Goal: Complete application form

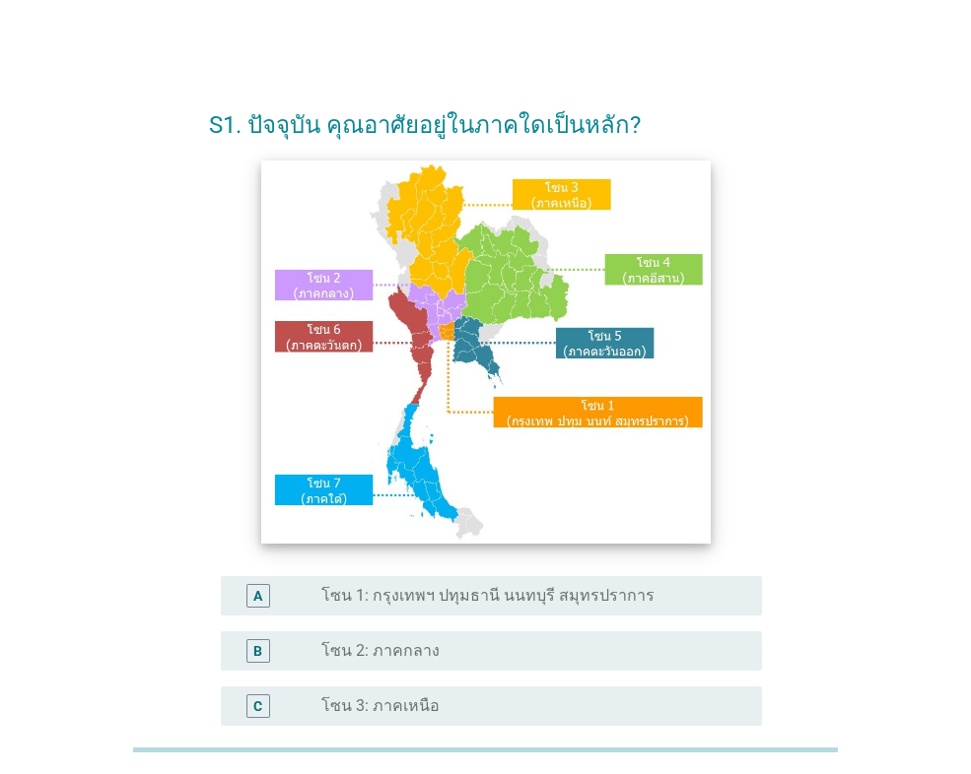
click at [490, 255] on img at bounding box center [485, 351] width 448 height 383
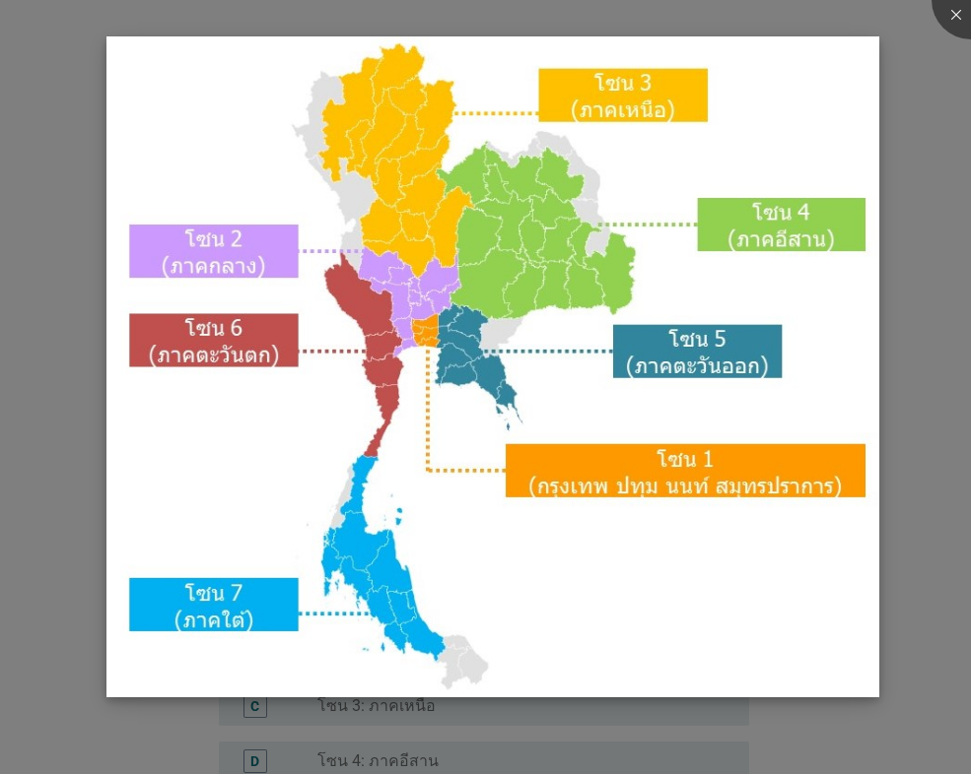
click at [434, 127] on img at bounding box center [492, 366] width 773 height 661
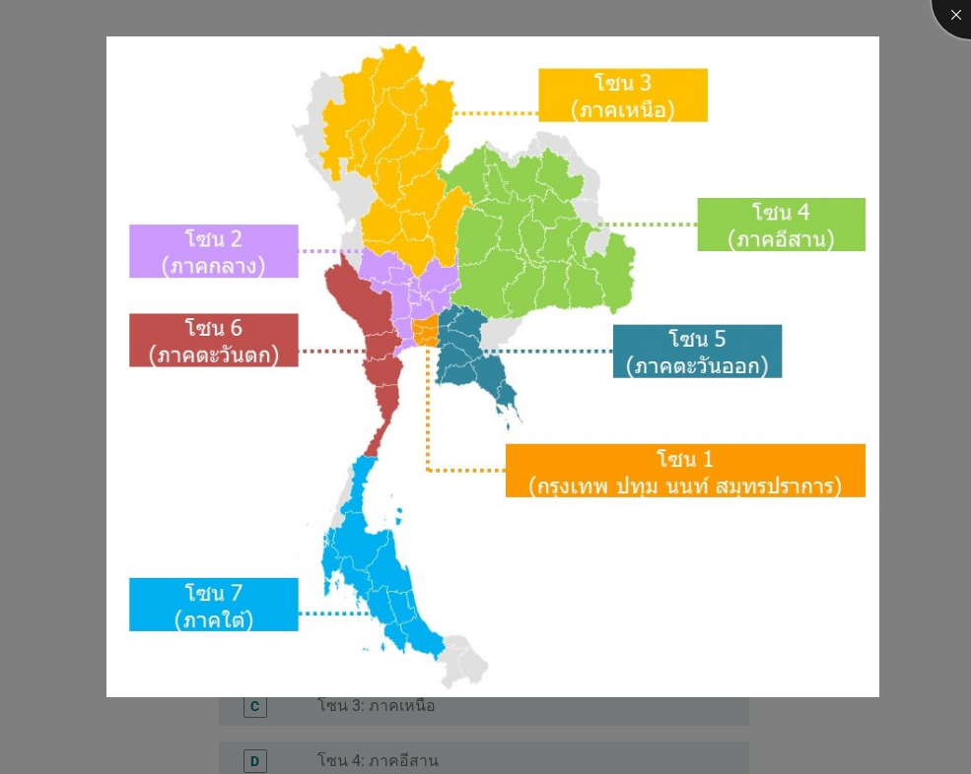
click at [955, 12] on div at bounding box center [970, 0] width 79 height 79
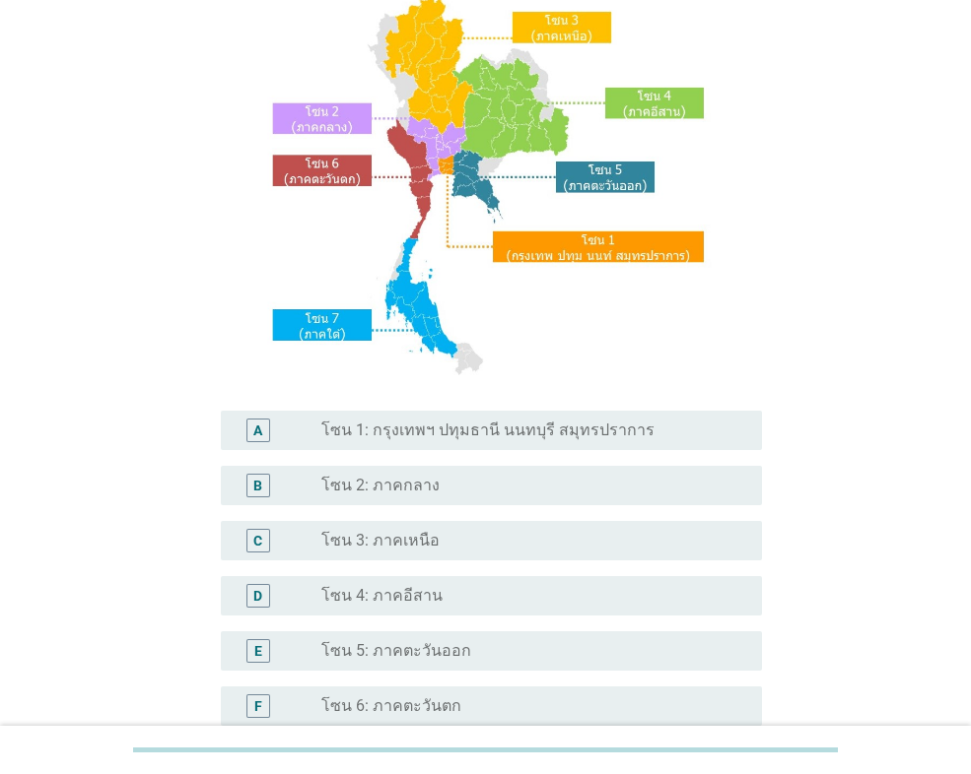
scroll to position [197, 0]
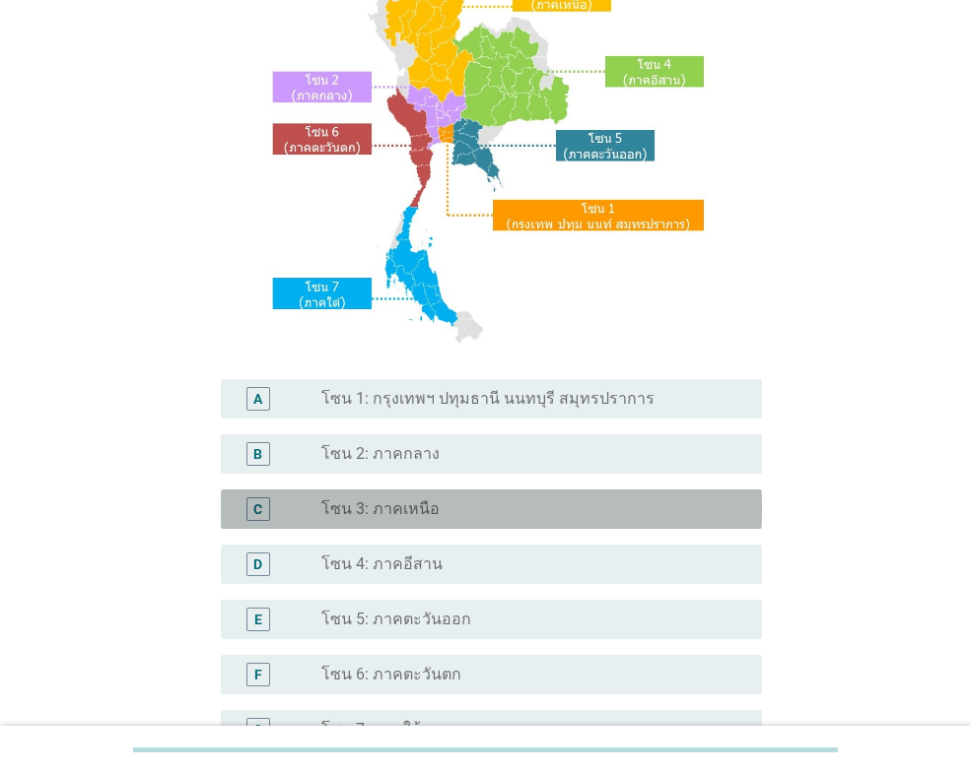
click at [488, 511] on div "radio_button_unchecked โซน 3: ภาคเหนือ" at bounding box center [525, 510] width 409 height 20
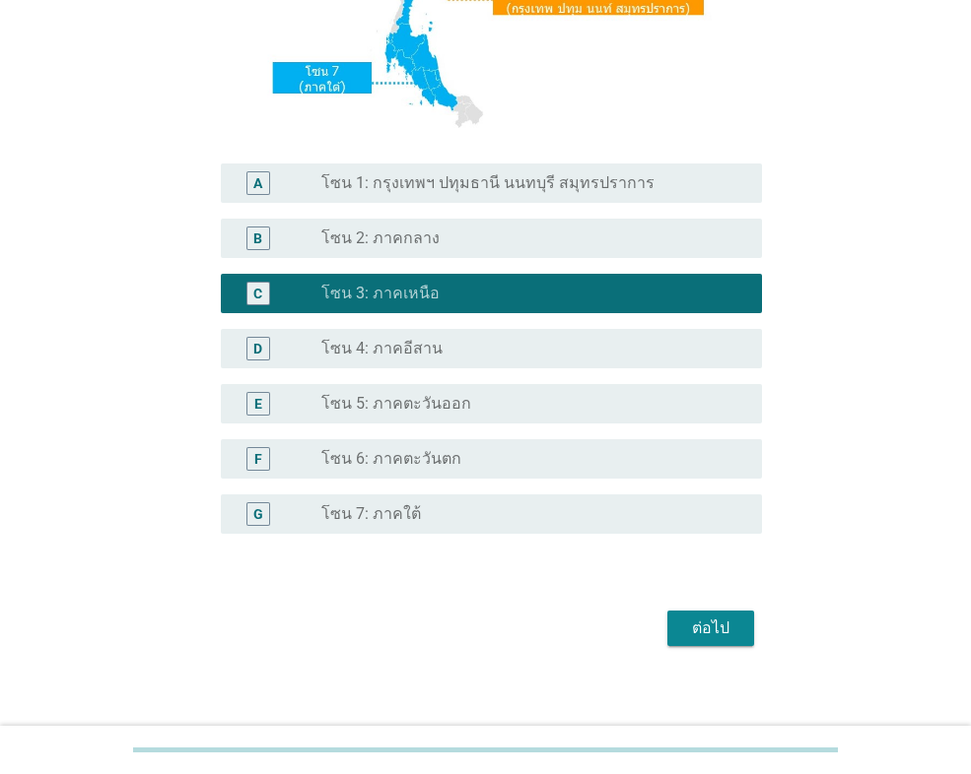
scroll to position [427, 0]
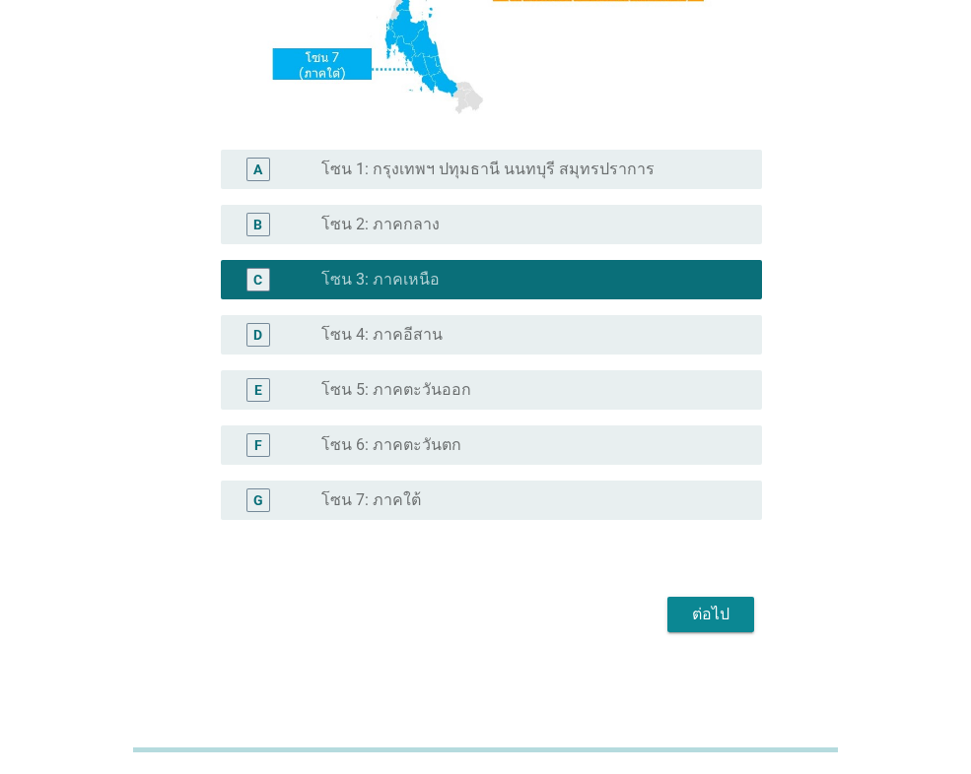
click at [711, 615] on div "ต่อไป" at bounding box center [710, 615] width 55 height 24
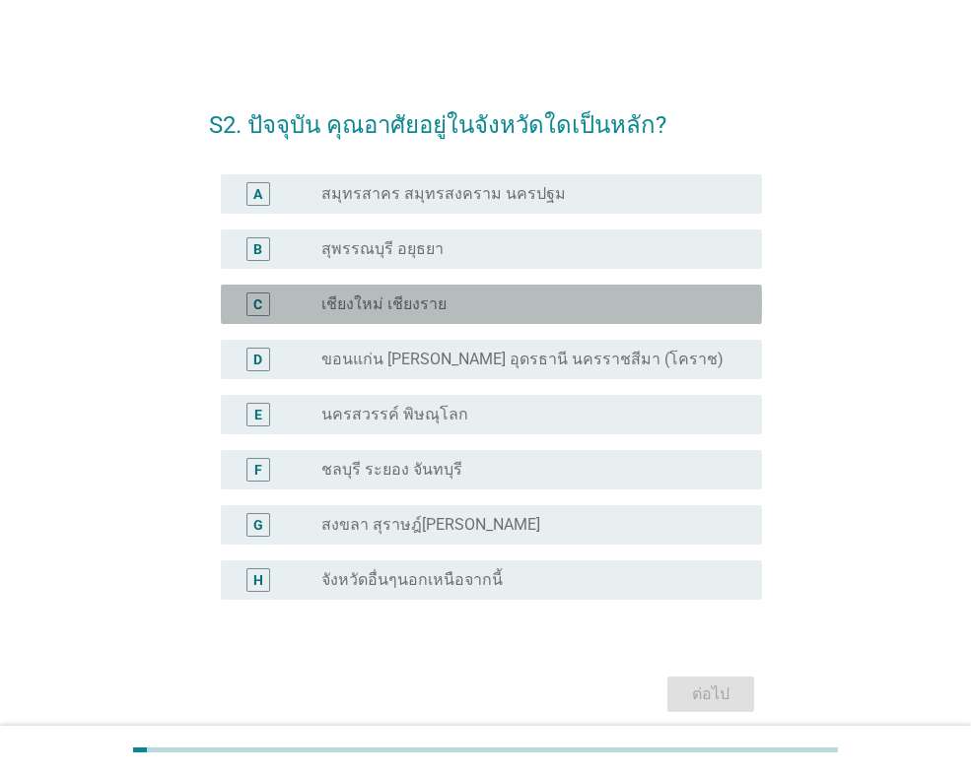
click at [455, 309] on div "radio_button_unchecked เชียงใหม่ เชียงราย" at bounding box center [525, 305] width 409 height 20
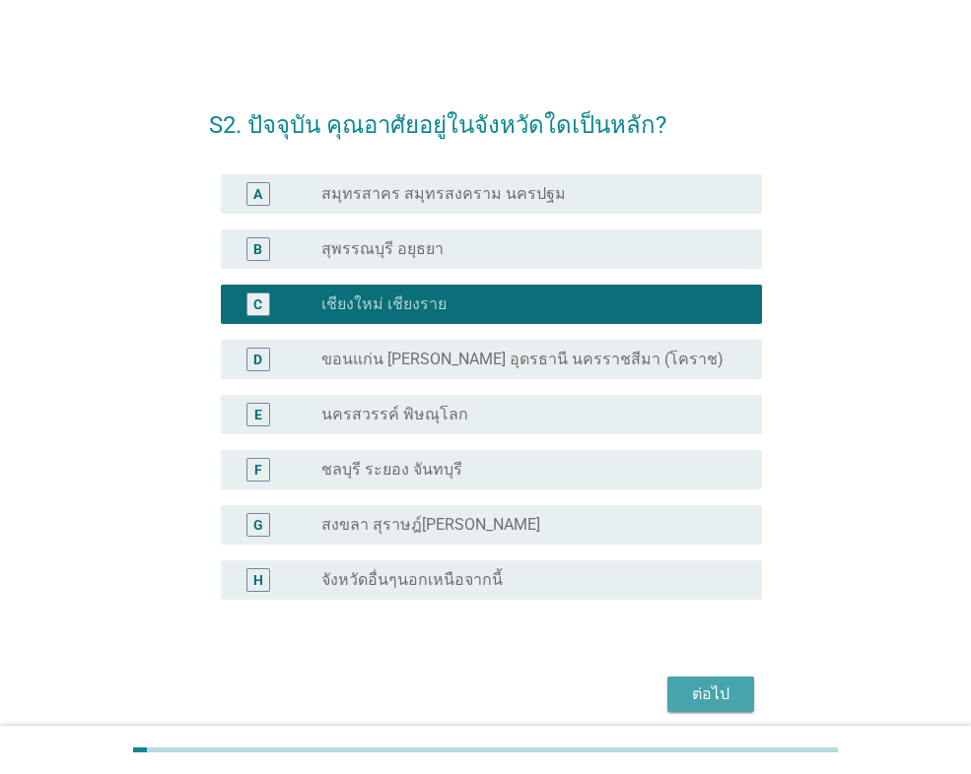
click at [722, 686] on div "ต่อไป" at bounding box center [710, 695] width 55 height 24
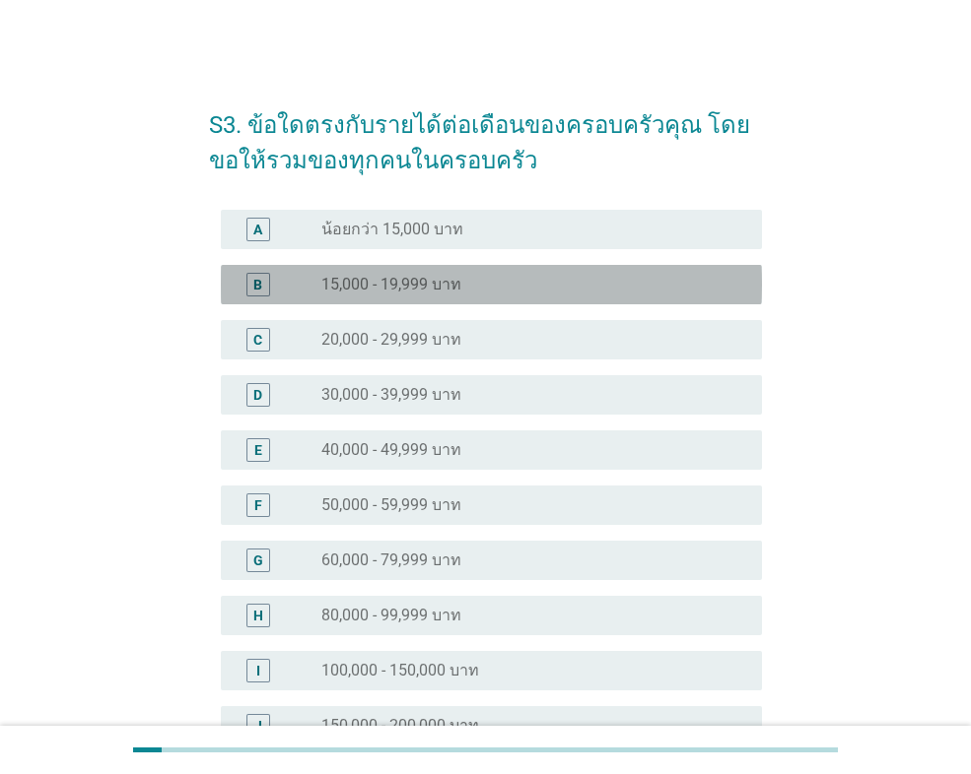
click at [465, 276] on div "radio_button_unchecked 15,000 - 19,999 บาท" at bounding box center [525, 285] width 409 height 20
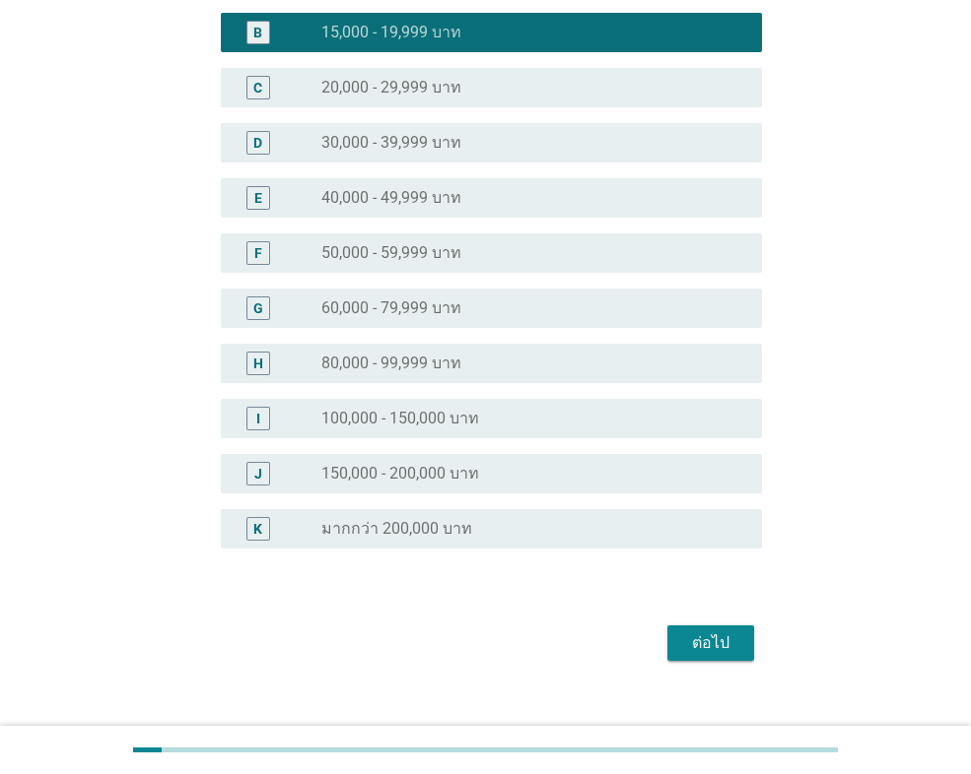
scroll to position [280, 0]
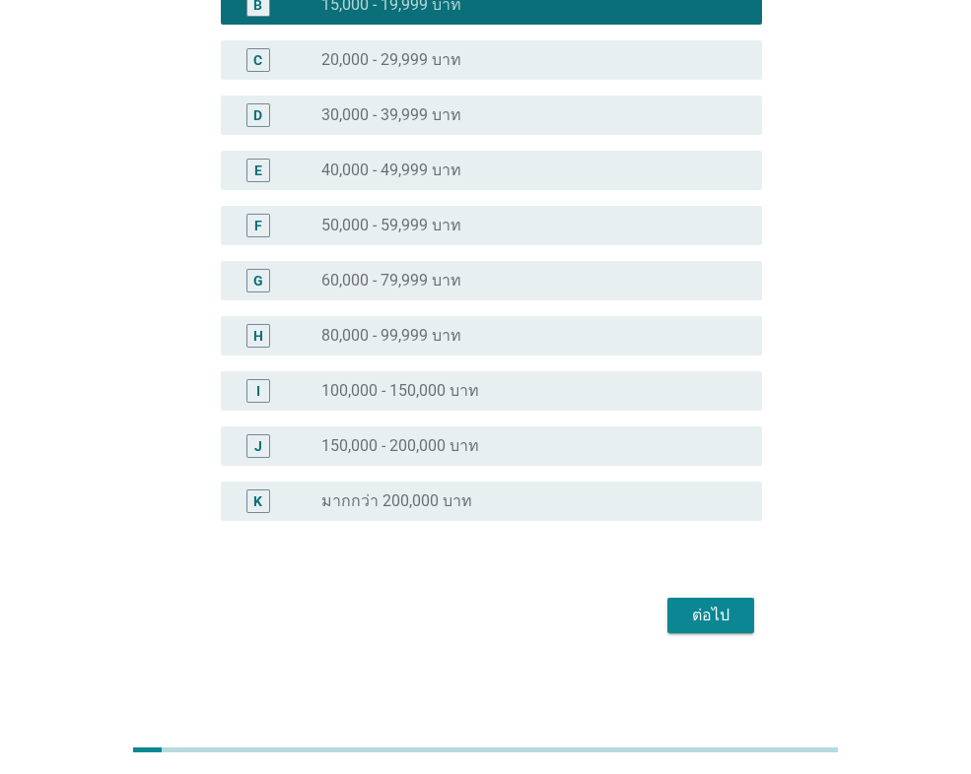
click at [704, 608] on div "ต่อไป" at bounding box center [710, 616] width 55 height 24
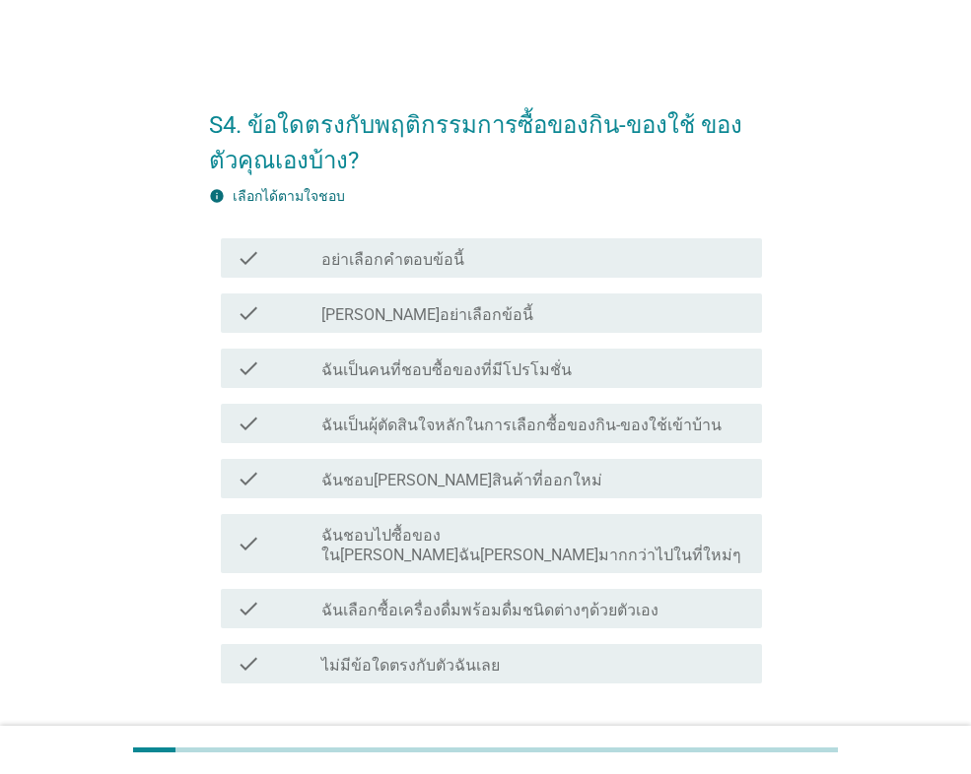
scroll to position [99, 0]
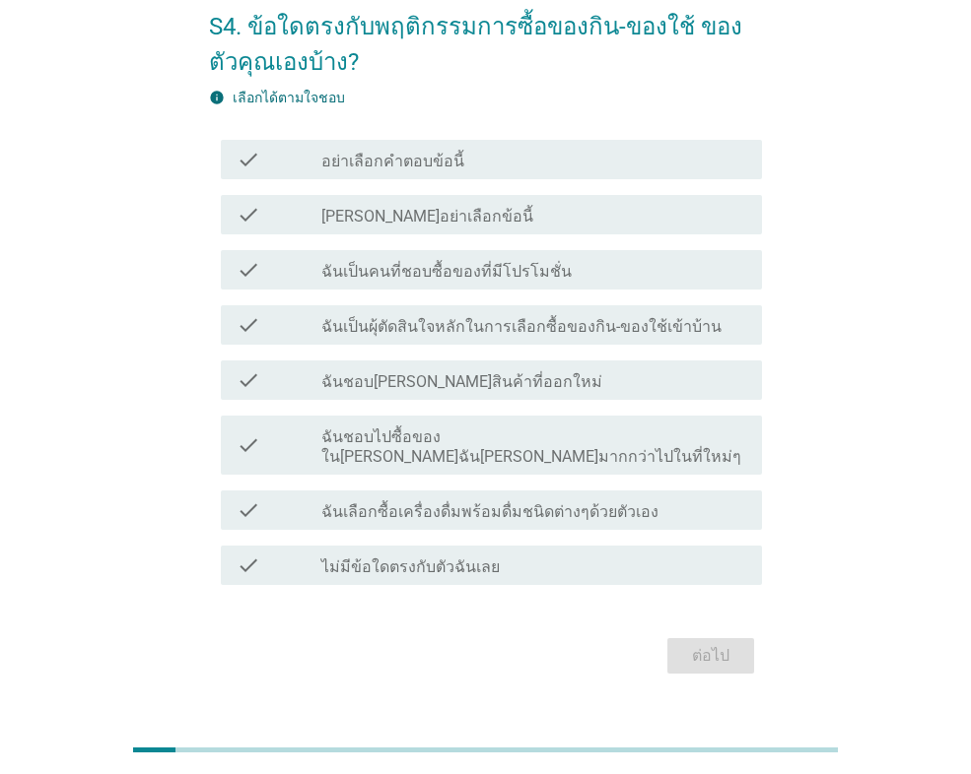
click at [541, 445] on label "ฉันชอบไปซื้อของใน[PERSON_NAME]ฉัน[PERSON_NAME]มากกว่าไปในที่ใหม่ๆ" at bounding box center [533, 447] width 425 height 39
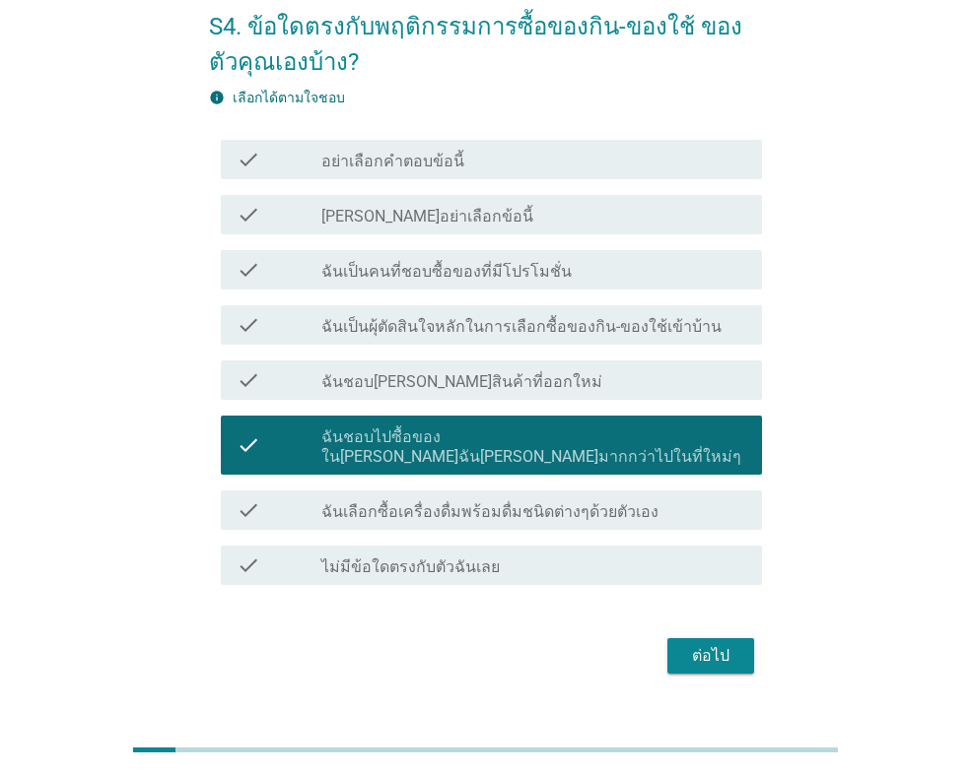
click at [367, 503] on label "ฉันเลือกซื้อเครื่องดื่มพร้อมดื่มชนิดต่างๆด้วยตัวเอง" at bounding box center [489, 513] width 337 height 20
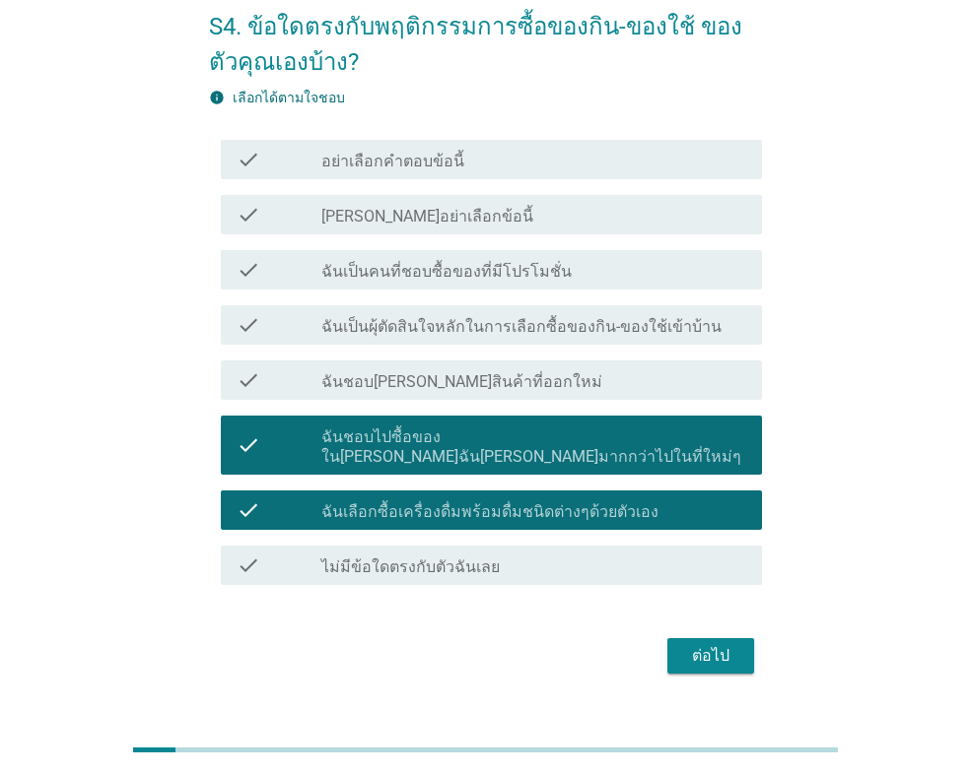
click at [525, 334] on label "ฉันเป็นผุ้ตัดสินใจหลักในการเลือกซื้อของกิน-ของใช้เข้าบ้าน" at bounding box center [521, 327] width 400 height 20
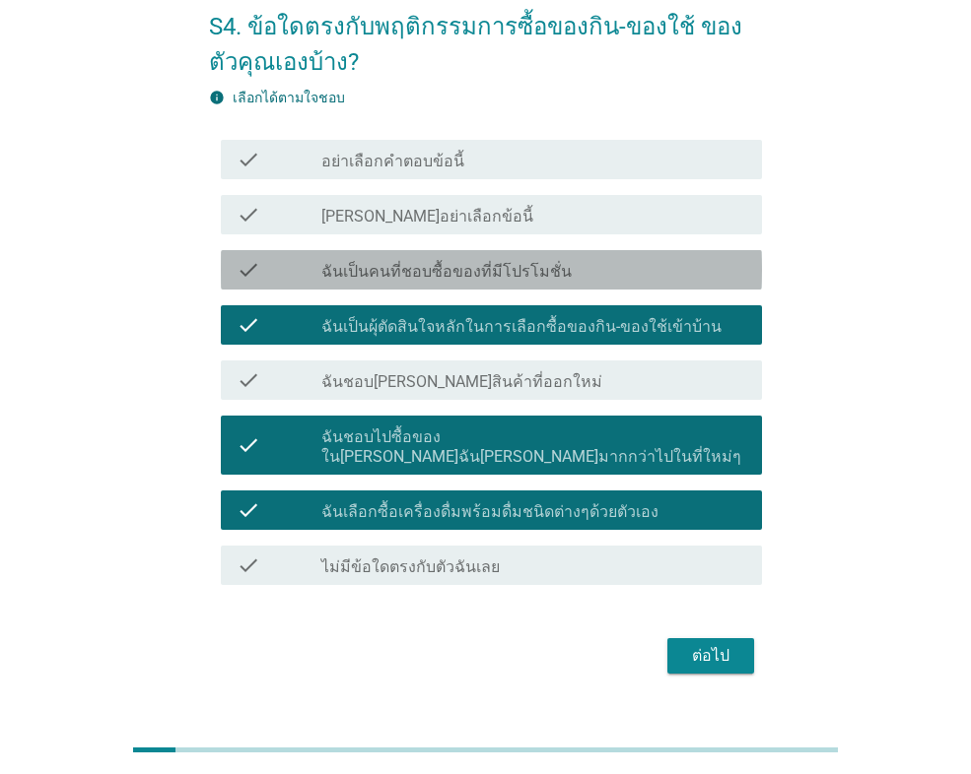
click at [636, 273] on div "check_box_outline_blank ฉันเป็นคนที่ชอบซื้อของที่มีโปรโมชั่น" at bounding box center [533, 270] width 425 height 24
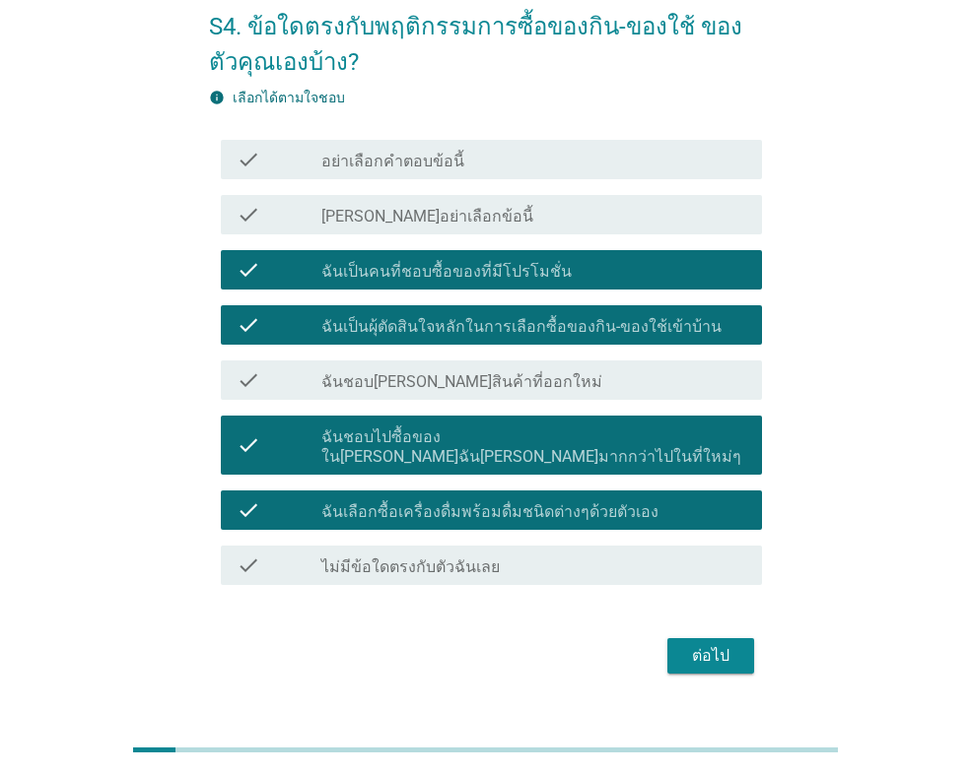
click at [708, 644] on div "ต่อไป" at bounding box center [710, 656] width 55 height 24
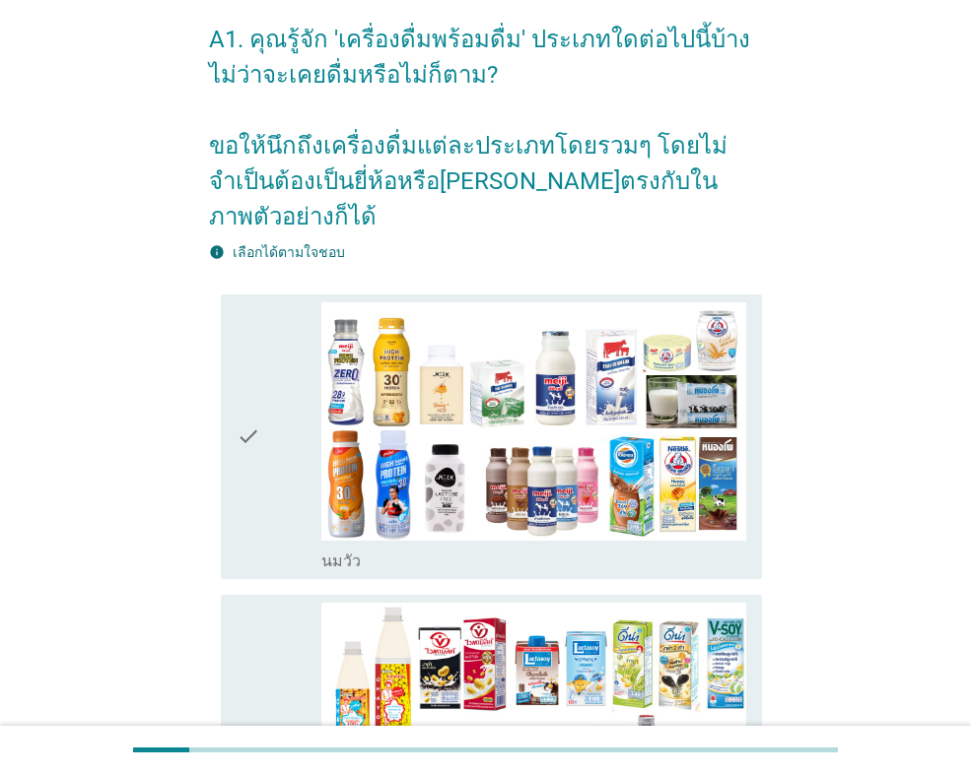
scroll to position [197, 0]
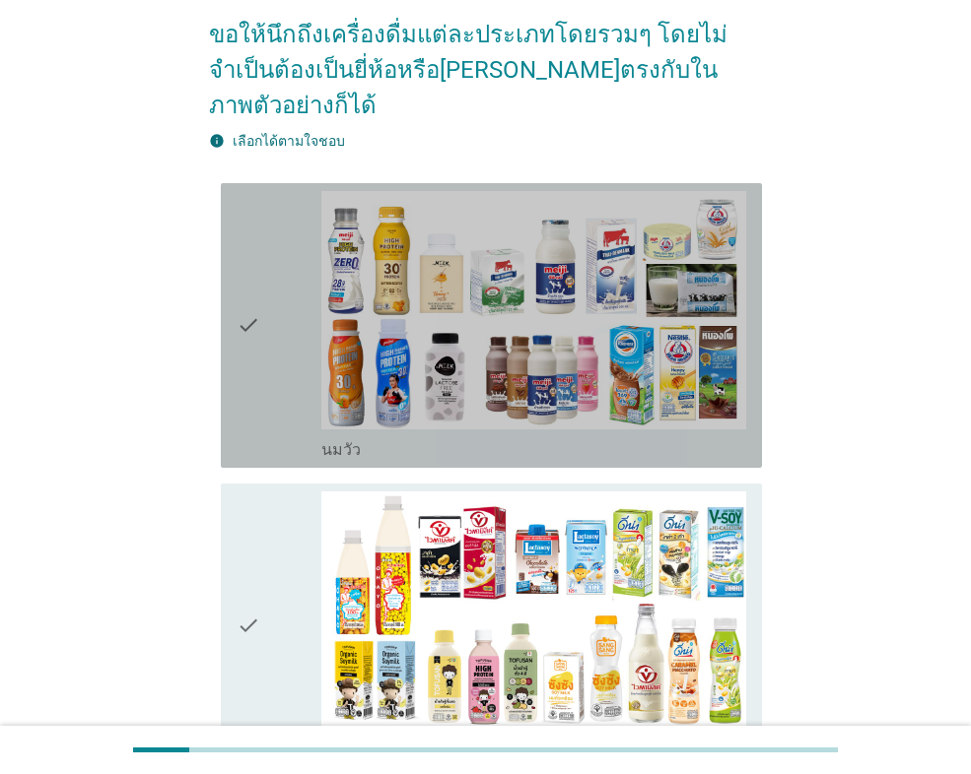
click at [298, 297] on div "check" at bounding box center [278, 325] width 85 height 269
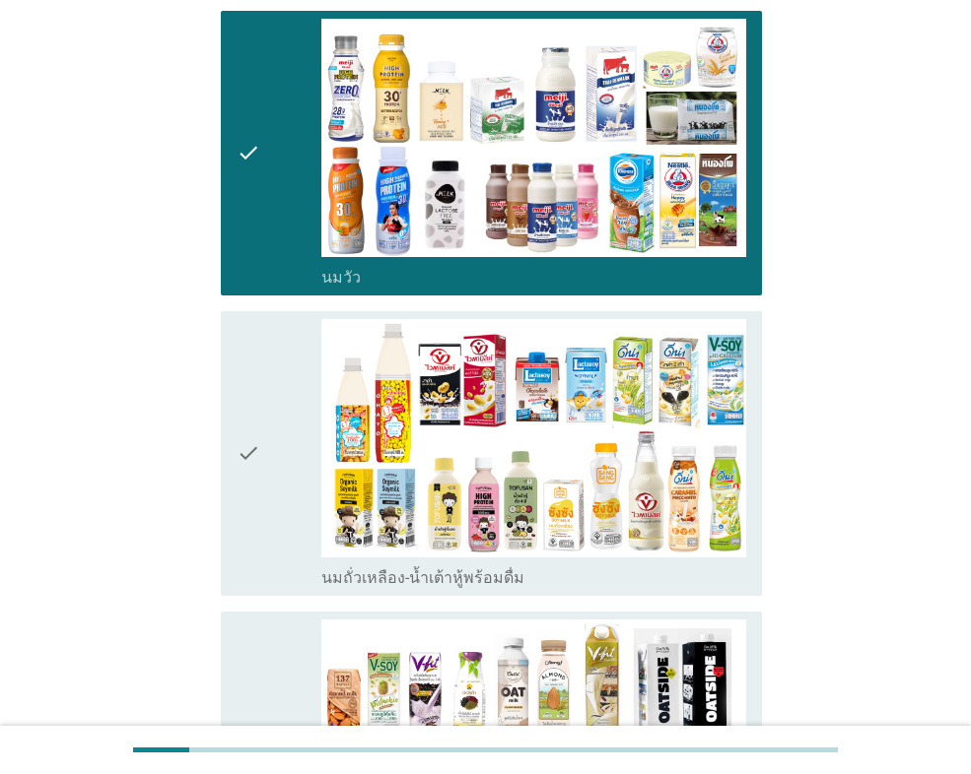
scroll to position [394, 0]
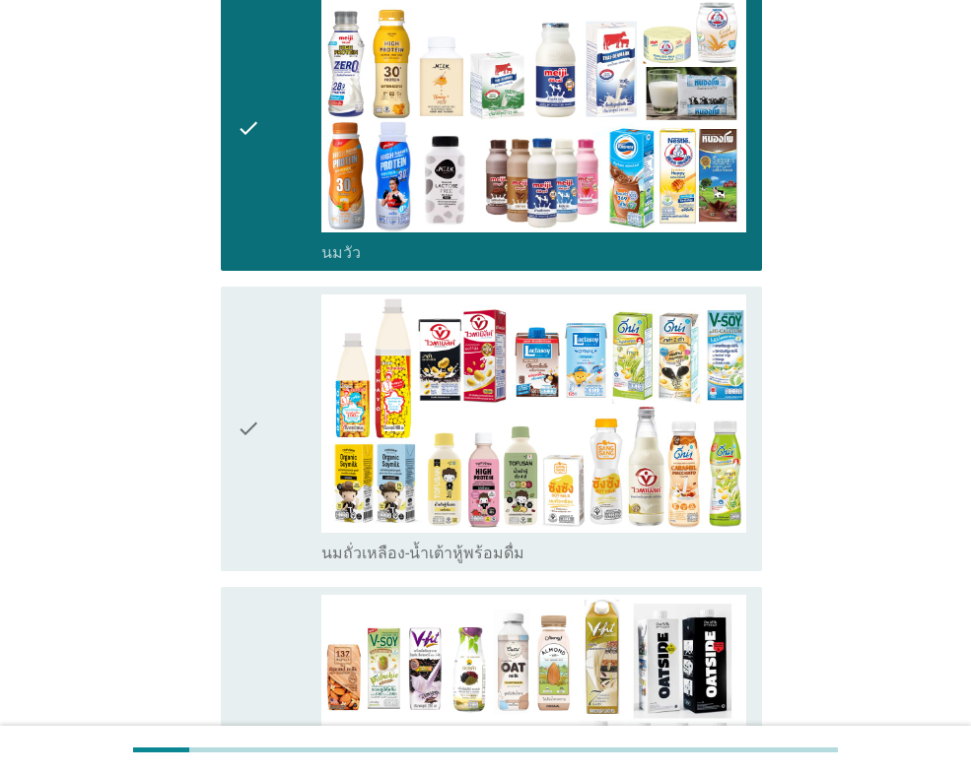
click at [241, 369] on icon "check" at bounding box center [248, 429] width 24 height 269
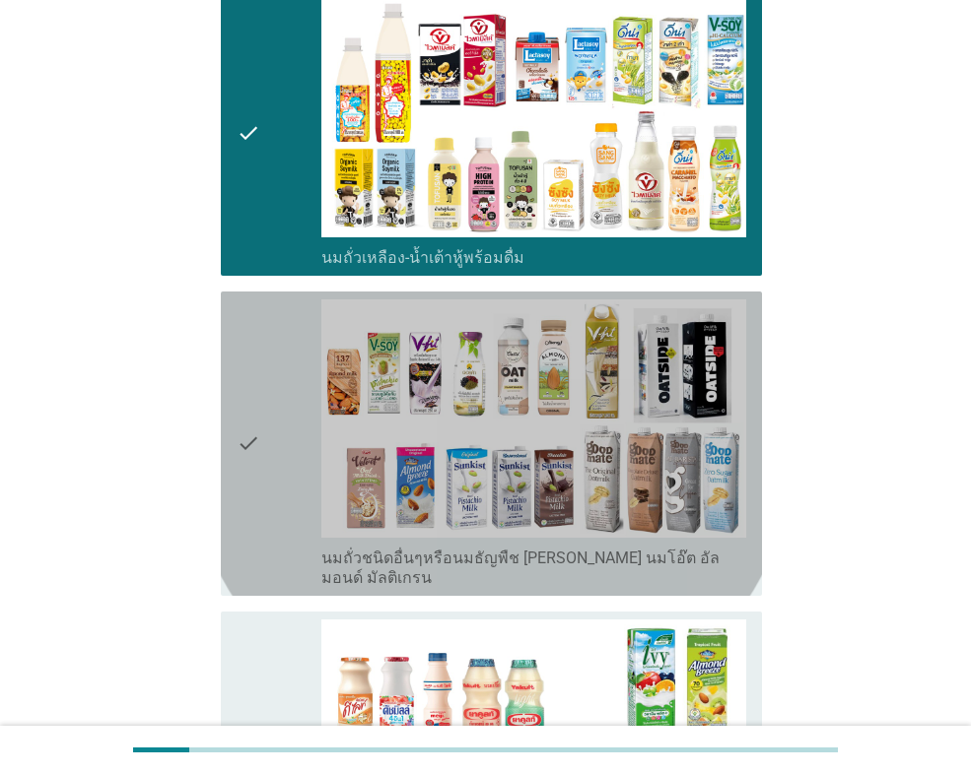
click at [252, 367] on icon "check" at bounding box center [248, 444] width 24 height 289
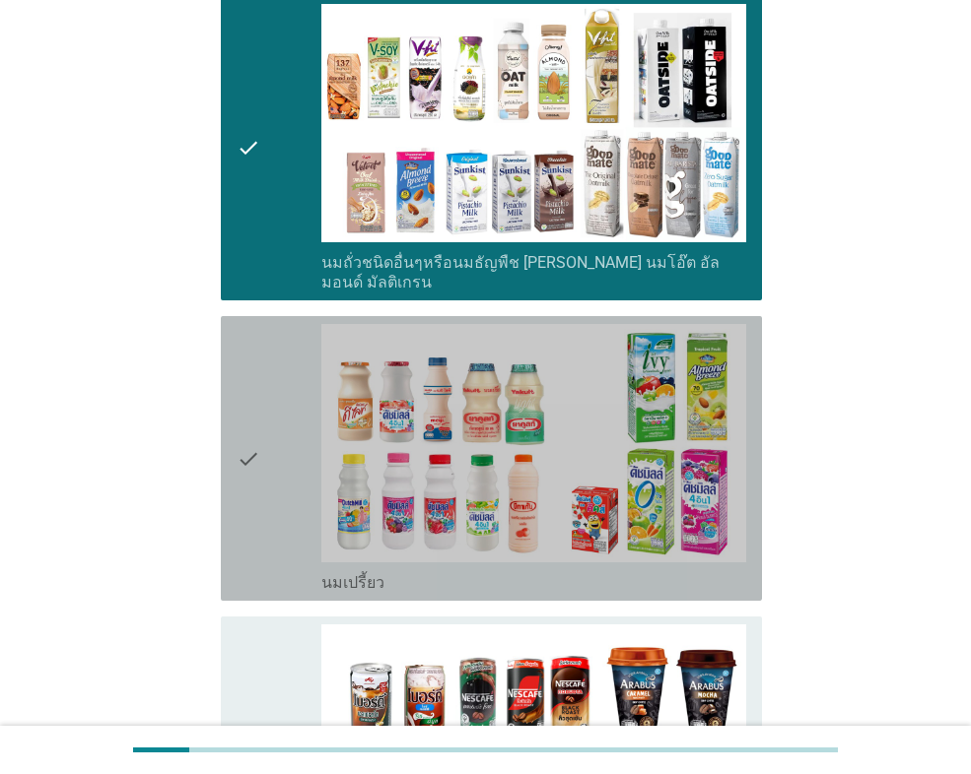
click at [252, 367] on icon "check" at bounding box center [248, 458] width 24 height 269
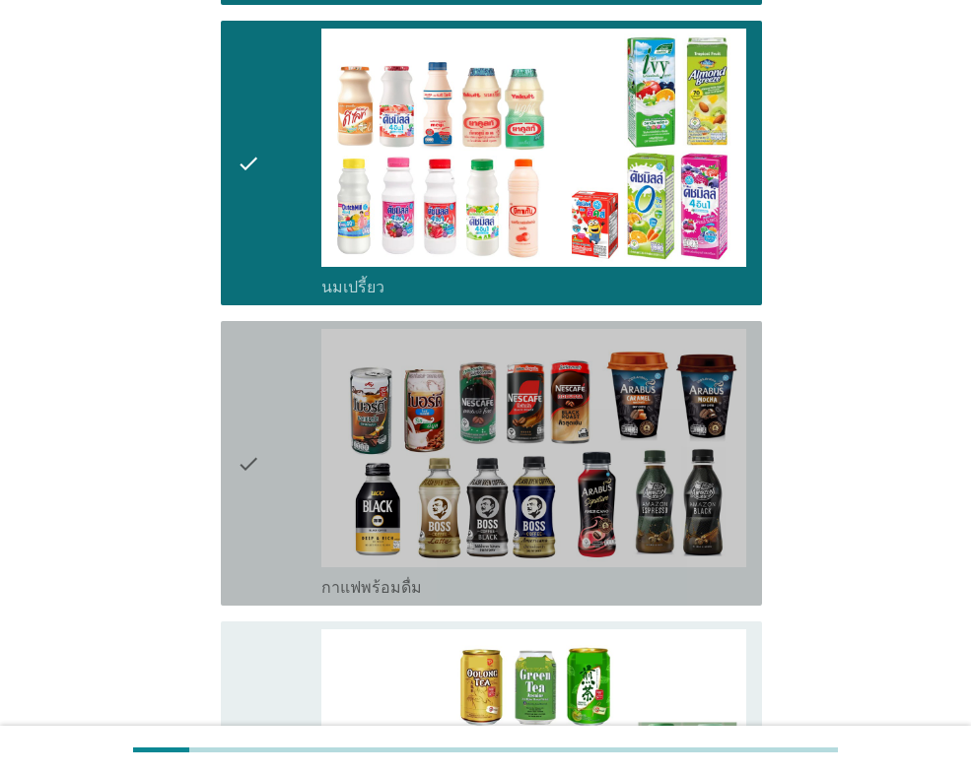
click at [252, 367] on icon "check" at bounding box center [248, 463] width 24 height 269
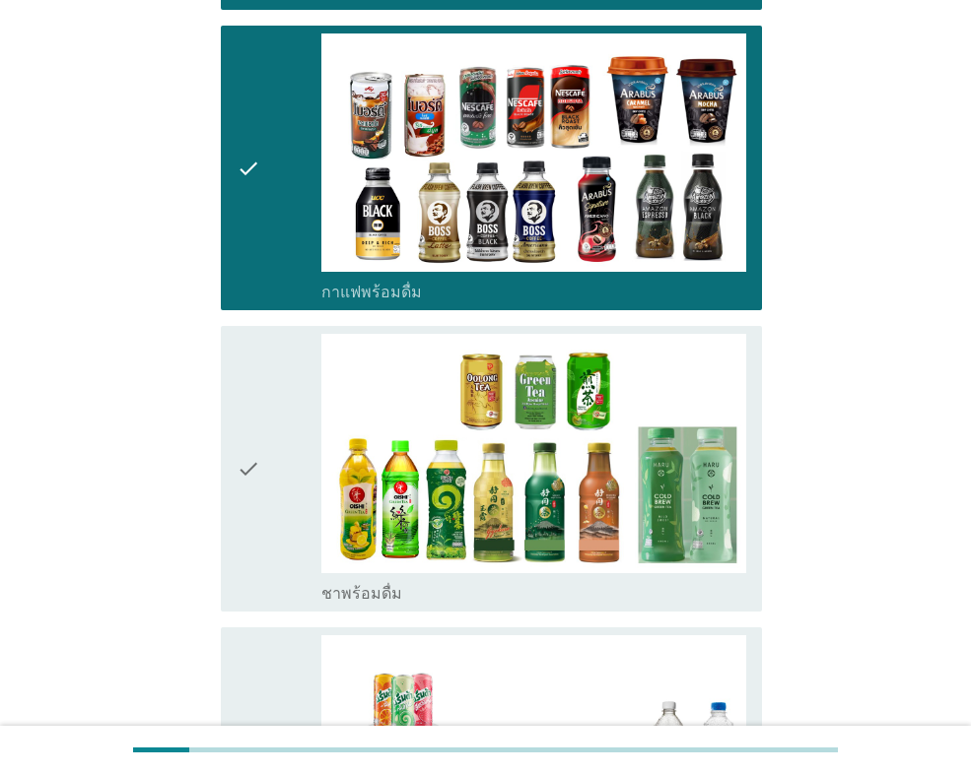
click at [252, 367] on icon "check" at bounding box center [248, 468] width 24 height 269
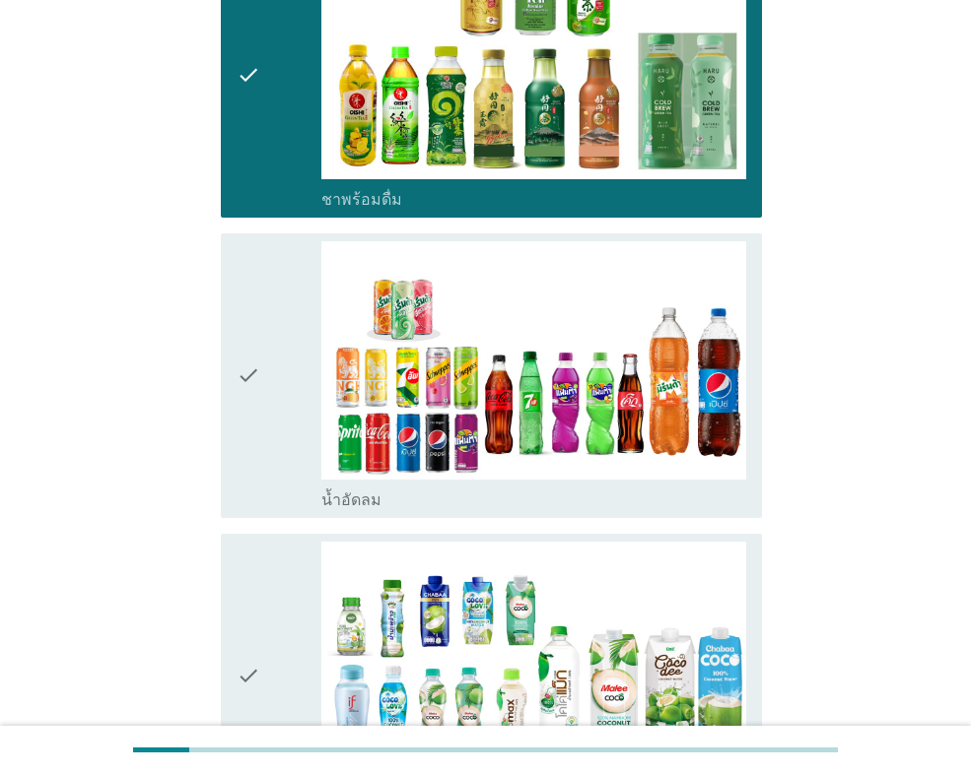
click at [254, 367] on icon "check" at bounding box center [248, 375] width 24 height 269
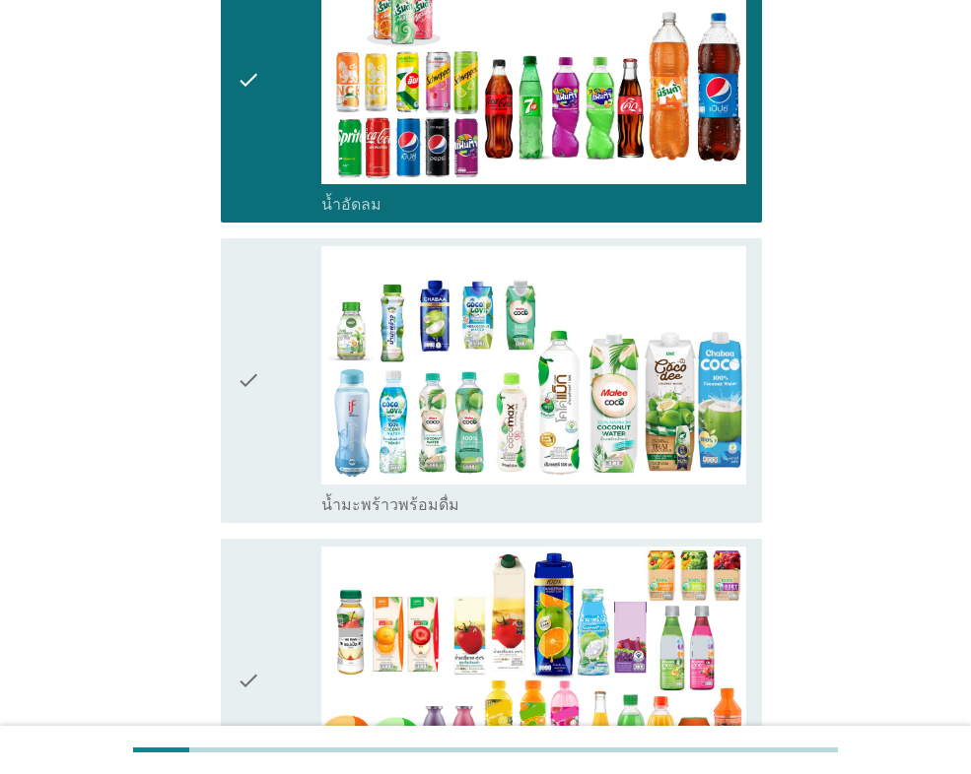
click at [254, 367] on icon "check" at bounding box center [248, 380] width 24 height 269
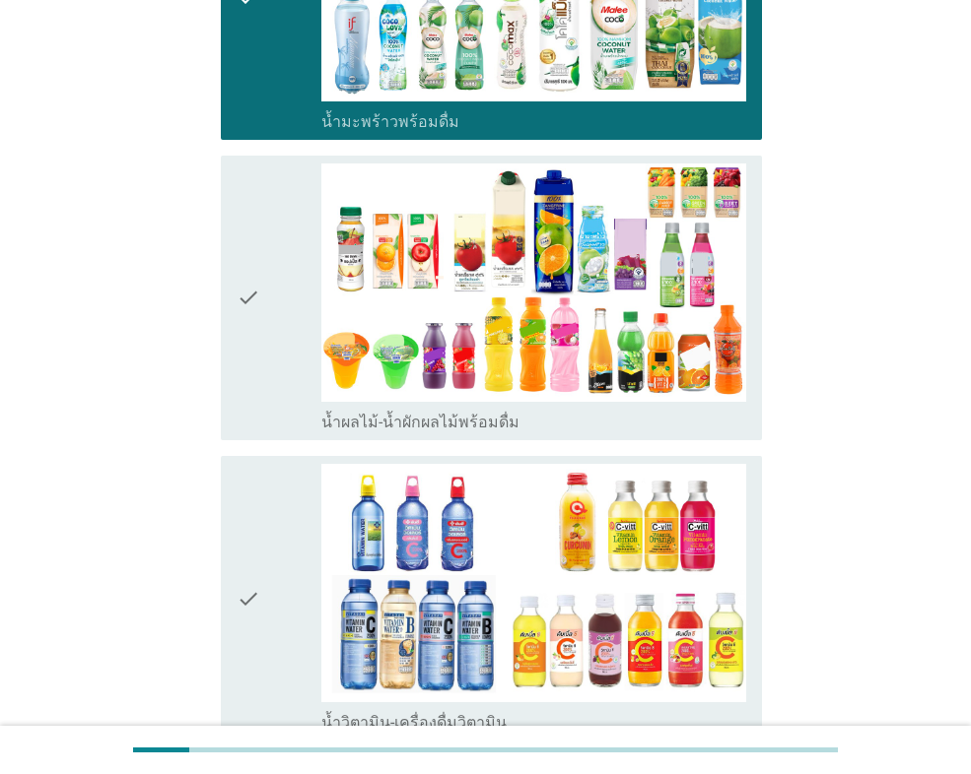
scroll to position [2660, 0]
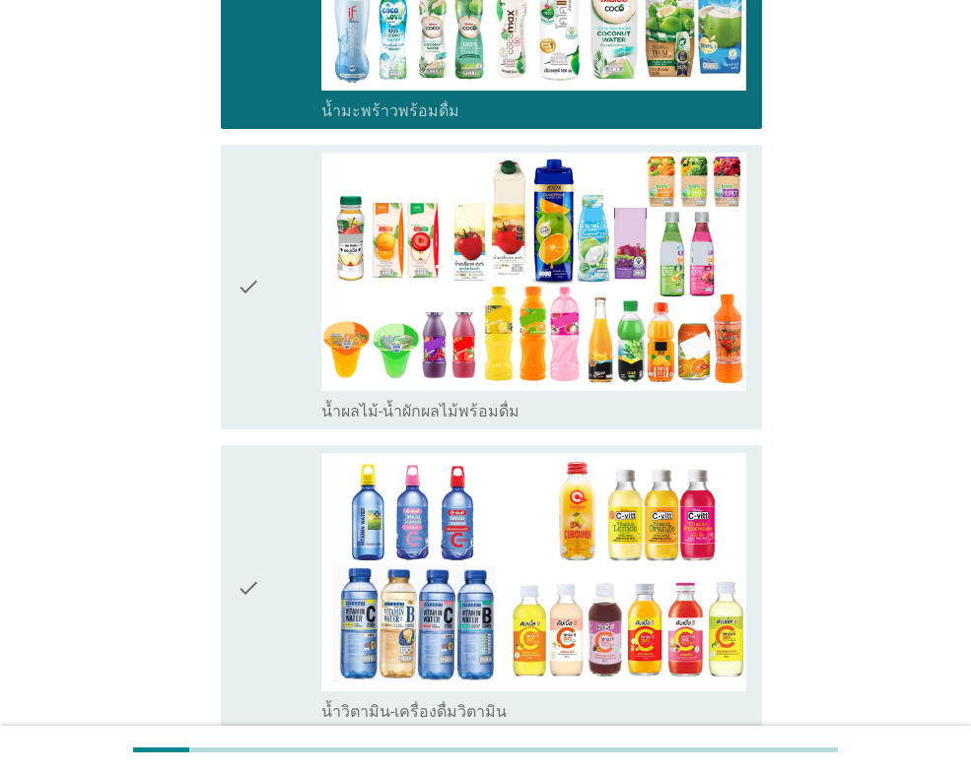
click at [254, 367] on icon "check" at bounding box center [248, 287] width 24 height 269
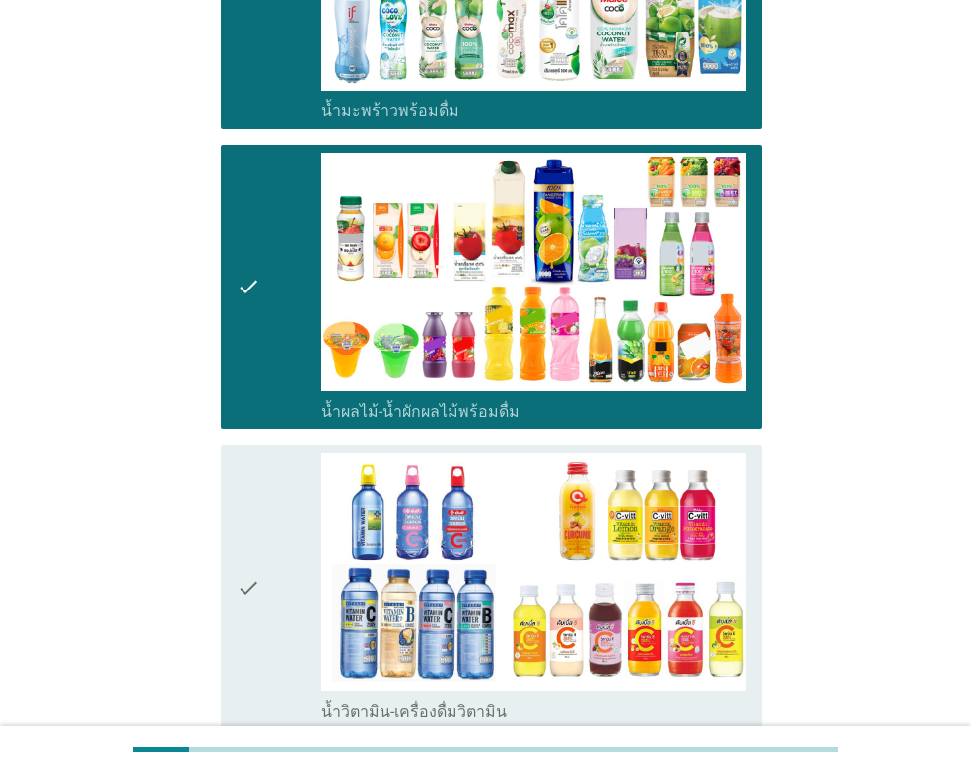
scroll to position [2956, 0]
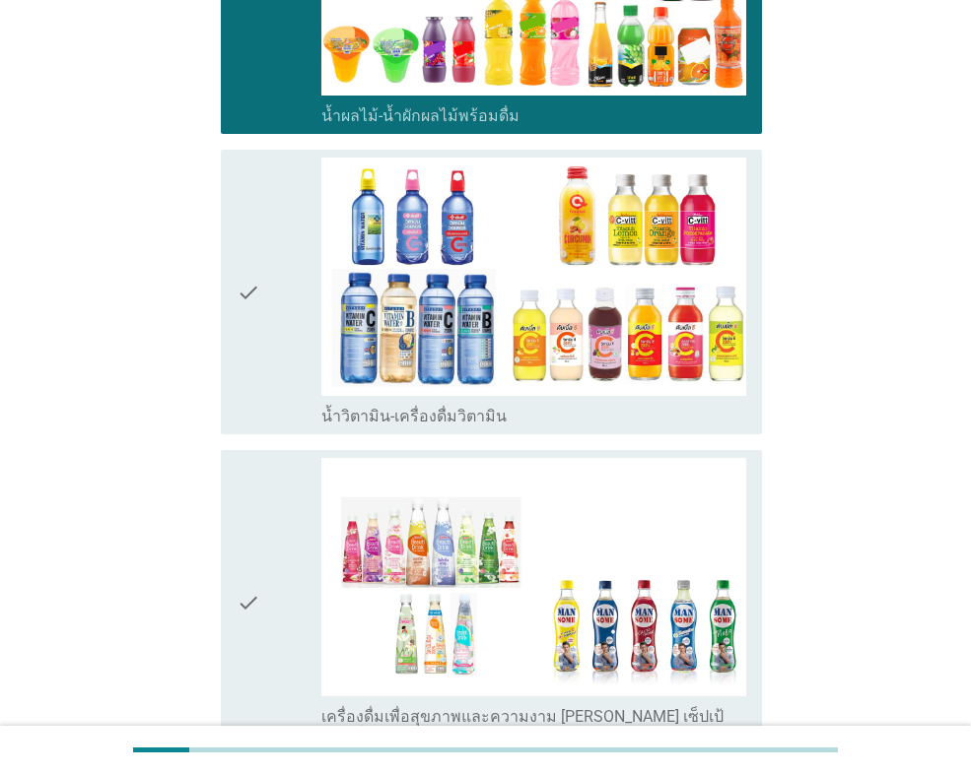
click at [254, 367] on icon "check" at bounding box center [248, 292] width 24 height 269
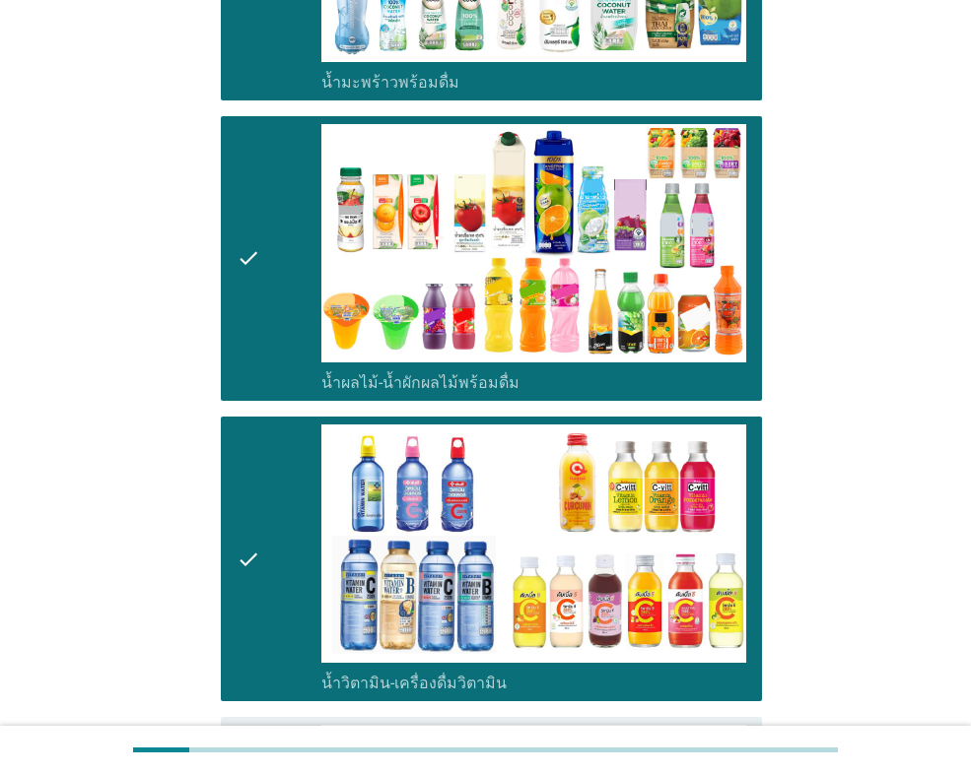
scroll to position [2562, 0]
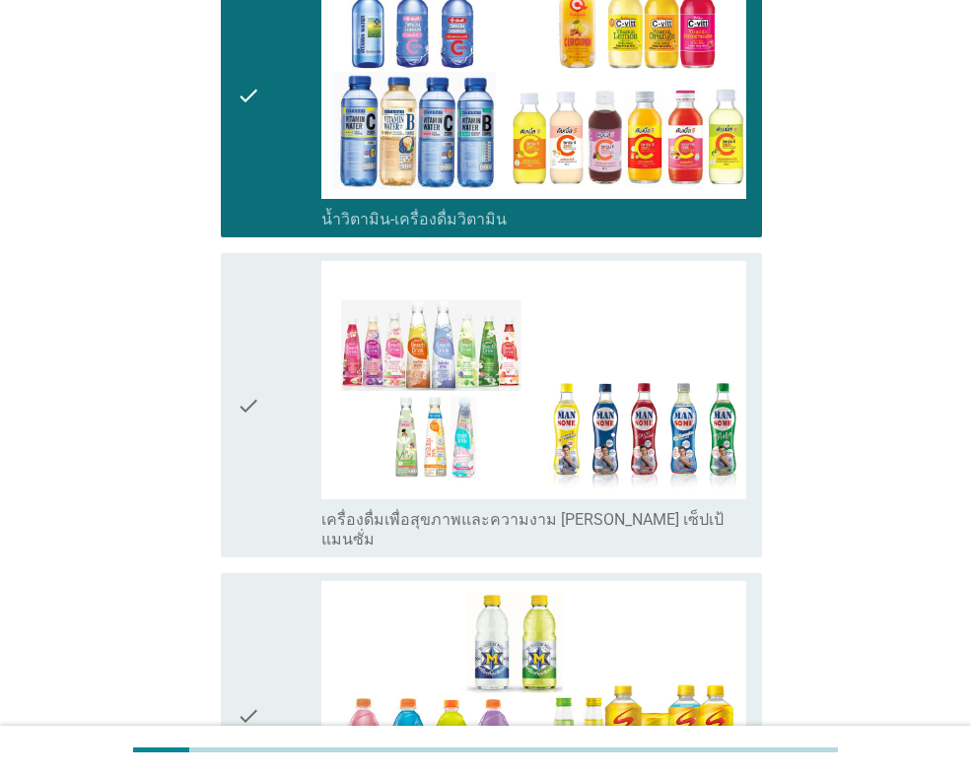
click at [254, 366] on icon "check" at bounding box center [248, 405] width 24 height 289
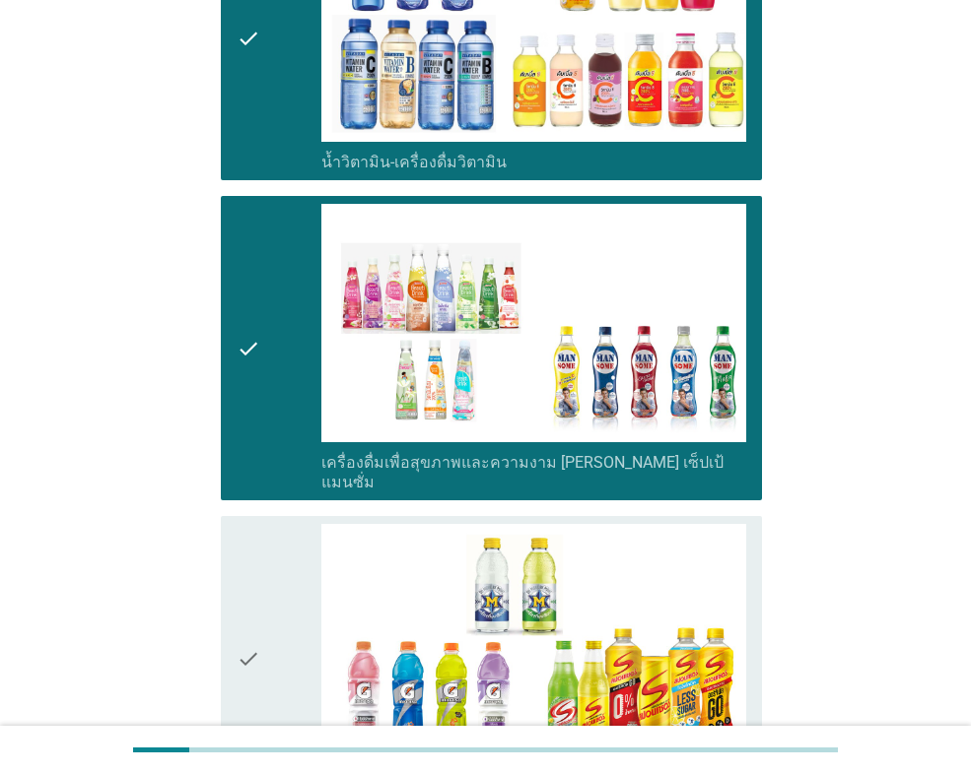
scroll to position [3252, 0]
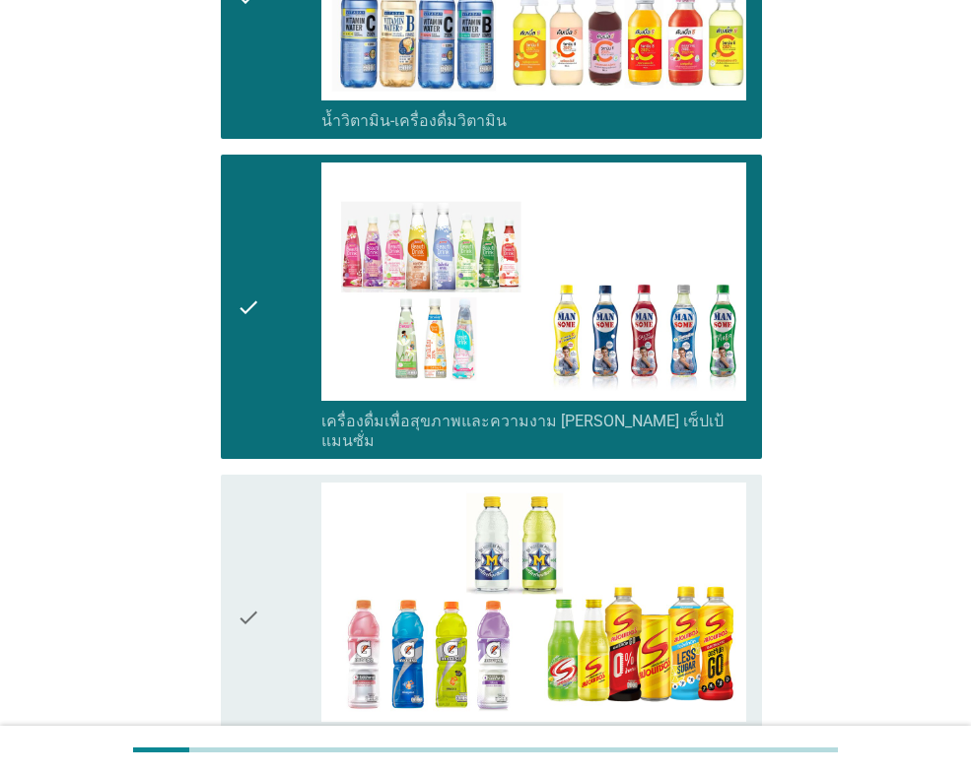
click at [262, 519] on div "check" at bounding box center [278, 617] width 85 height 269
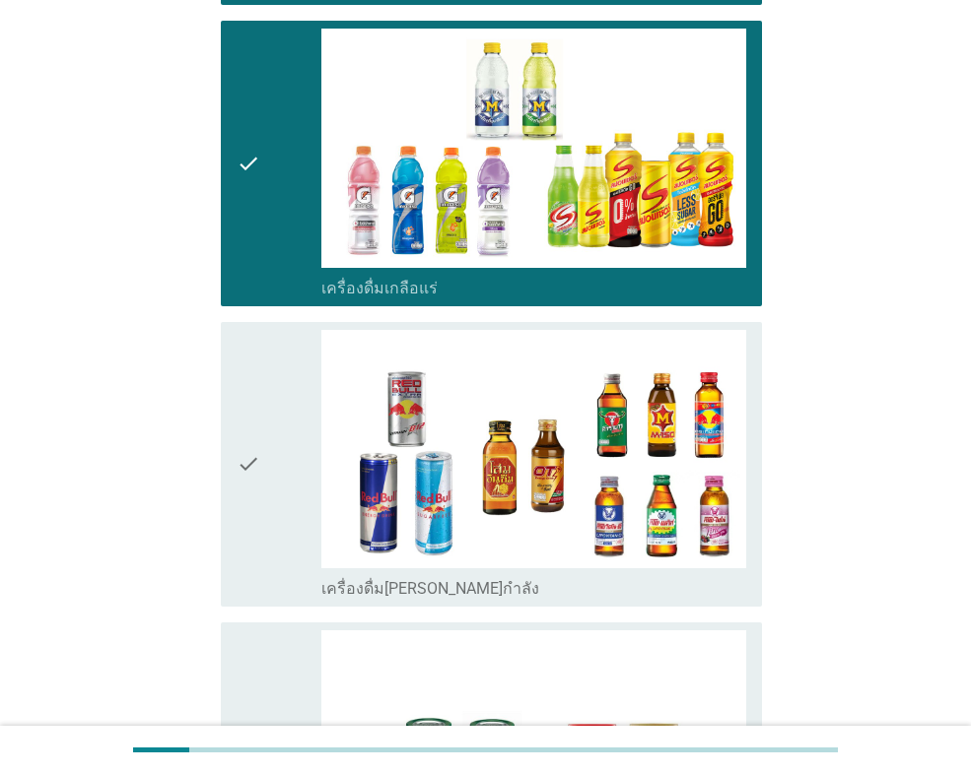
scroll to position [3744, 0]
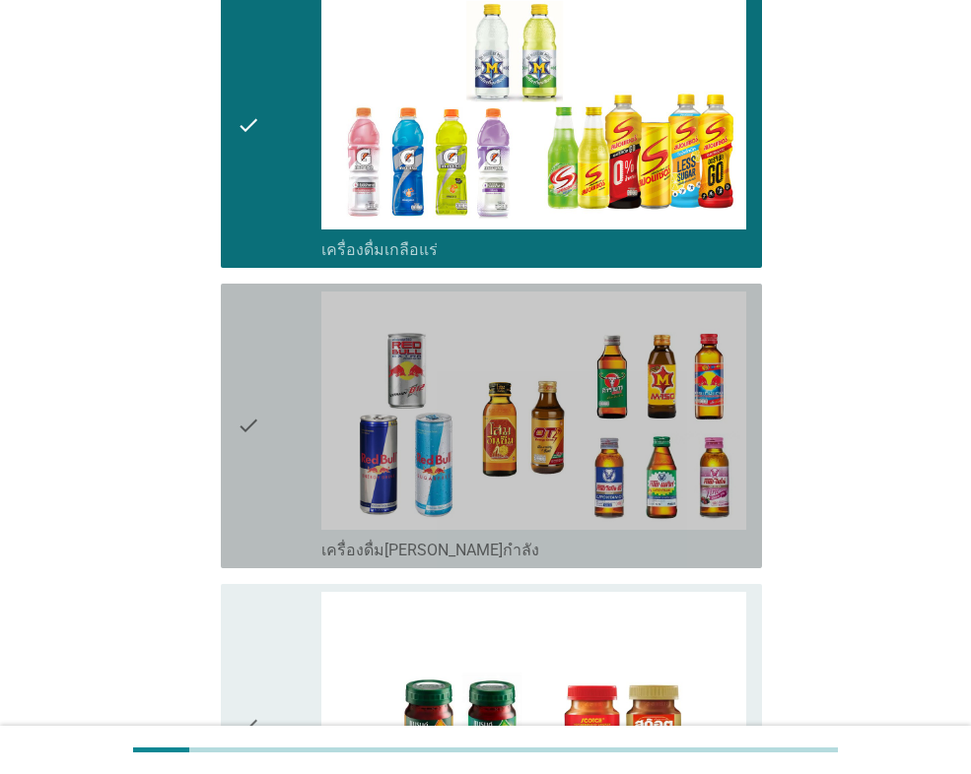
click at [260, 364] on icon "check" at bounding box center [248, 426] width 24 height 269
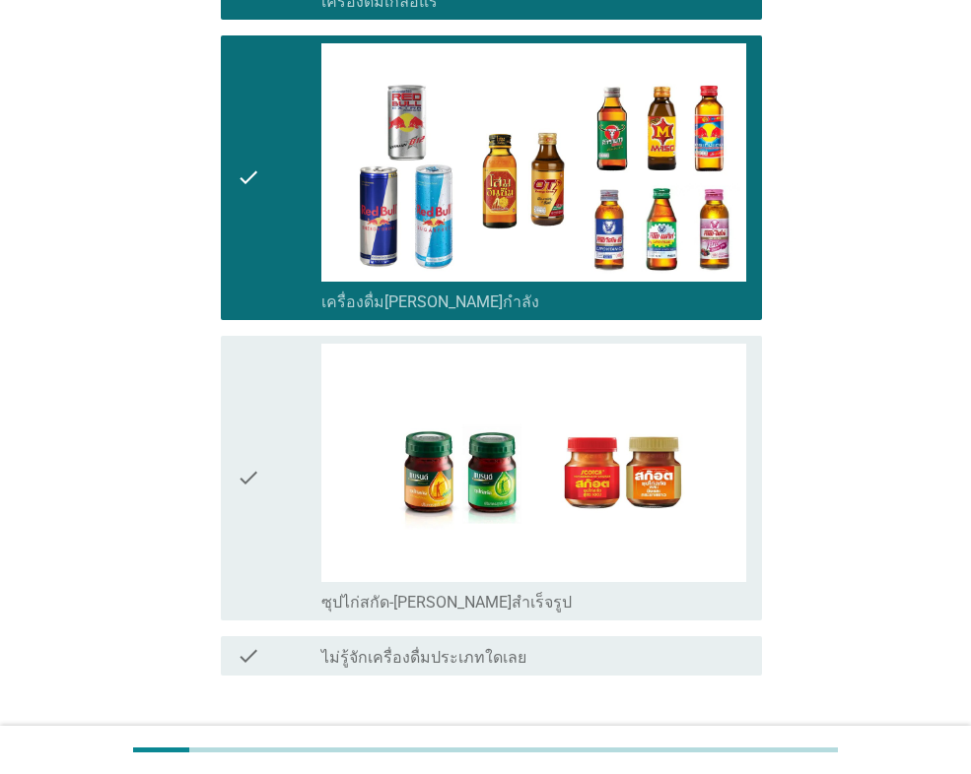
scroll to position [4040, 0]
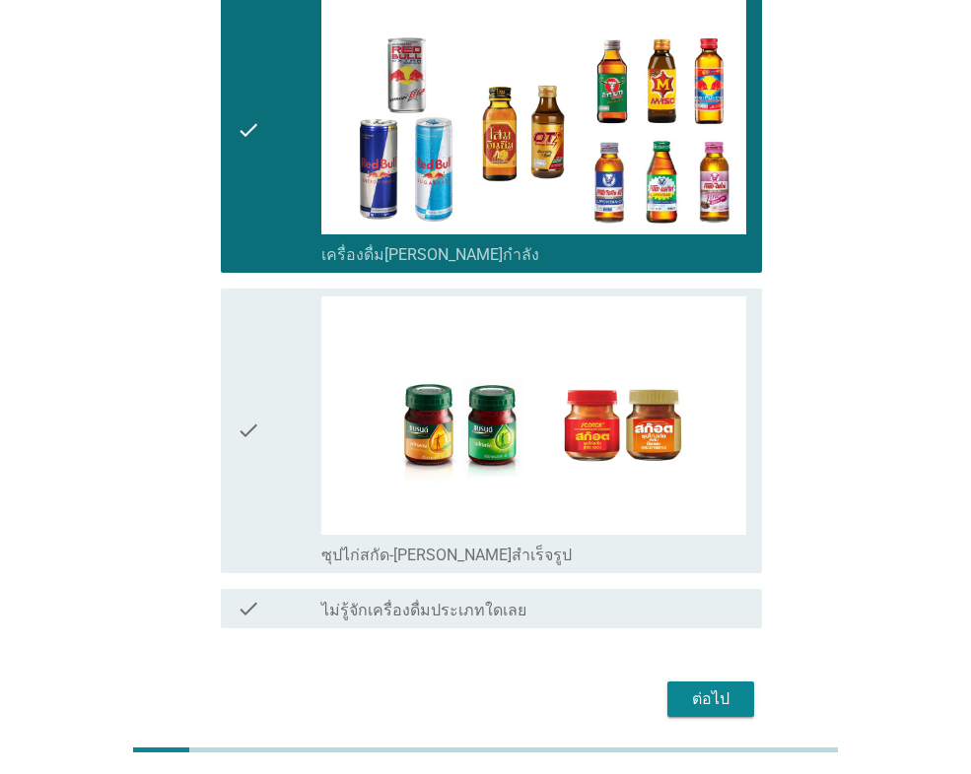
click at [286, 348] on div "check" at bounding box center [278, 431] width 85 height 269
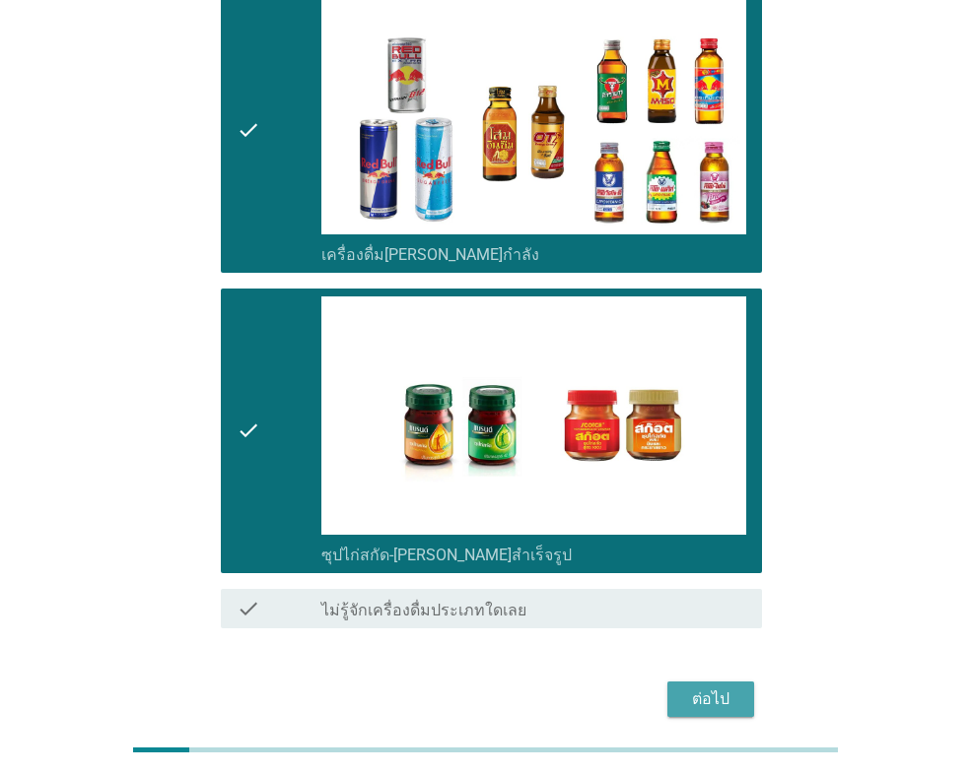
click at [715, 688] on div "ต่อไป" at bounding box center [710, 700] width 55 height 24
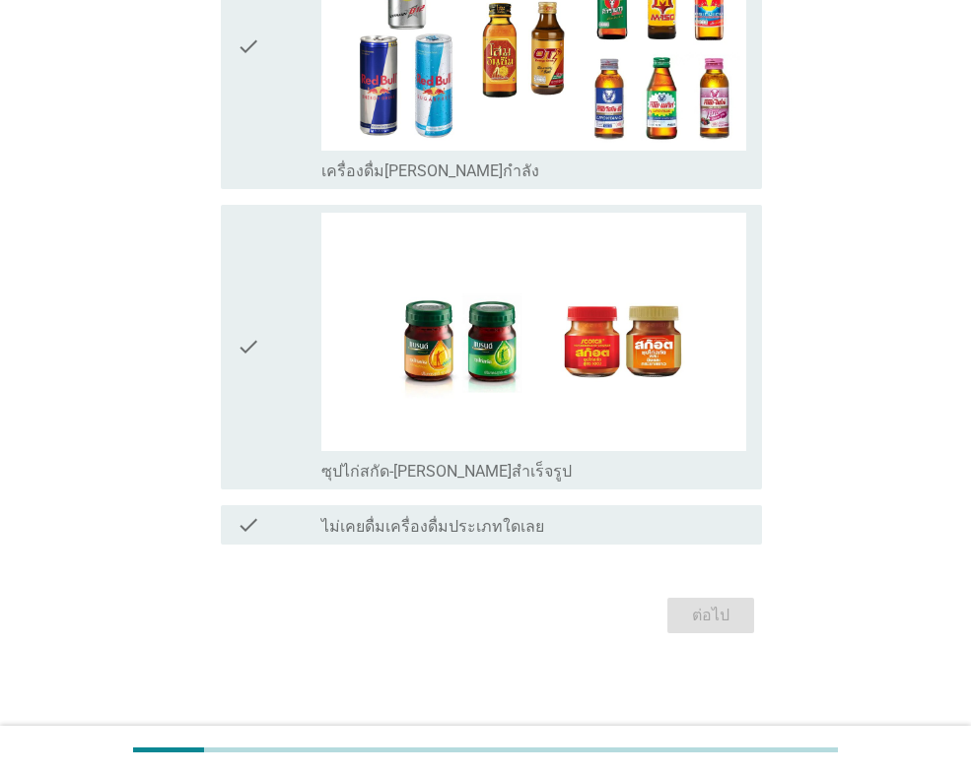
scroll to position [0, 0]
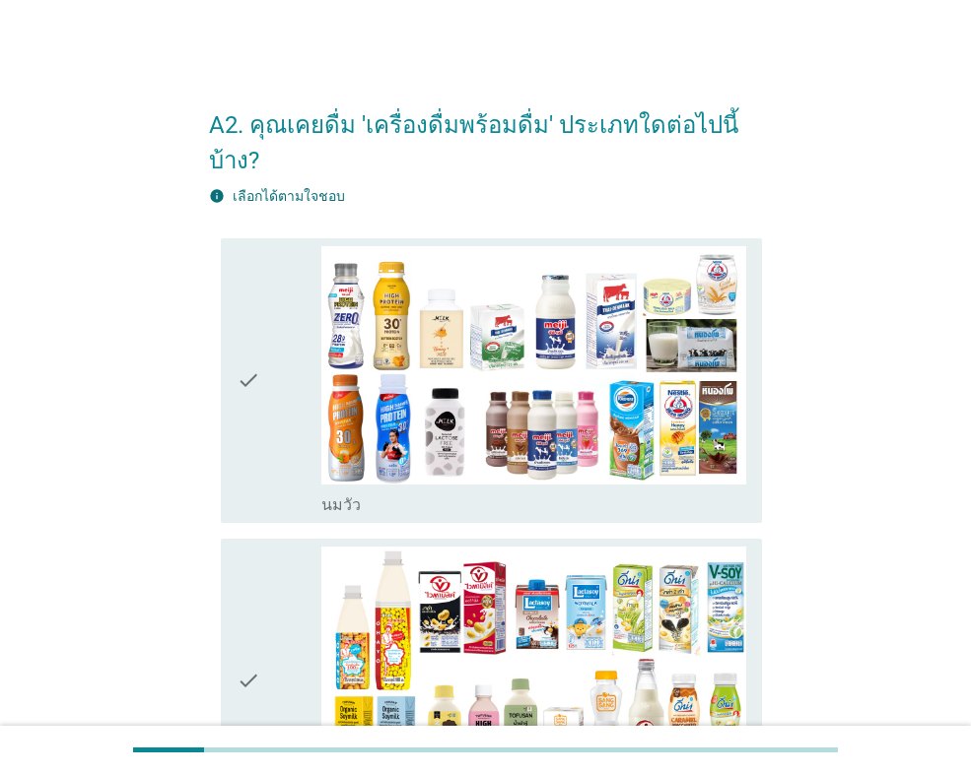
click at [247, 344] on icon "check" at bounding box center [248, 380] width 24 height 269
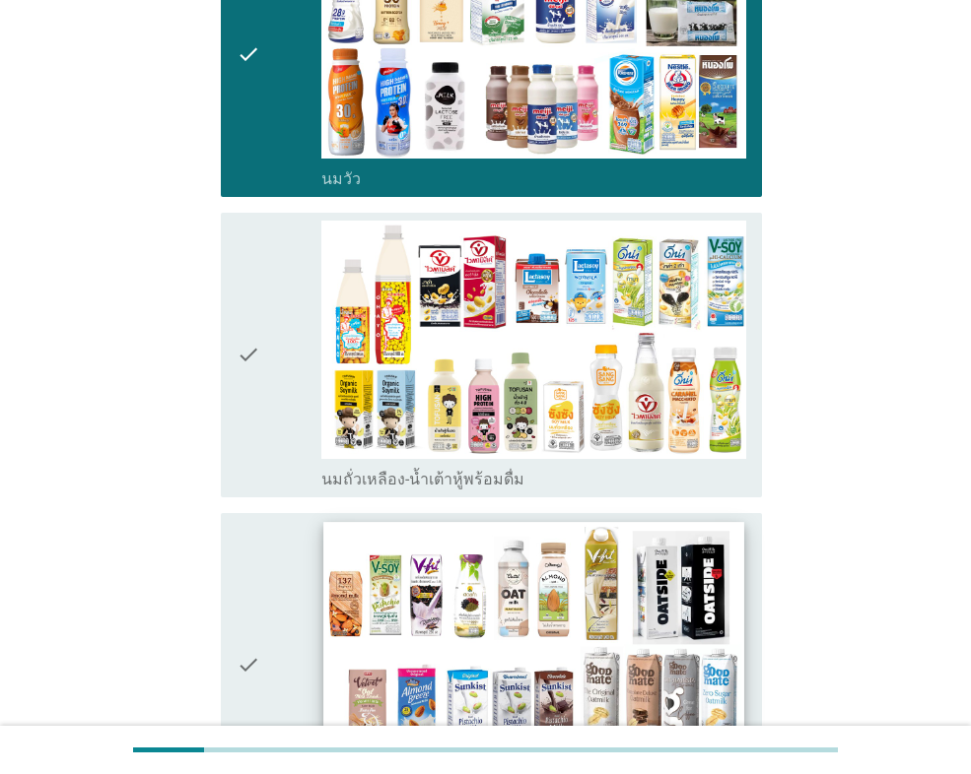
scroll to position [394, 0]
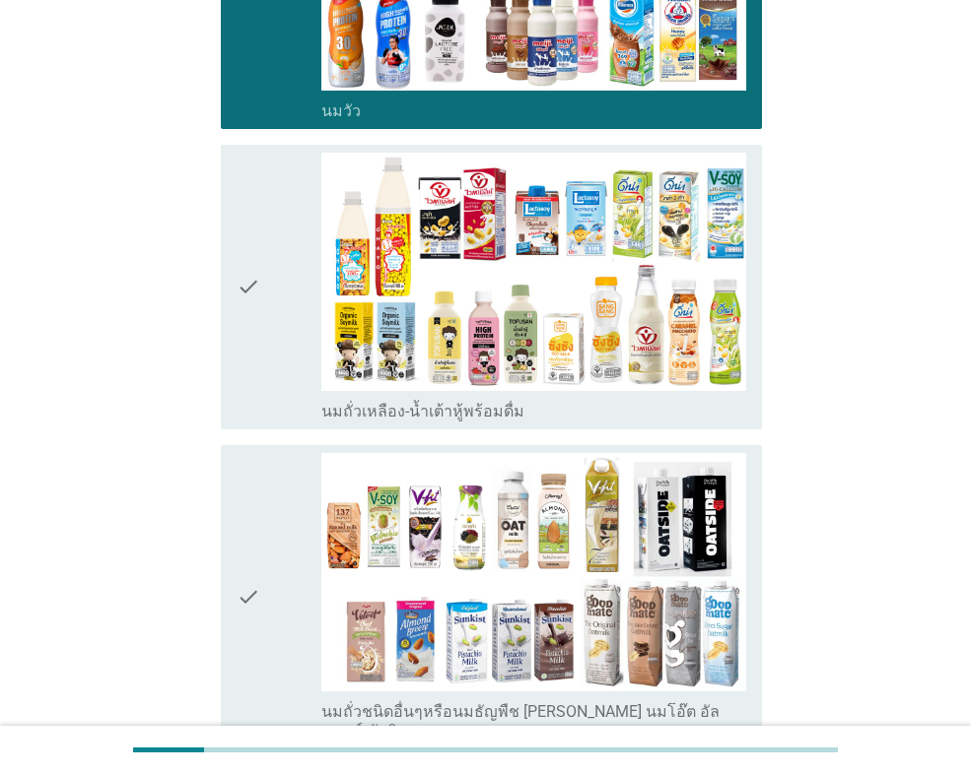
click at [280, 281] on div "check" at bounding box center [278, 287] width 85 height 269
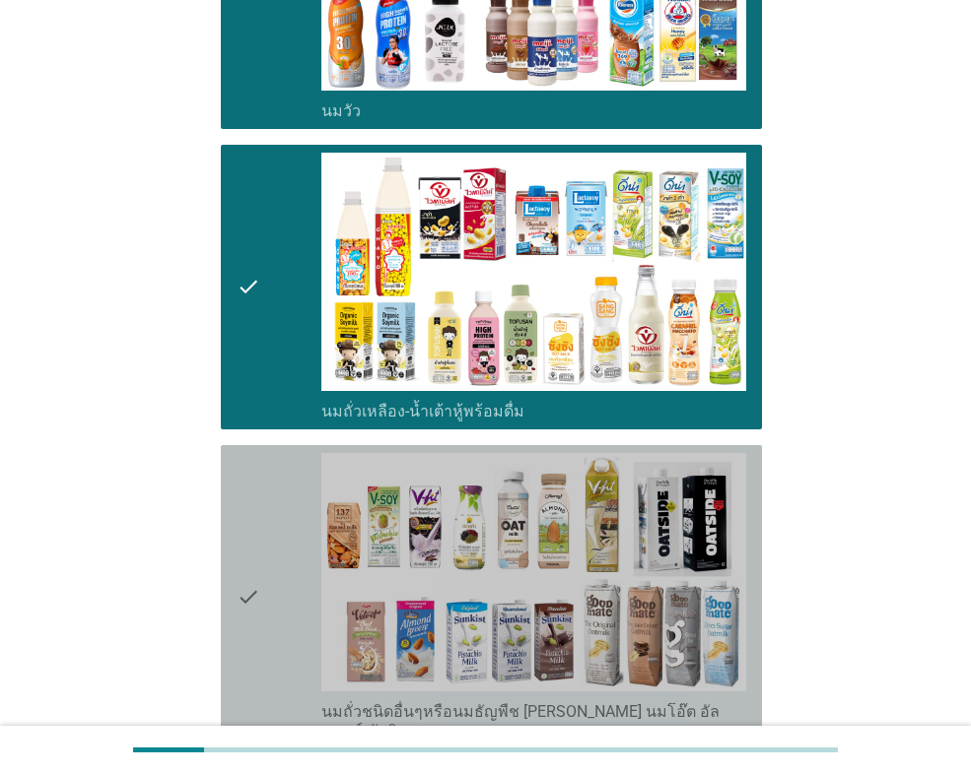
click at [272, 478] on div "check" at bounding box center [278, 597] width 85 height 289
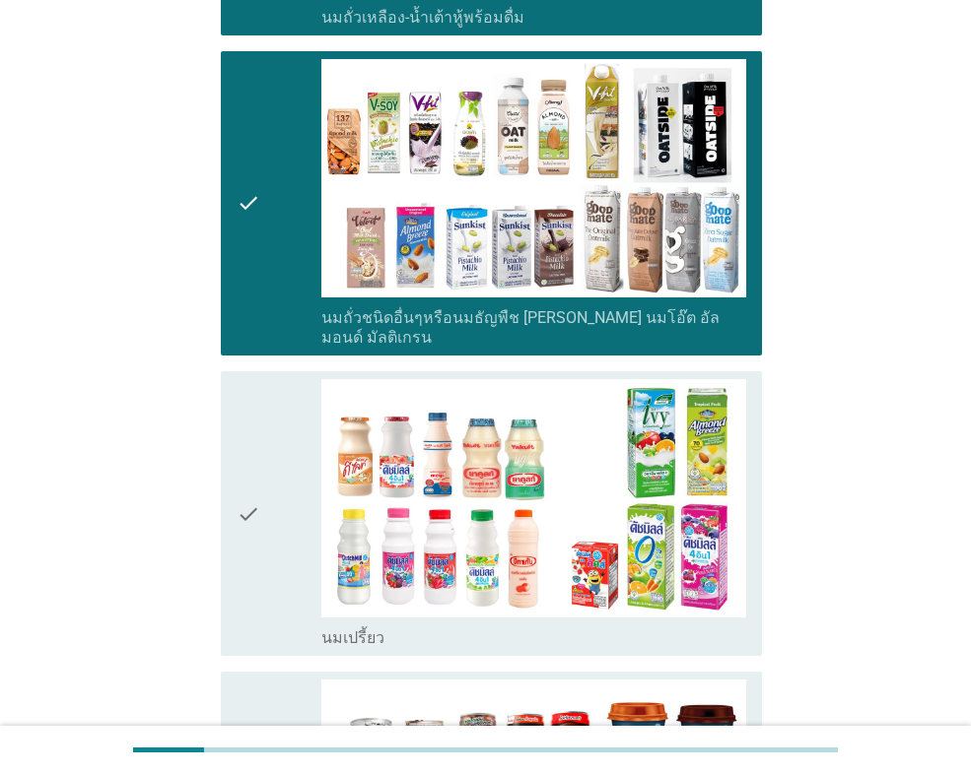
scroll to position [985, 0]
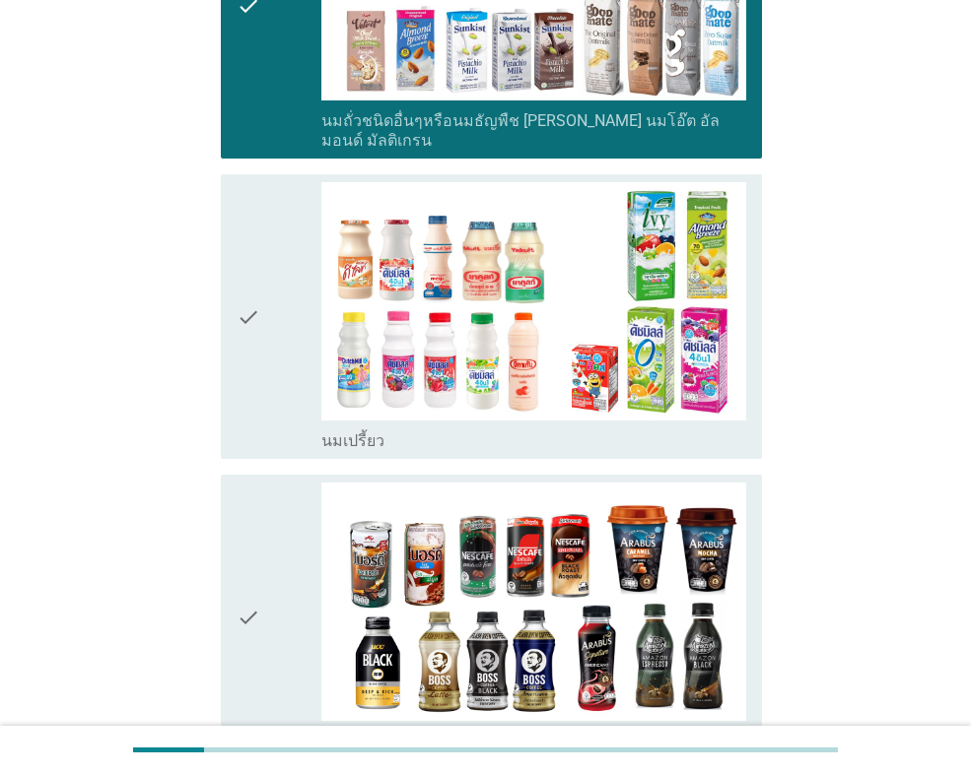
click at [276, 300] on div "check" at bounding box center [278, 316] width 85 height 269
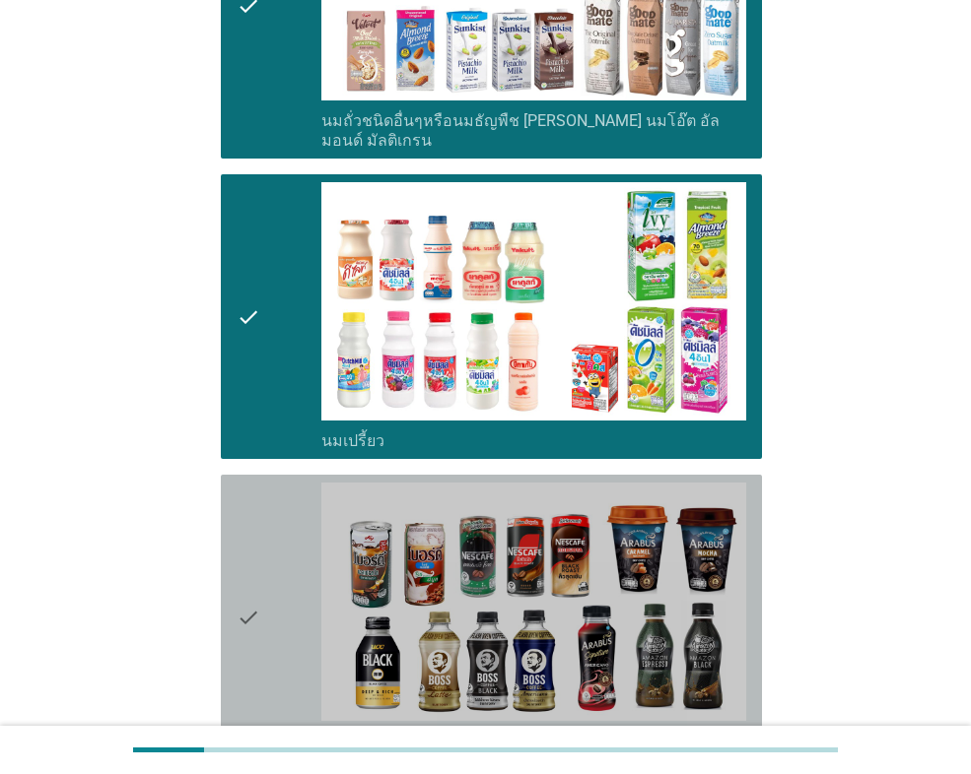
click at [244, 501] on icon "check" at bounding box center [248, 617] width 24 height 269
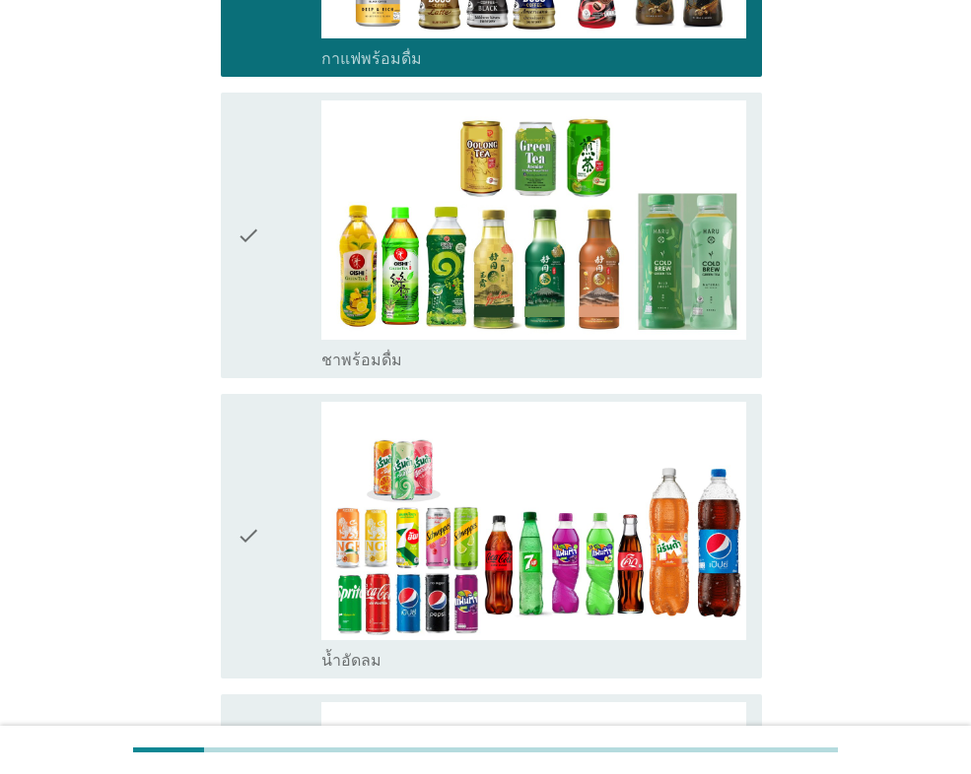
scroll to position [1675, 0]
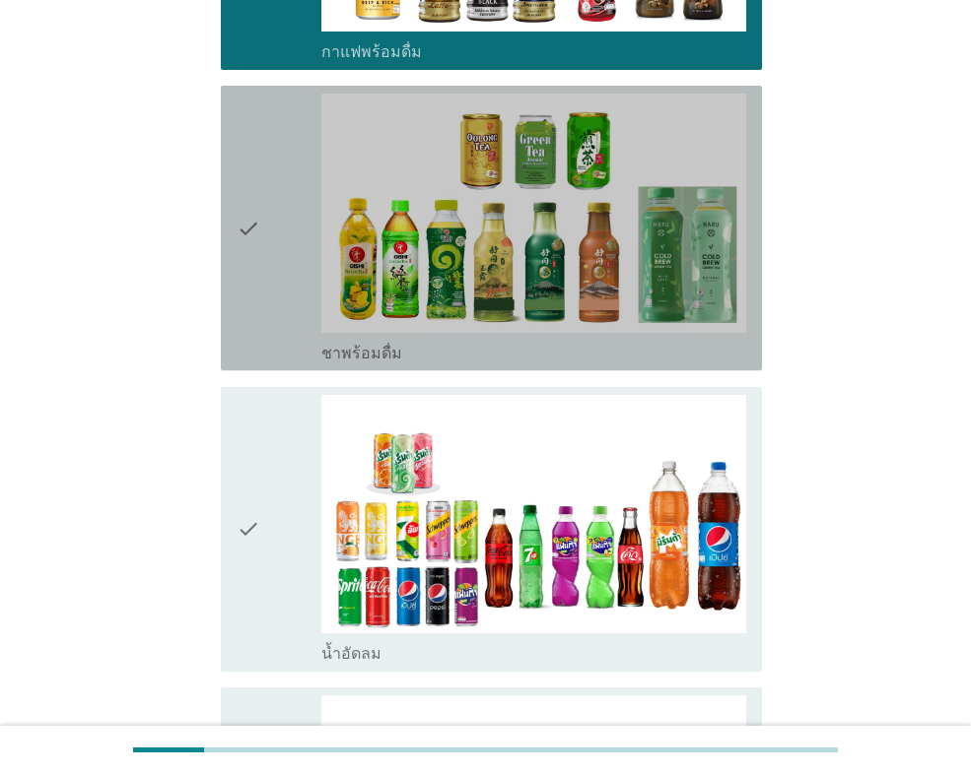
click at [268, 200] on div "check" at bounding box center [278, 228] width 85 height 269
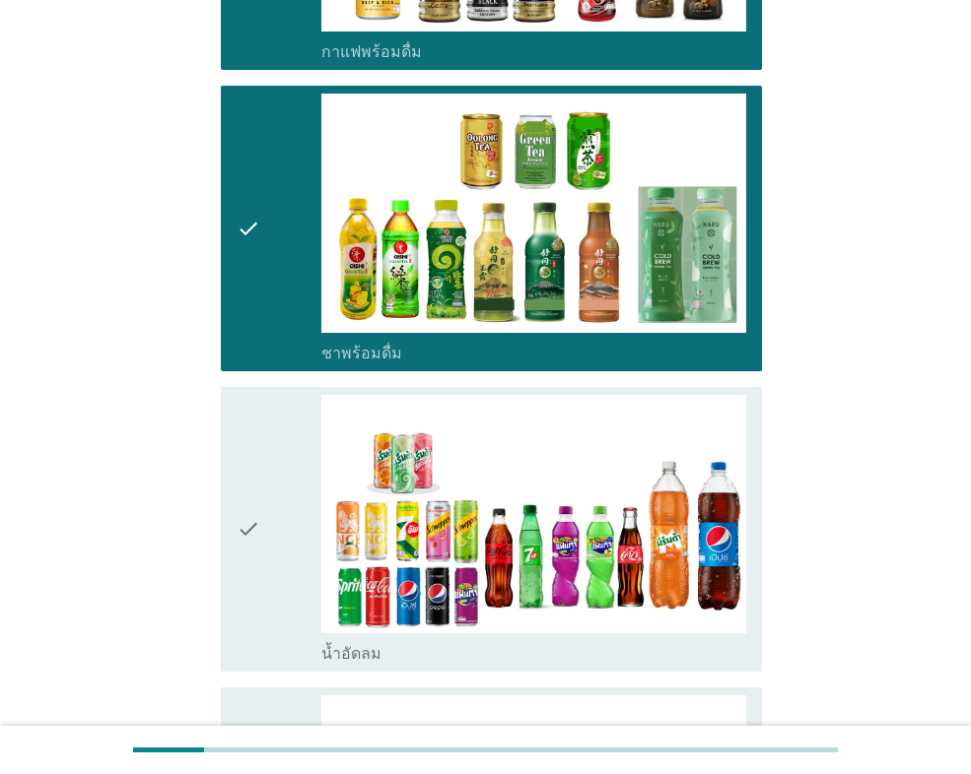
click at [250, 430] on icon "check" at bounding box center [248, 529] width 24 height 269
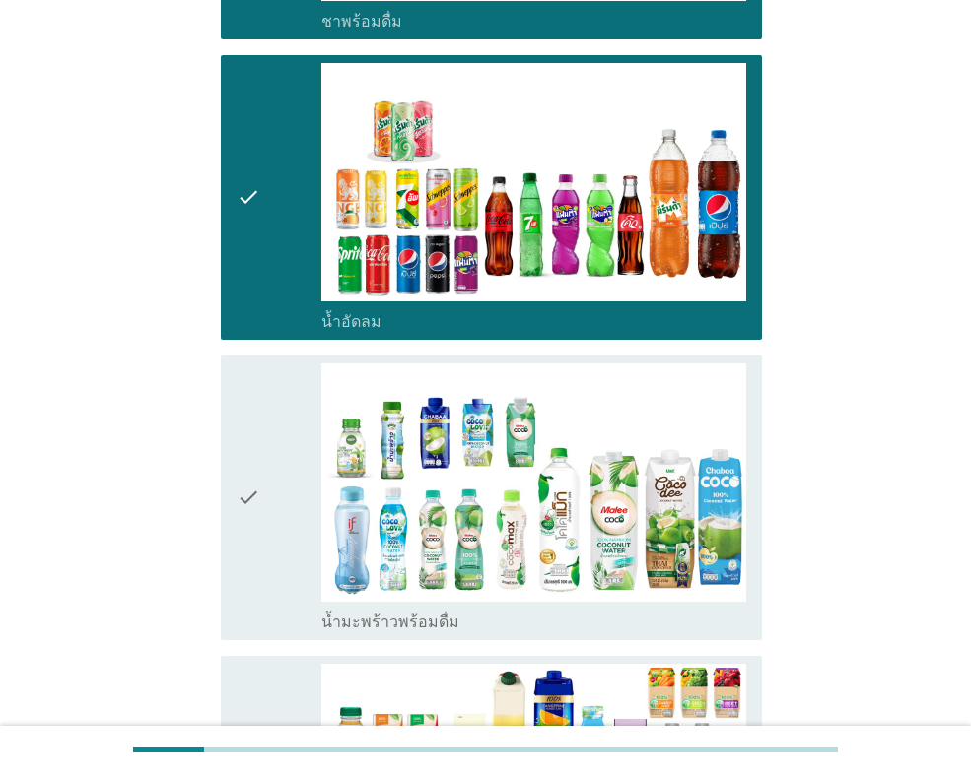
scroll to position [2069, 0]
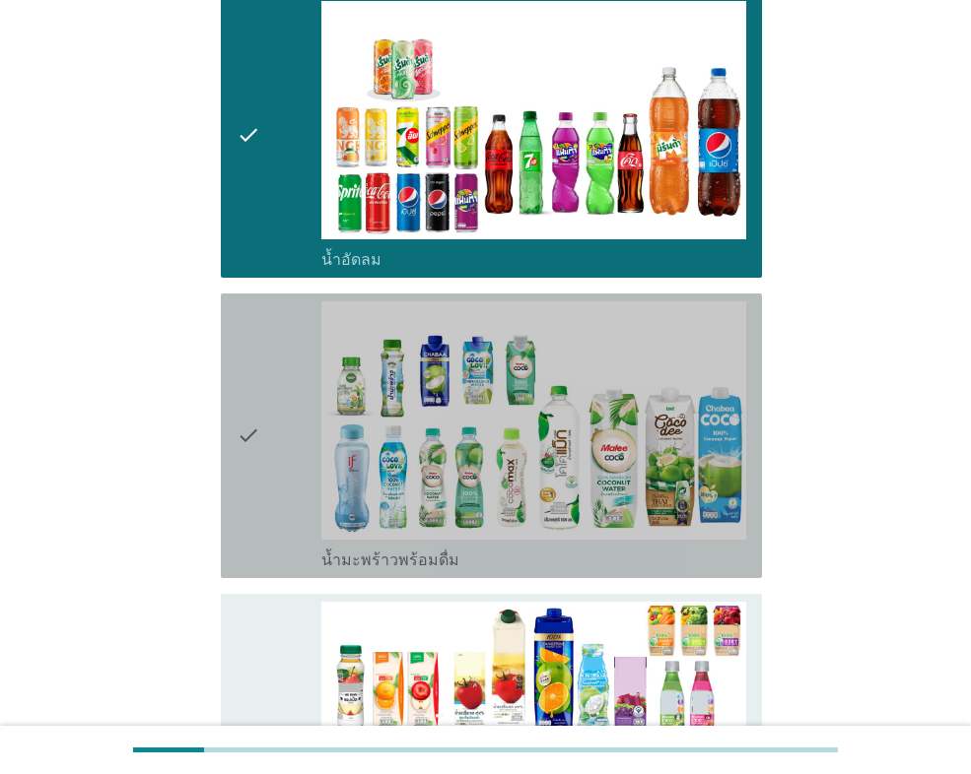
click at [248, 376] on icon "check" at bounding box center [248, 436] width 24 height 269
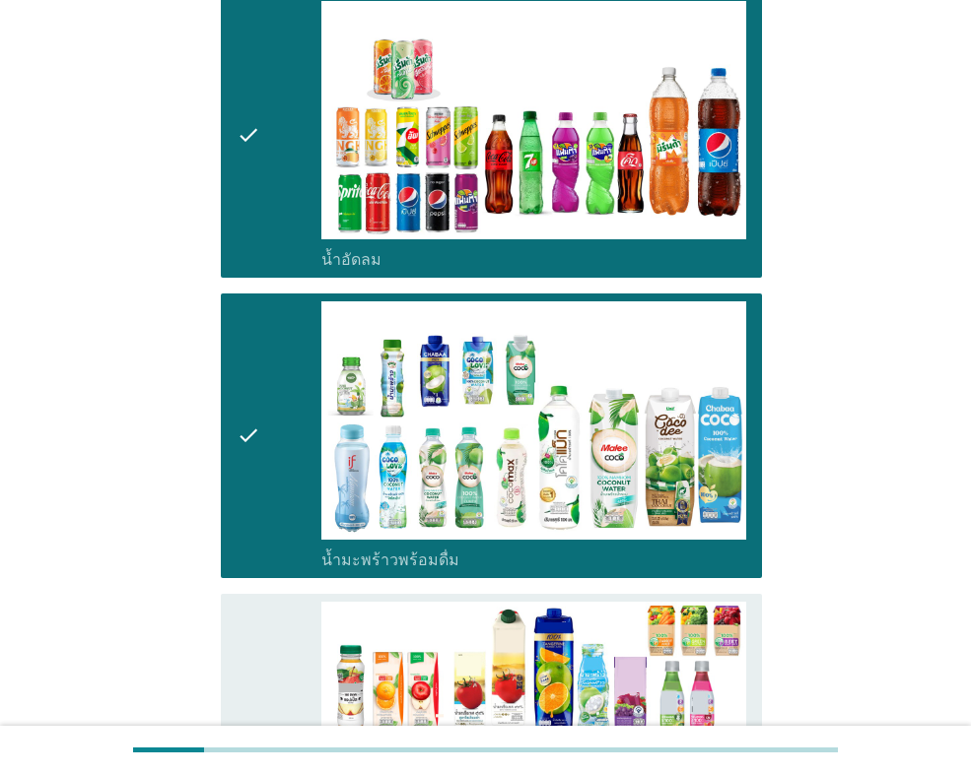
click at [266, 625] on div "check" at bounding box center [278, 736] width 85 height 269
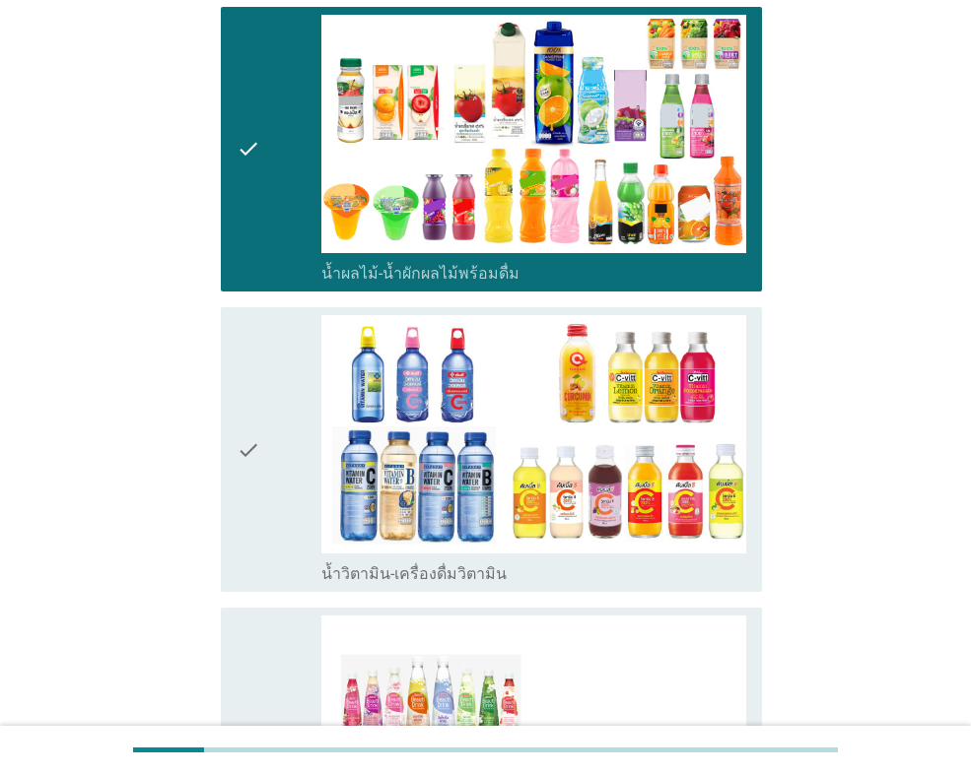
scroll to position [2660, 0]
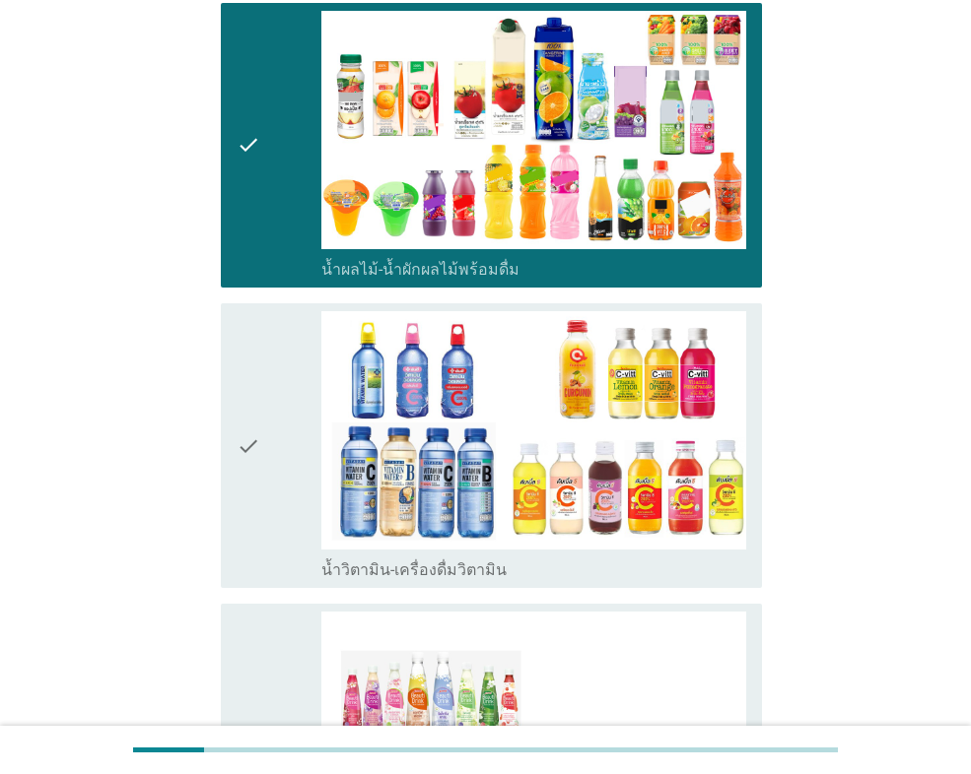
click at [268, 409] on div "check" at bounding box center [278, 445] width 85 height 269
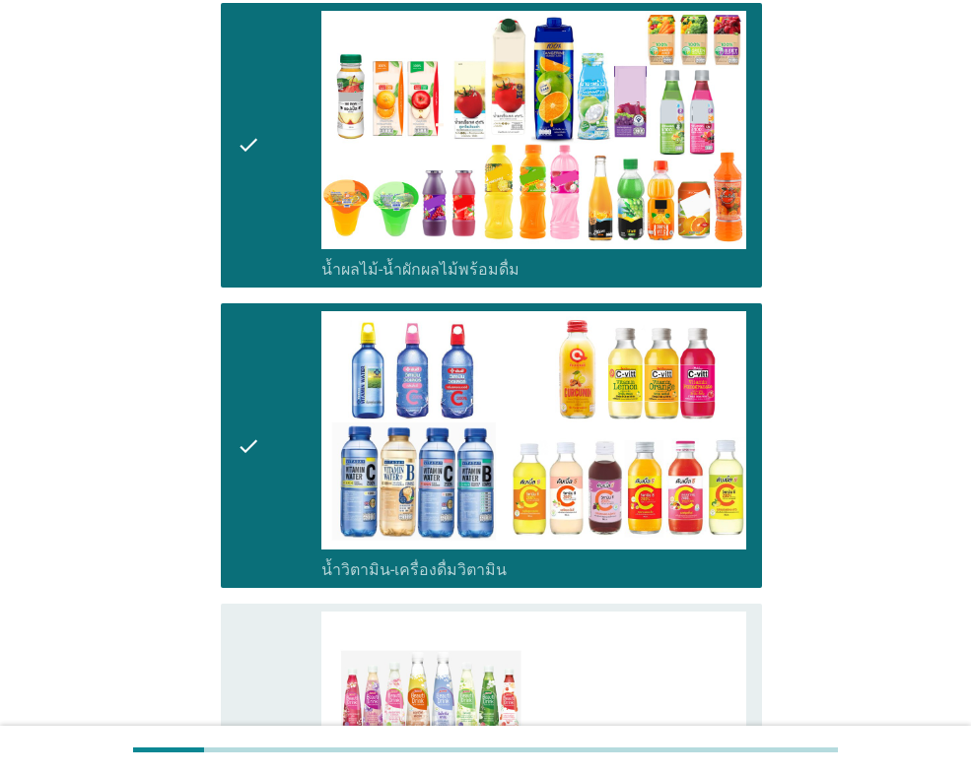
click at [251, 632] on icon "check" at bounding box center [248, 756] width 24 height 289
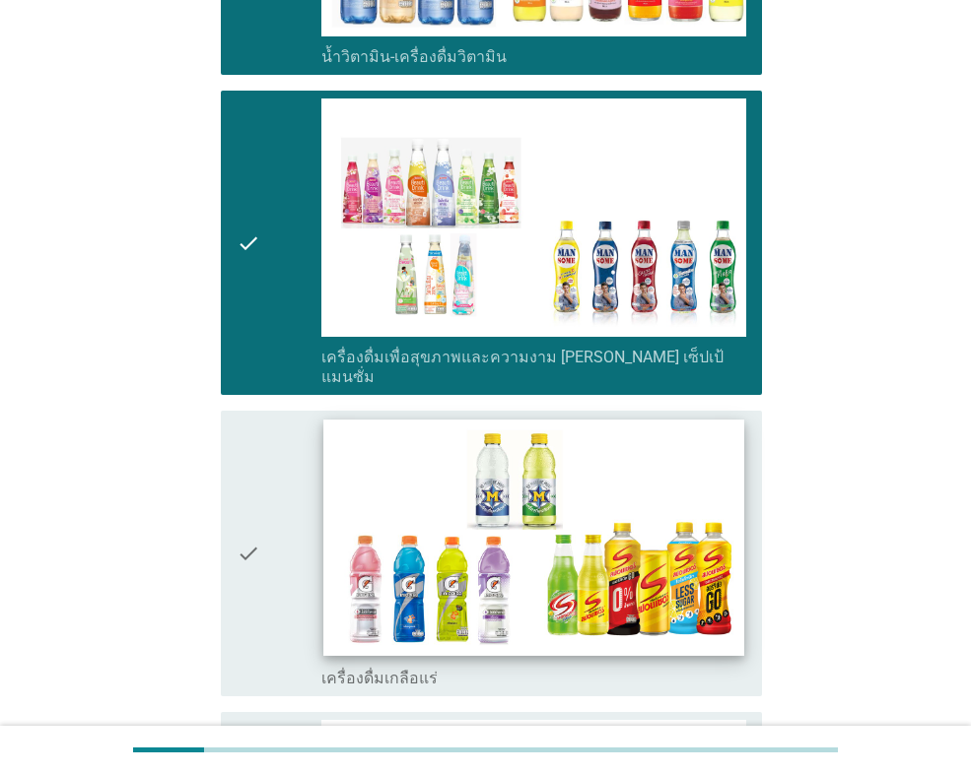
scroll to position [3252, 0]
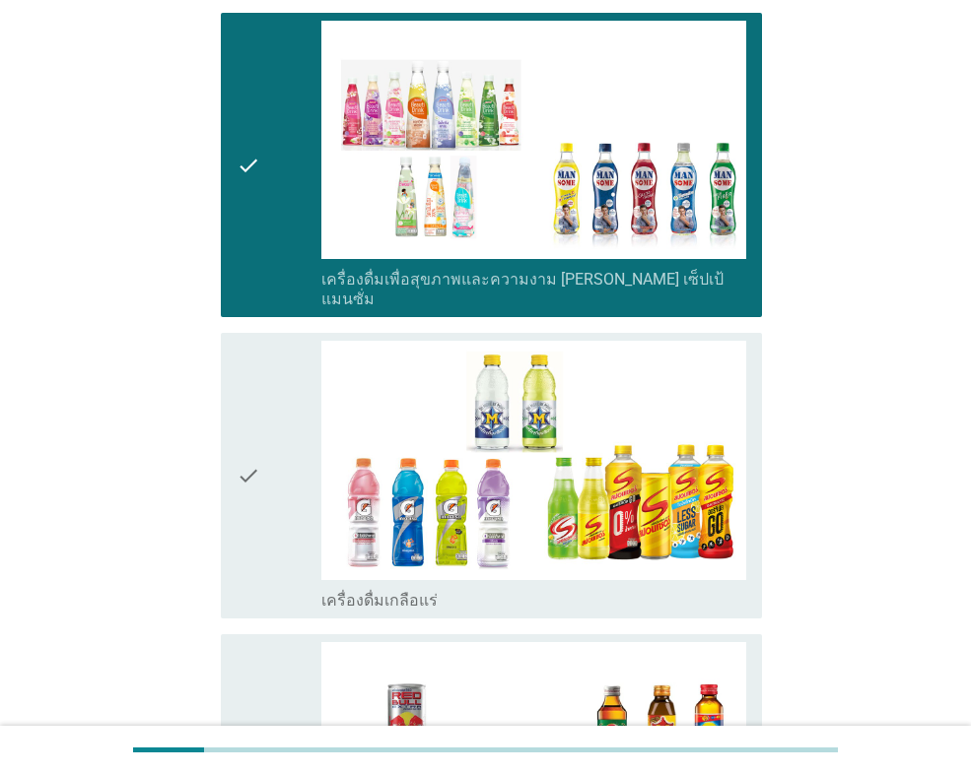
click at [271, 396] on div "check" at bounding box center [278, 475] width 85 height 269
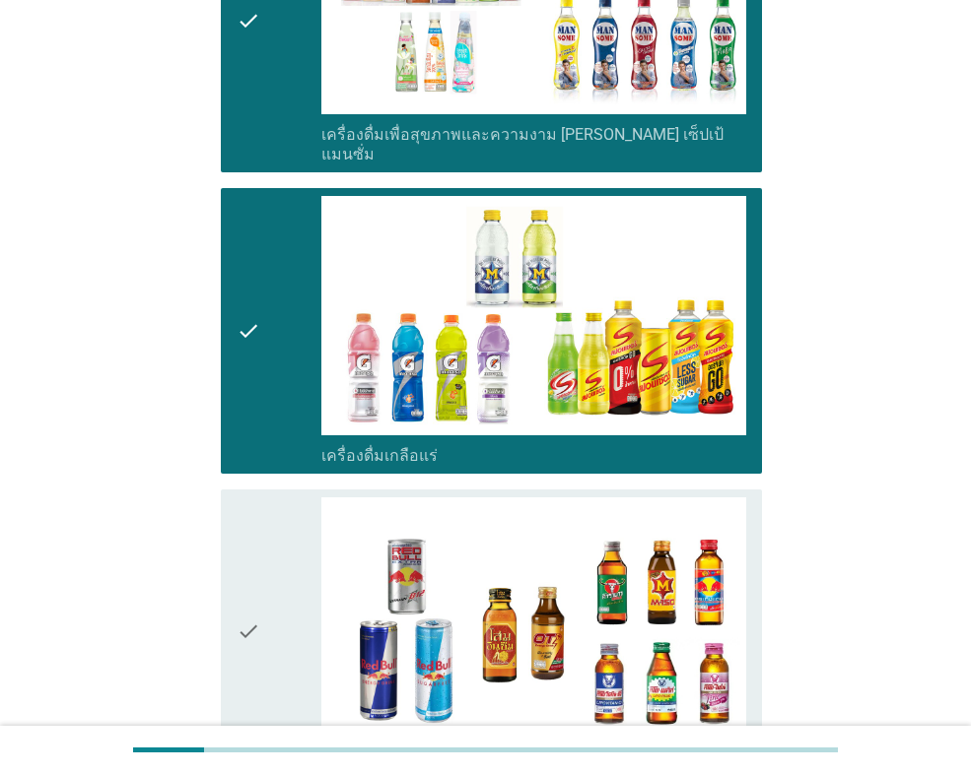
scroll to position [3646, 0]
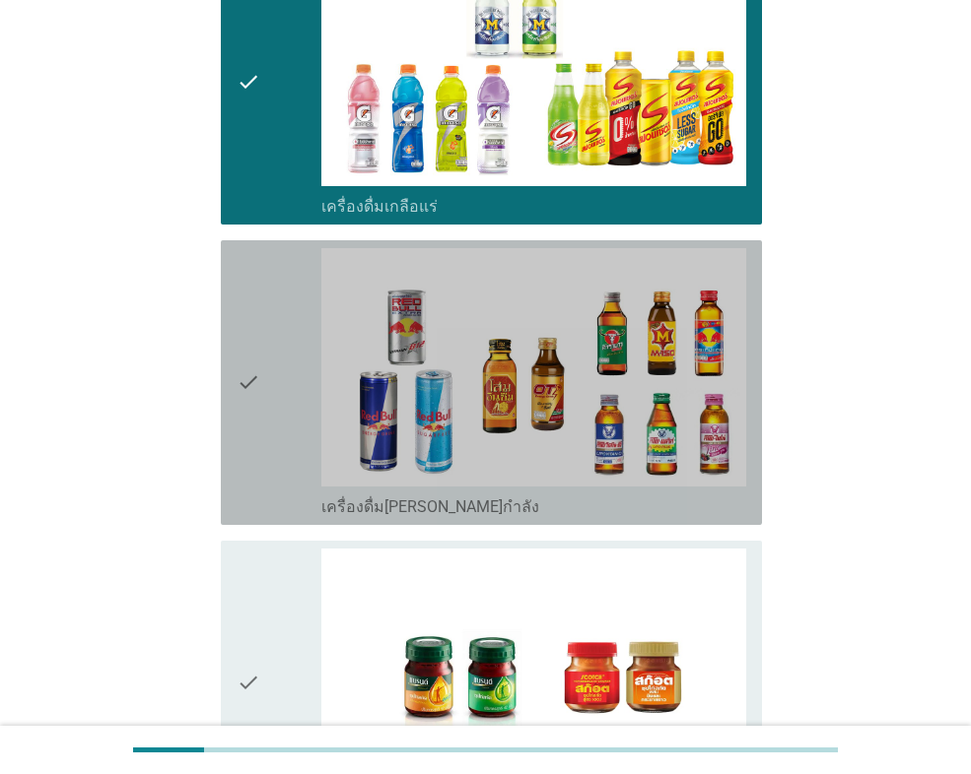
click at [261, 307] on div "check" at bounding box center [278, 382] width 85 height 269
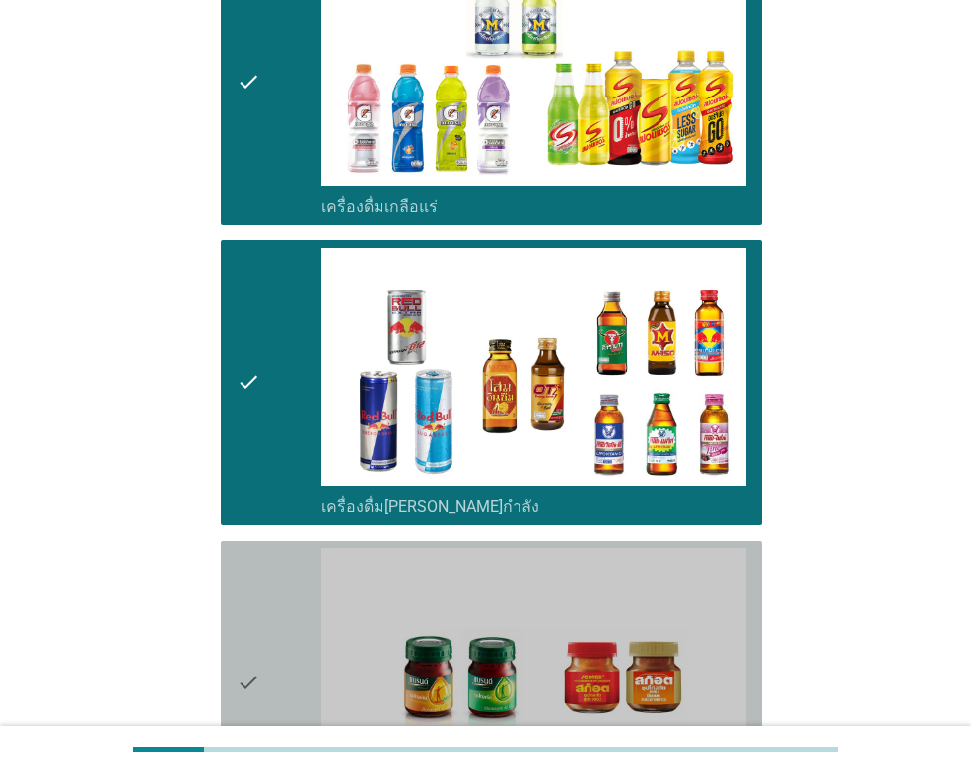
click at [244, 567] on icon "check" at bounding box center [248, 683] width 24 height 269
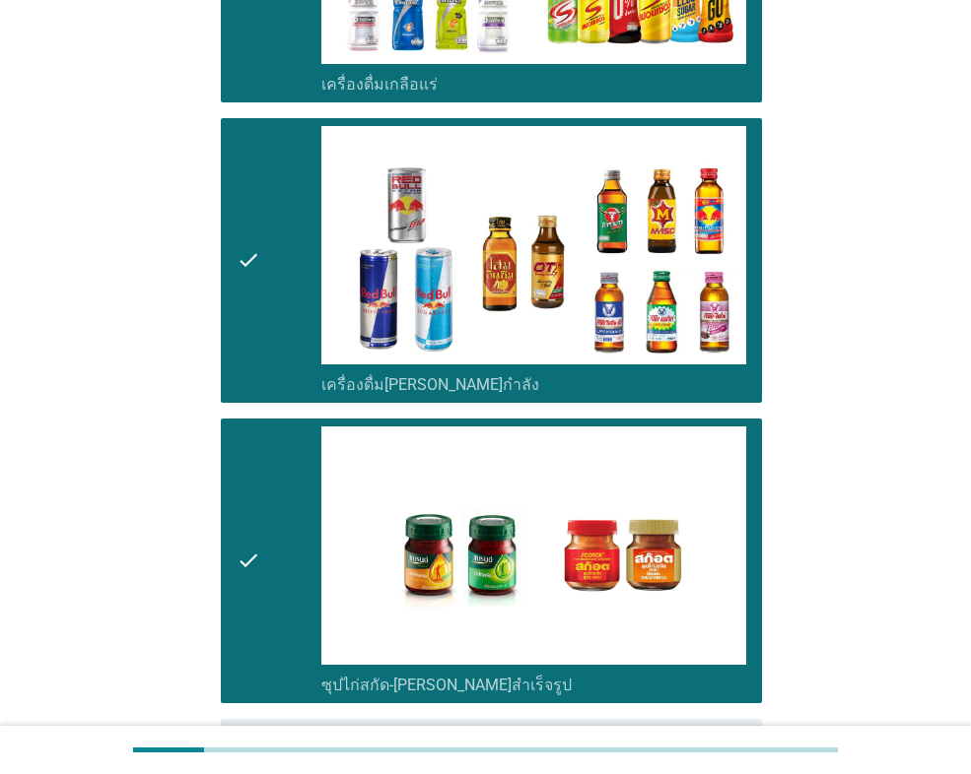
scroll to position [3907, 0]
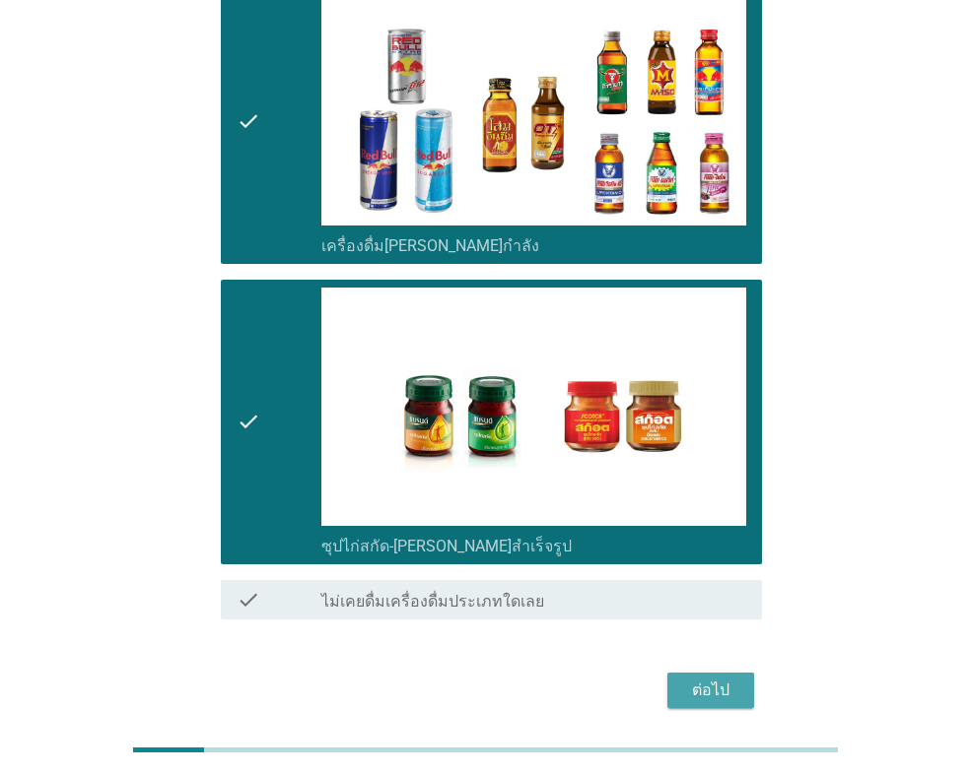
click at [680, 673] on button "ต่อไป" at bounding box center [710, 690] width 87 height 35
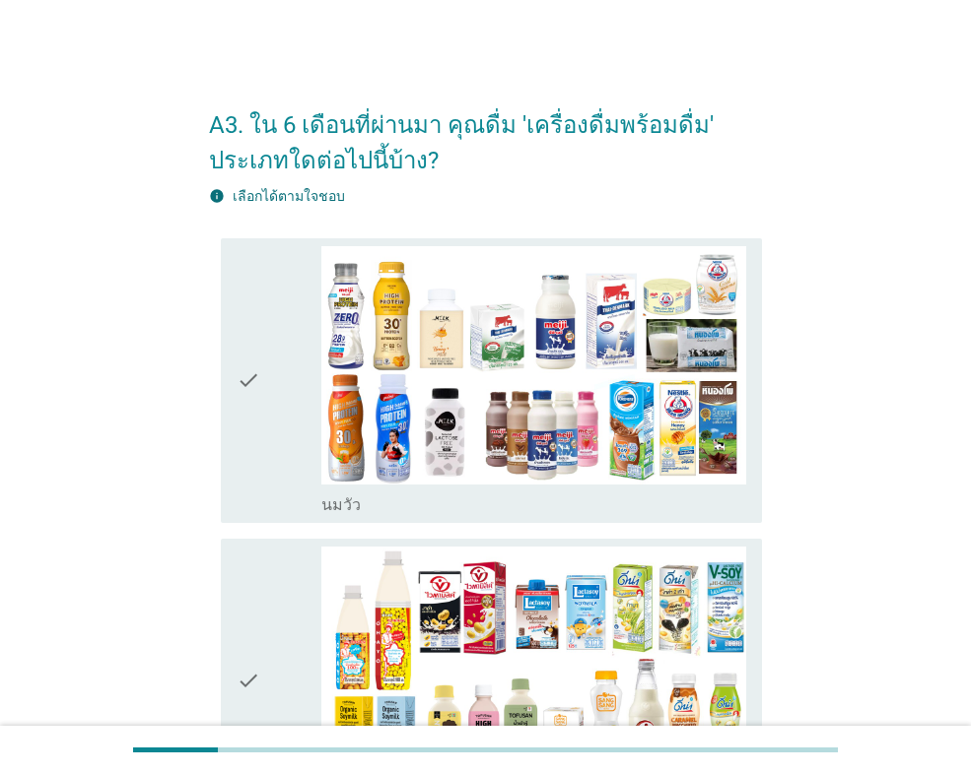
scroll to position [99, 0]
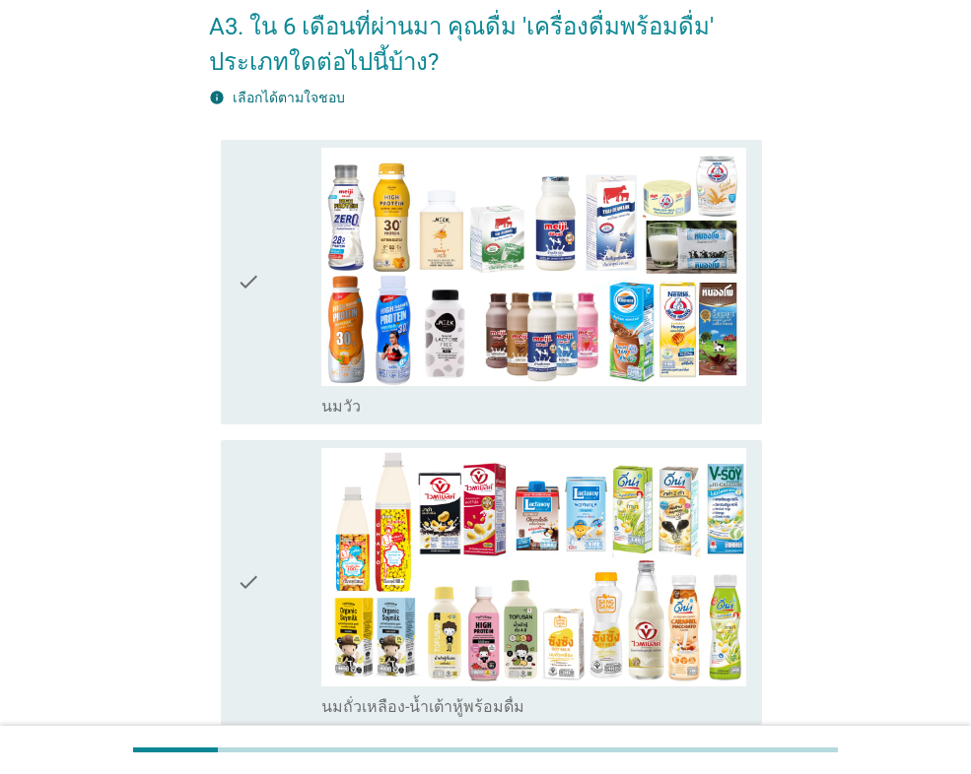
click at [242, 226] on icon "check" at bounding box center [248, 282] width 24 height 269
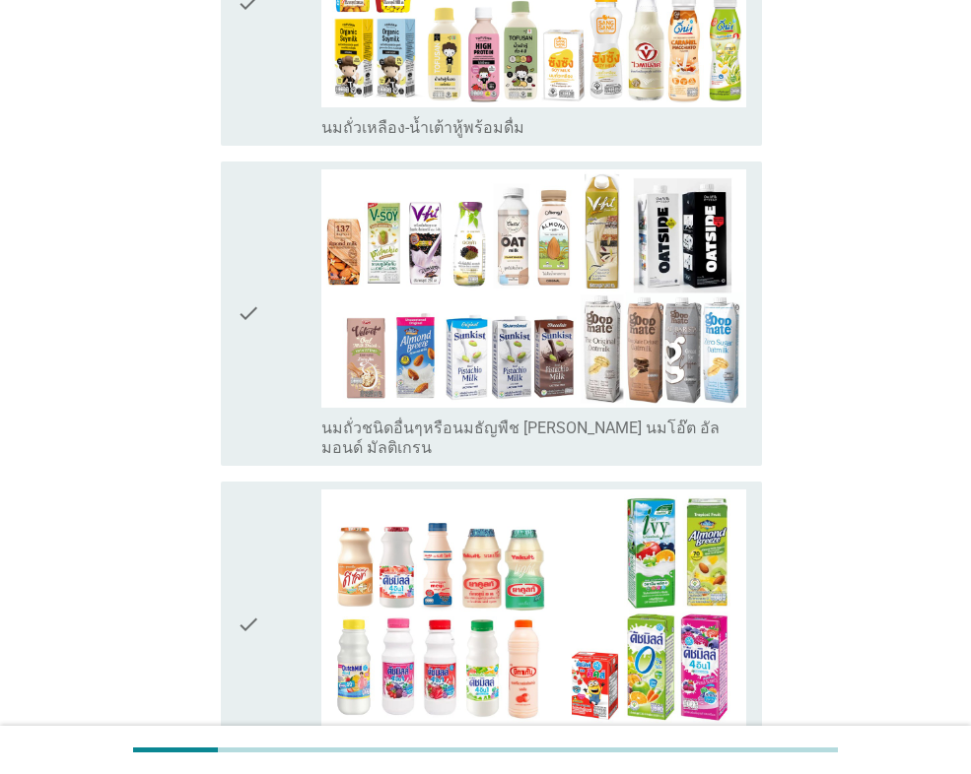
scroll to position [690, 0]
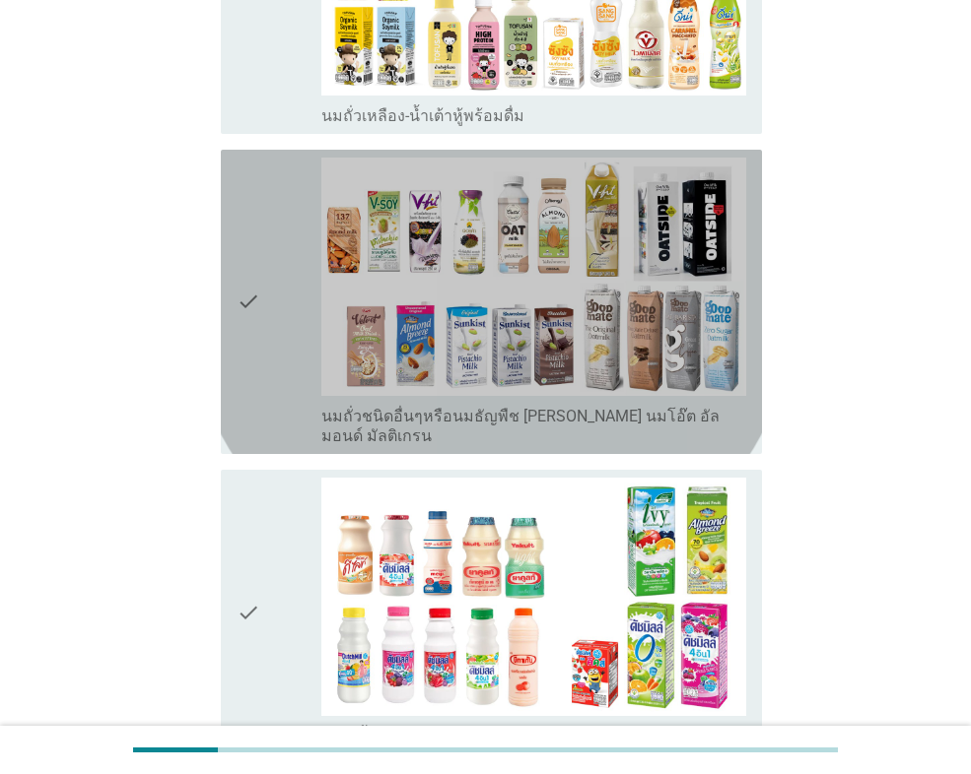
click at [266, 264] on div "check" at bounding box center [278, 302] width 85 height 289
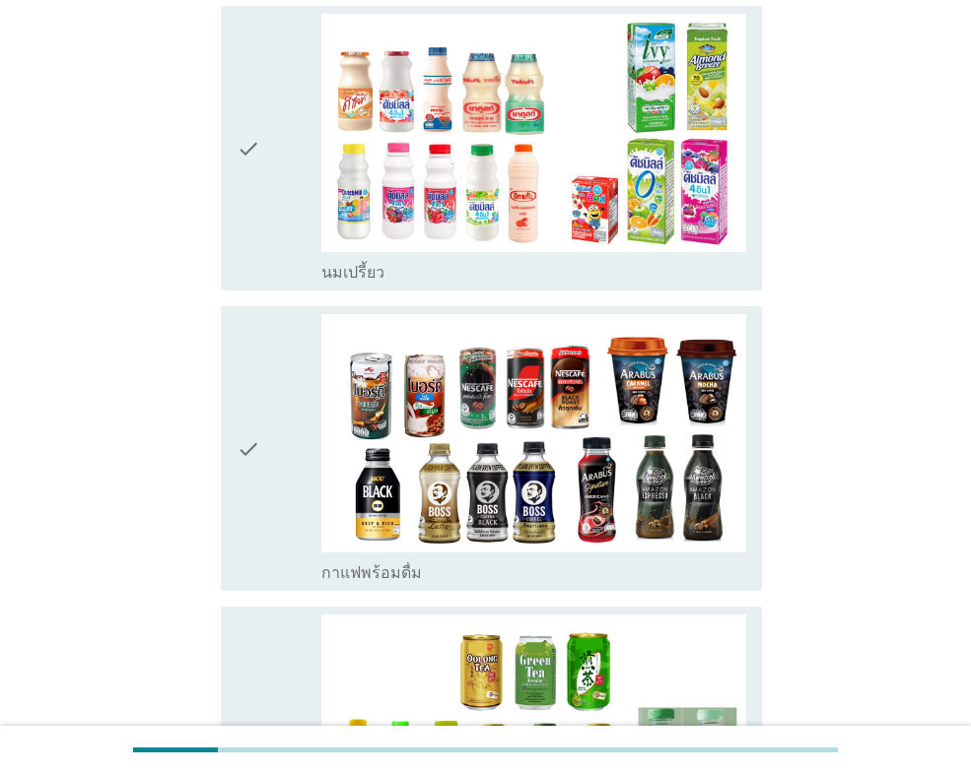
scroll to position [1182, 0]
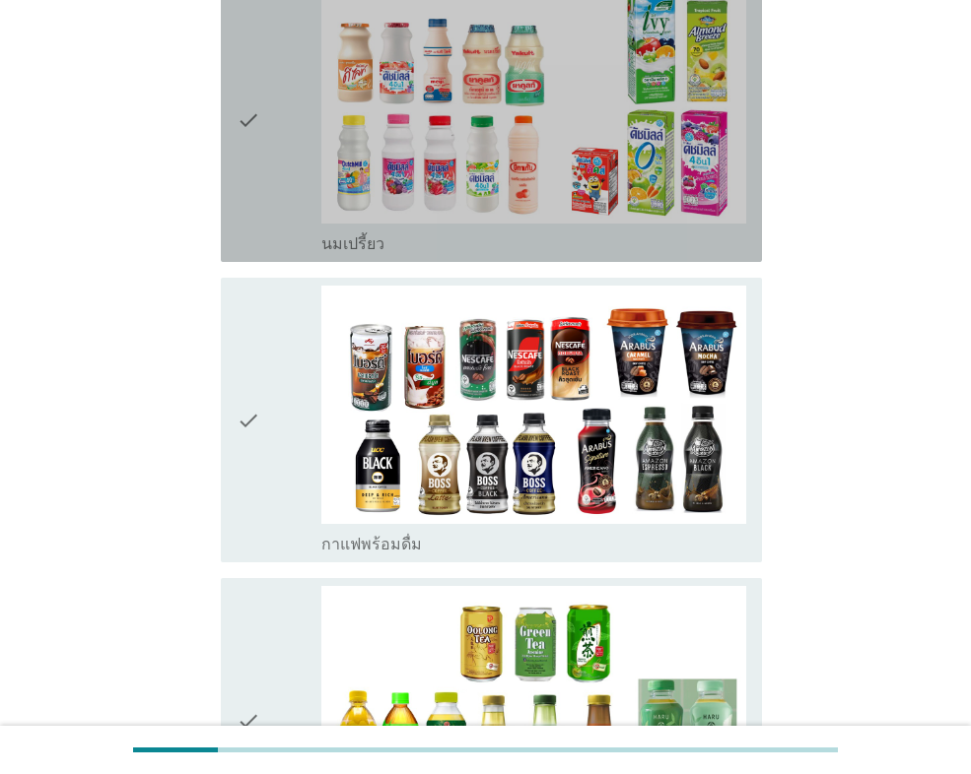
click at [242, 83] on icon "check" at bounding box center [248, 119] width 24 height 269
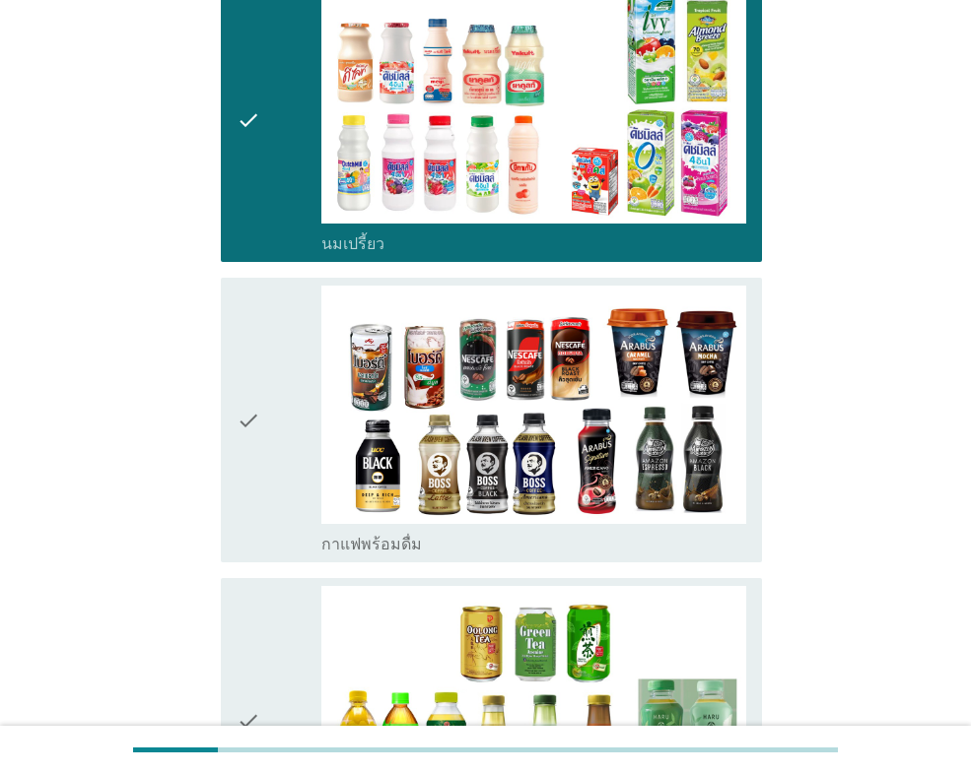
scroll to position [1478, 0]
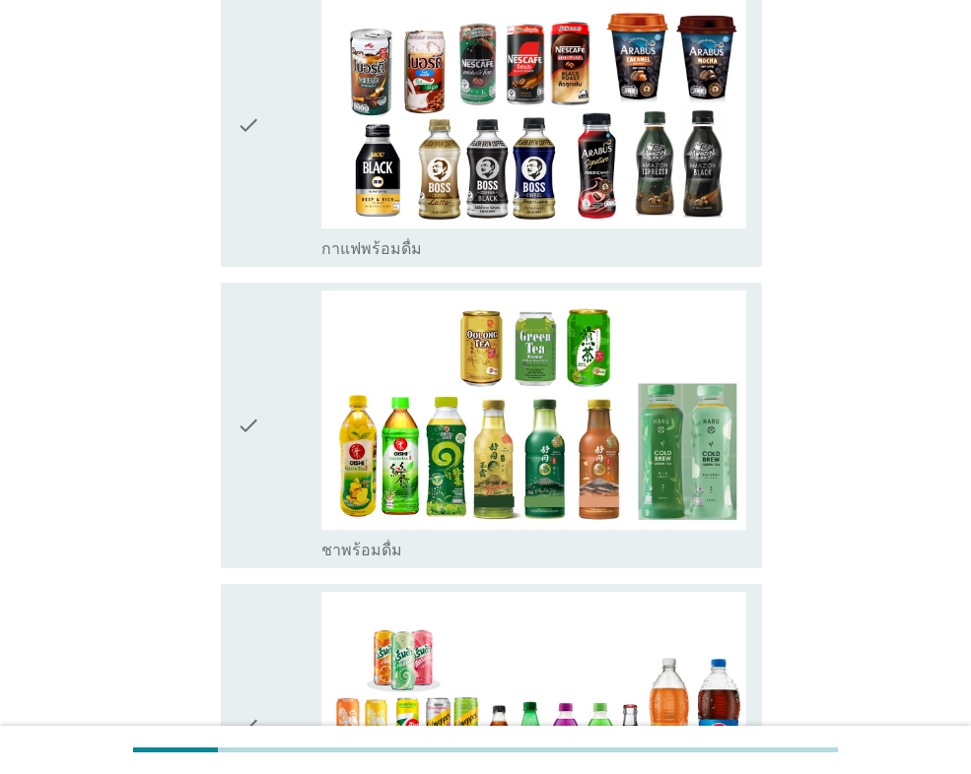
click at [273, 109] on div "check" at bounding box center [278, 124] width 85 height 269
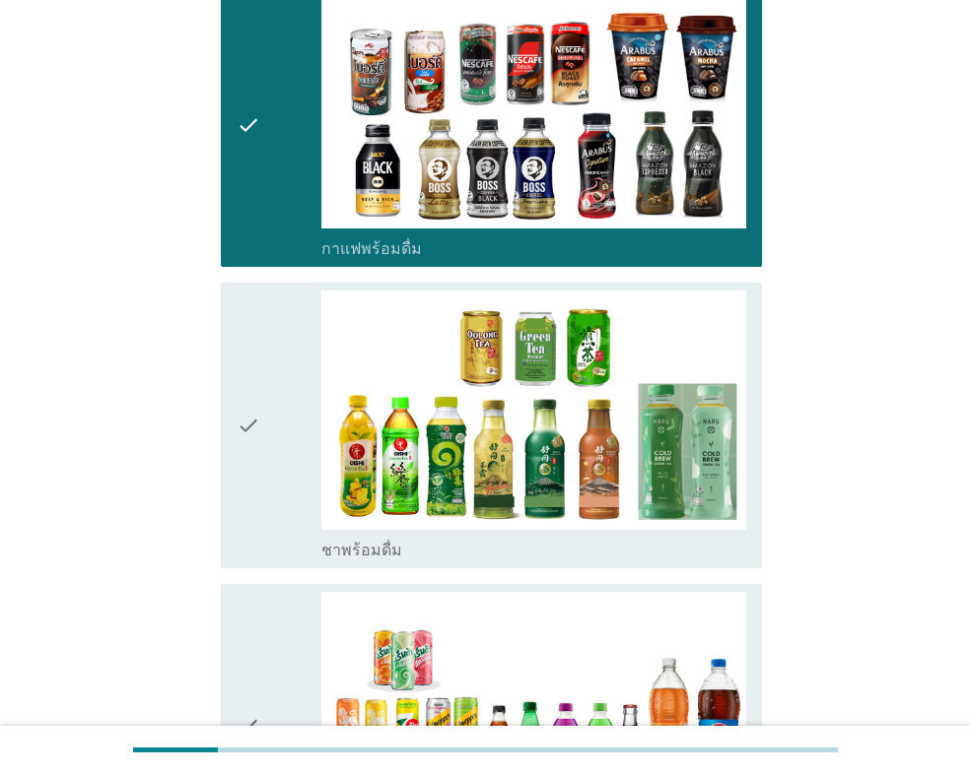
click at [244, 487] on icon "check" at bounding box center [248, 425] width 24 height 269
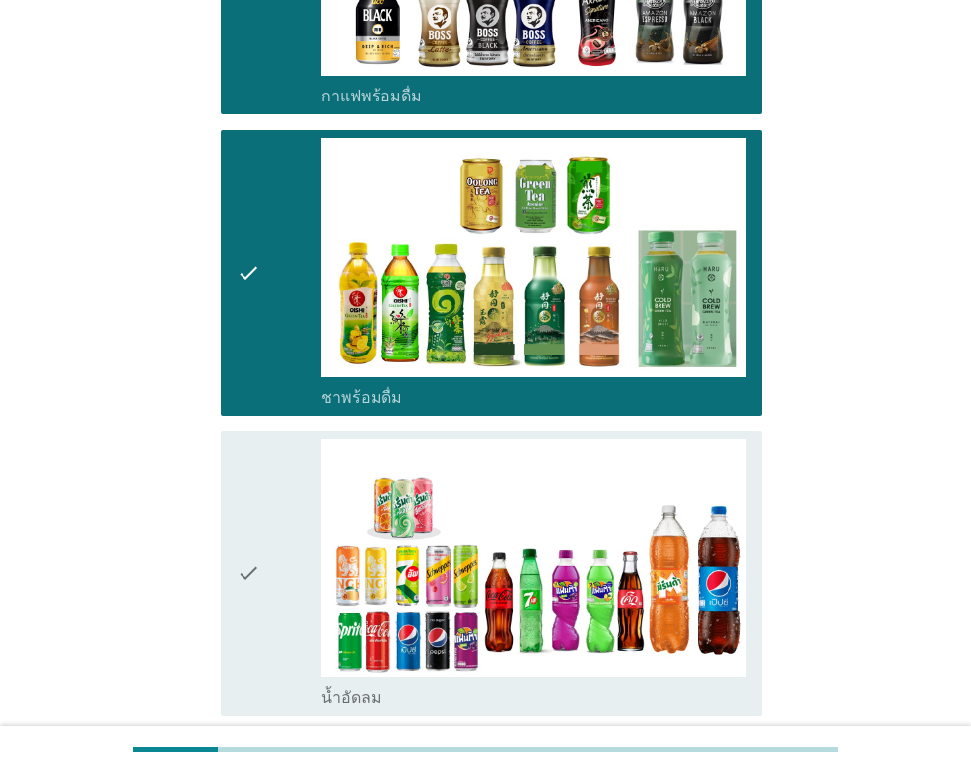
scroll to position [1971, 0]
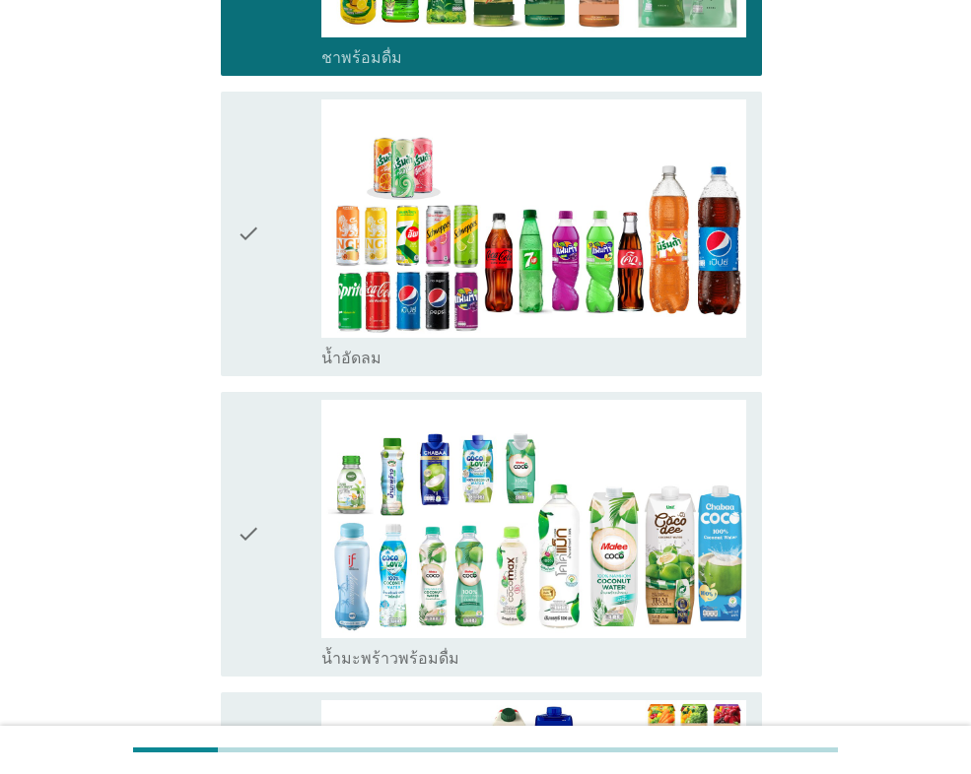
click at [280, 217] on div "check" at bounding box center [278, 234] width 85 height 269
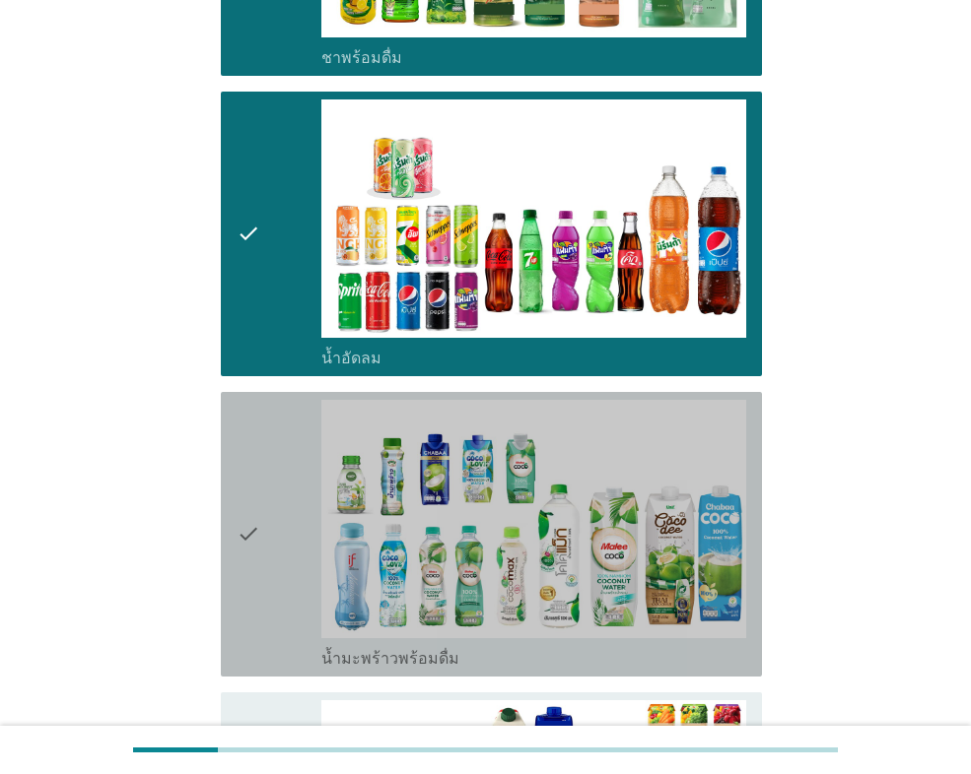
click at [284, 600] on div "check" at bounding box center [278, 534] width 85 height 269
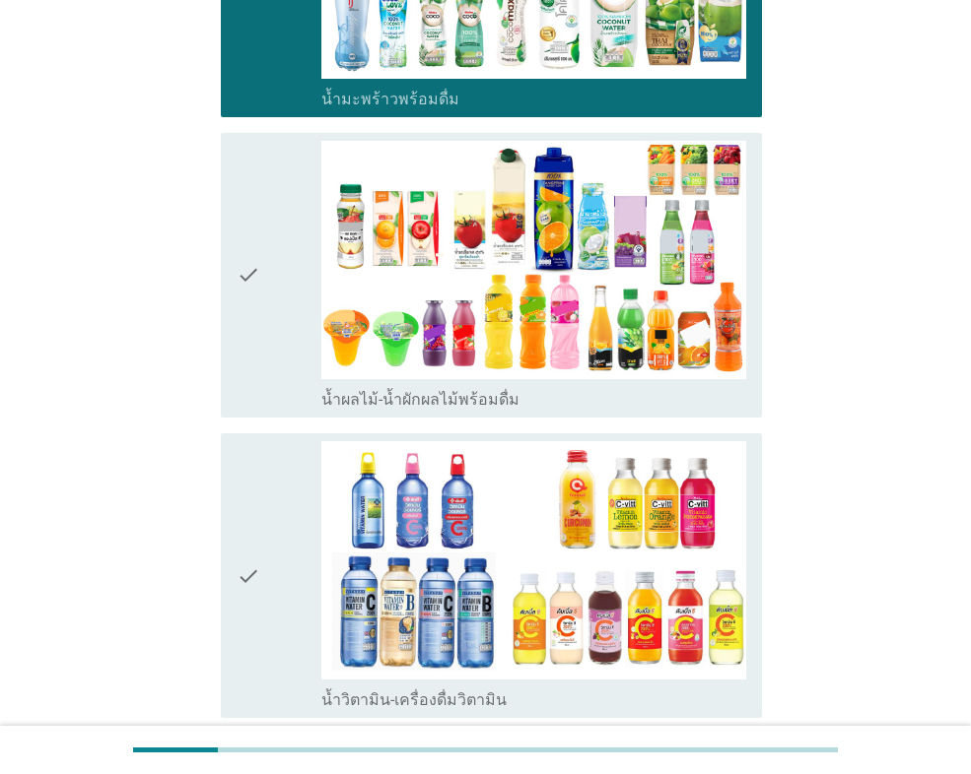
scroll to position [2562, 0]
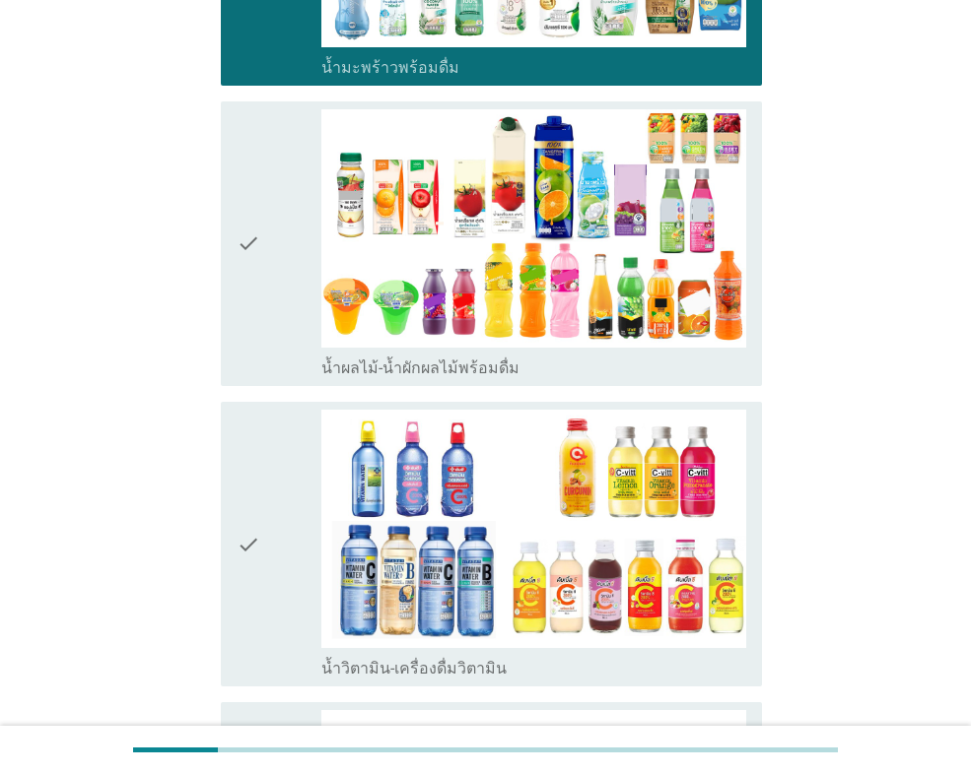
click at [275, 243] on div "check" at bounding box center [278, 243] width 85 height 269
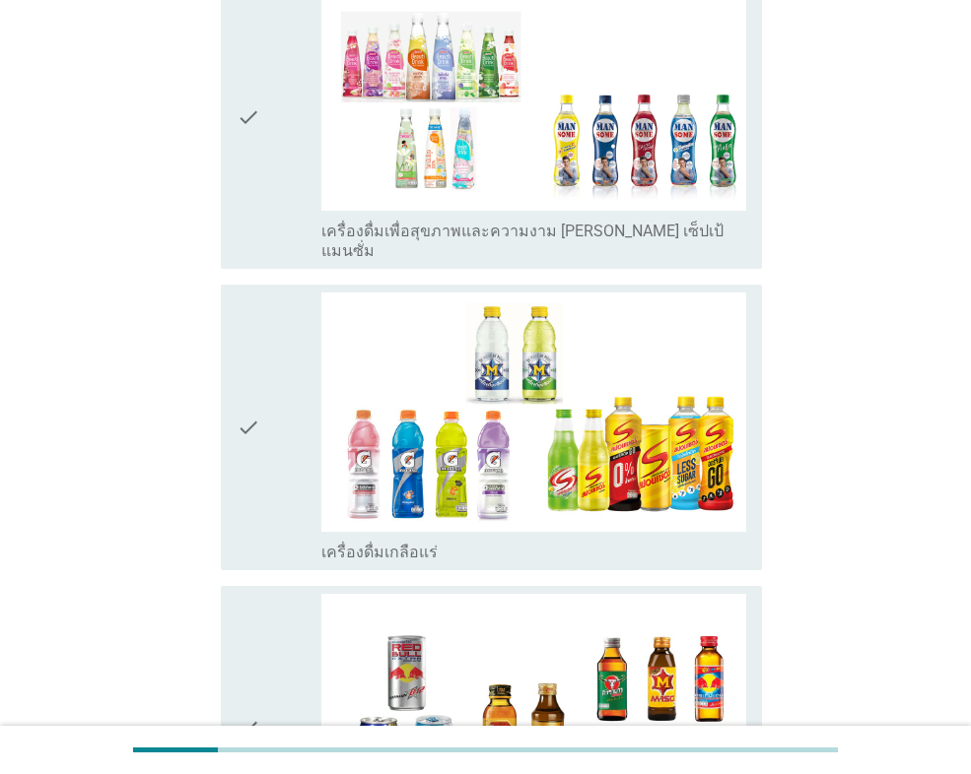
scroll to position [3449, 0]
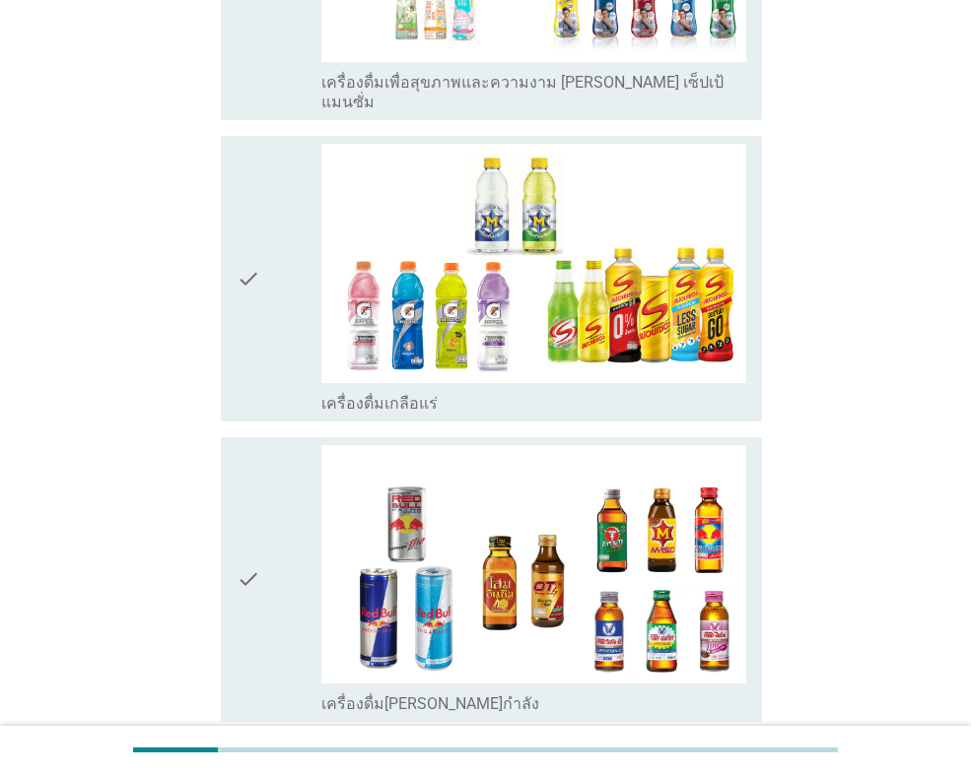
click at [265, 230] on div "check" at bounding box center [278, 278] width 85 height 269
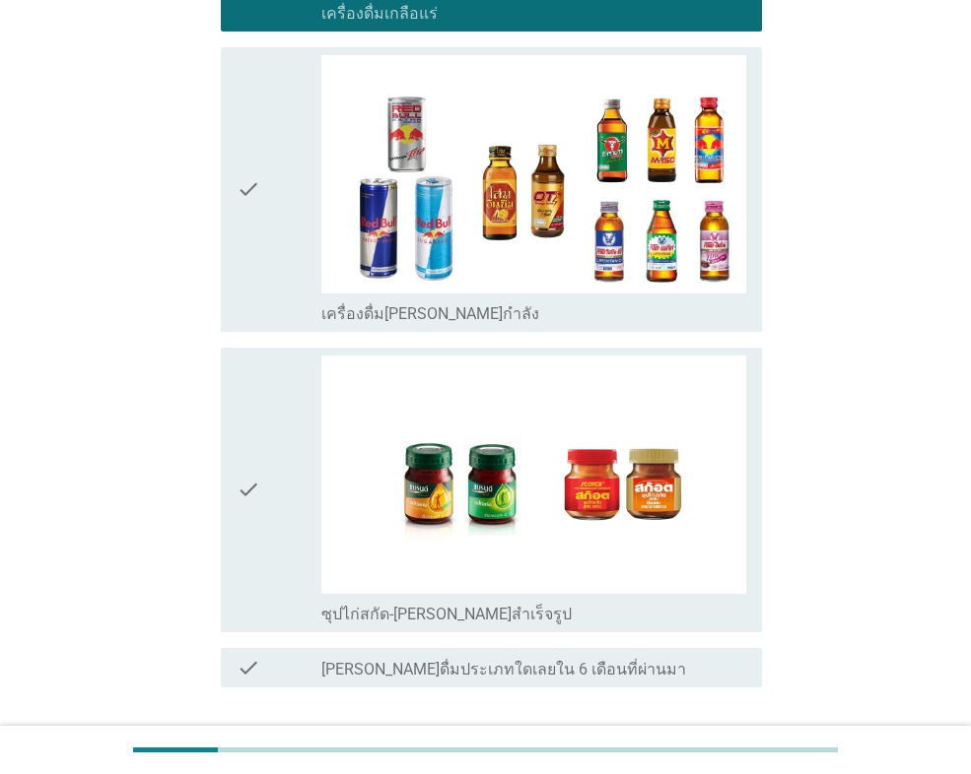
scroll to position [3941, 0]
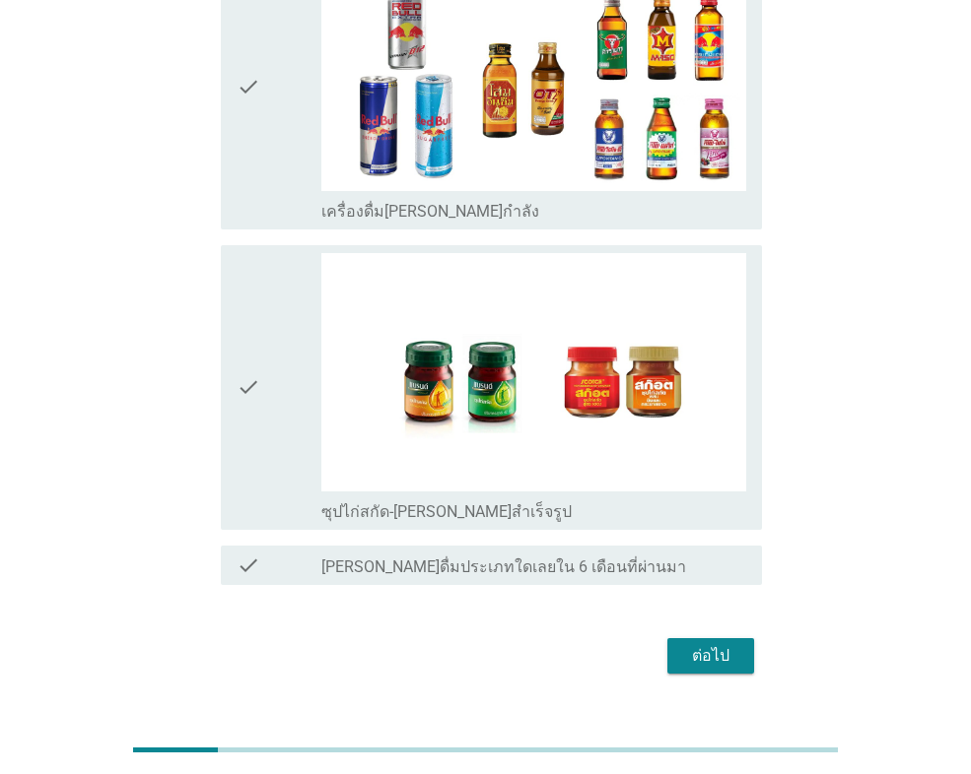
click at [235, 390] on div "check check_box_outline_blank ซุปไก่สกัด-[PERSON_NAME]สำเร็จรูป" at bounding box center [491, 387] width 541 height 285
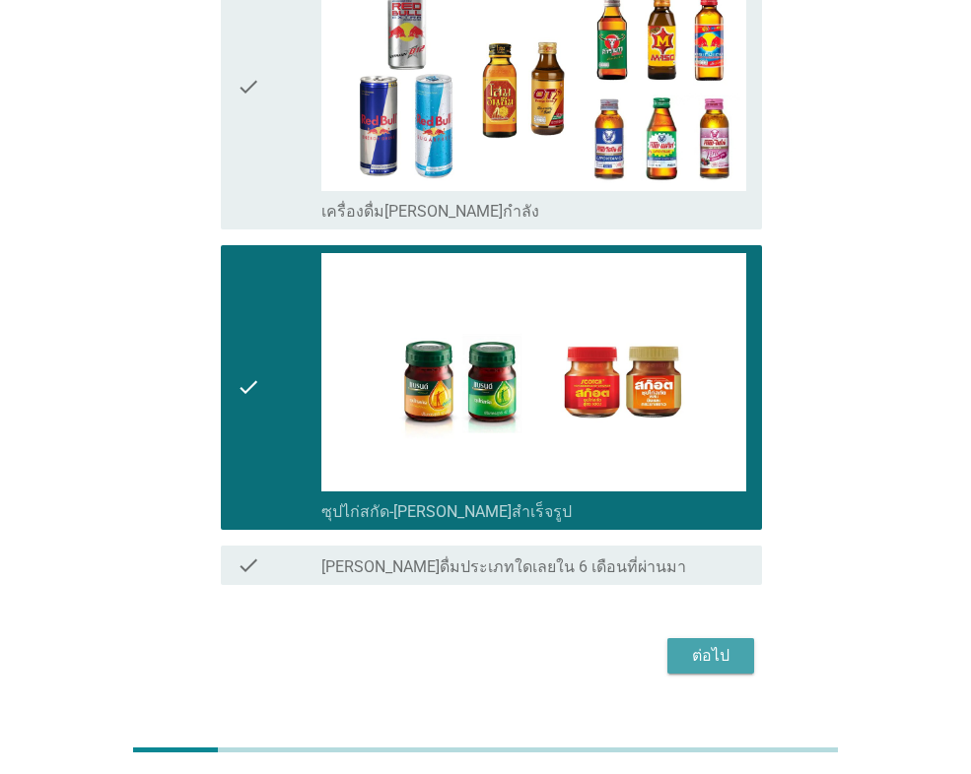
click at [703, 644] on div "ต่อไป" at bounding box center [710, 656] width 55 height 24
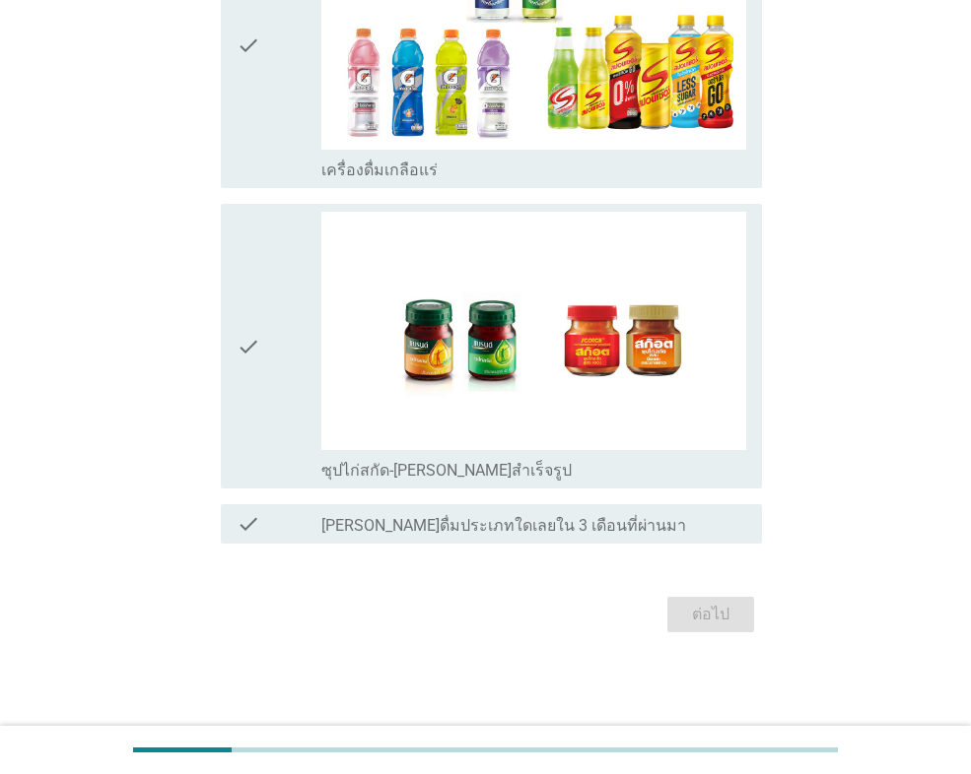
scroll to position [0, 0]
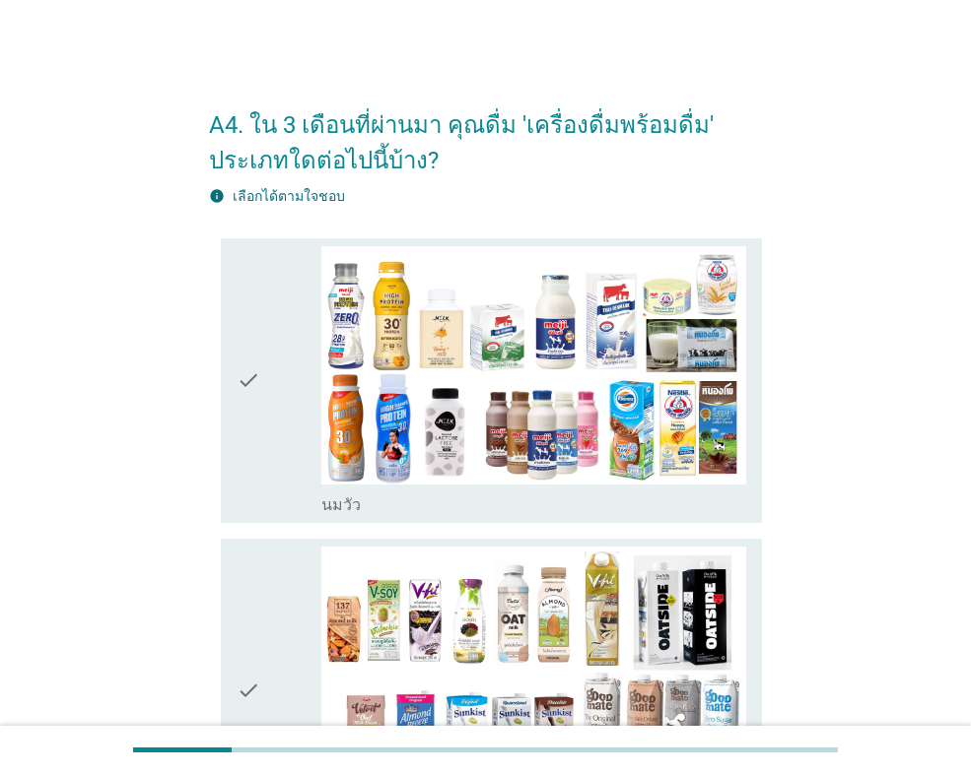
click at [289, 357] on div "check" at bounding box center [278, 380] width 85 height 269
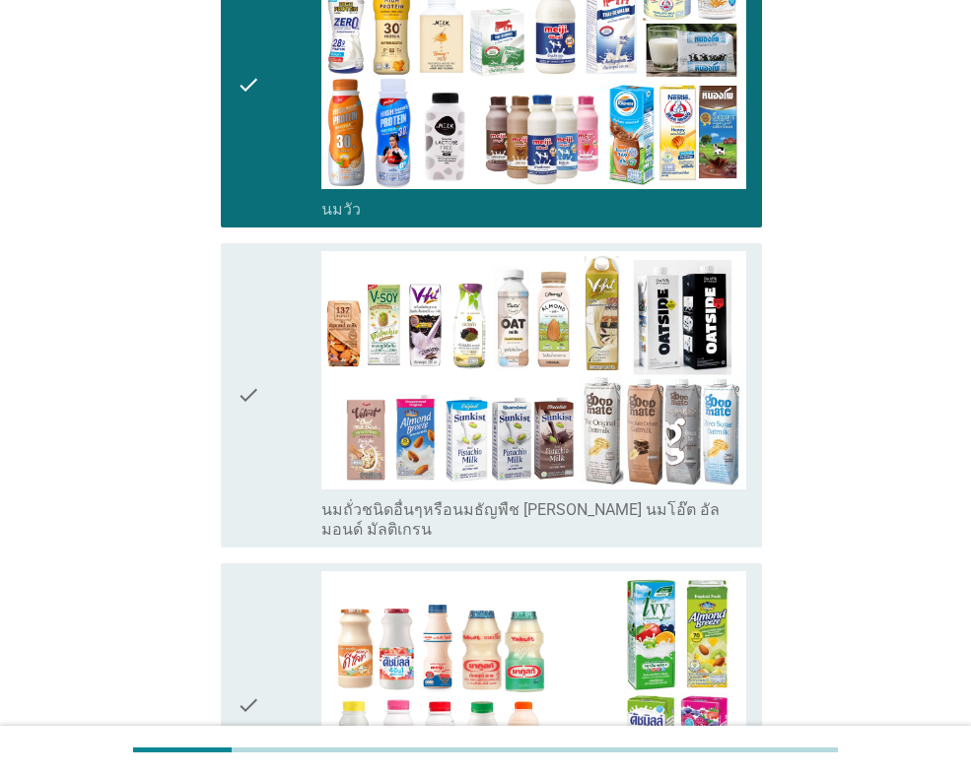
click at [266, 413] on div "check" at bounding box center [278, 395] width 85 height 289
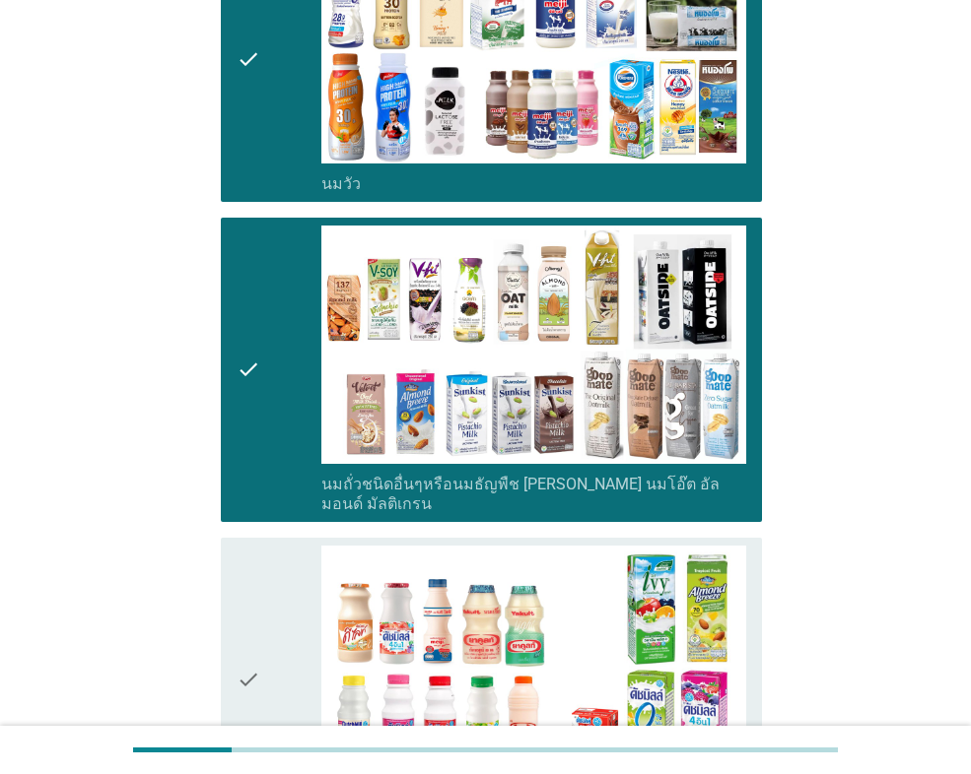
scroll to position [591, 0]
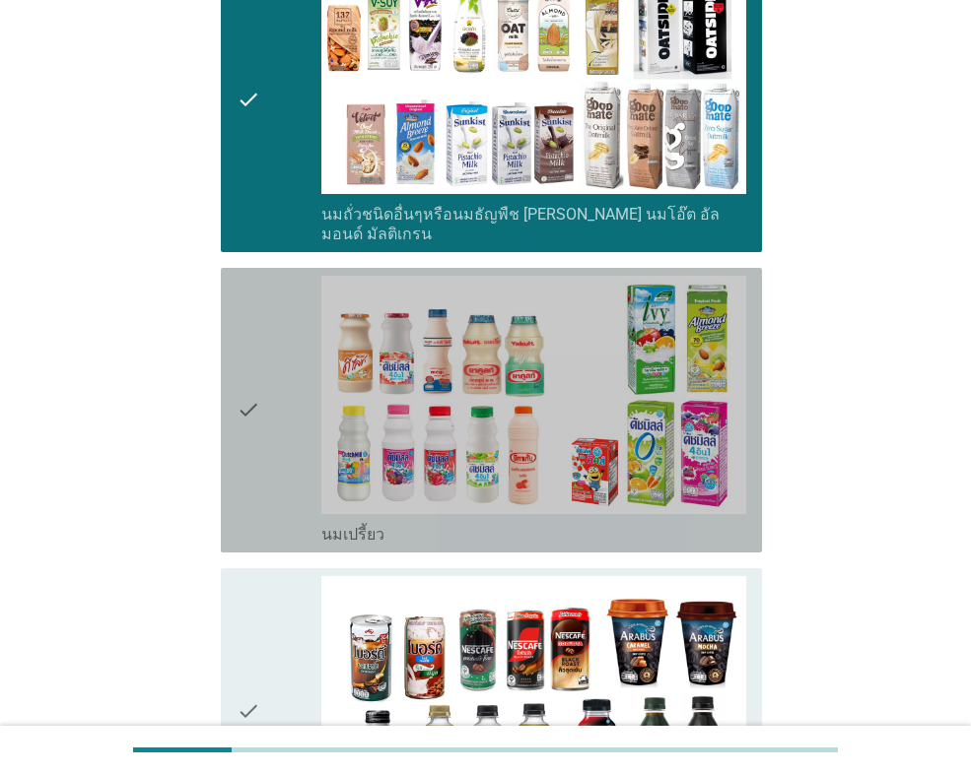
click at [281, 458] on div "check" at bounding box center [278, 410] width 85 height 269
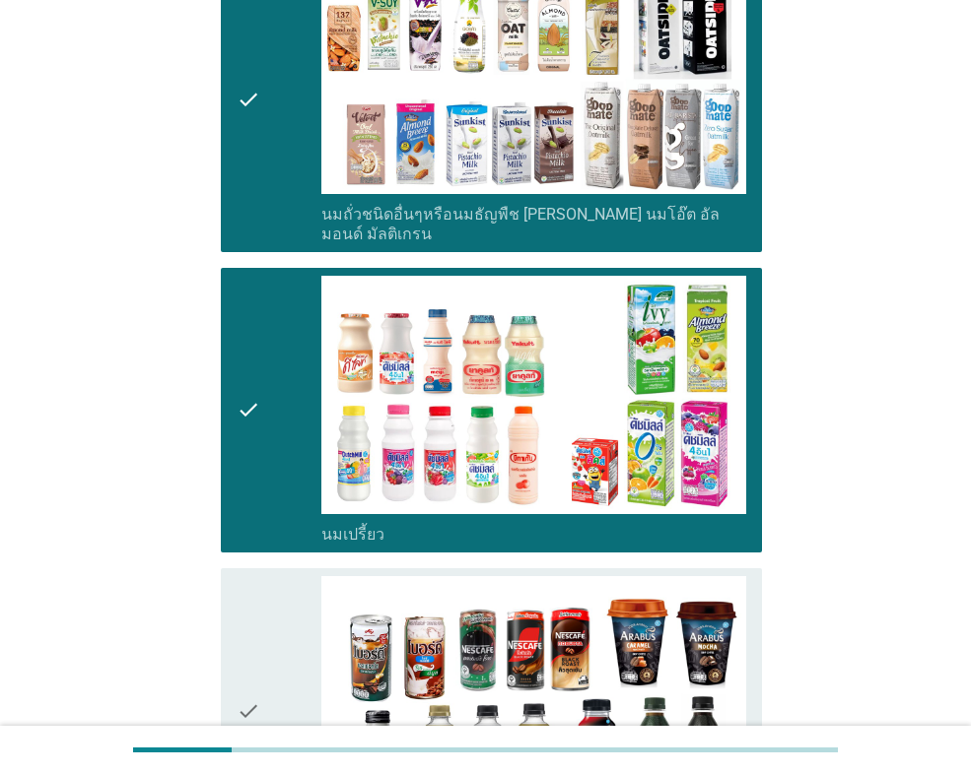
click at [264, 631] on div "check" at bounding box center [278, 710] width 85 height 269
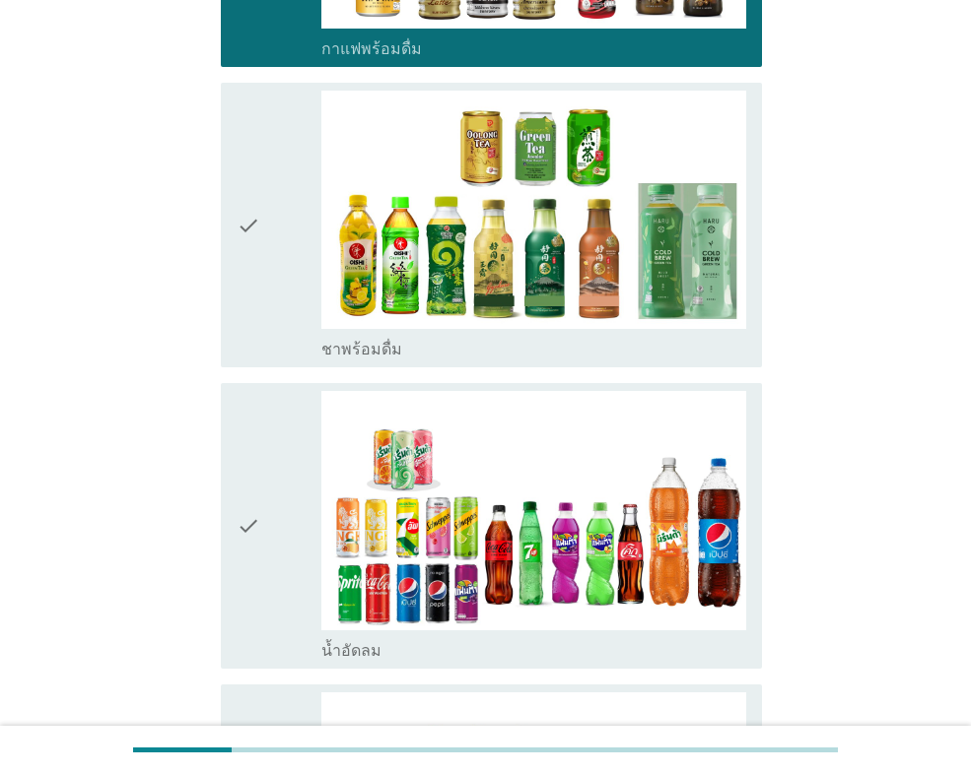
scroll to position [1379, 0]
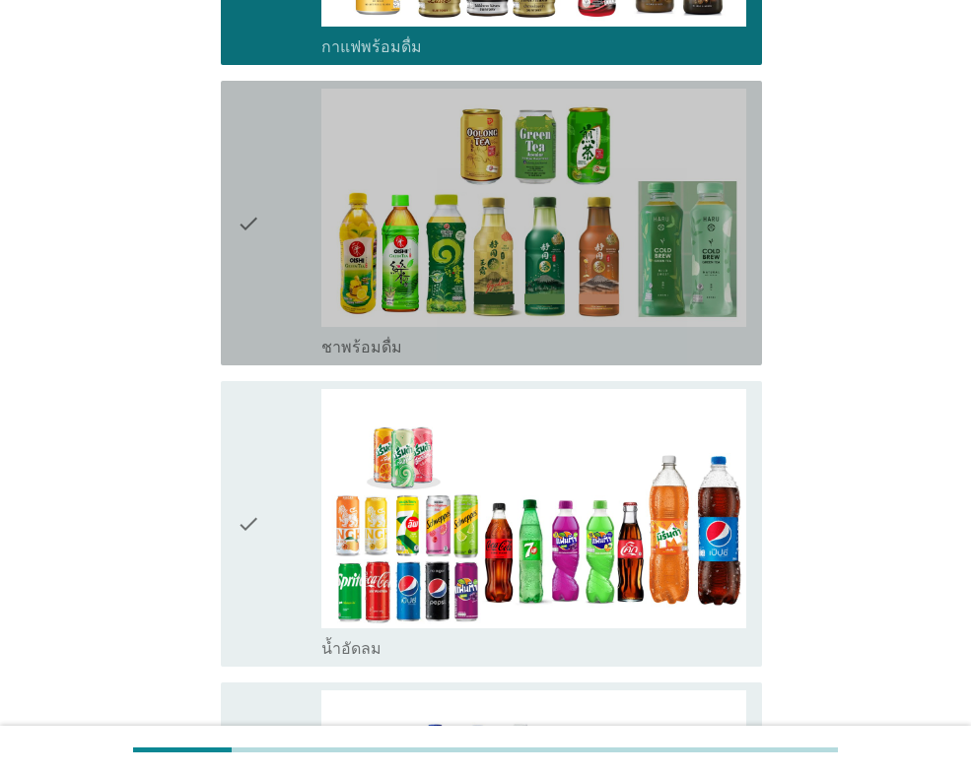
click at [272, 246] on div "check" at bounding box center [278, 223] width 85 height 269
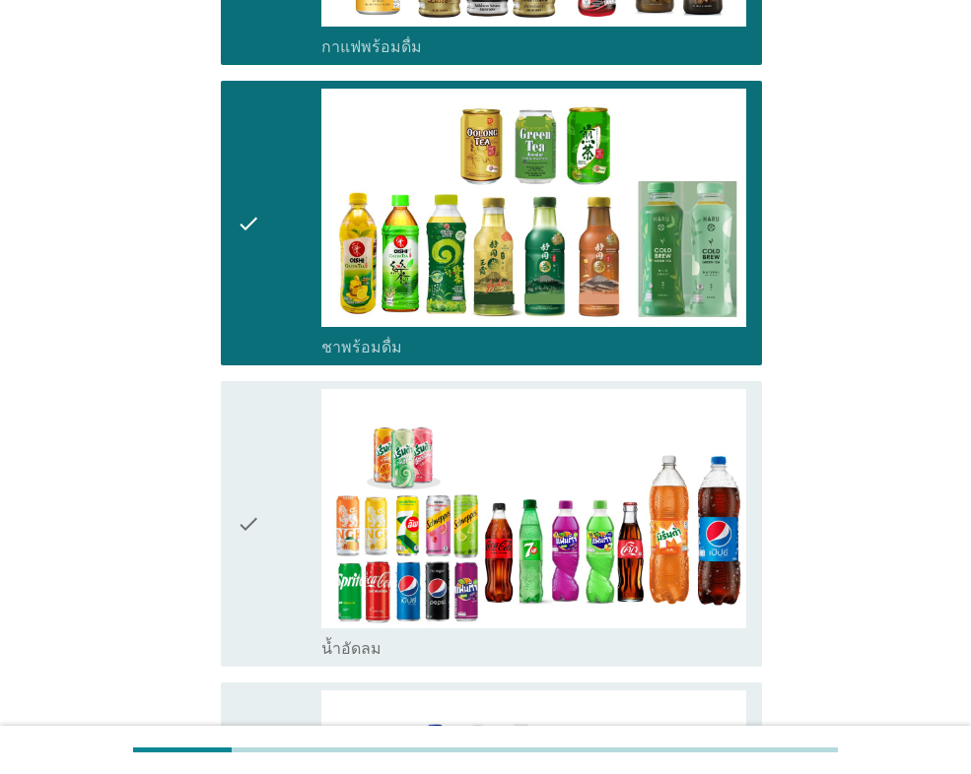
click at [253, 486] on icon "check" at bounding box center [248, 523] width 24 height 269
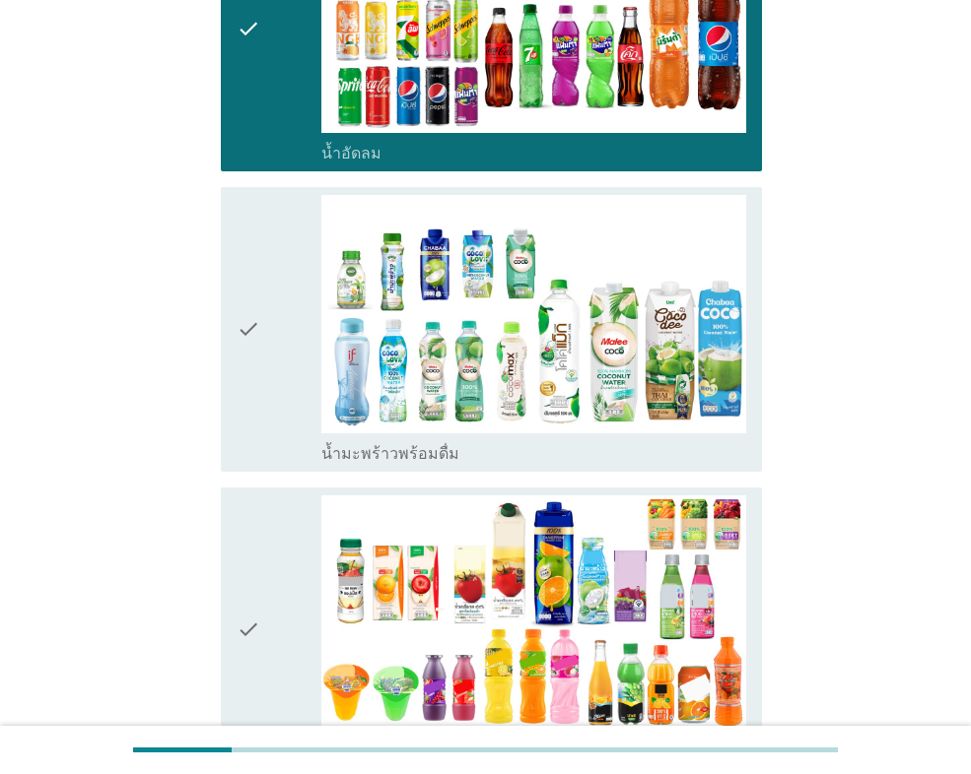
scroll to position [2069, 0]
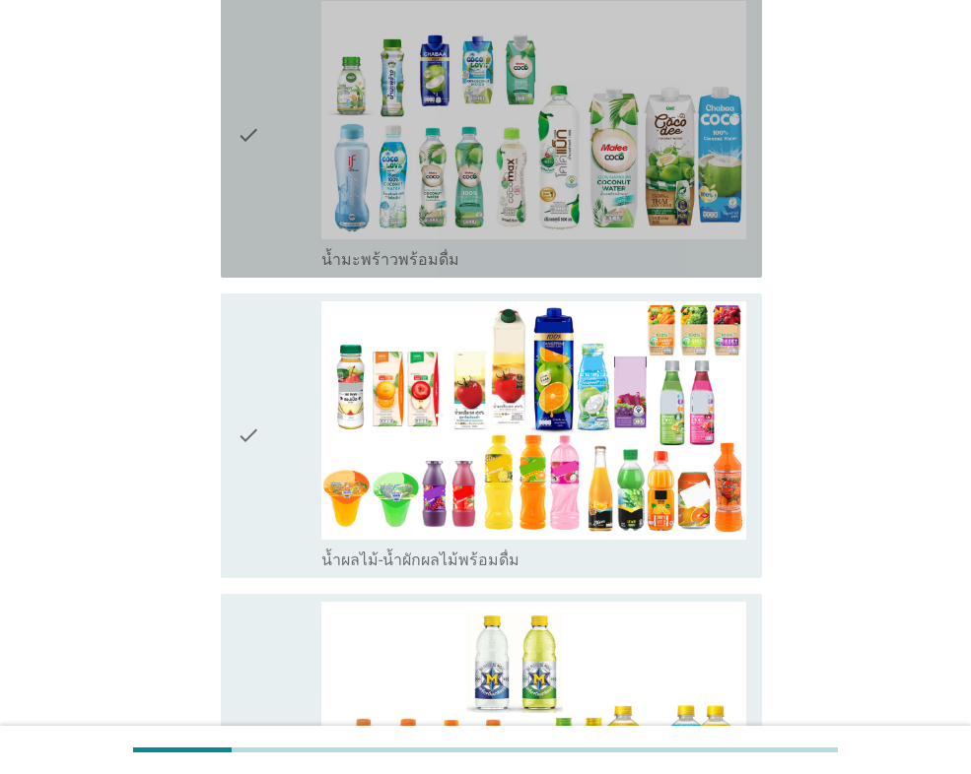
click at [268, 152] on div "check" at bounding box center [278, 135] width 85 height 269
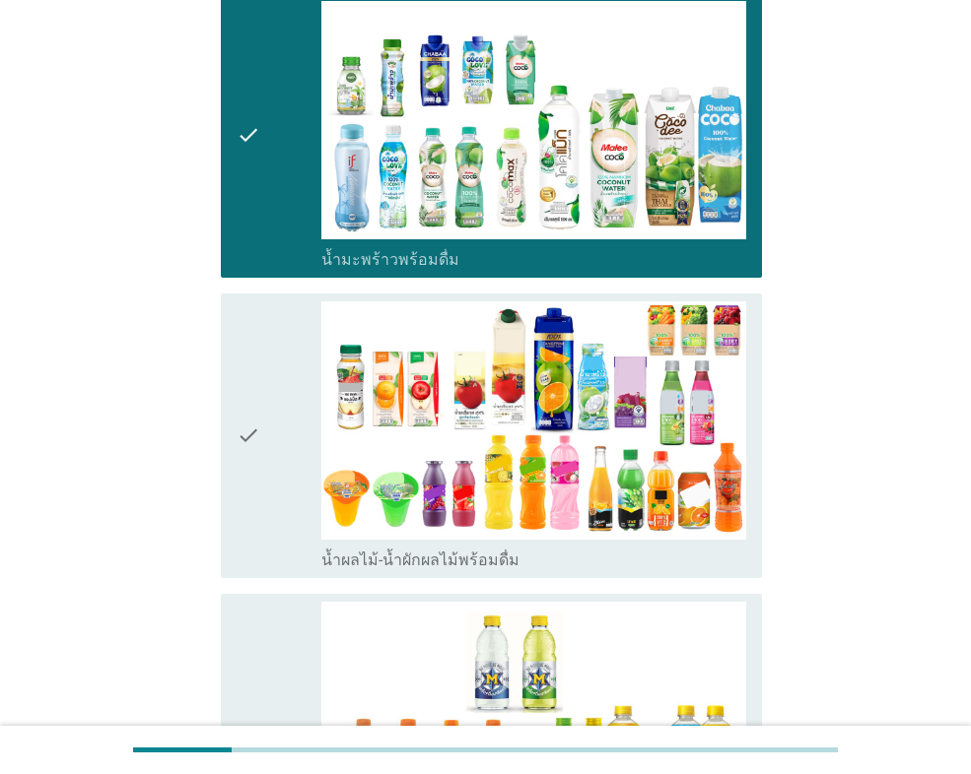
click at [230, 411] on div "check check_box น้ำผลไม้-น้ำผักผลไม้พร้อมดื่ม" at bounding box center [491, 436] width 541 height 285
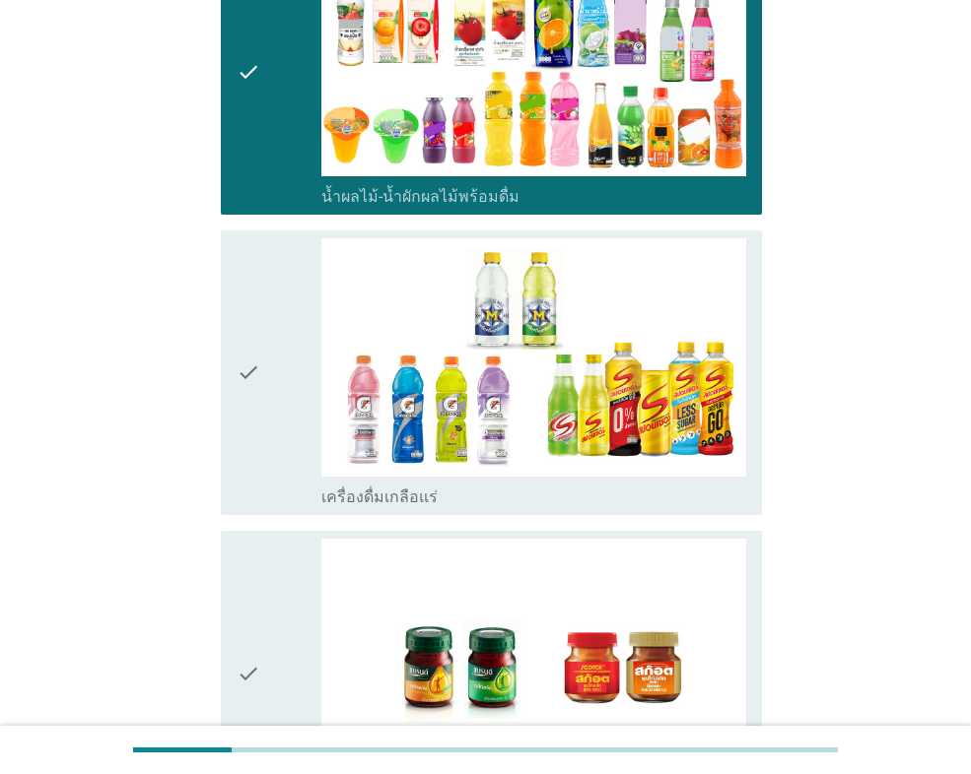
scroll to position [2660, 0]
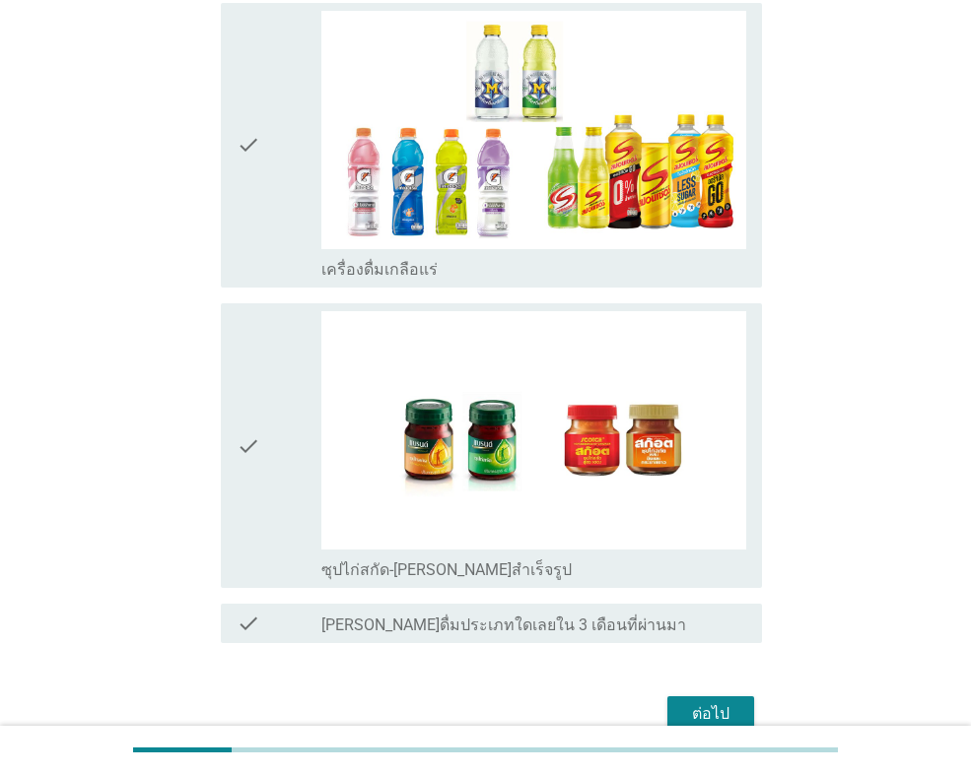
click at [689, 703] on div "ต่อไป" at bounding box center [710, 715] width 55 height 24
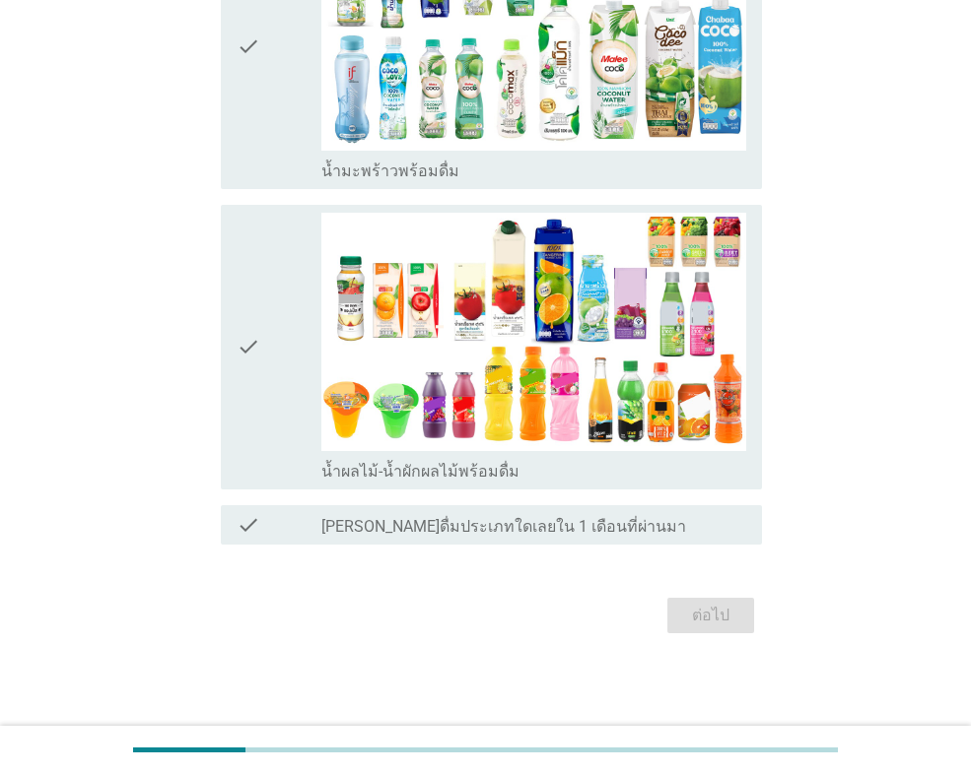
scroll to position [0, 0]
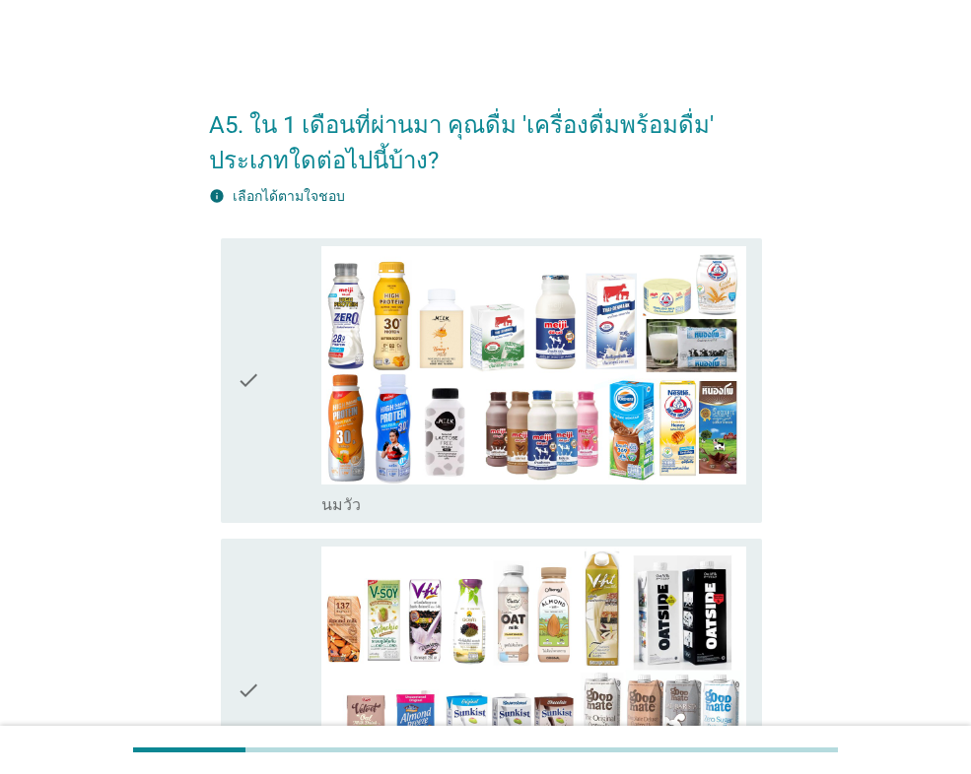
click at [270, 379] on div "check" at bounding box center [278, 380] width 85 height 269
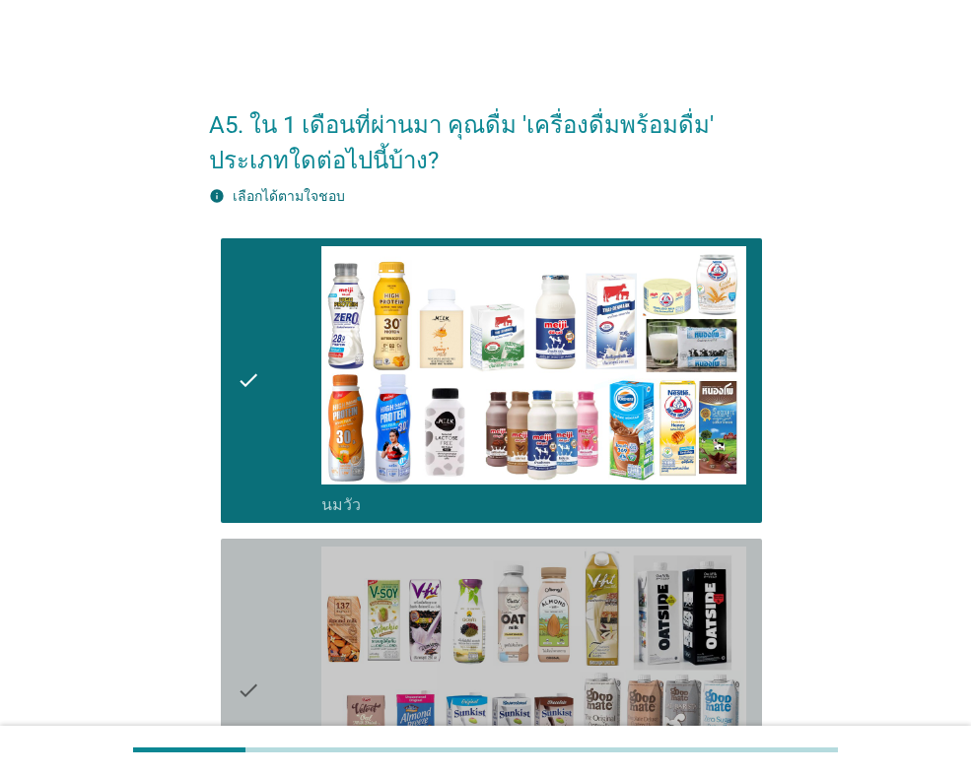
click at [272, 545] on div "check check_box นมถั่วชนิดอื่นๆหรือนมธัญพืช [PERSON_NAME] นมโอ๊ต อัลมอนด์ มัลติ…" at bounding box center [491, 691] width 541 height 304
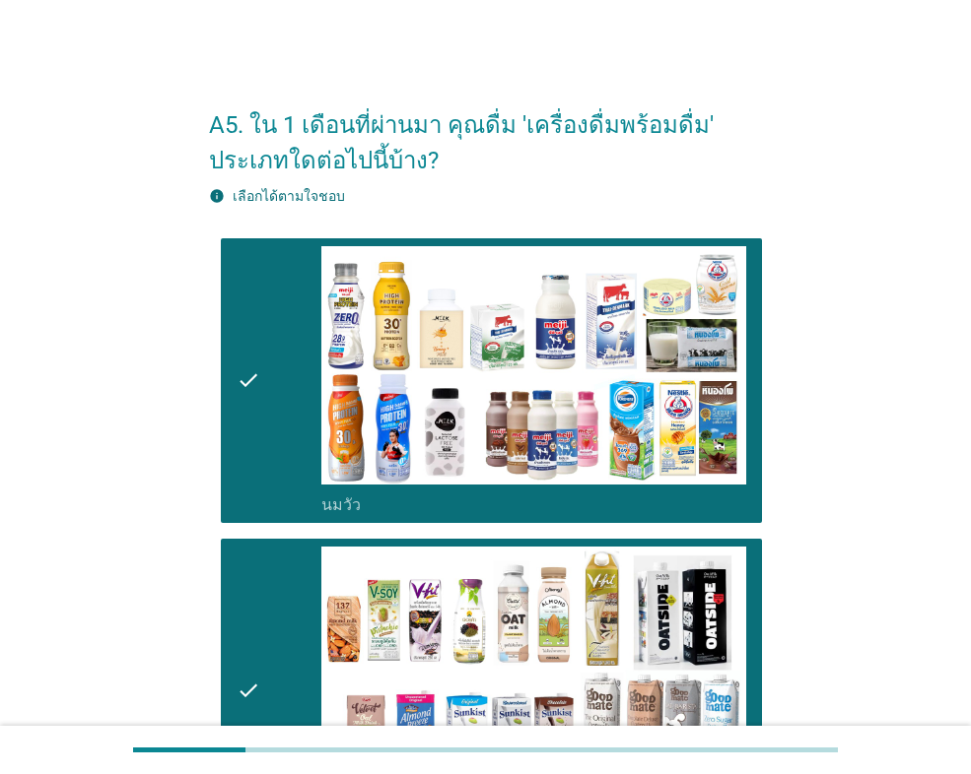
scroll to position [591, 0]
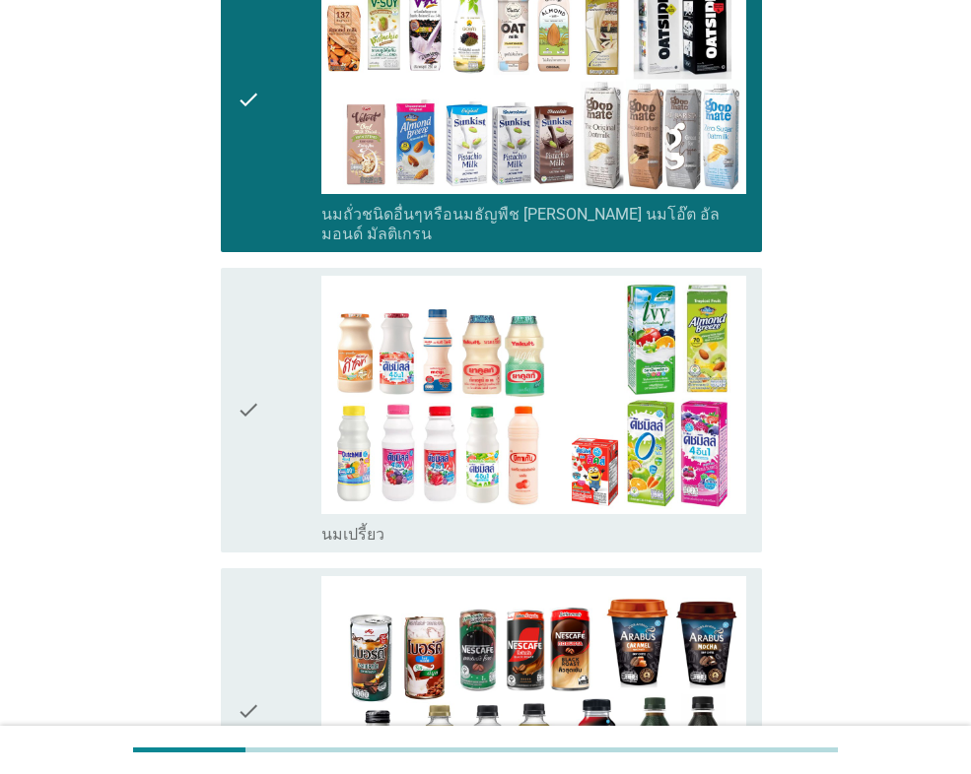
click at [245, 388] on icon "check" at bounding box center [248, 410] width 24 height 269
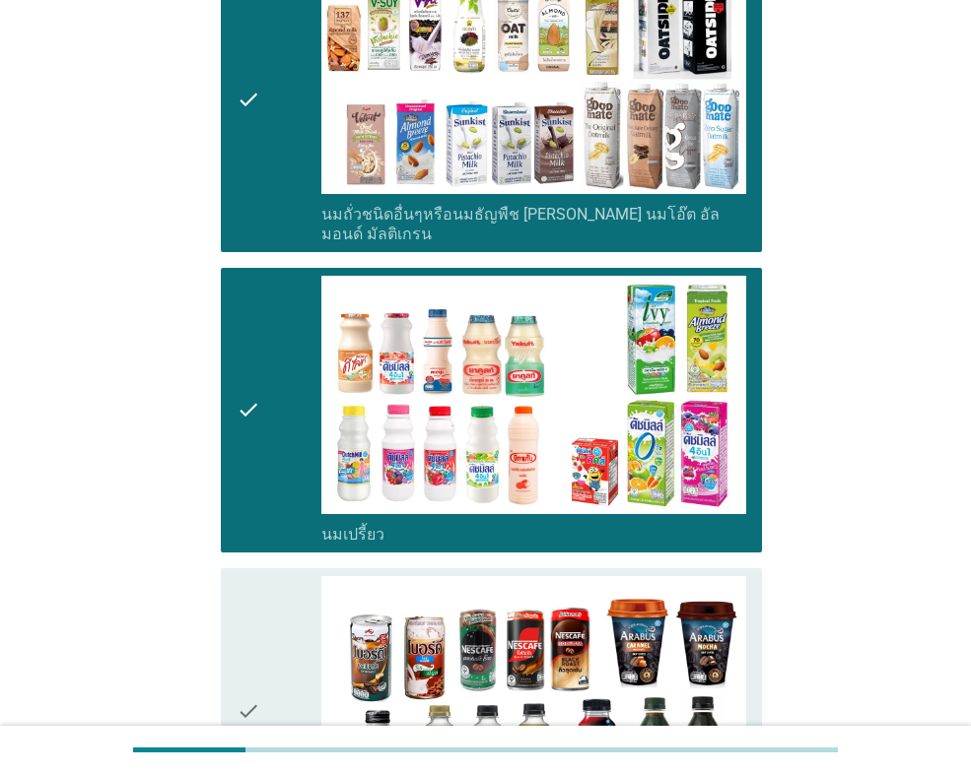
click at [298, 688] on div "check" at bounding box center [278, 710] width 85 height 269
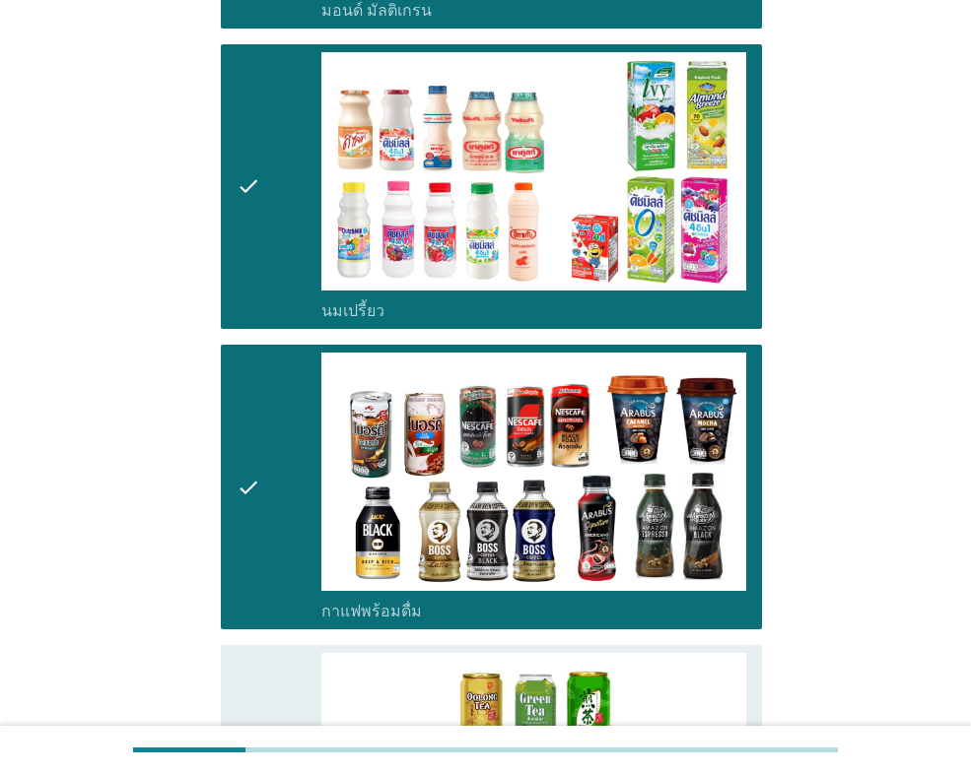
scroll to position [1182, 0]
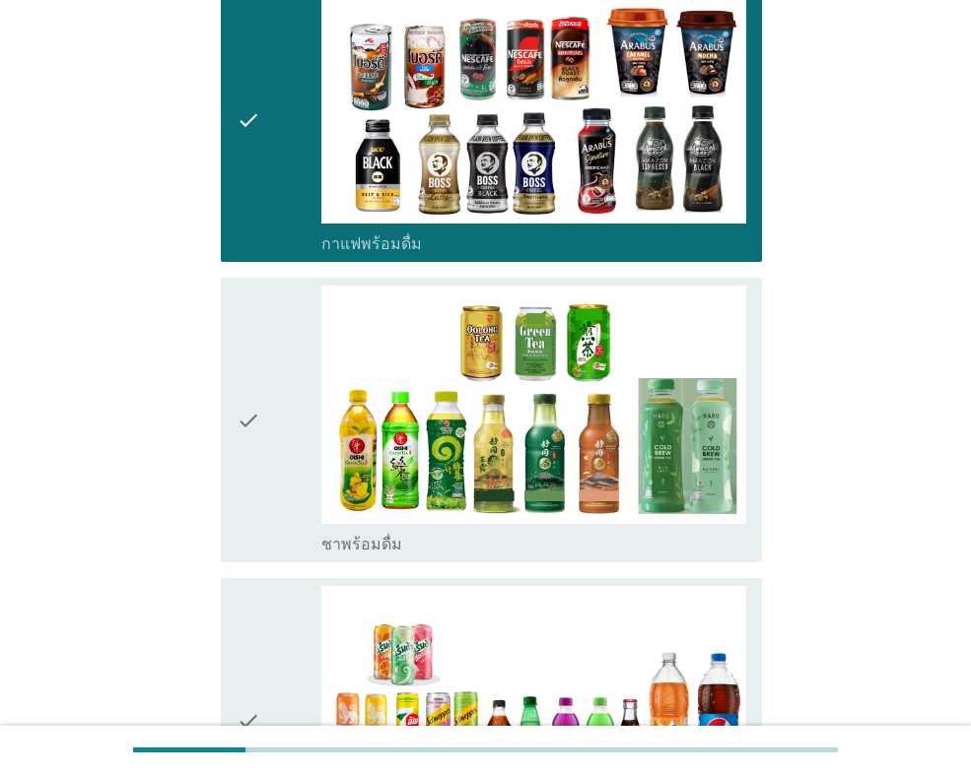
click at [299, 445] on div "check" at bounding box center [278, 420] width 85 height 269
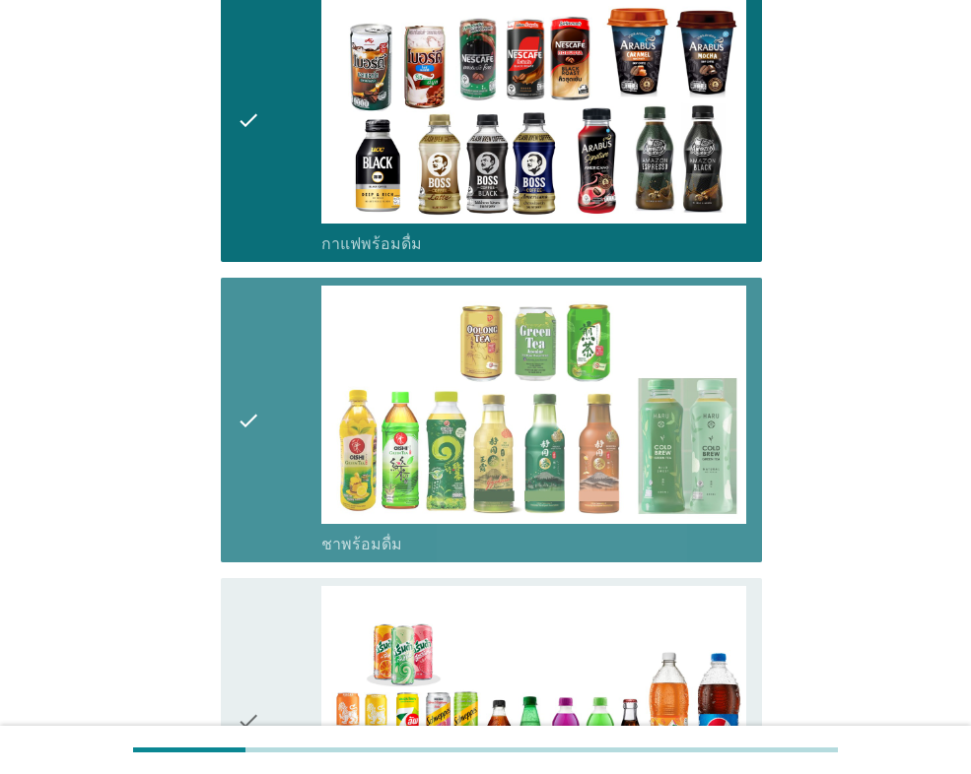
click at [284, 636] on div "check" at bounding box center [278, 720] width 85 height 269
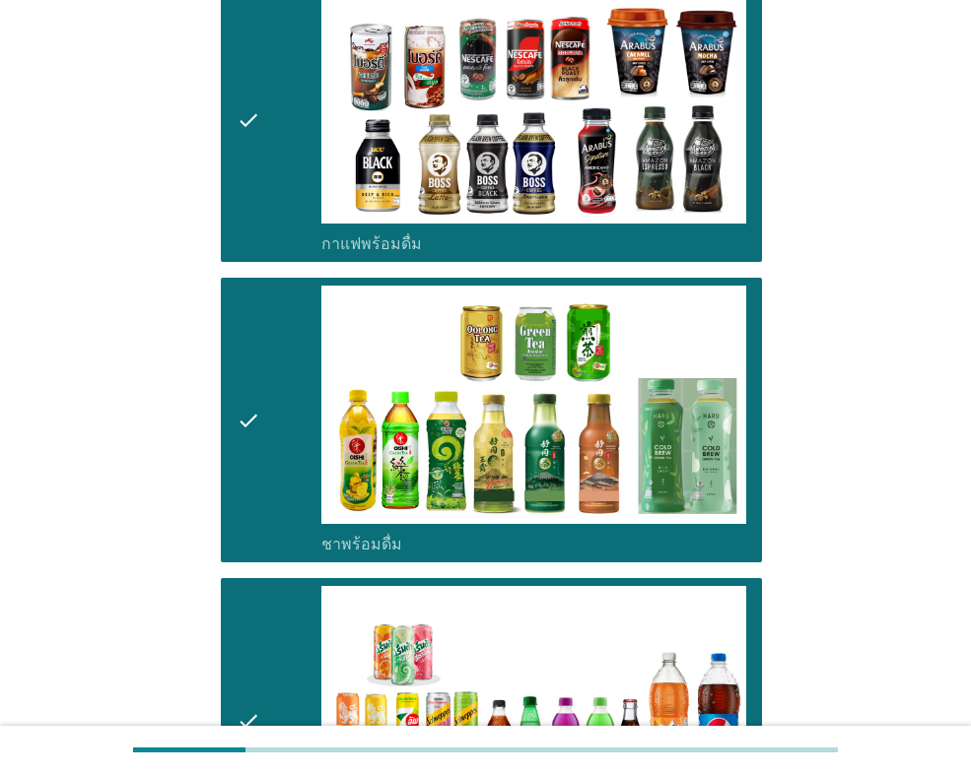
scroll to position [1774, 0]
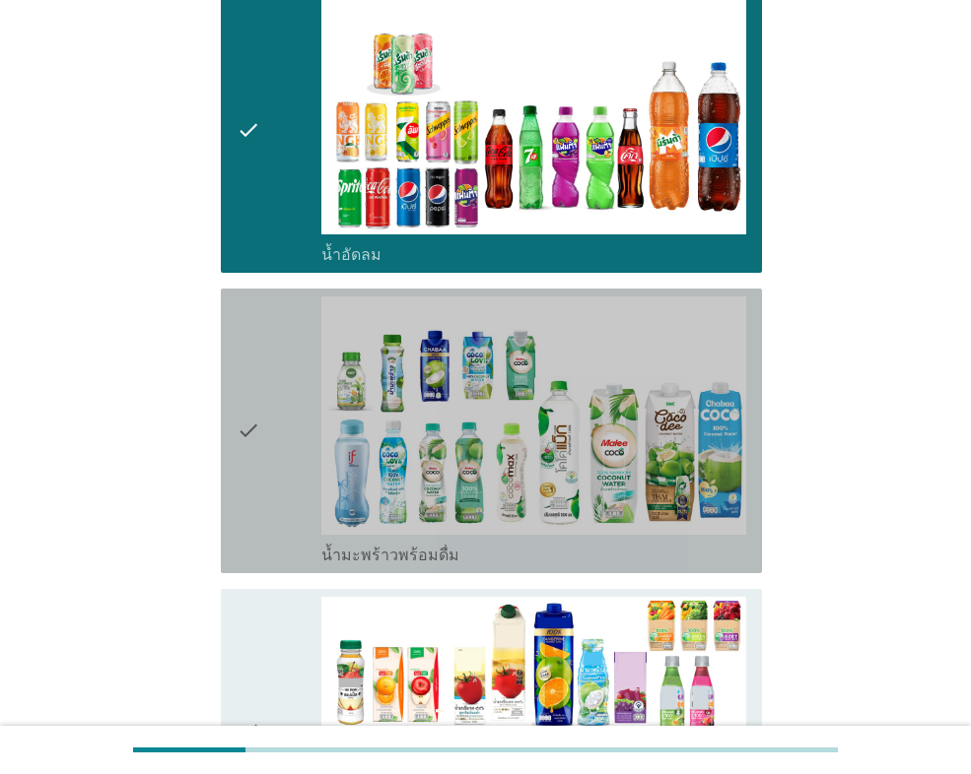
click at [267, 418] on div "check" at bounding box center [278, 431] width 85 height 269
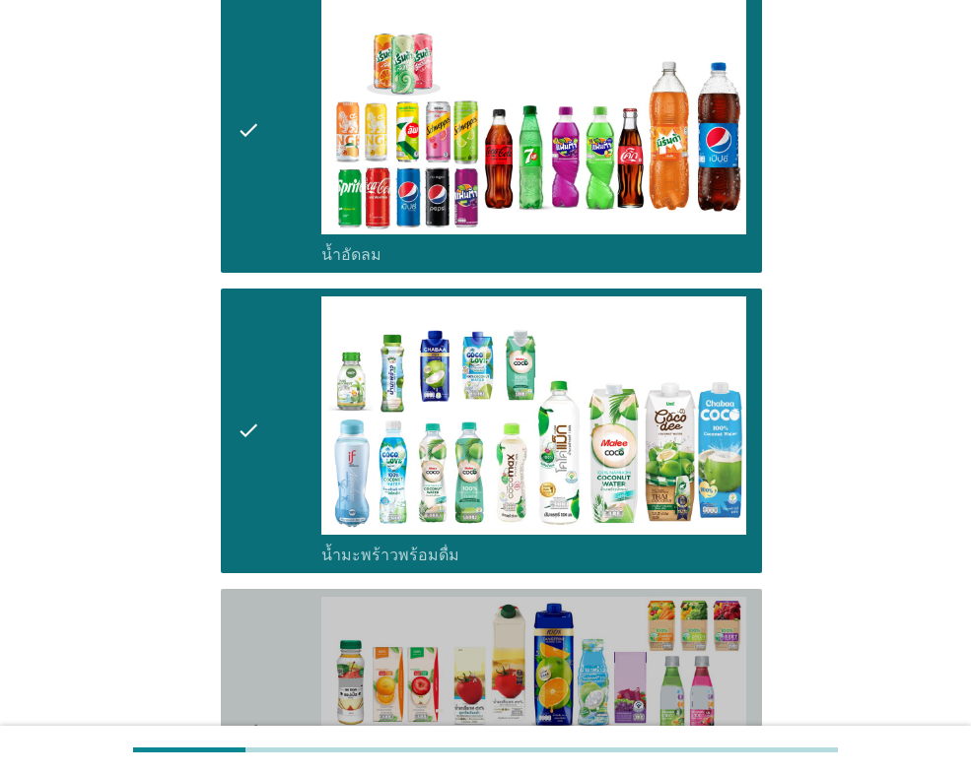
click at [275, 629] on div "check" at bounding box center [278, 731] width 85 height 269
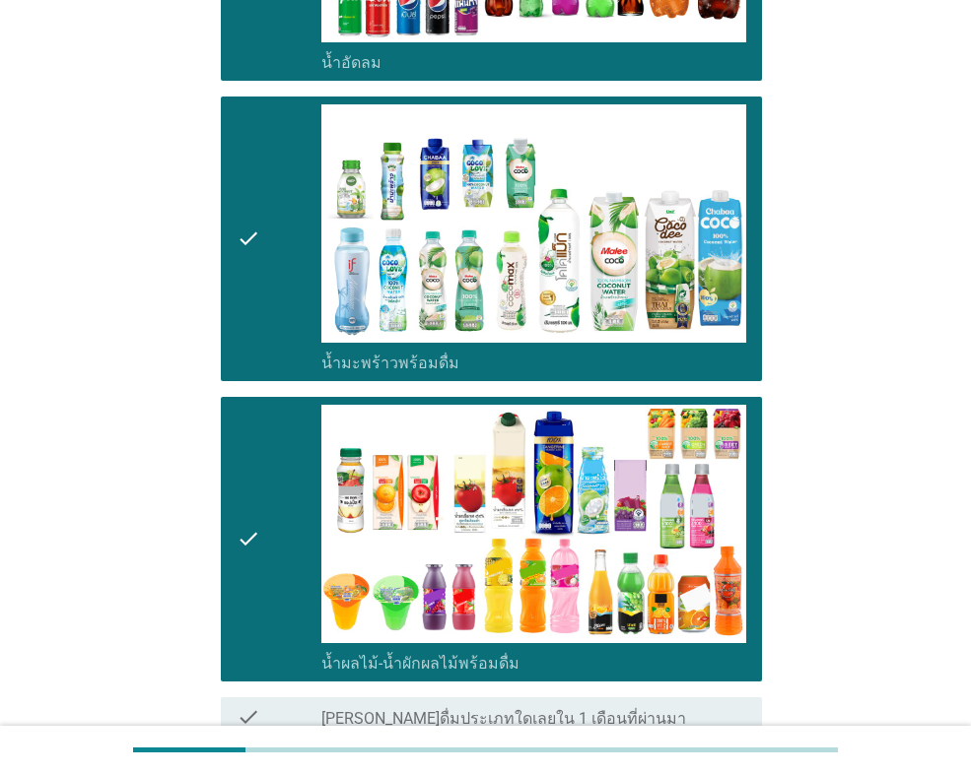
scroll to position [2138, 0]
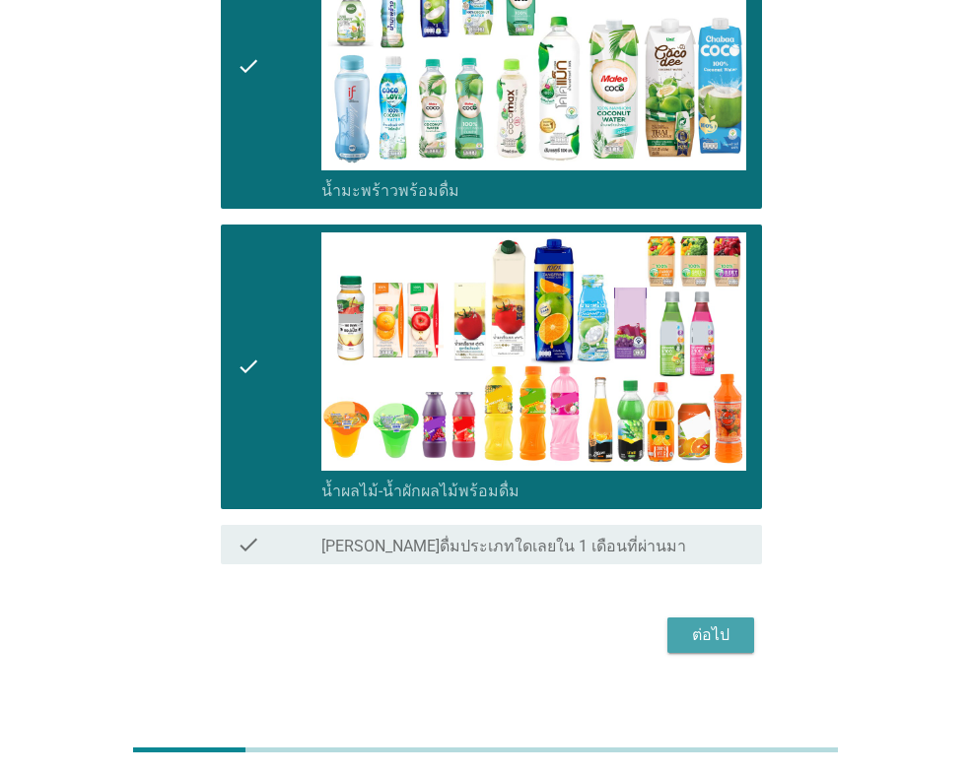
click at [683, 624] on div "ต่อไป" at bounding box center [710, 636] width 55 height 24
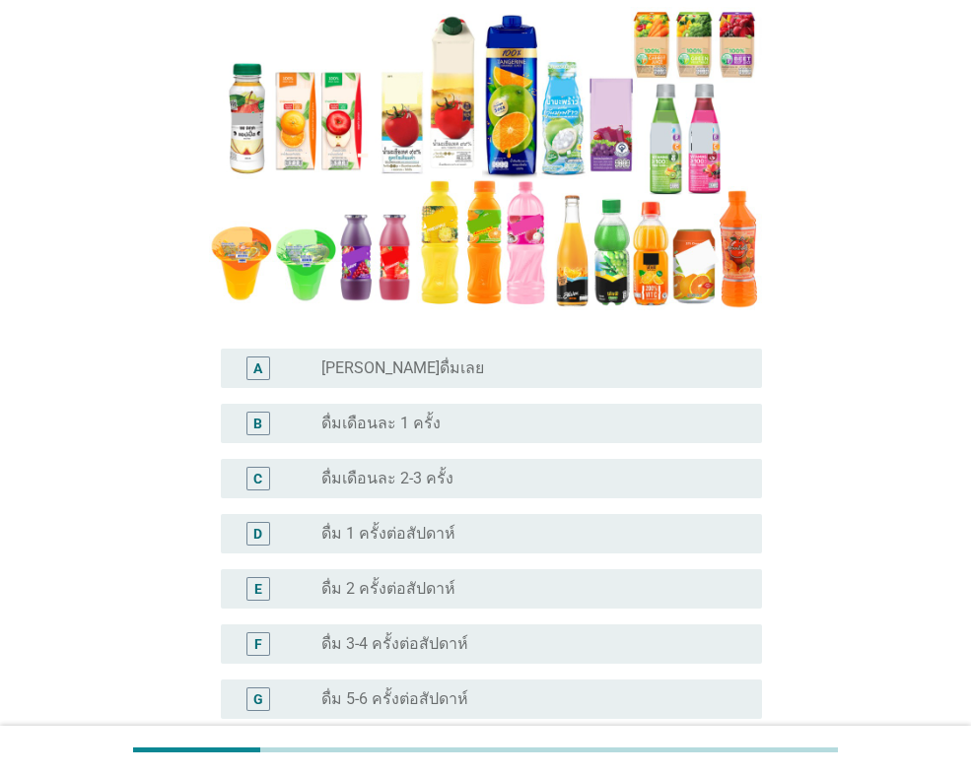
scroll to position [296, 0]
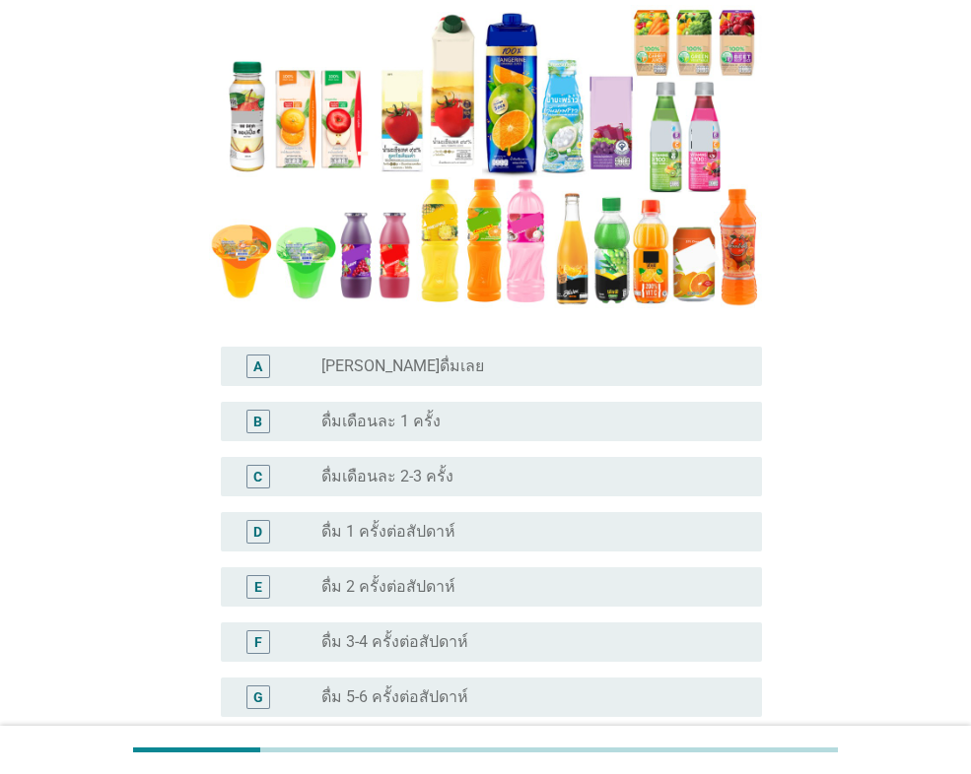
click at [523, 533] on div "radio_button_unchecked ดื่ม 1 ครั้งต่อสัปดาห์" at bounding box center [525, 532] width 409 height 20
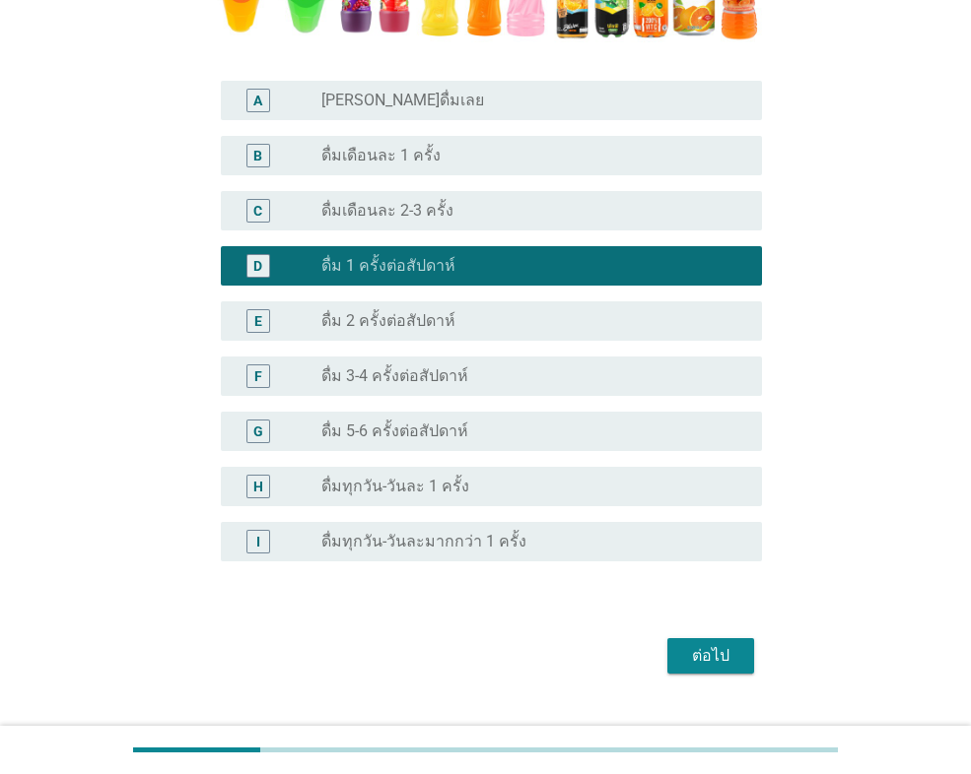
scroll to position [602, 0]
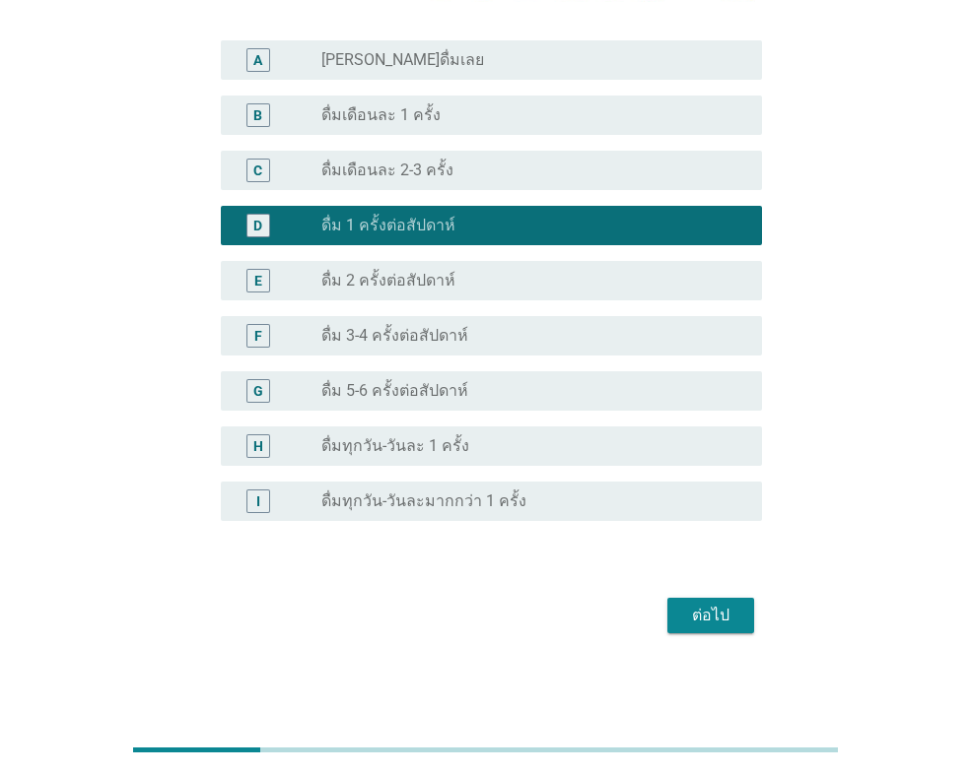
click at [734, 625] on div "ต่อไป" at bounding box center [710, 616] width 55 height 24
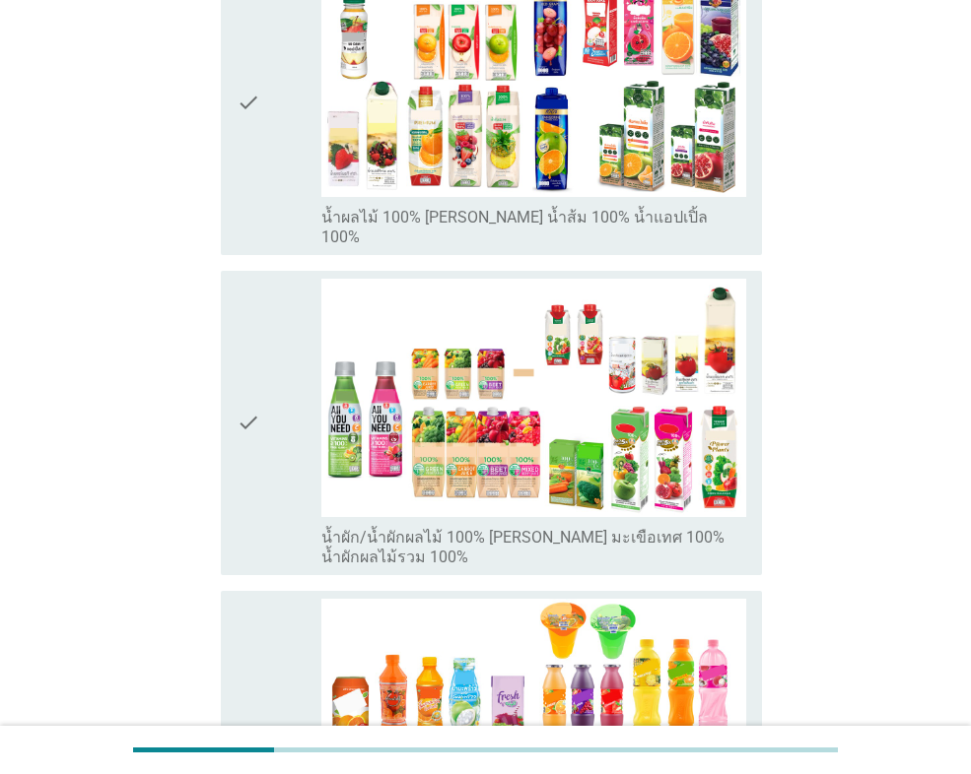
scroll to position [493, 0]
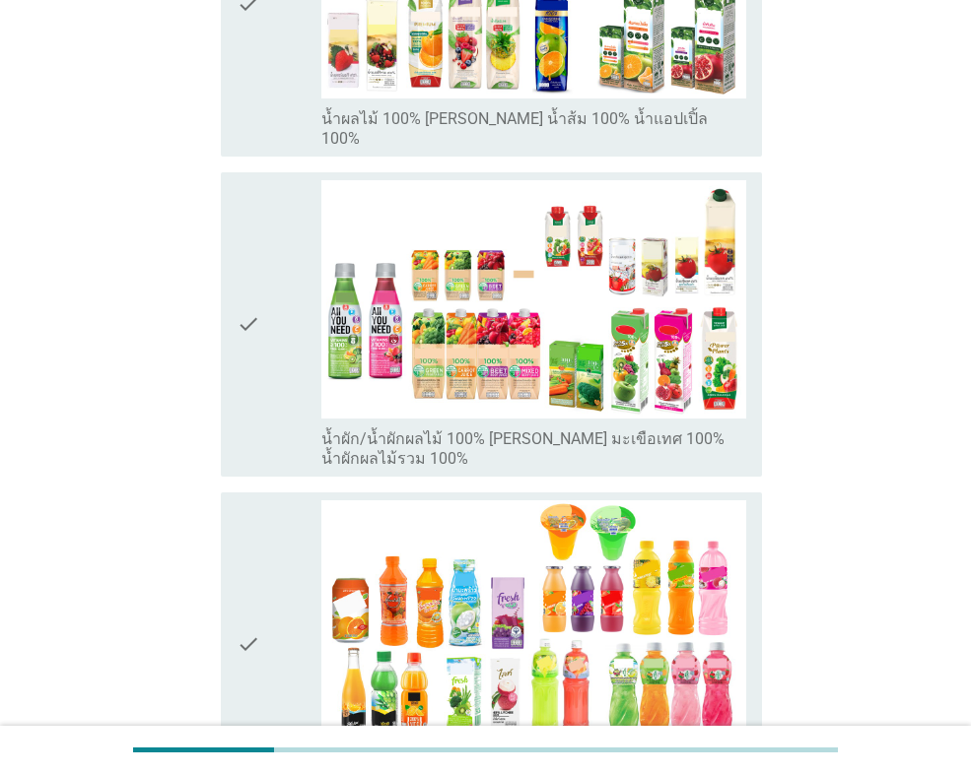
click at [247, 578] on icon "check" at bounding box center [248, 645] width 24 height 289
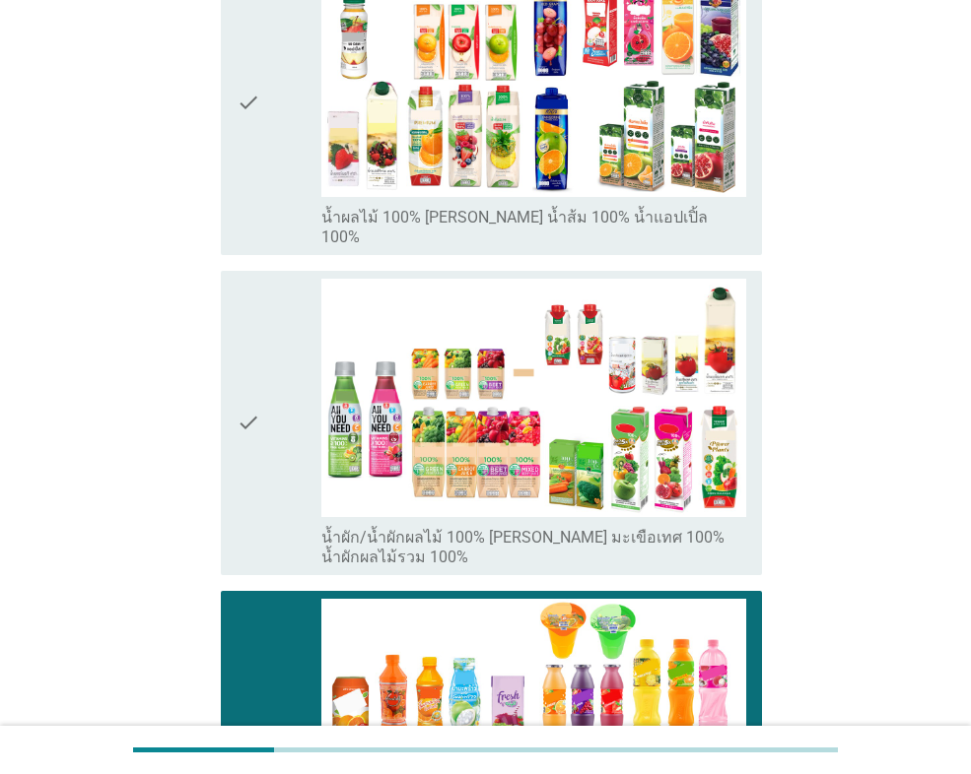
scroll to position [197, 0]
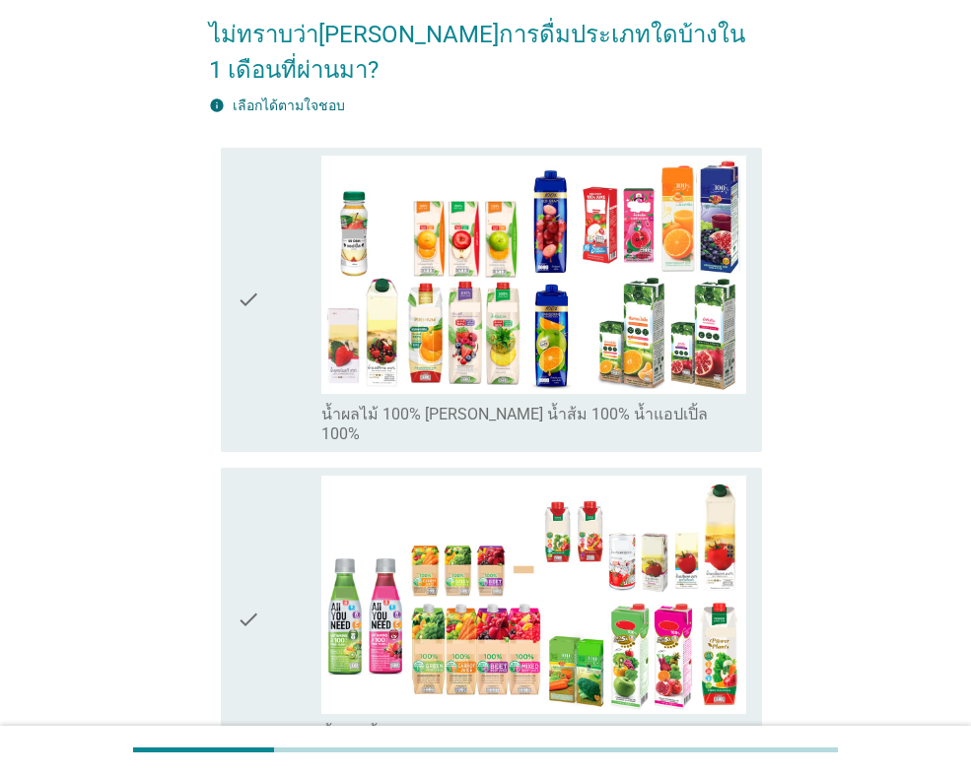
click at [251, 273] on icon "check" at bounding box center [248, 300] width 24 height 289
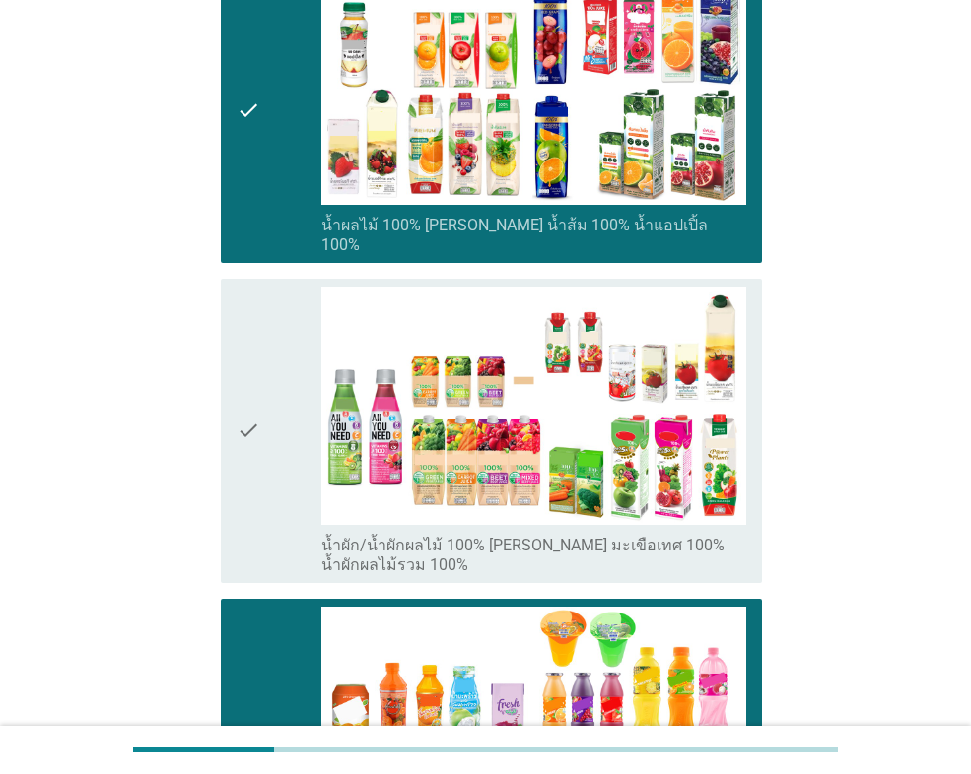
scroll to position [394, 0]
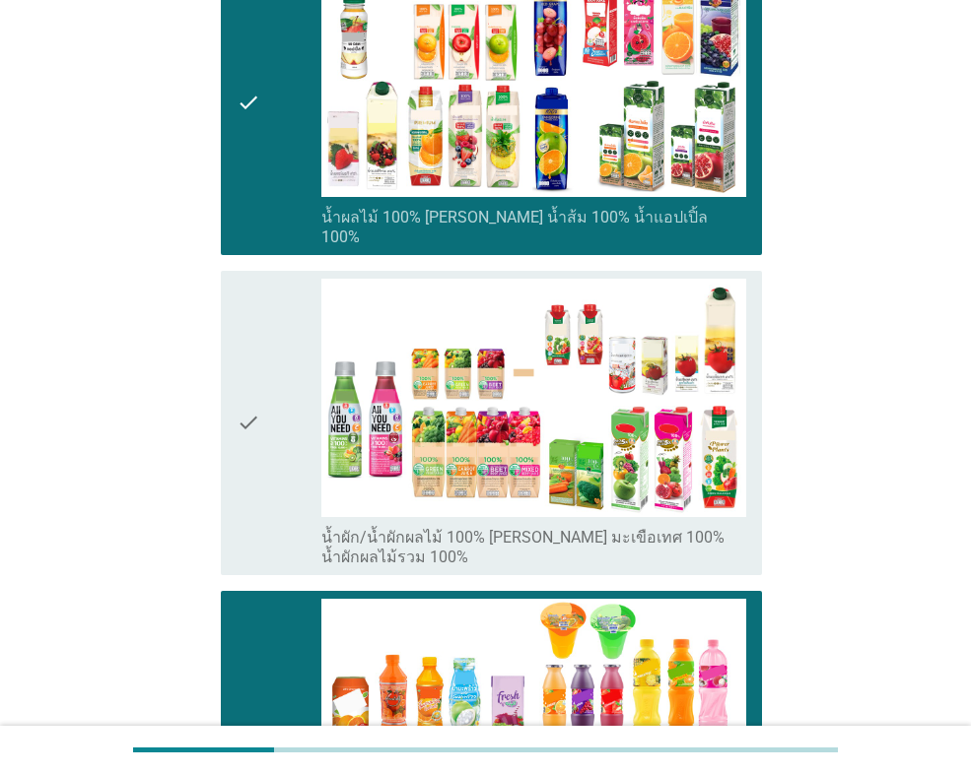
click at [259, 364] on icon "check" at bounding box center [248, 423] width 24 height 289
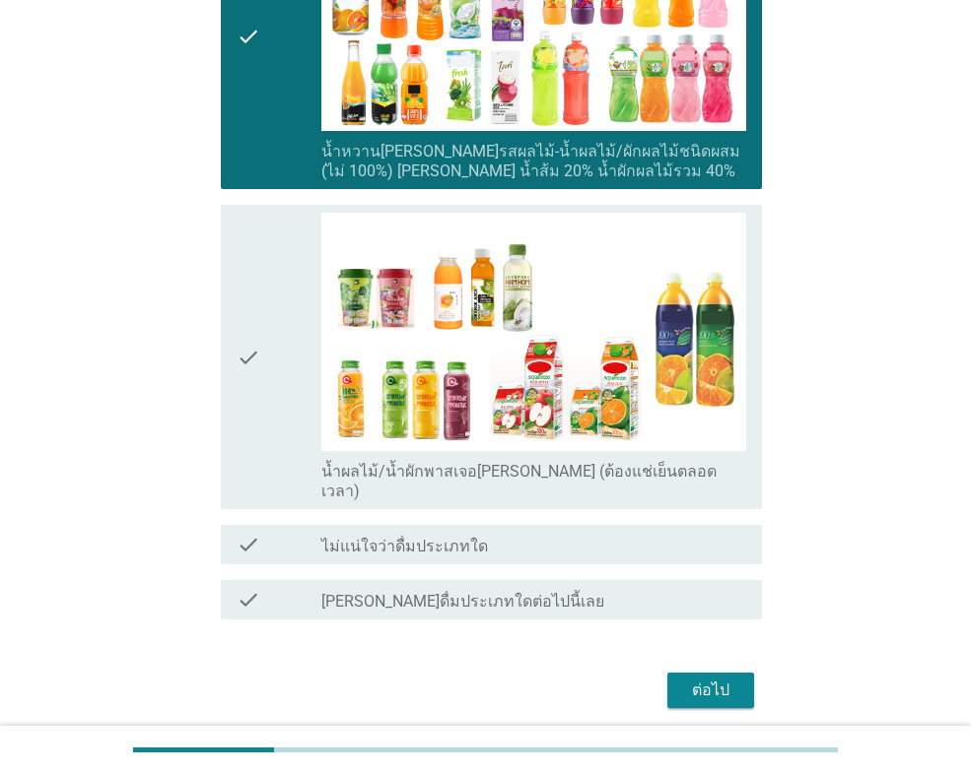
scroll to position [1102, 0]
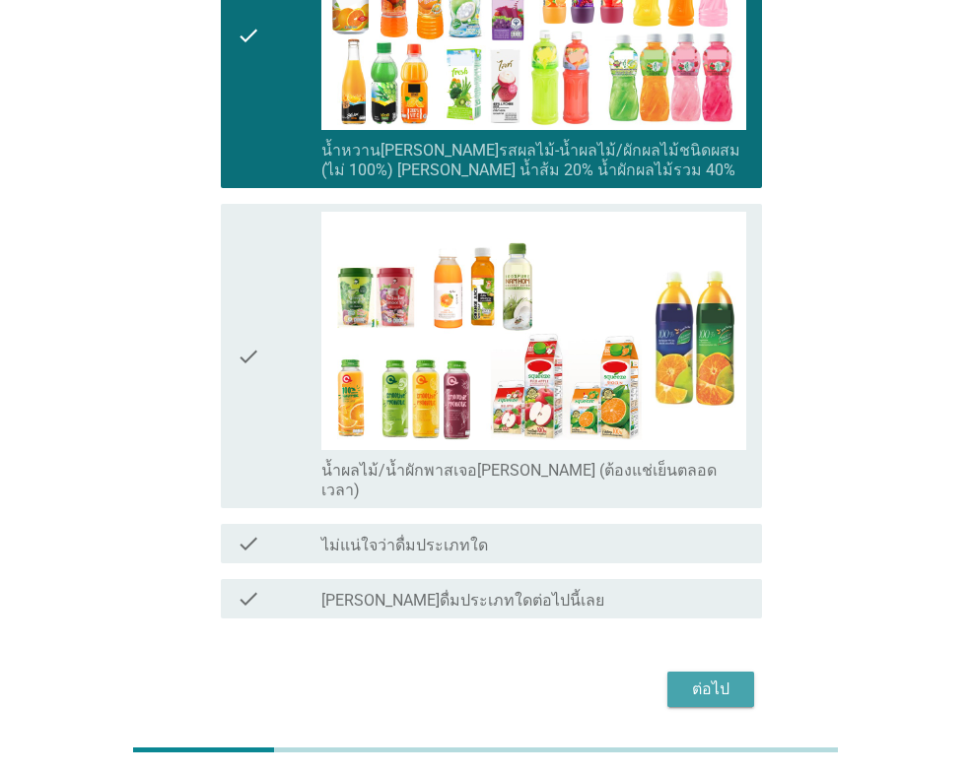
click at [729, 678] on div "ต่อไป" at bounding box center [710, 690] width 55 height 24
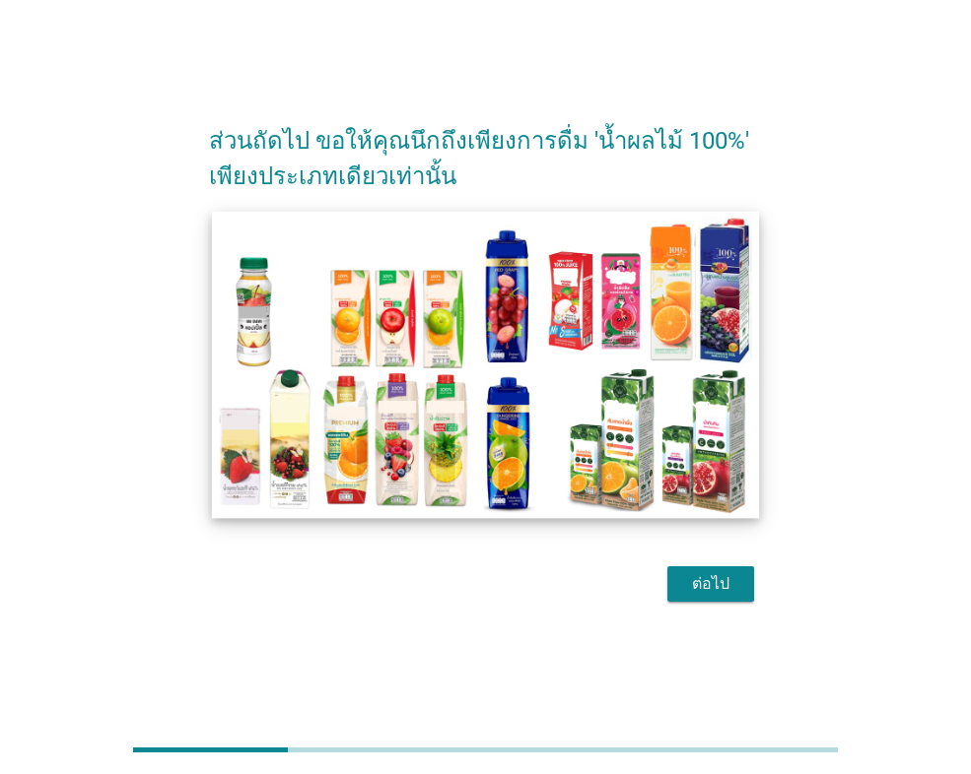
scroll to position [48, 0]
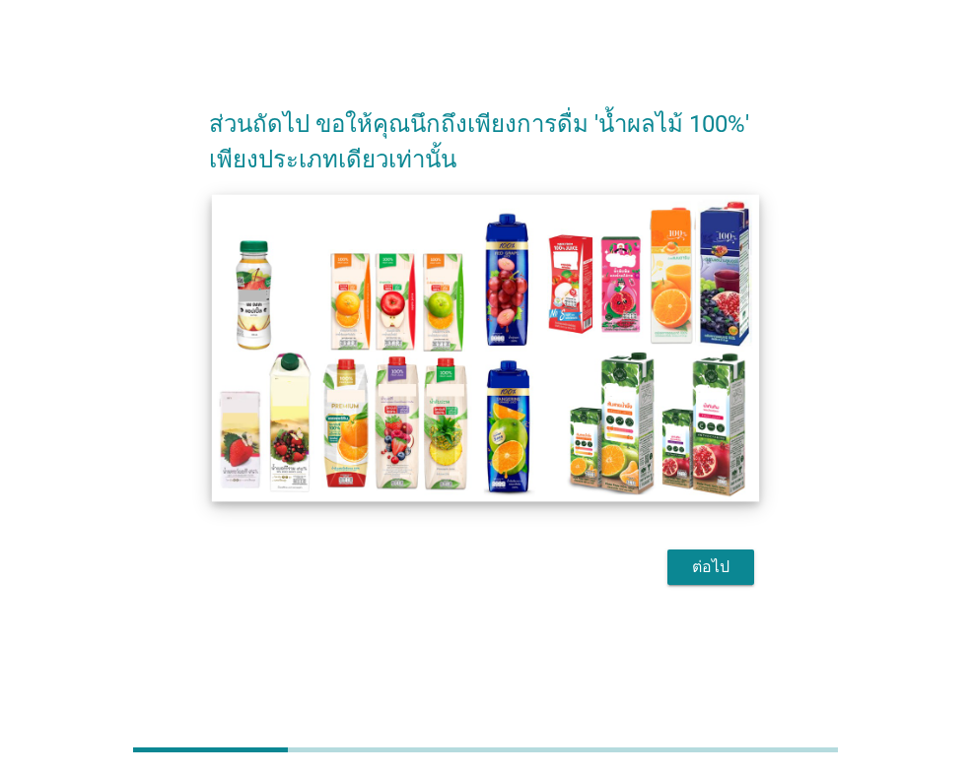
click at [629, 465] on img at bounding box center [485, 348] width 547 height 307
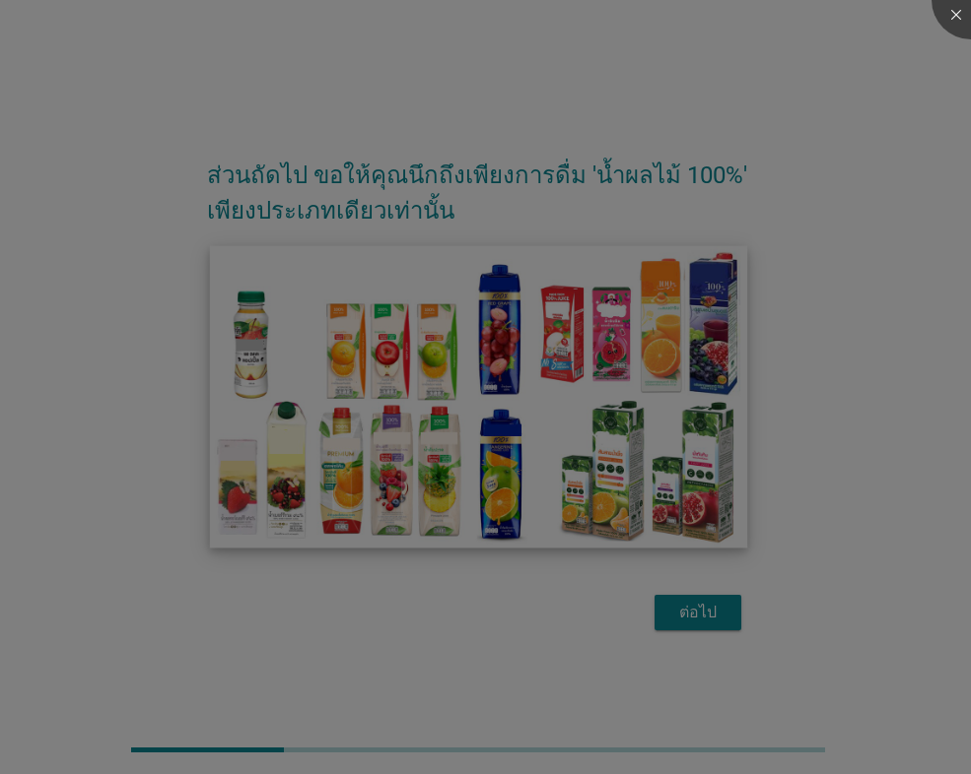
scroll to position [0, 0]
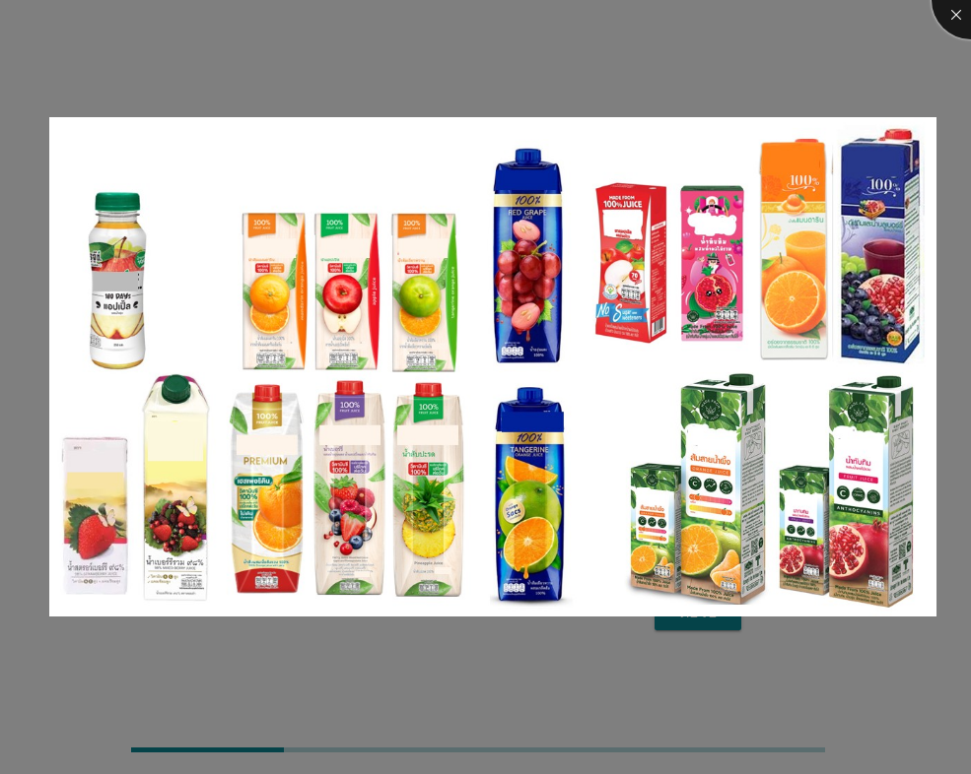
click at [942, 14] on div at bounding box center [970, 0] width 79 height 79
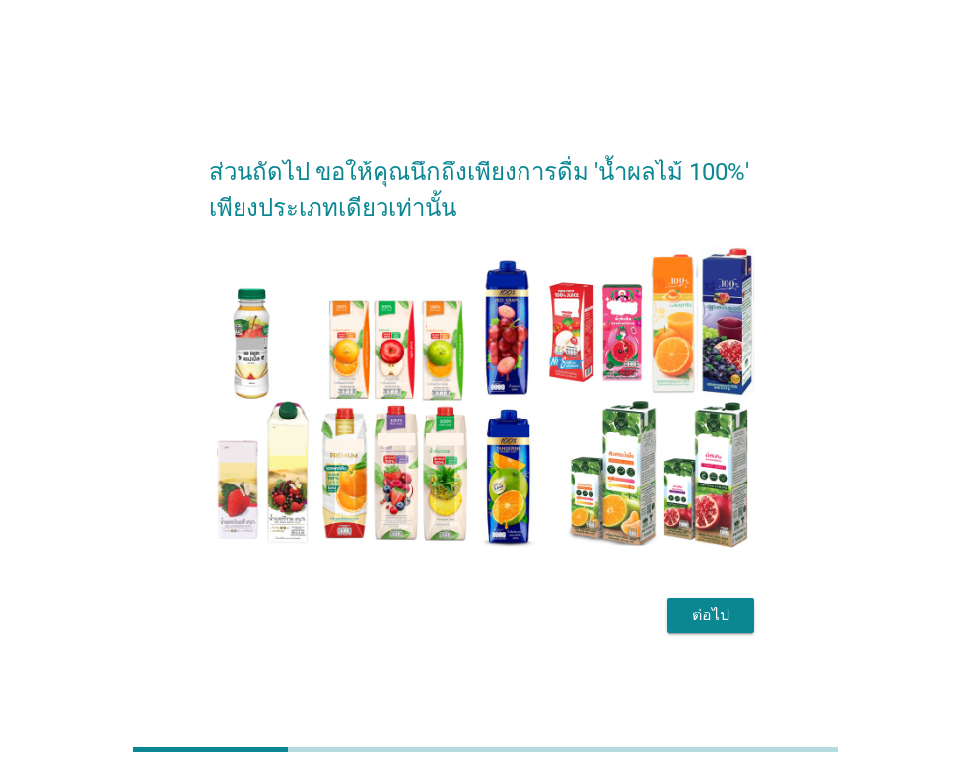
click at [695, 629] on button "ต่อไป" at bounding box center [710, 615] width 87 height 35
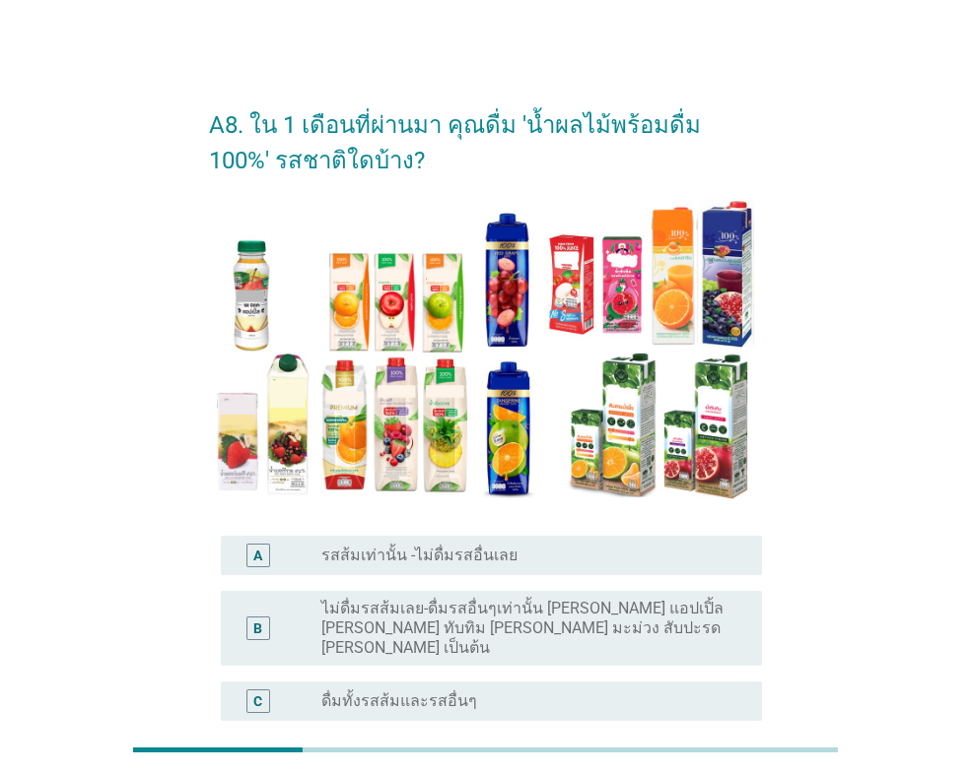
click at [475, 692] on div "radio_button_unchecked ดื่มทั้งรสส้มและรสอื่นๆ" at bounding box center [525, 702] width 409 height 20
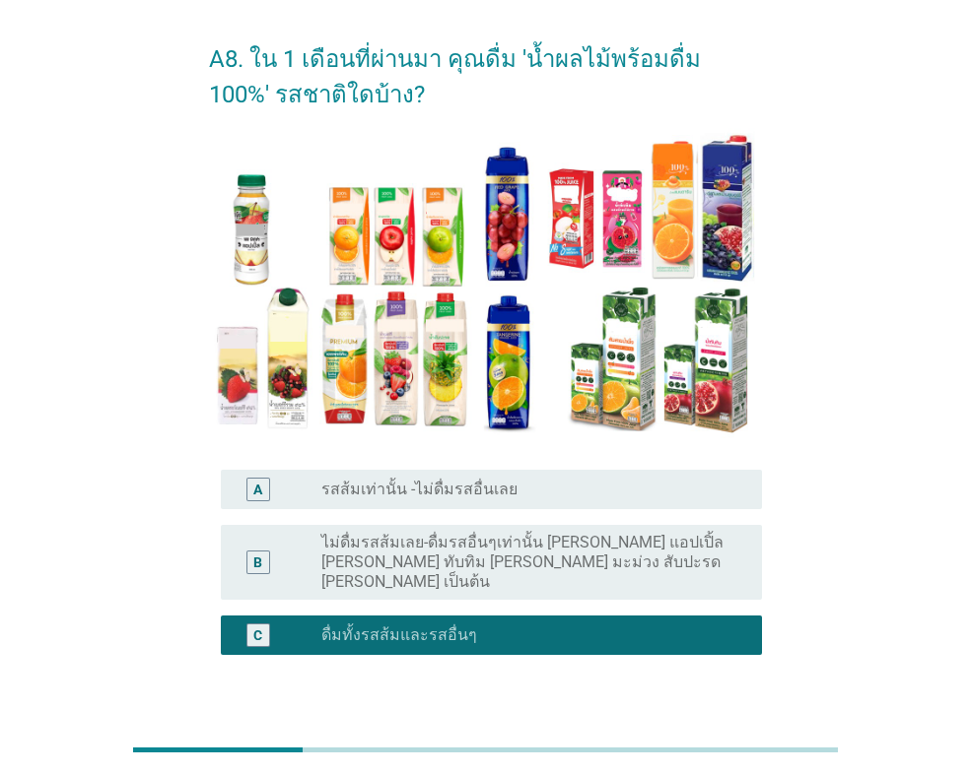
scroll to position [180, 0]
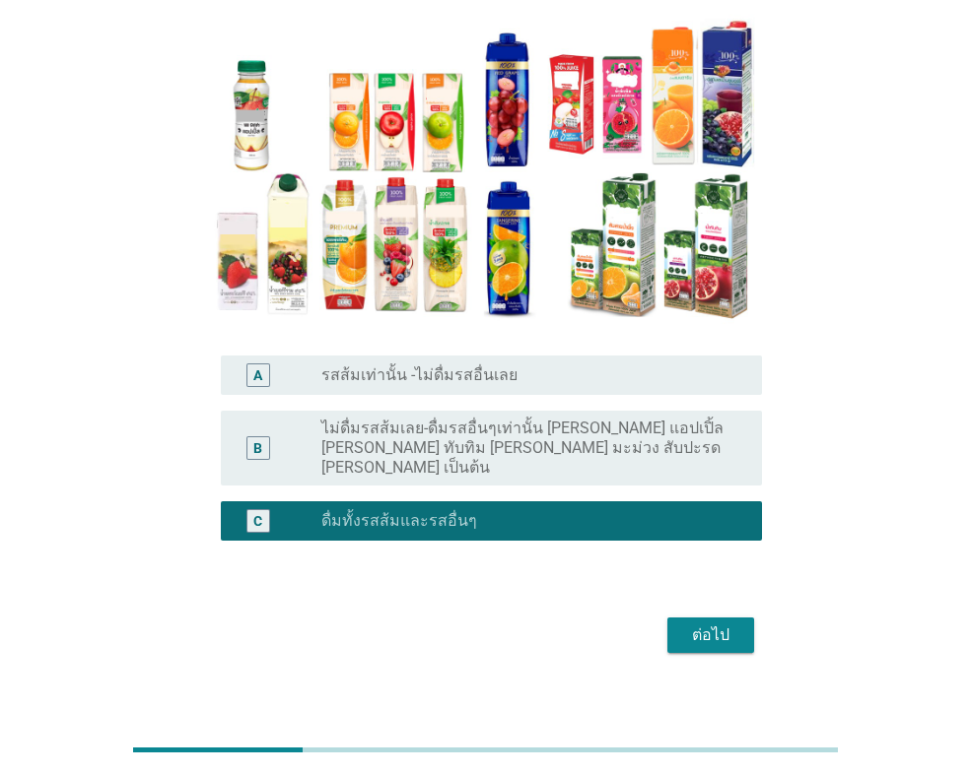
click at [721, 624] on div "ต่อไป" at bounding box center [710, 636] width 55 height 24
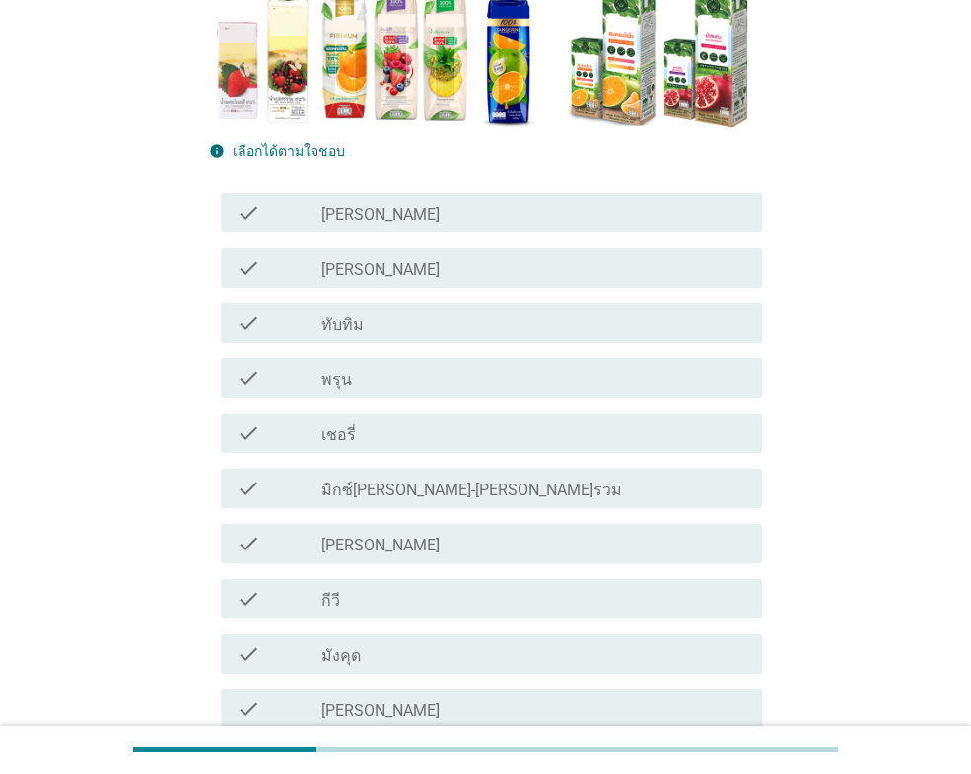
scroll to position [493, 0]
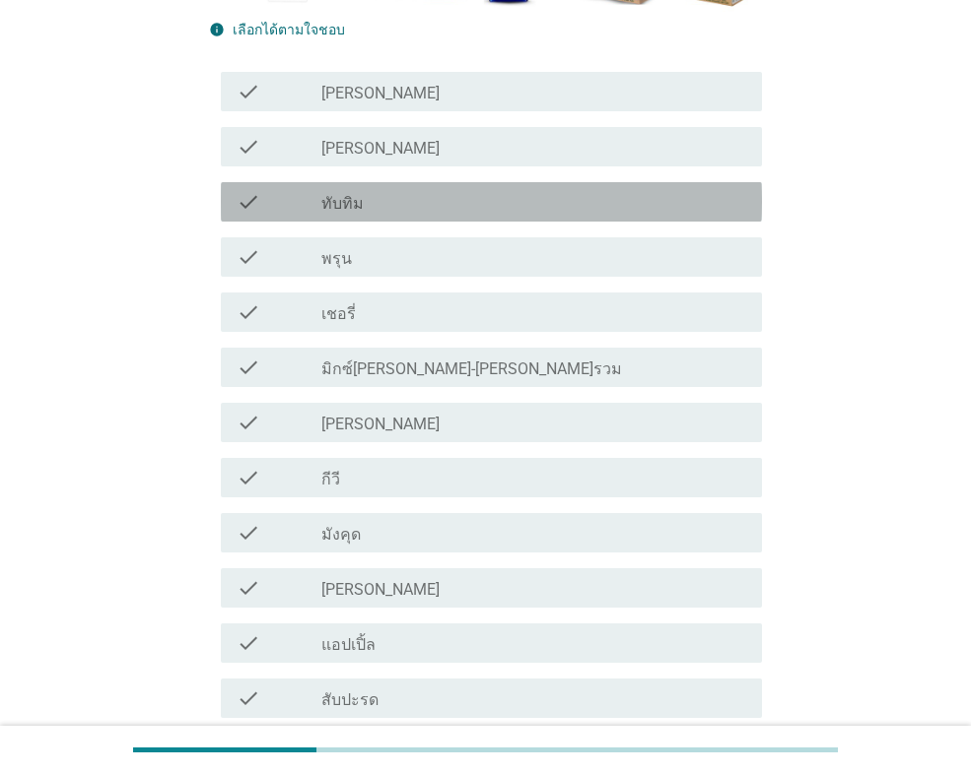
click at [481, 205] on div "check_box_outline_blank ทับทิม" at bounding box center [533, 202] width 425 height 24
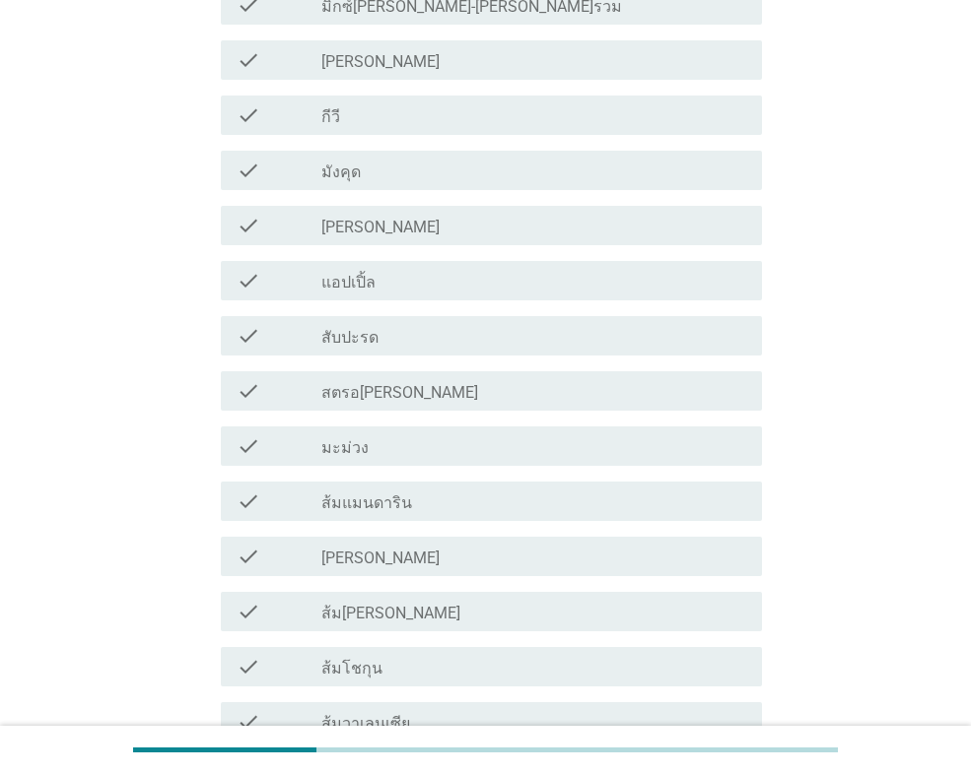
scroll to position [887, 0]
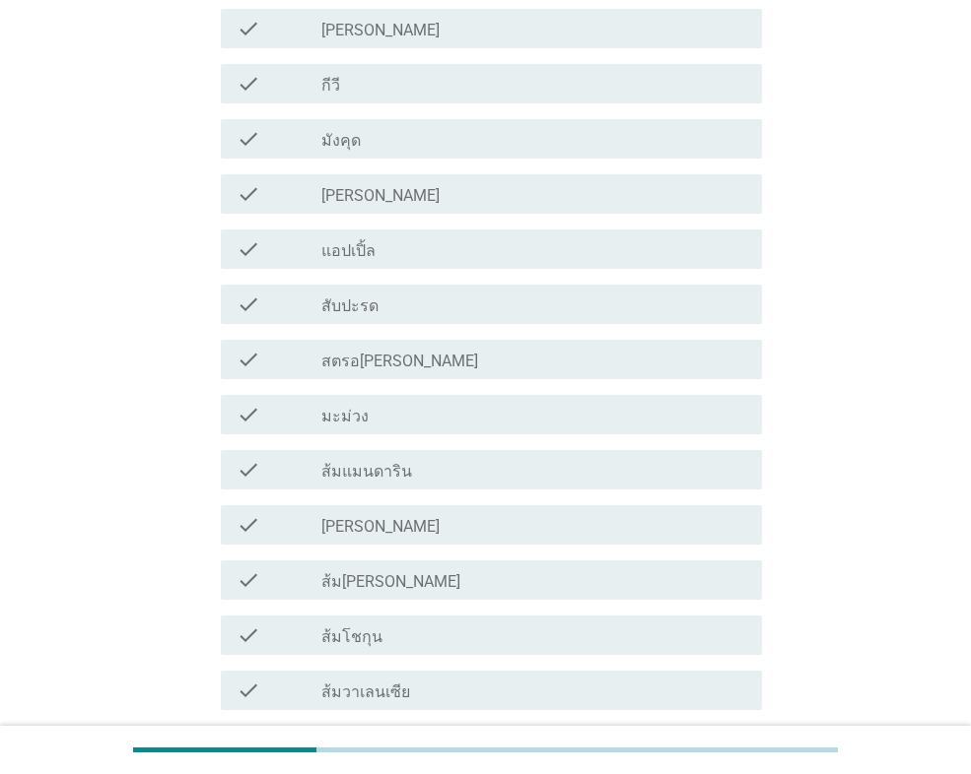
click at [404, 579] on div "check_box_outline_blank ส้ม[PERSON_NAME]" at bounding box center [533, 581] width 425 height 24
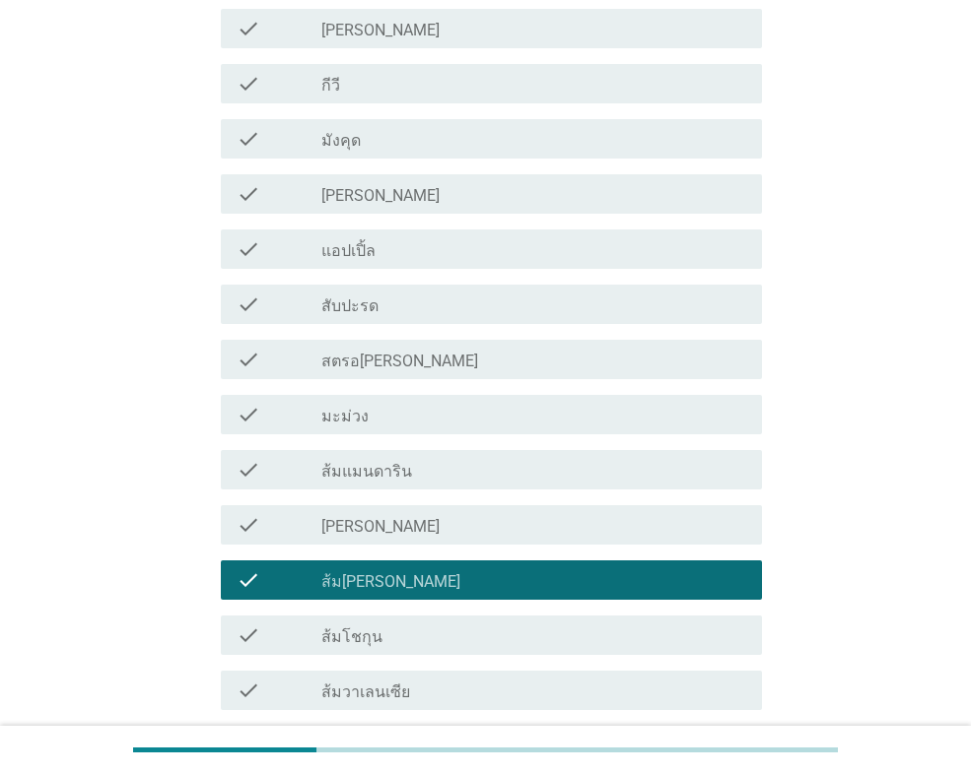
click at [474, 467] on div "check_box_outline_blank ส้มแมนดาริน" at bounding box center [533, 470] width 425 height 24
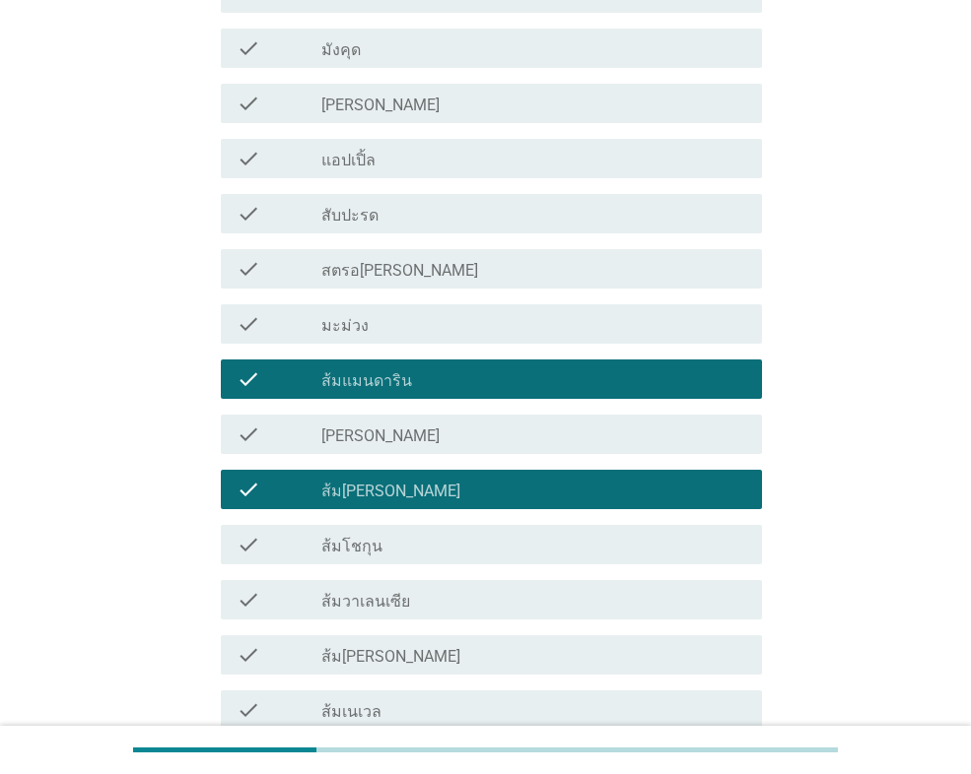
scroll to position [1076, 0]
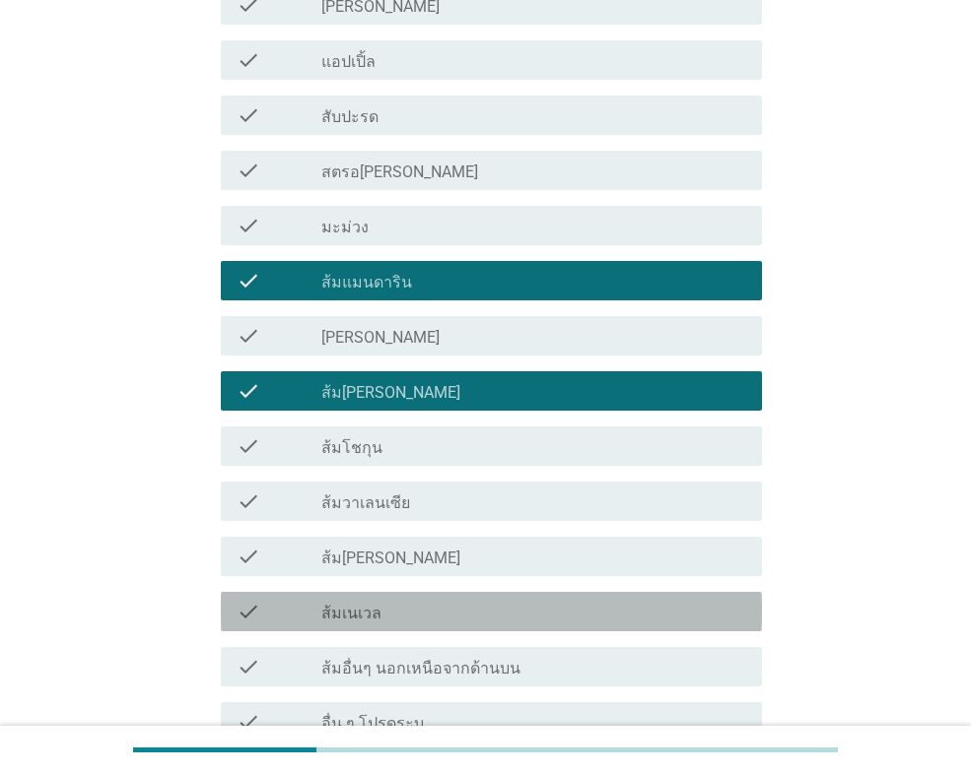
click at [385, 614] on div "check_box_outline_blank ส้มเนเวล" at bounding box center [533, 612] width 425 height 24
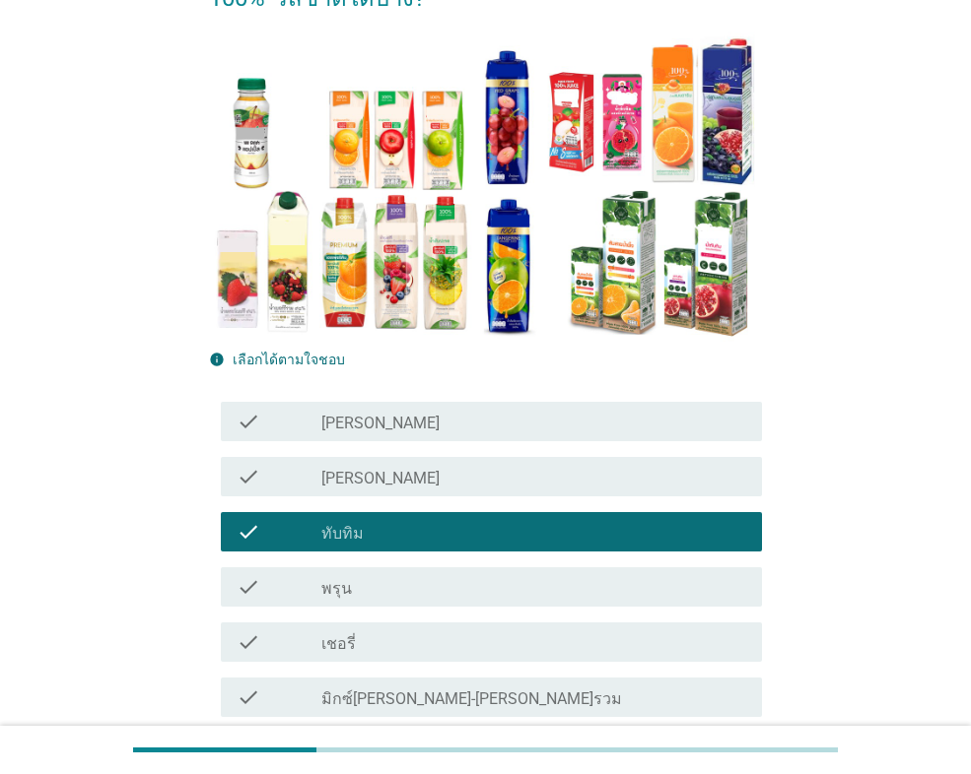
scroll to position [197, 0]
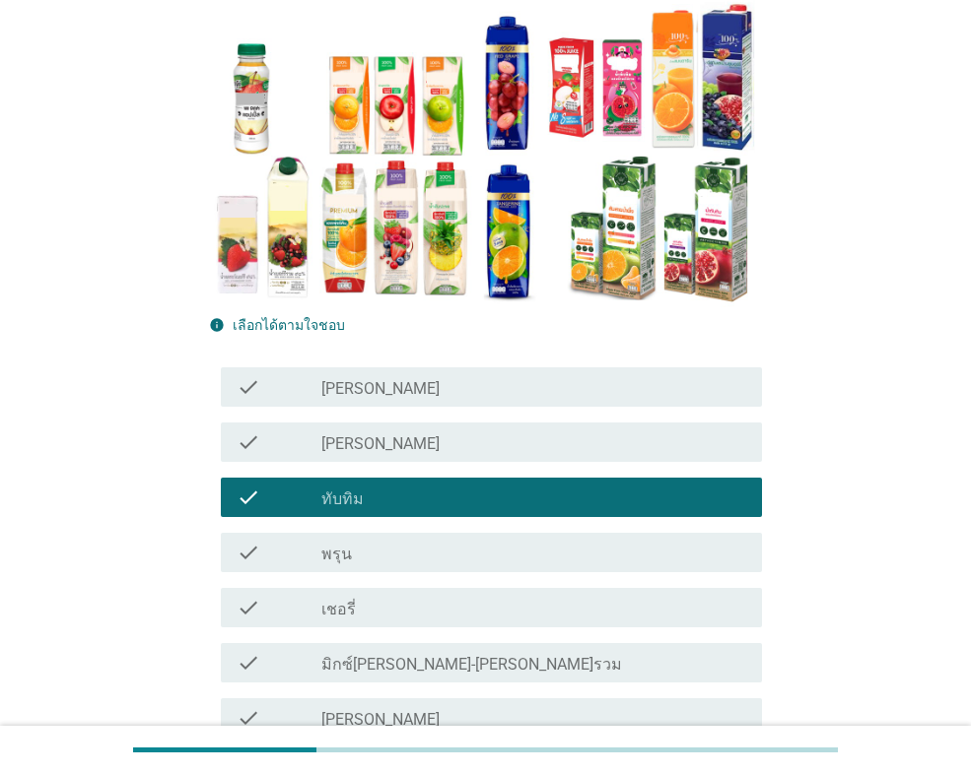
click at [545, 366] on div "check check_box_outline_blank [PERSON_NAME]" at bounding box center [485, 387] width 553 height 55
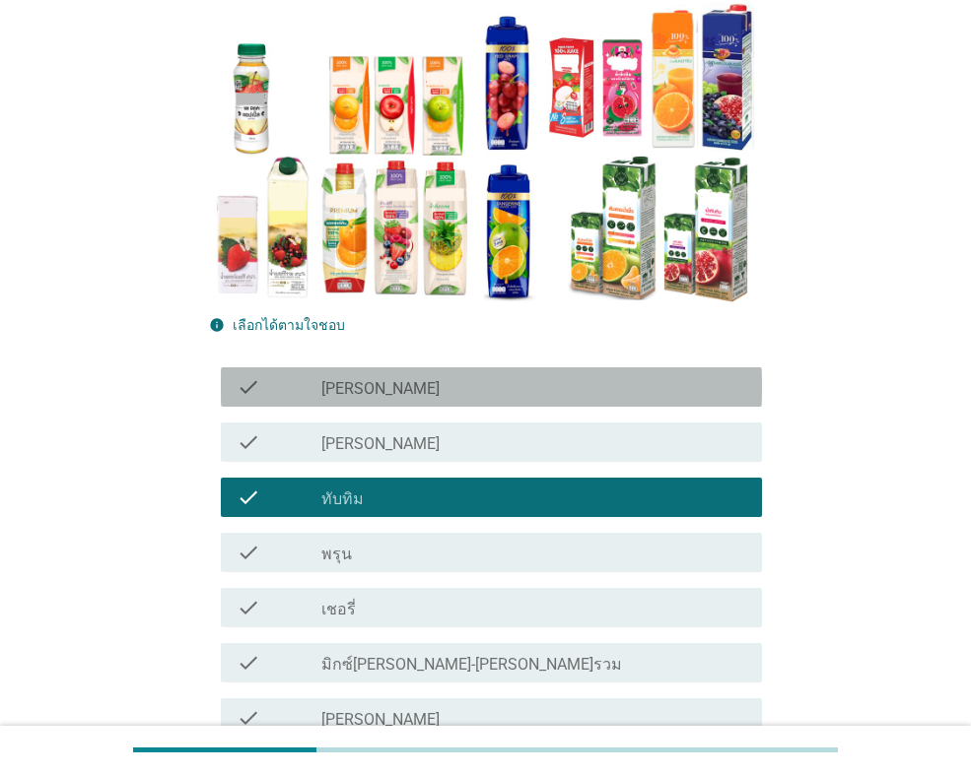
click at [536, 378] on div "check_box_outline_blank [PERSON_NAME]" at bounding box center [533, 387] width 425 height 24
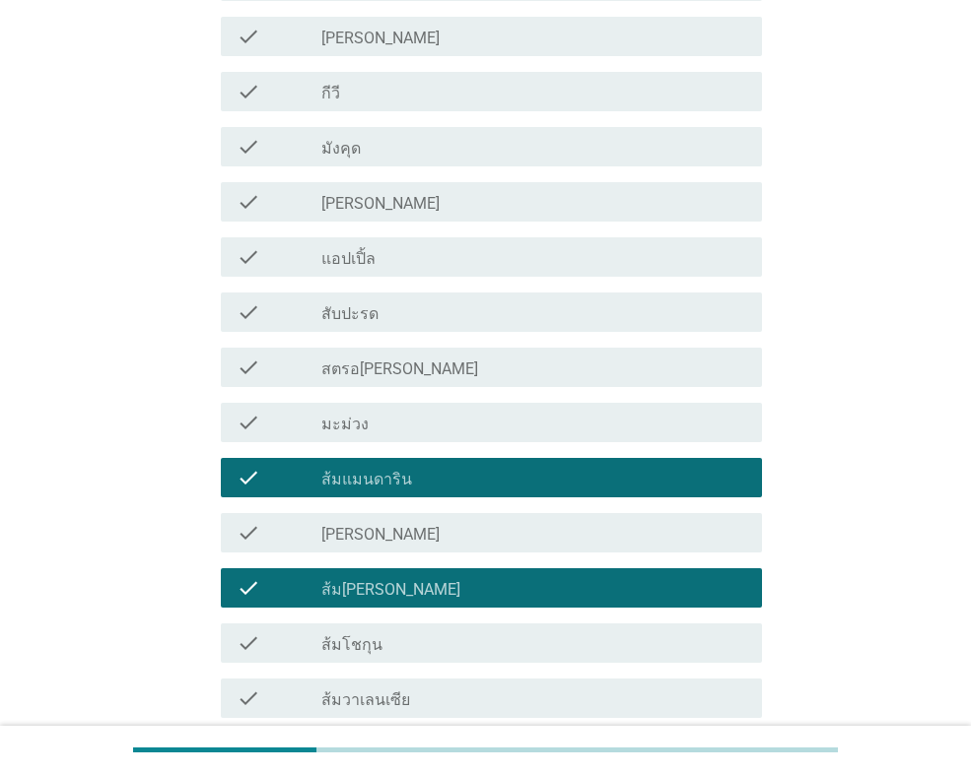
scroll to position [1273, 0]
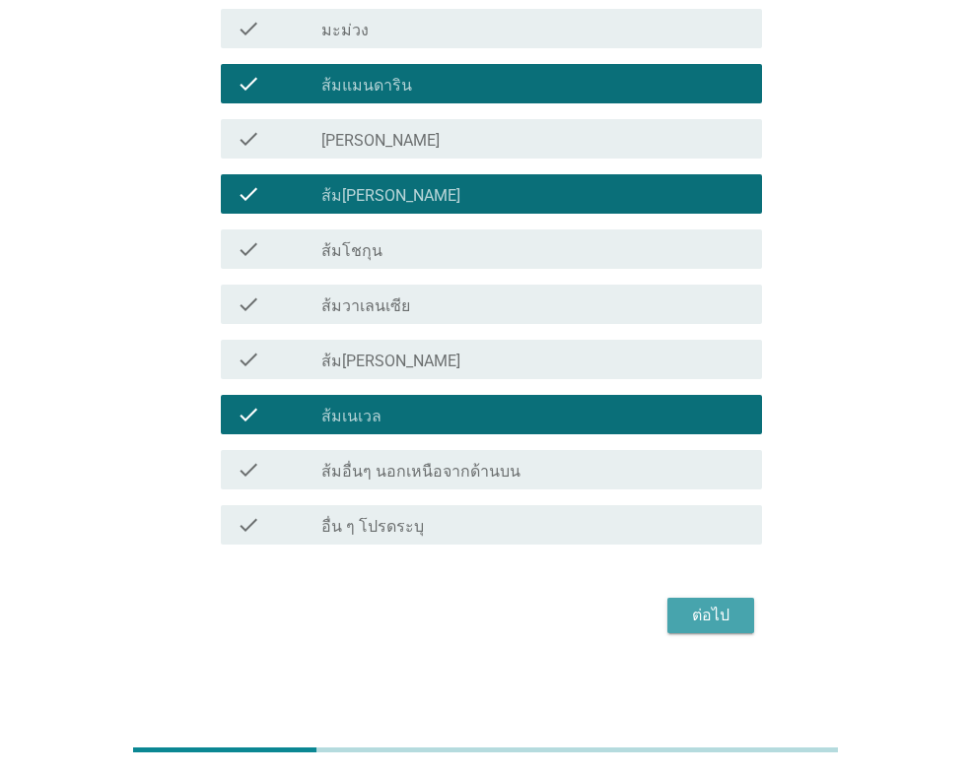
click at [738, 624] on button "ต่อไป" at bounding box center [710, 615] width 87 height 35
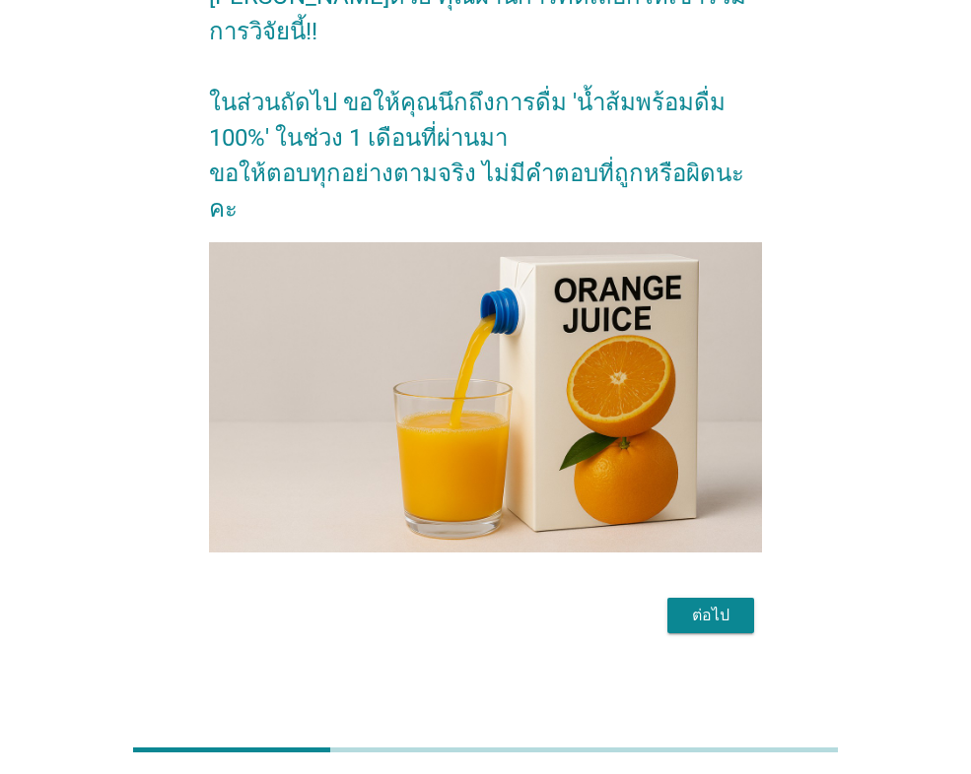
scroll to position [0, 0]
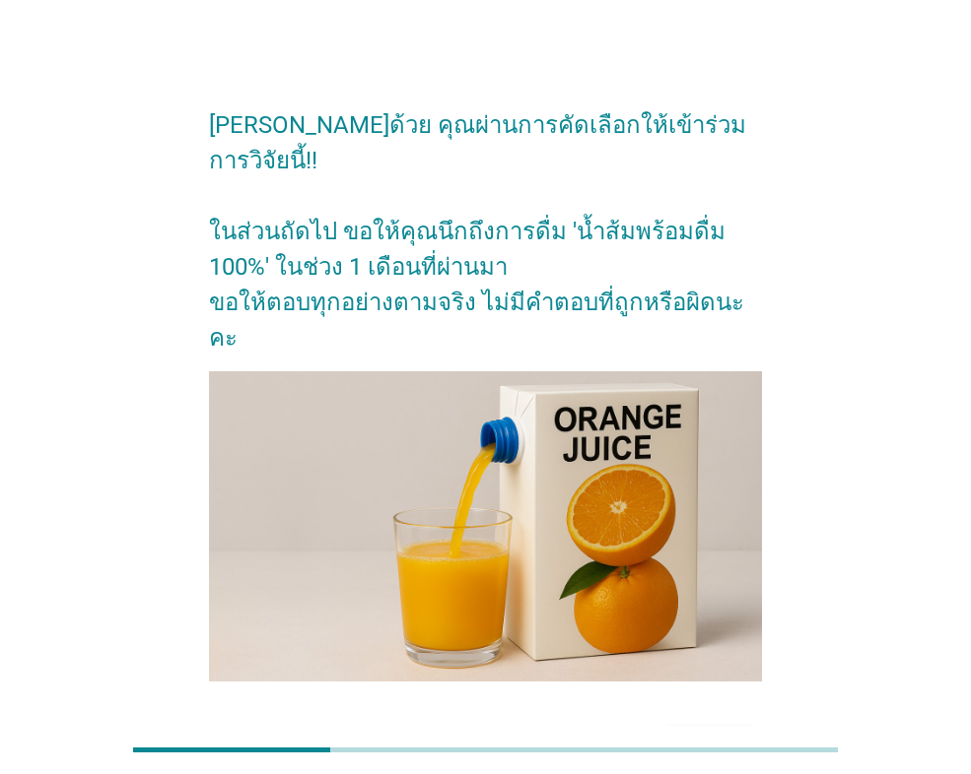
click at [737, 733] on div "ต่อไป" at bounding box center [710, 745] width 55 height 24
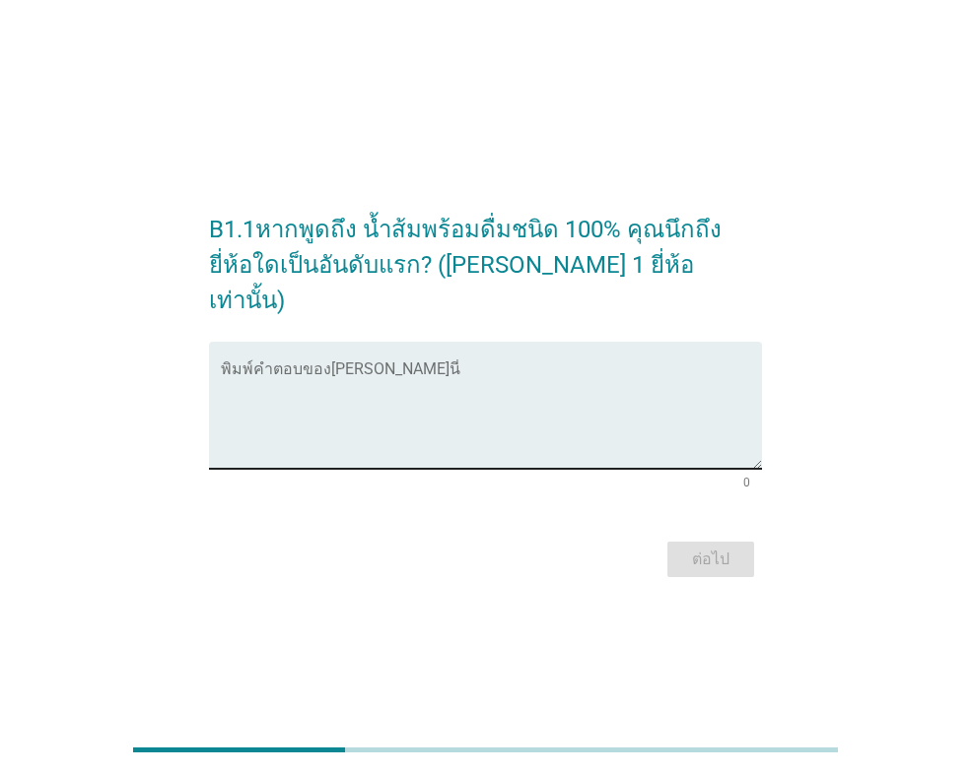
click at [328, 366] on textarea "พิมพ์คำตอบของคุณ ที่นี่" at bounding box center [491, 417] width 541 height 103
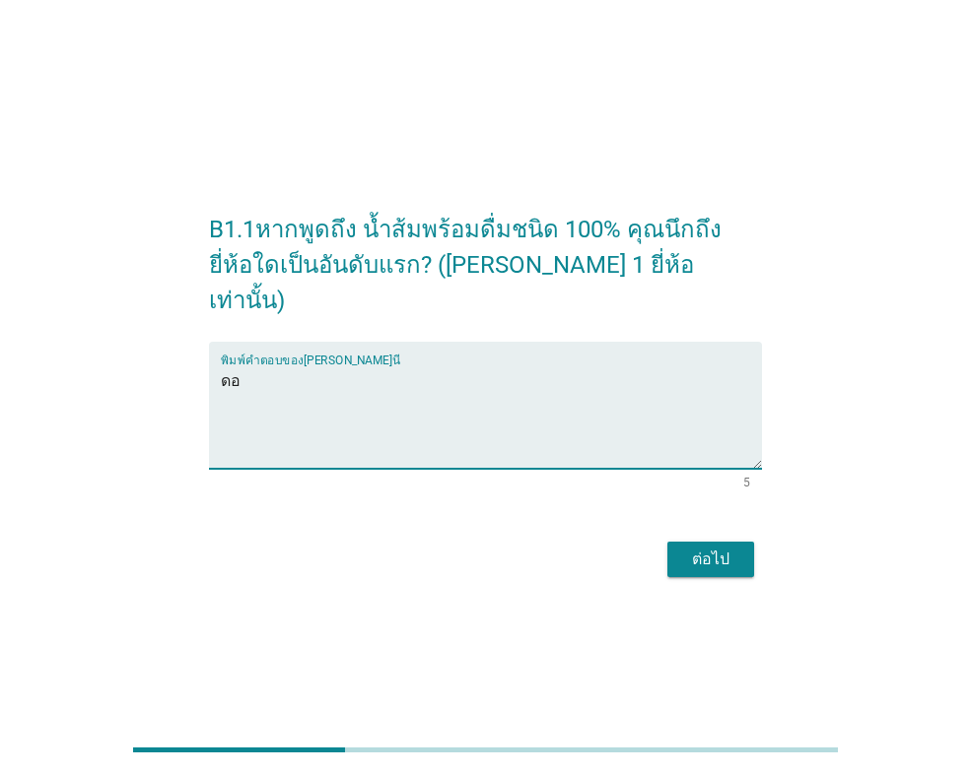
type textarea "ด"
type textarea "ทิปโก้"
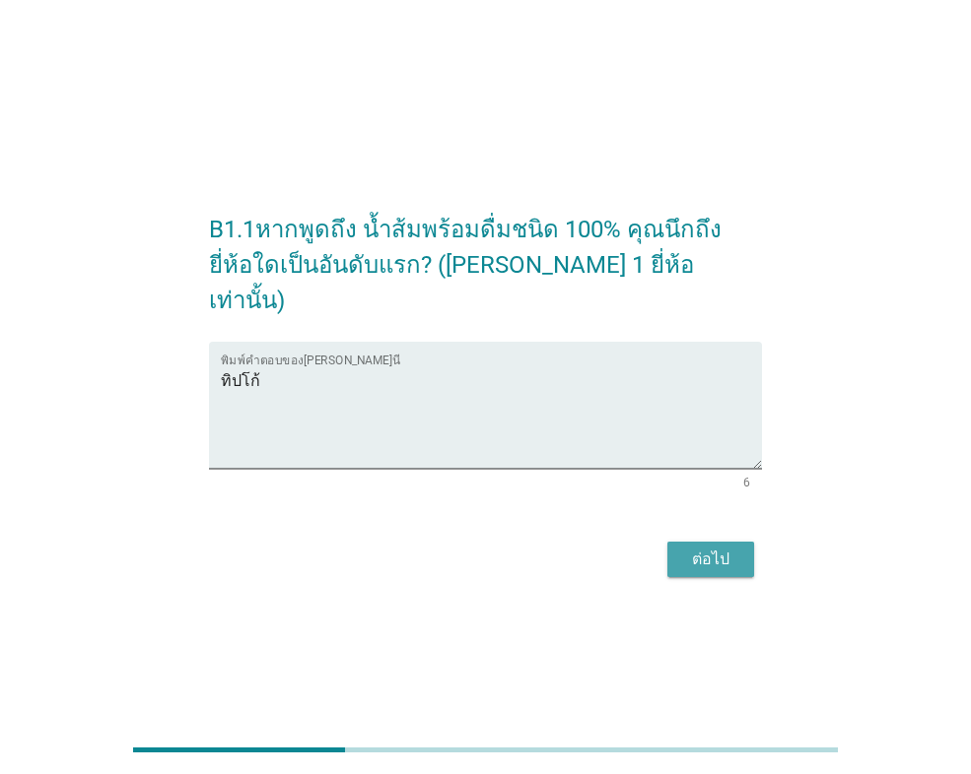
click at [703, 542] on button "ต่อไป" at bounding box center [710, 559] width 87 height 35
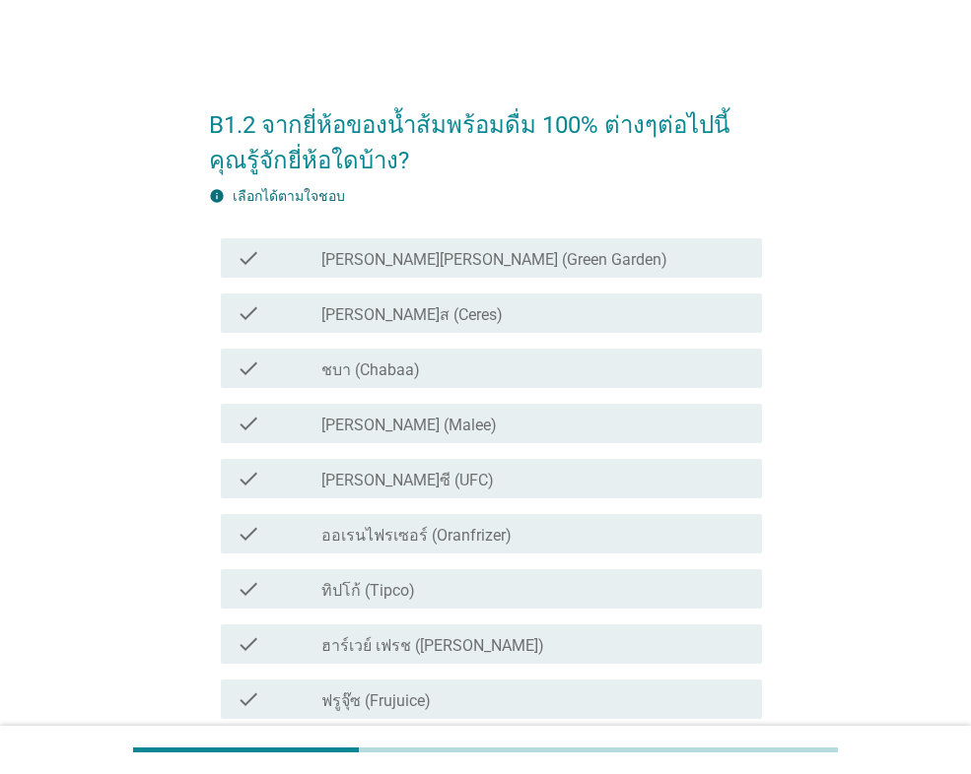
click at [427, 362] on div "check_box_outline_blank ชบา (Chabaa)" at bounding box center [533, 369] width 425 height 24
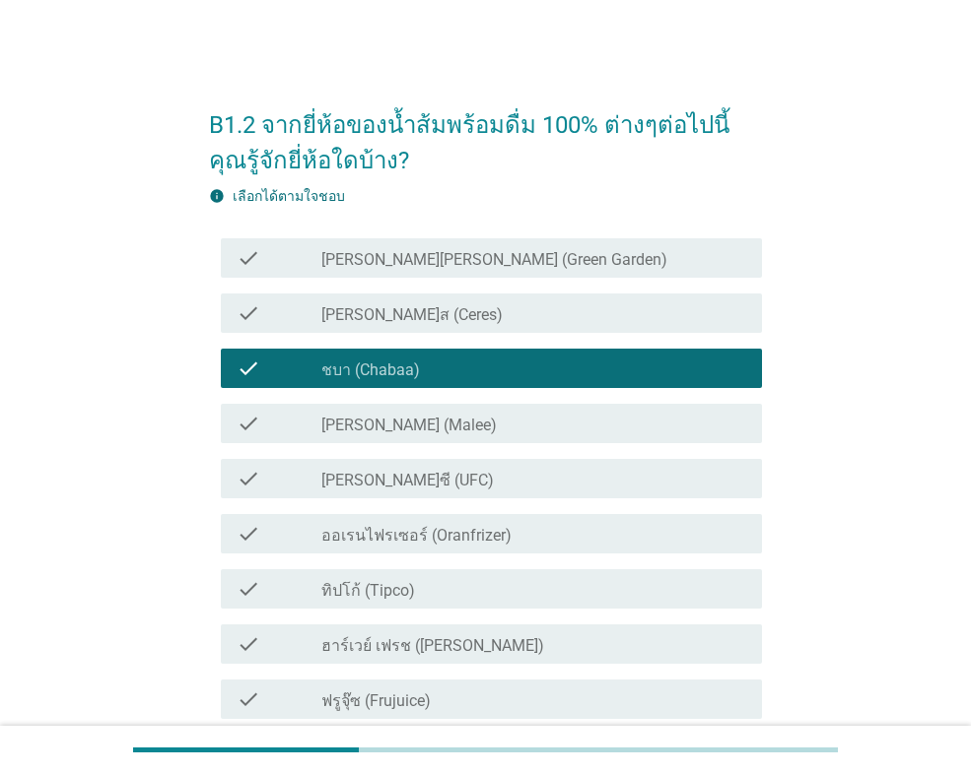
click at [426, 428] on div "check_box_outline_blank [PERSON_NAME] (Malee)" at bounding box center [533, 424] width 425 height 24
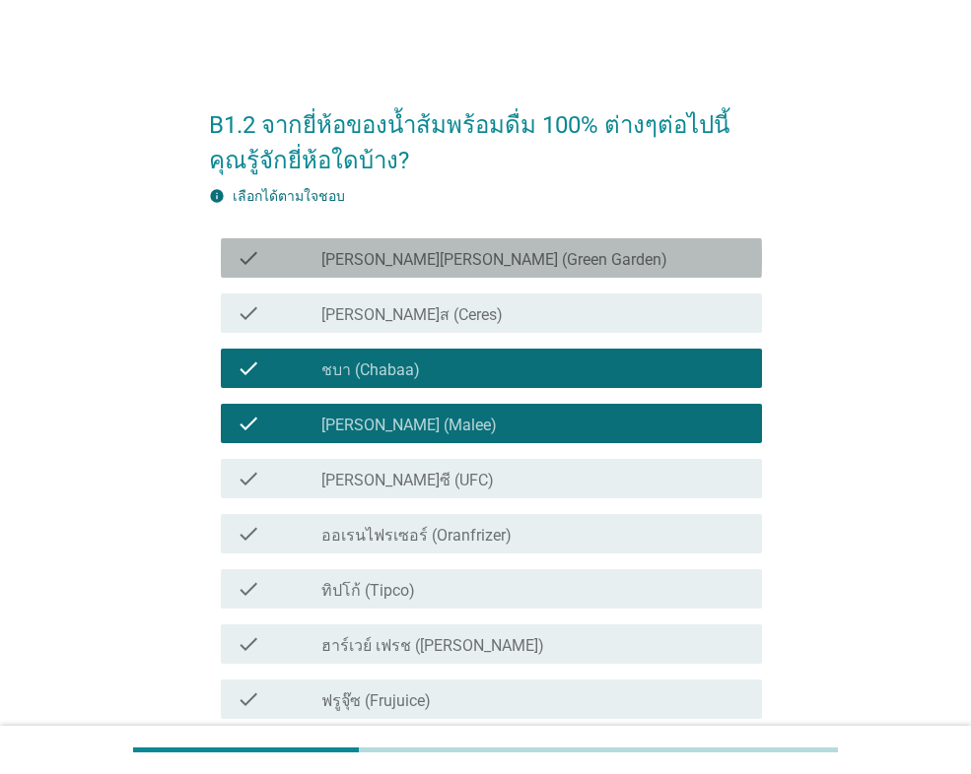
click at [439, 268] on label "[PERSON_NAME][PERSON_NAME] (Green Garden)" at bounding box center [494, 260] width 346 height 20
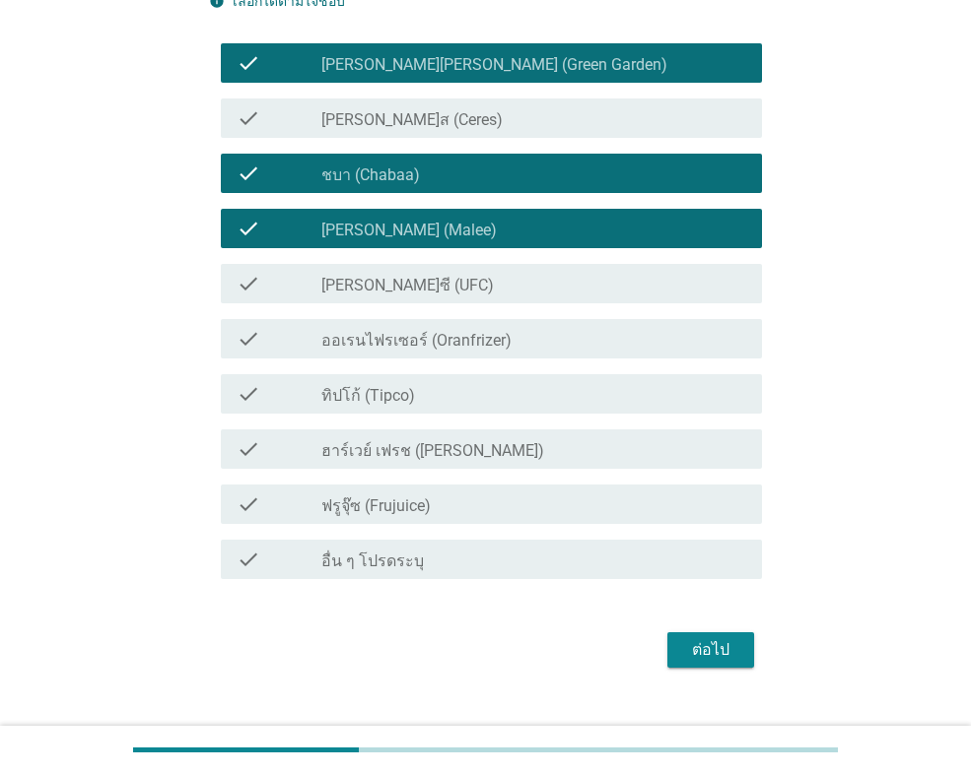
scroll to position [197, 0]
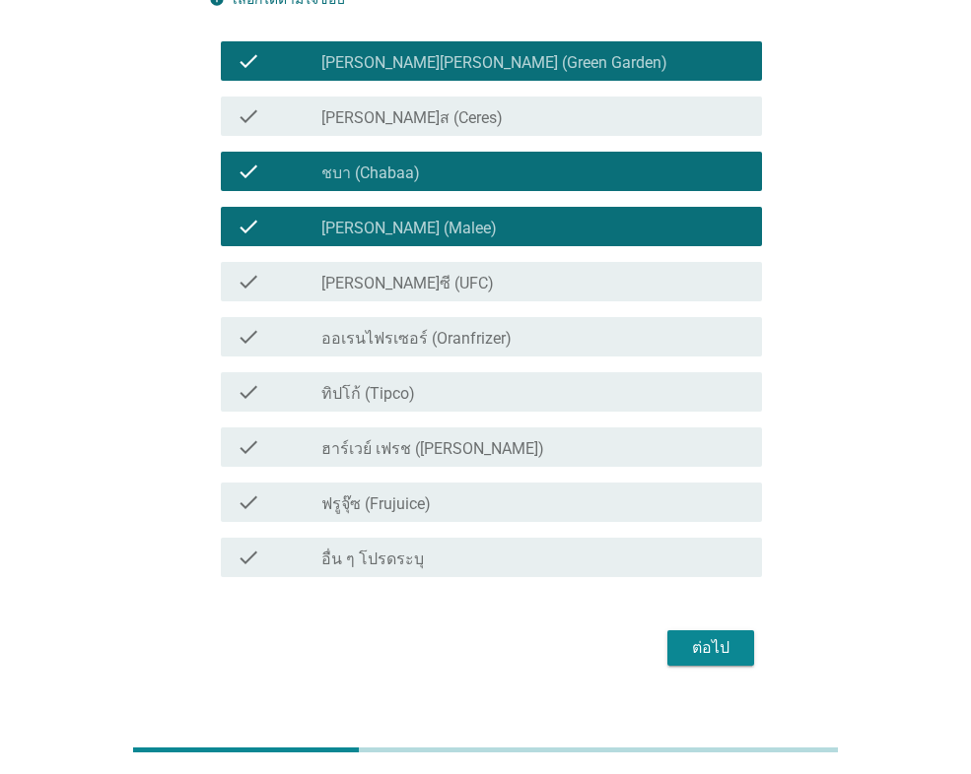
click at [503, 291] on div "check_box_outline_blank [PERSON_NAME]ซี (UFC)" at bounding box center [533, 282] width 425 height 24
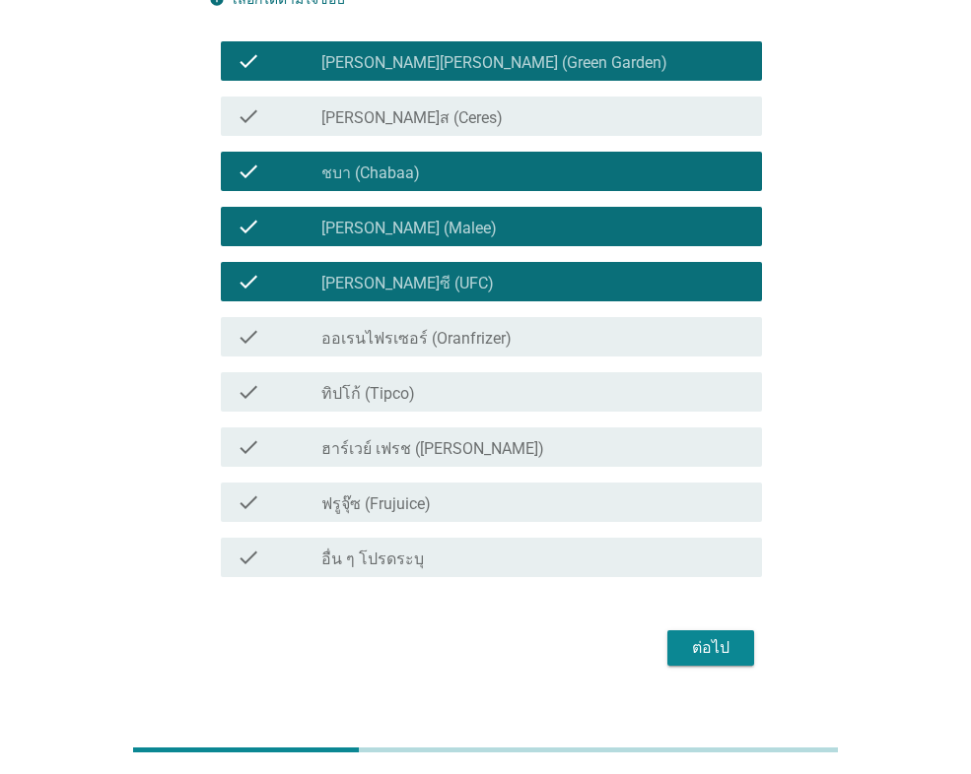
click at [477, 384] on div "check_box_outline_blank ทิปโก้ (Tipco)" at bounding box center [533, 392] width 425 height 24
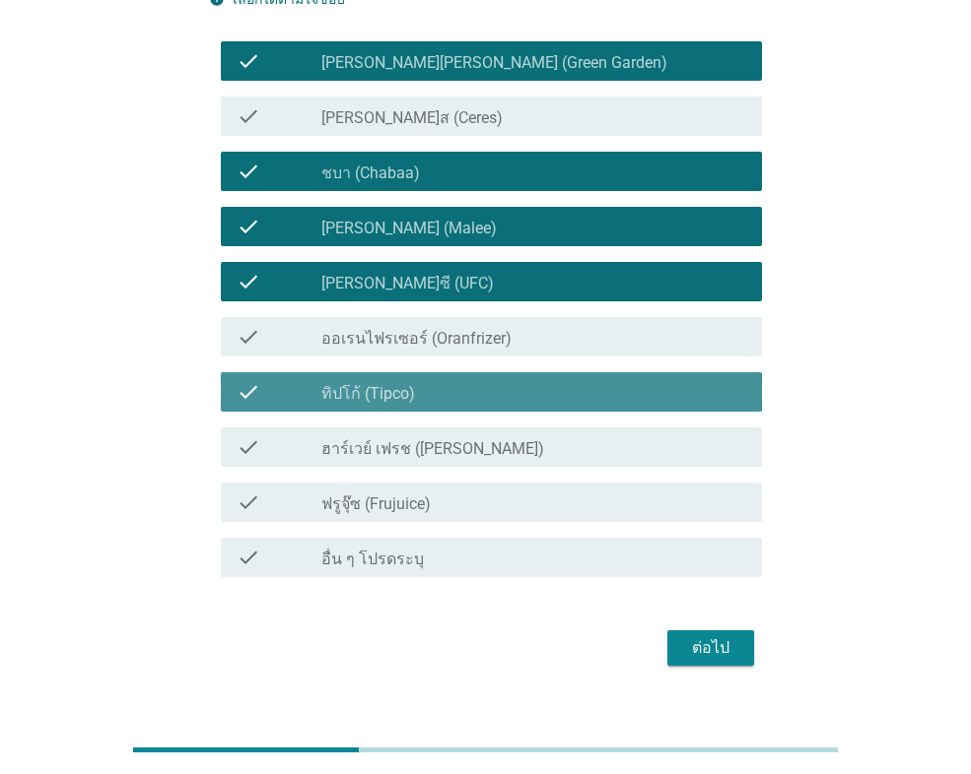
drag, startPoint x: 504, startPoint y: 337, endPoint x: 505, endPoint y: 350, distance: 12.8
click at [505, 337] on div "check_box_outline_blank ออเรนไฟรเซอร์ (Oranfrizer)" at bounding box center [533, 337] width 425 height 24
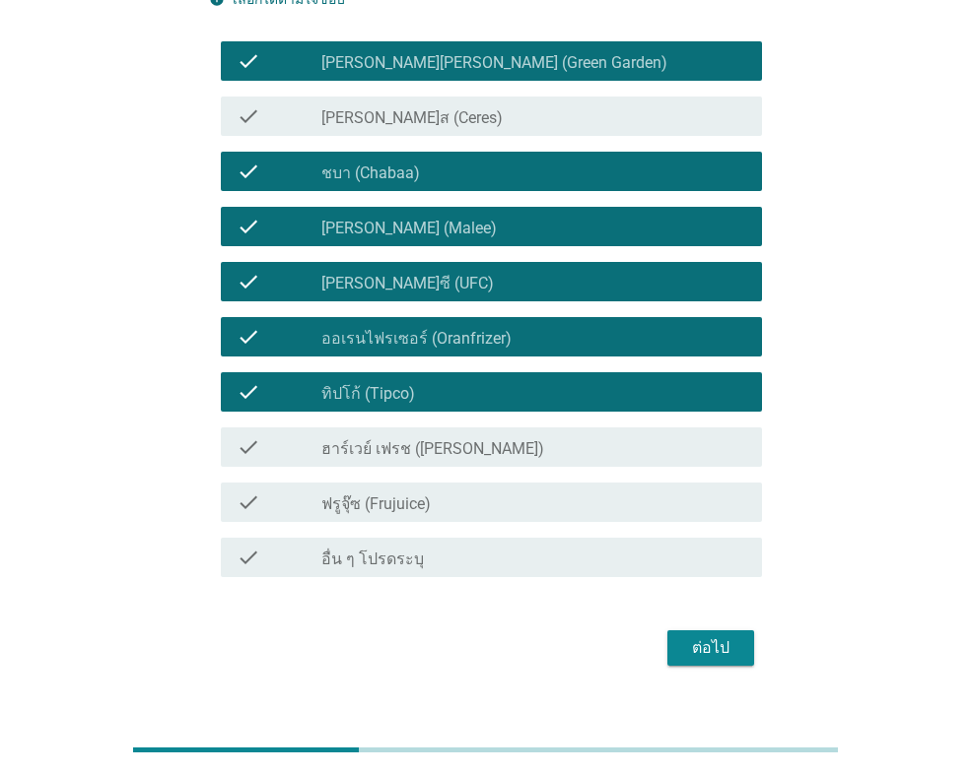
click at [524, 451] on div "check_box_outline_blank ฮาร์เวย์ เฟรช ([PERSON_NAME])" at bounding box center [533, 448] width 425 height 24
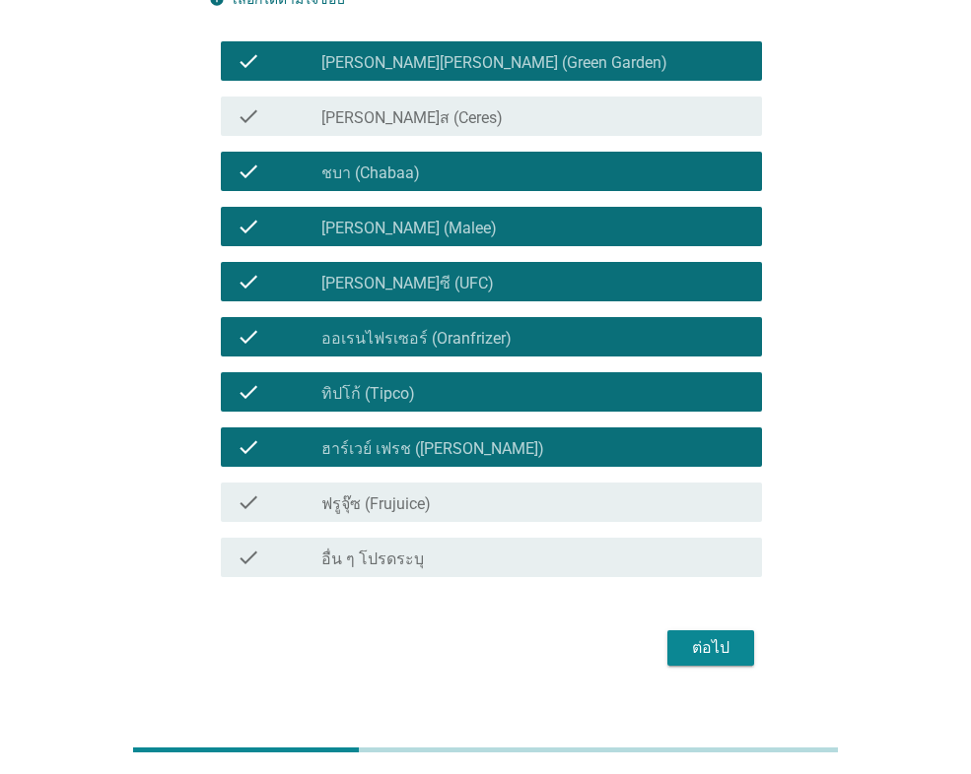
click at [515, 503] on div "check_box_outline_blank ฟรูจุ๊ซ (Frujuice)" at bounding box center [533, 503] width 425 height 24
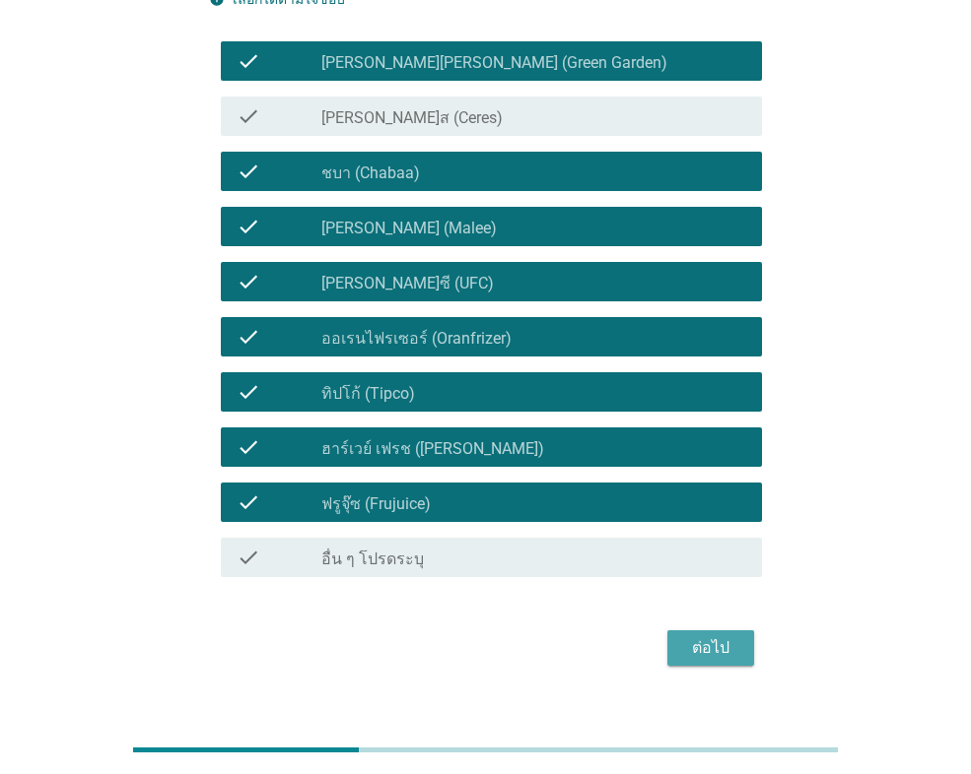
click at [724, 646] on div "ต่อไป" at bounding box center [710, 649] width 55 height 24
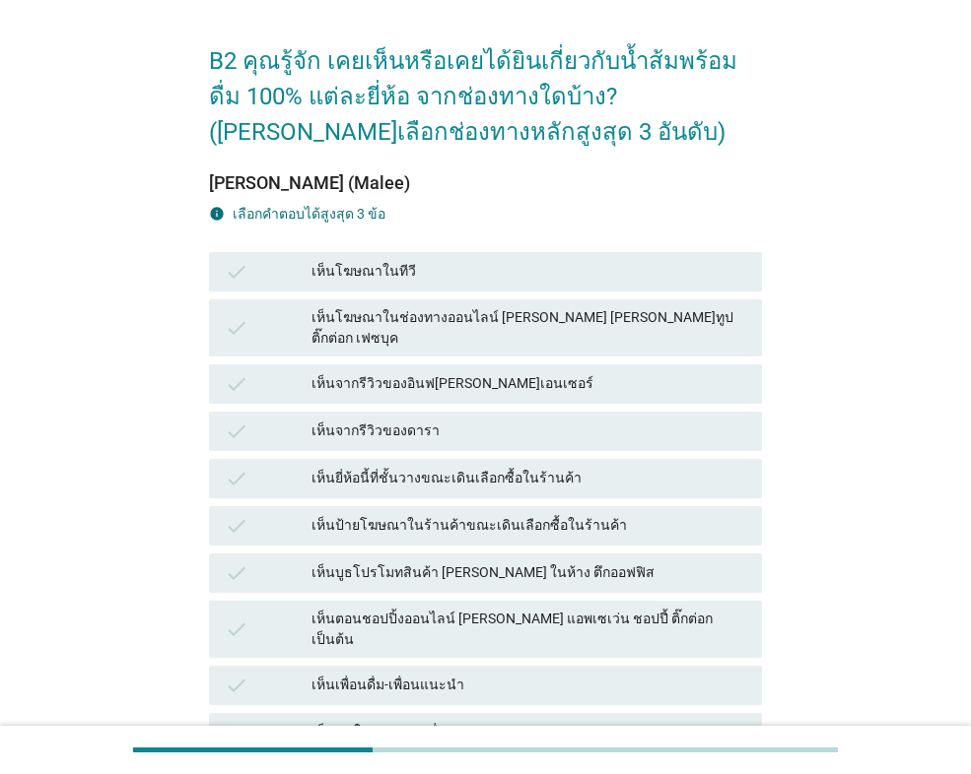
scroll to position [99, 0]
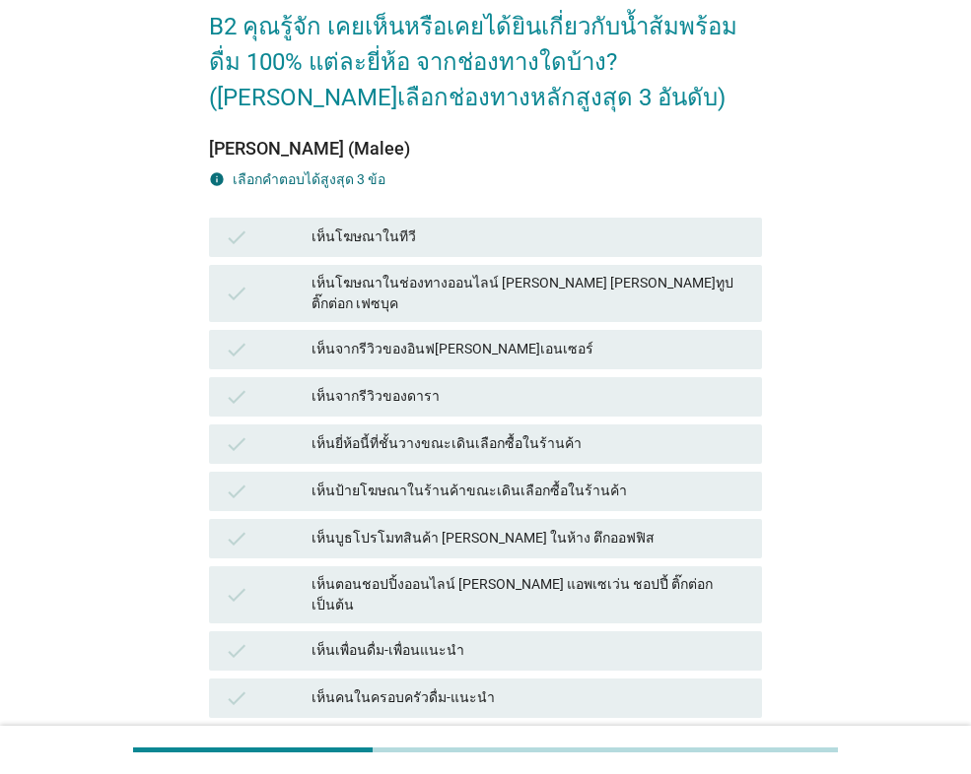
click at [465, 433] on div "เห็นยี่ห้อนี้ที่ชั้นวางขณะเดินเลือกซื้อในร้านค้า" at bounding box center [528, 445] width 435 height 24
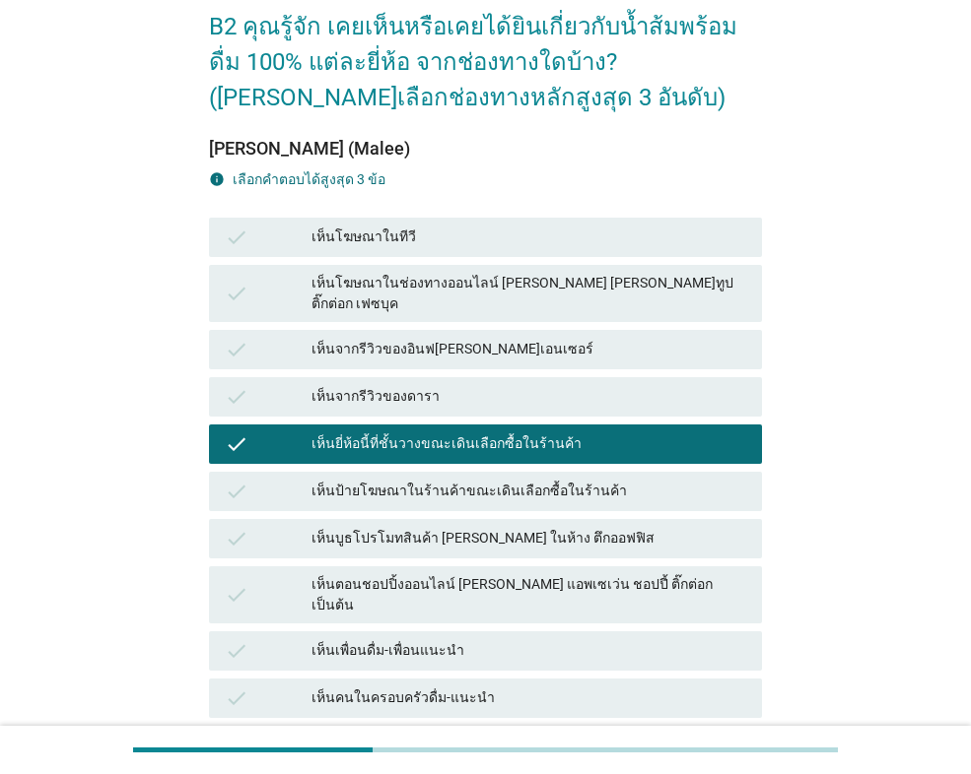
scroll to position [197, 0]
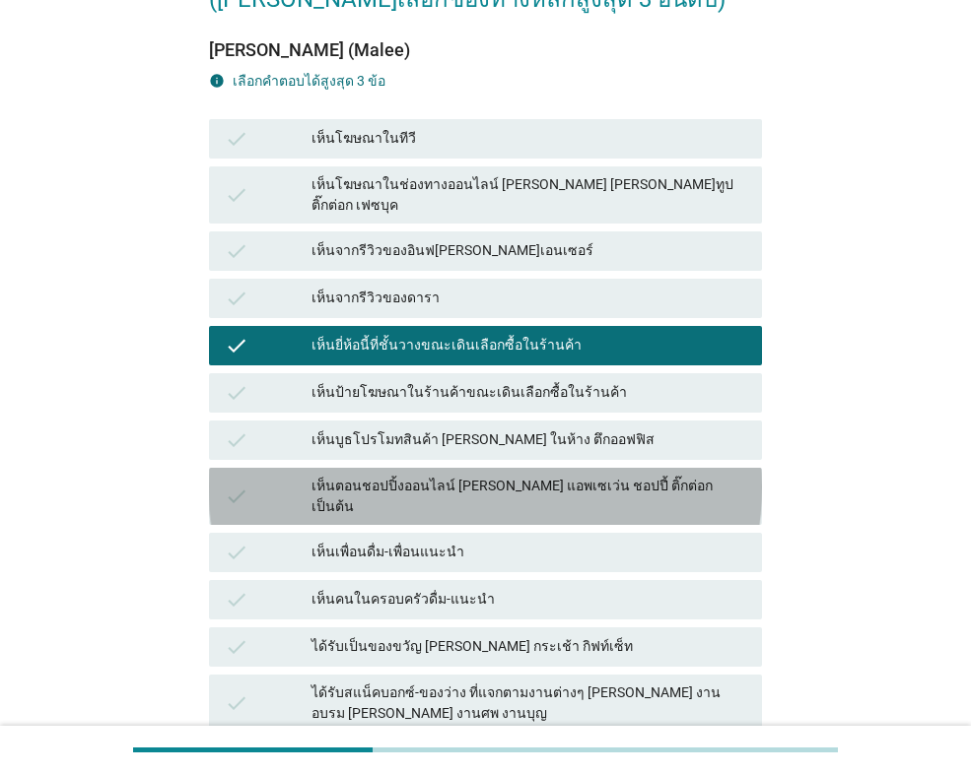
click at [516, 476] on div "เห็นตอนชอปปิ้งออนไลน์ [PERSON_NAME] แอพเซเว่น ชอปปี้ ติ๊กต่อก เป็นต้น" at bounding box center [528, 496] width 435 height 41
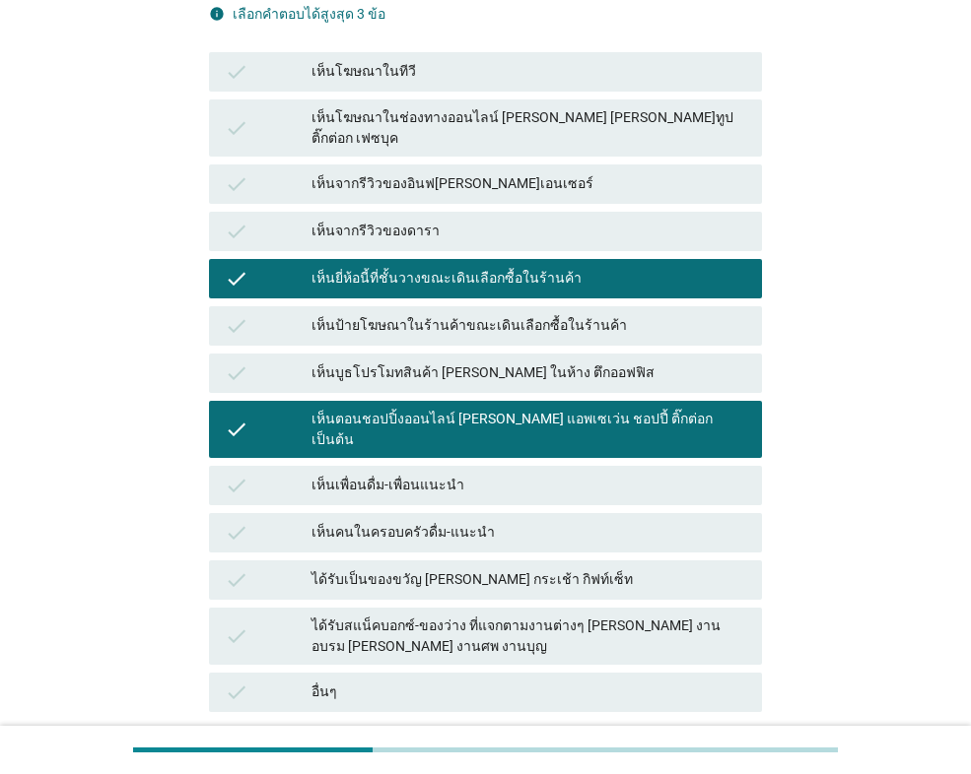
scroll to position [296, 0]
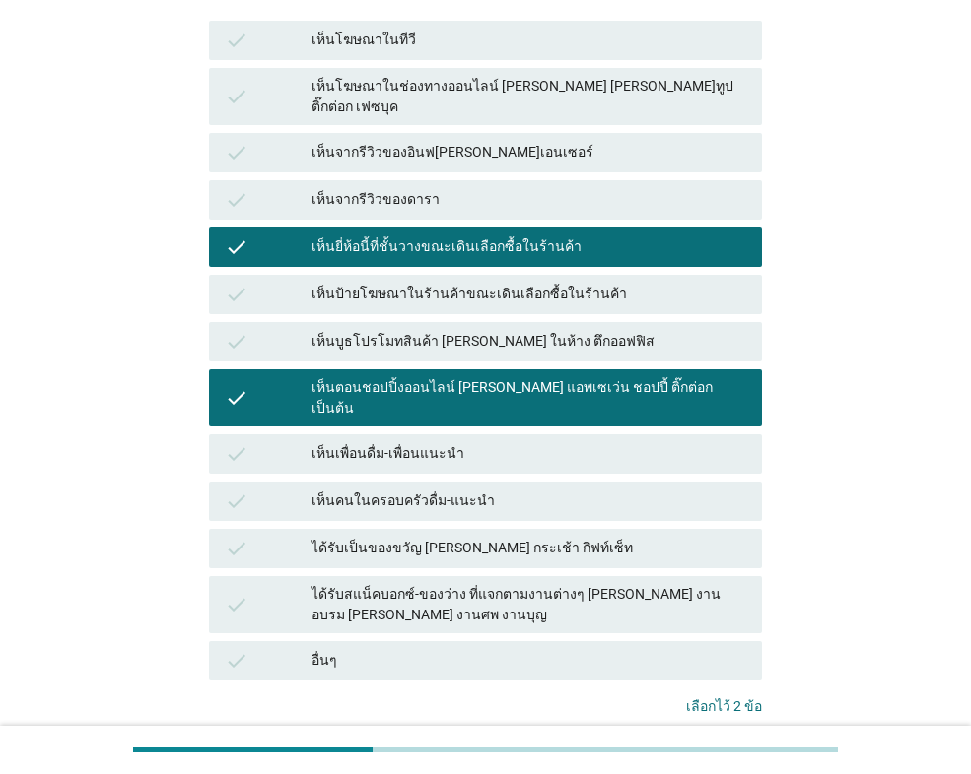
click at [404, 649] on div "อื่นๆ" at bounding box center [528, 661] width 435 height 24
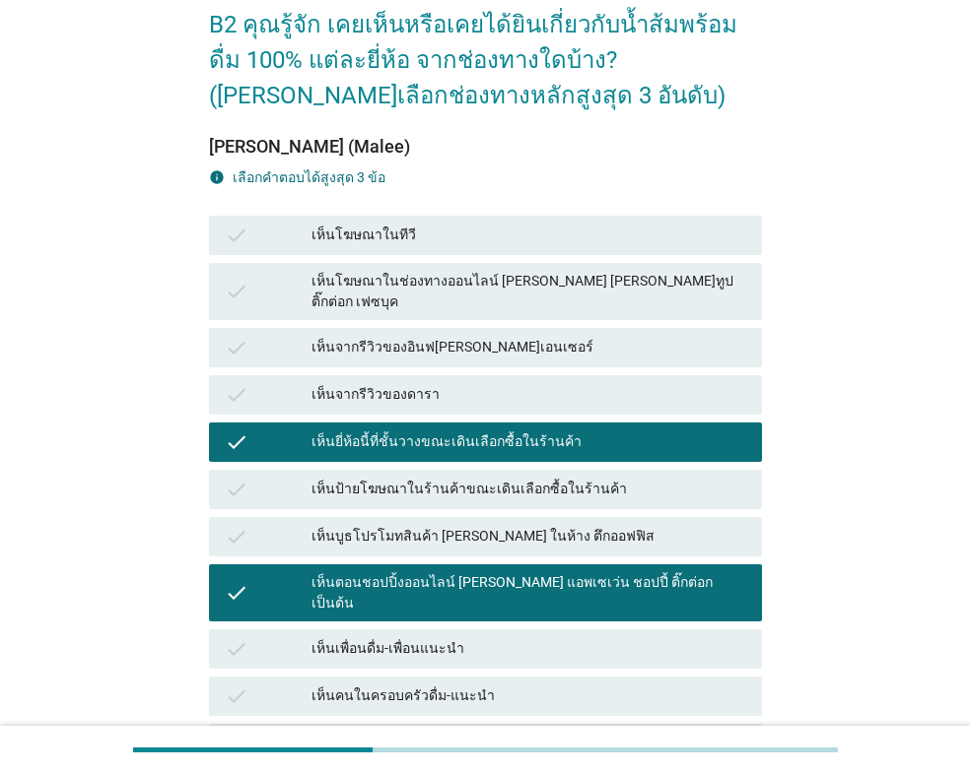
scroll to position [99, 0]
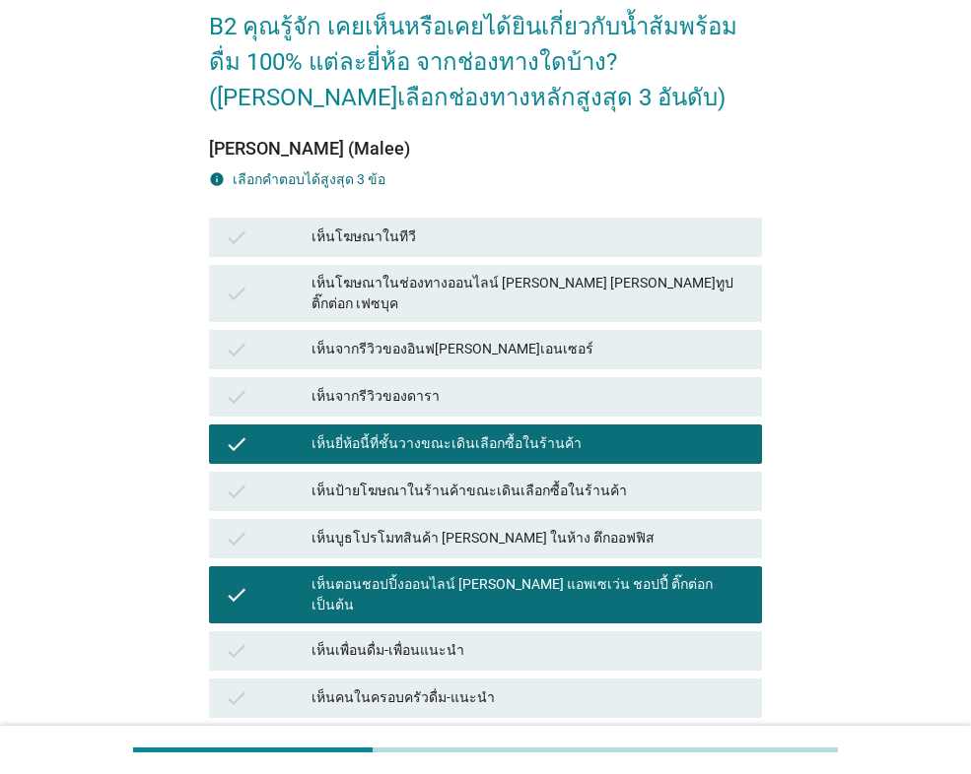
click at [451, 229] on div "เห็นโฆษณาในทีวี" at bounding box center [528, 238] width 435 height 24
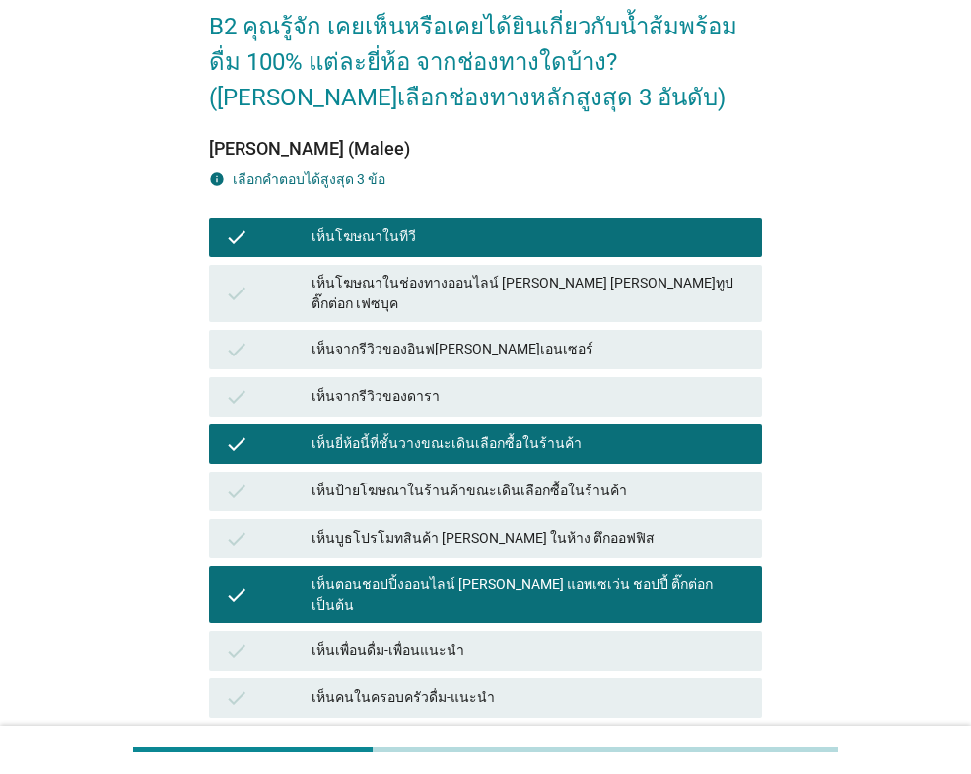
click at [450, 293] on div "เห็นโฆษณาในช่องทางออนไลน์ [PERSON_NAME] [PERSON_NAME]ทูป ติ๊กต่อก เฟซบุค" at bounding box center [528, 293] width 435 height 41
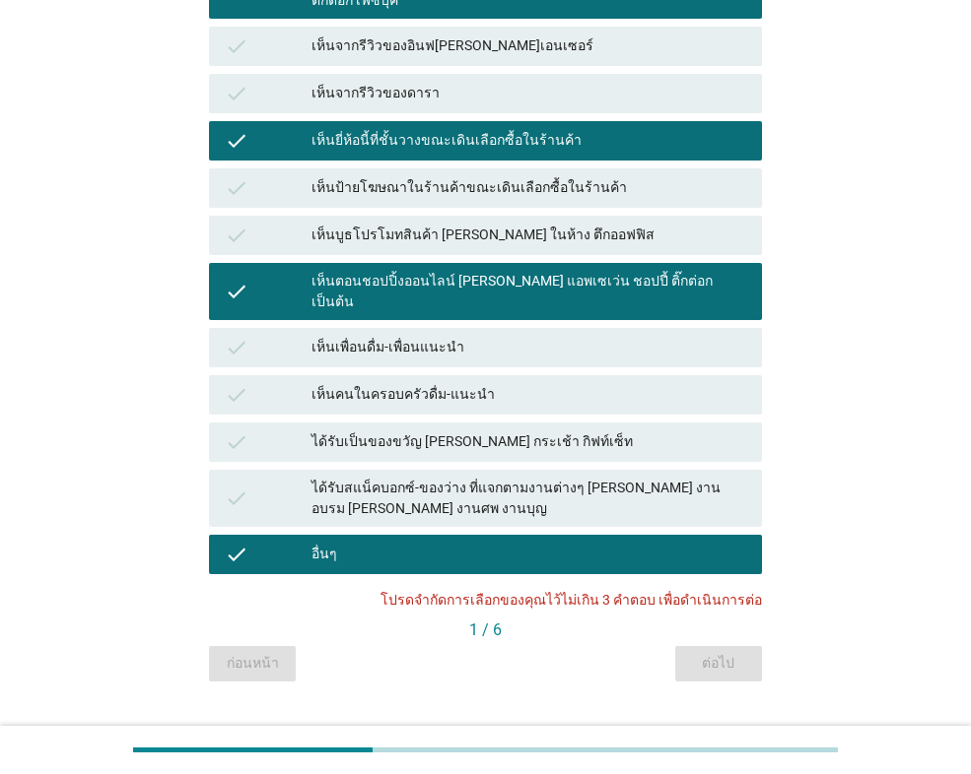
scroll to position [409, 0]
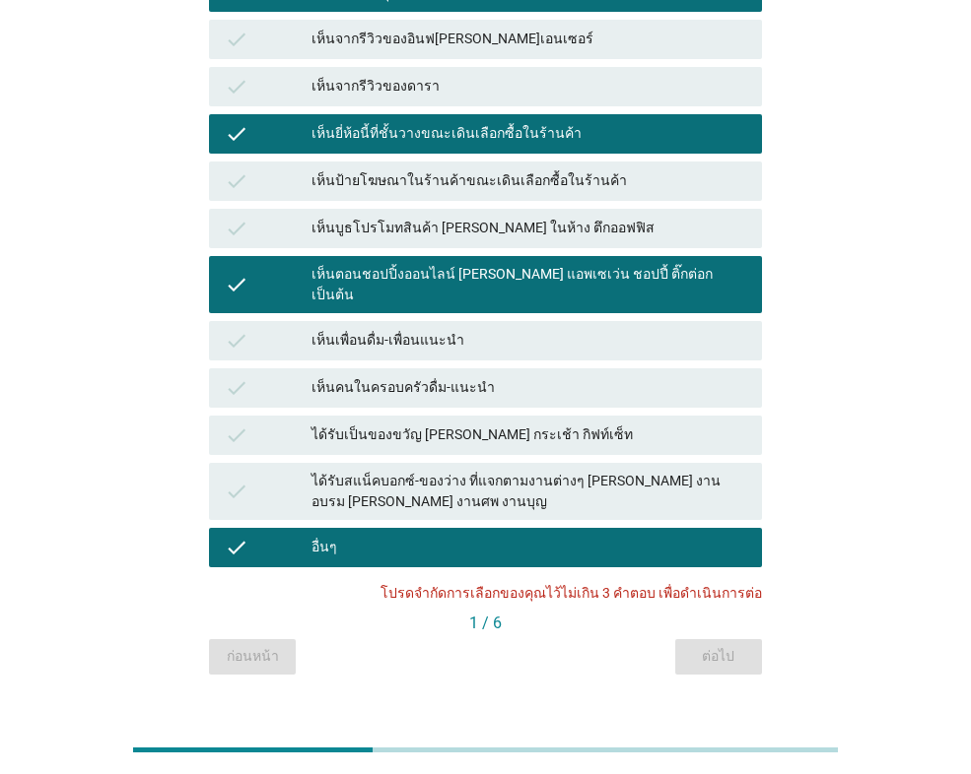
click at [471, 424] on div "ได้รับเป็นของขวัญ [PERSON_NAME] กระเช้า กิฟท์เซ็ท" at bounding box center [528, 436] width 435 height 24
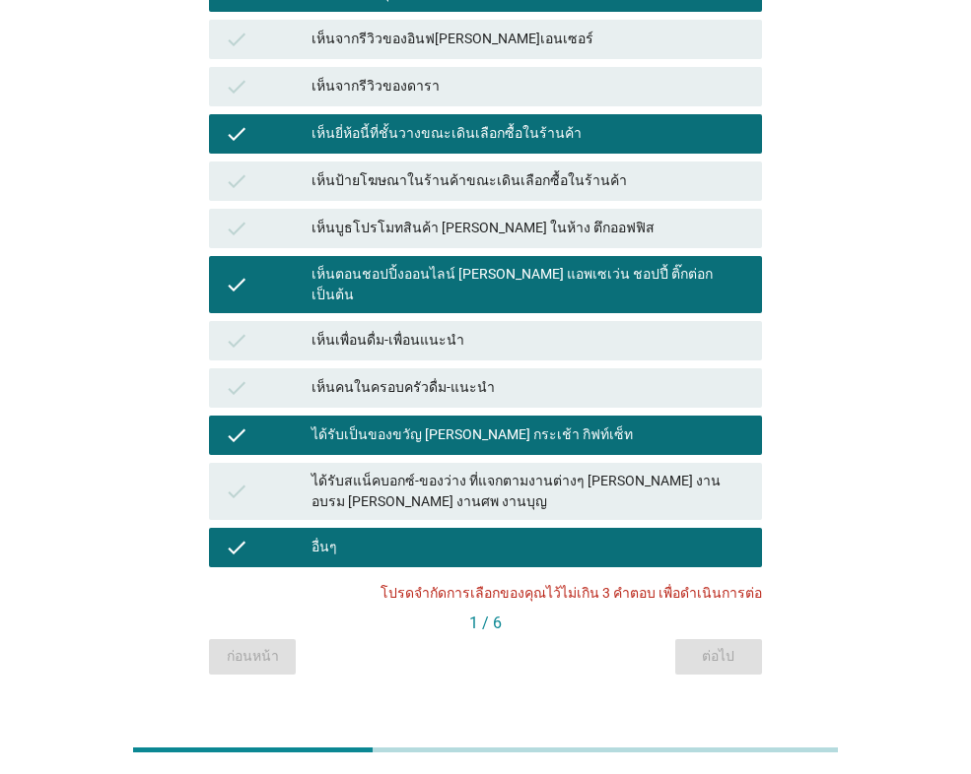
click at [471, 424] on div "ได้รับเป็นของขวัญ [PERSON_NAME] กระเช้า กิฟท์เซ็ท" at bounding box center [528, 436] width 435 height 24
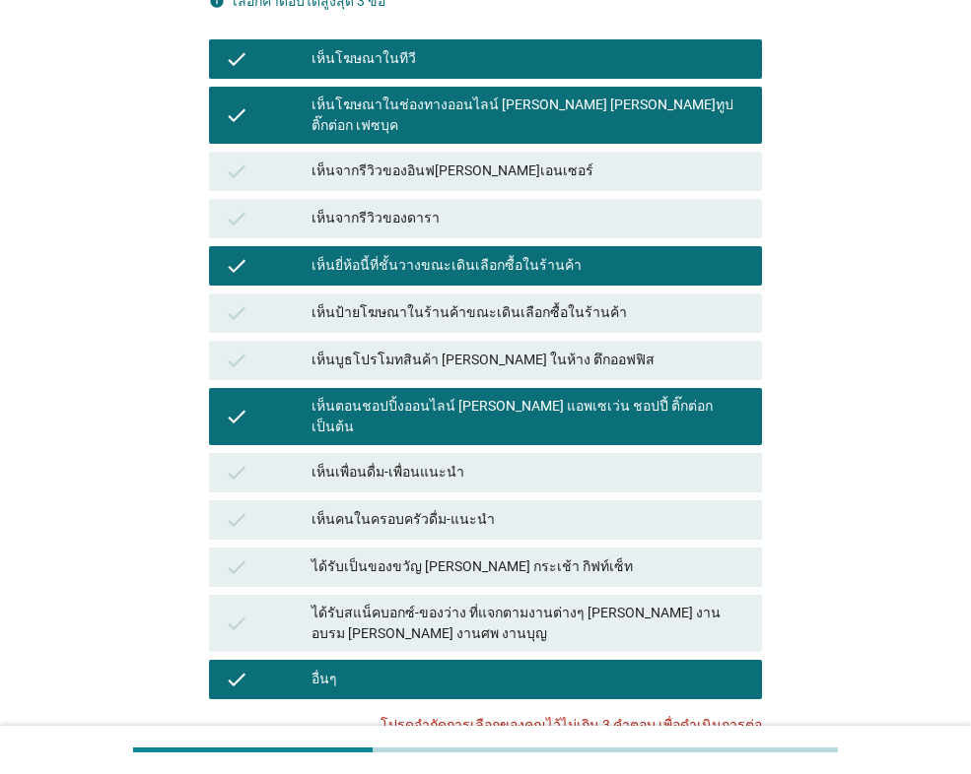
scroll to position [310, 0]
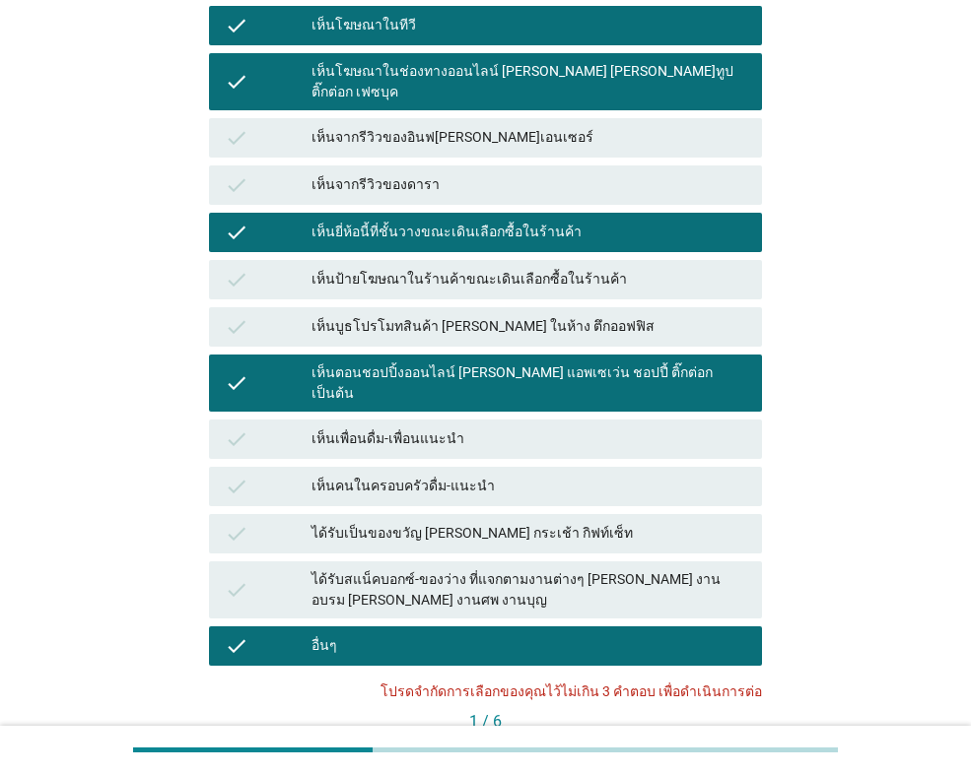
click at [503, 268] on div "เห็นป้ายโฆษณาในร้านค้าขณะเดินเลือกซื้อในร้านค้า" at bounding box center [528, 280] width 435 height 24
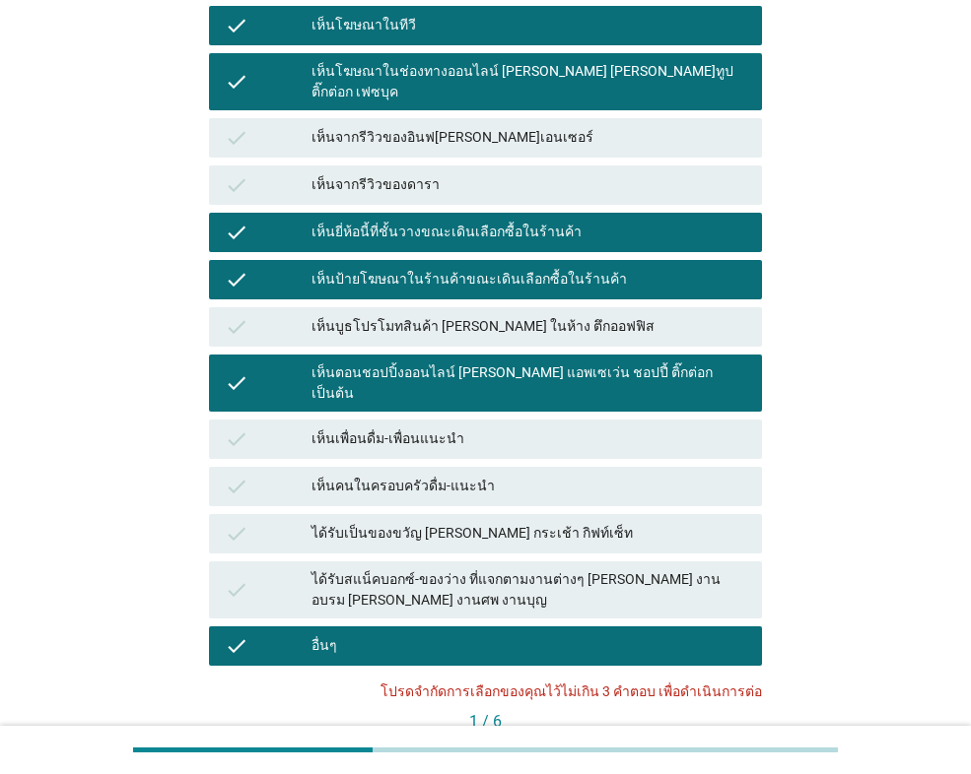
click at [733, 738] on div "ก่อนหน้า ต่อไป" at bounding box center [485, 755] width 553 height 35
click at [475, 570] on div "ได้รับสแน็คบอกซ์-ของว่าง ที่แจกตามงานต่างๆ [PERSON_NAME] งานอบรม [PERSON_NAME] …" at bounding box center [528, 590] width 435 height 41
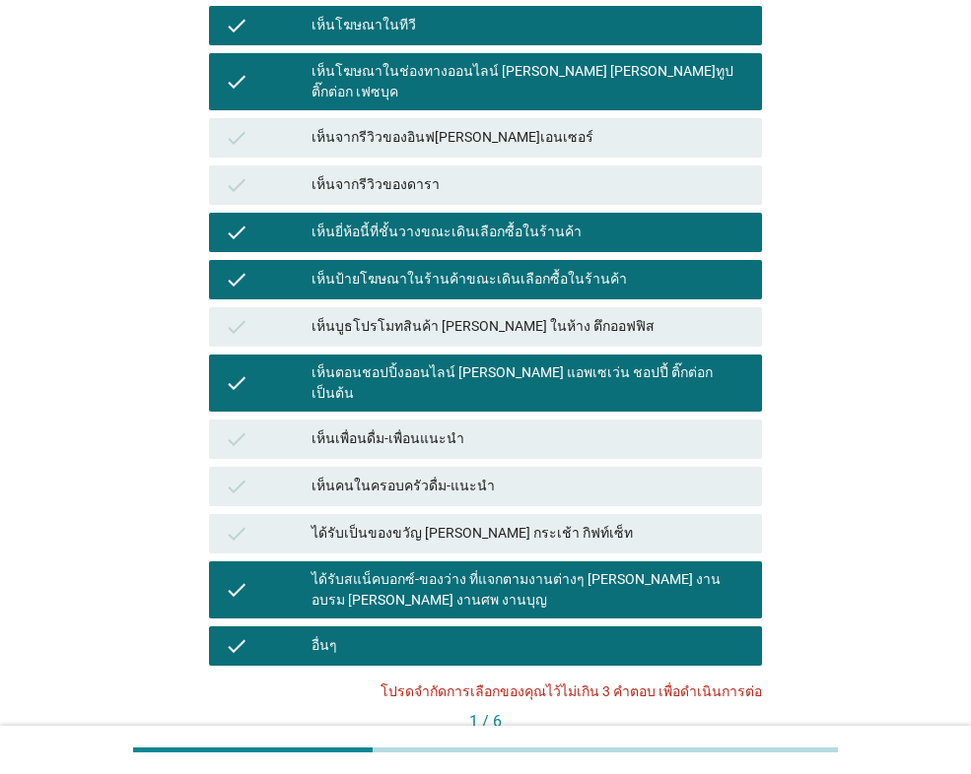
click at [473, 635] on div "อื่นๆ" at bounding box center [528, 647] width 435 height 24
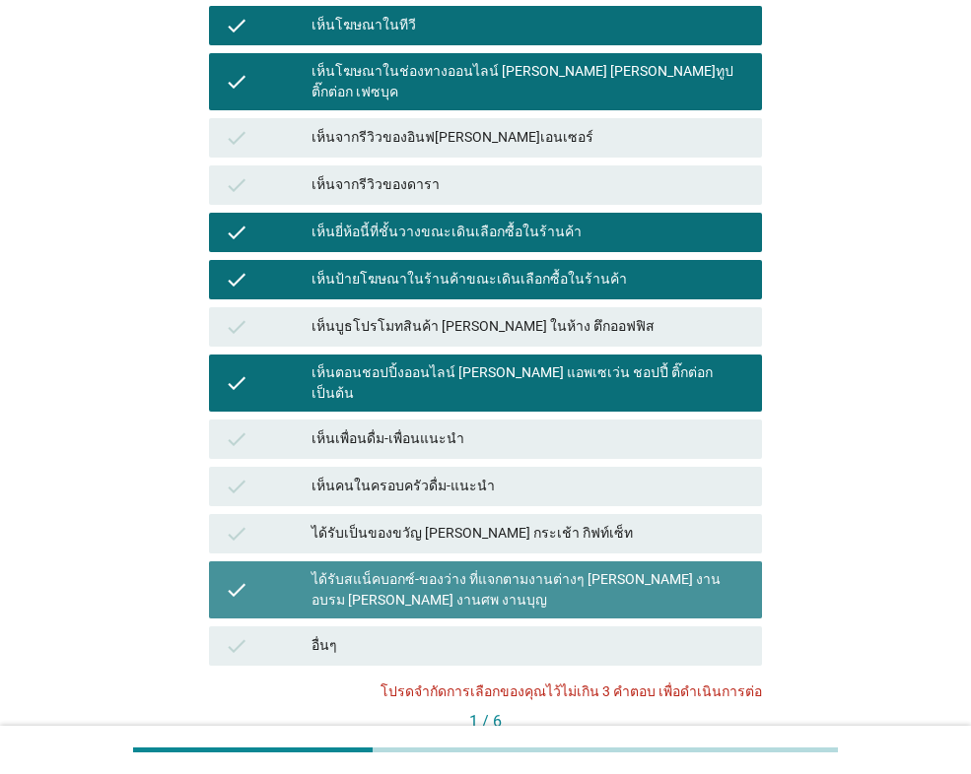
click at [479, 570] on div "ได้รับสแน็คบอกซ์-ของว่าง ที่แจกตามงานต่างๆ [PERSON_NAME] งานอบรม [PERSON_NAME] …" at bounding box center [528, 590] width 435 height 41
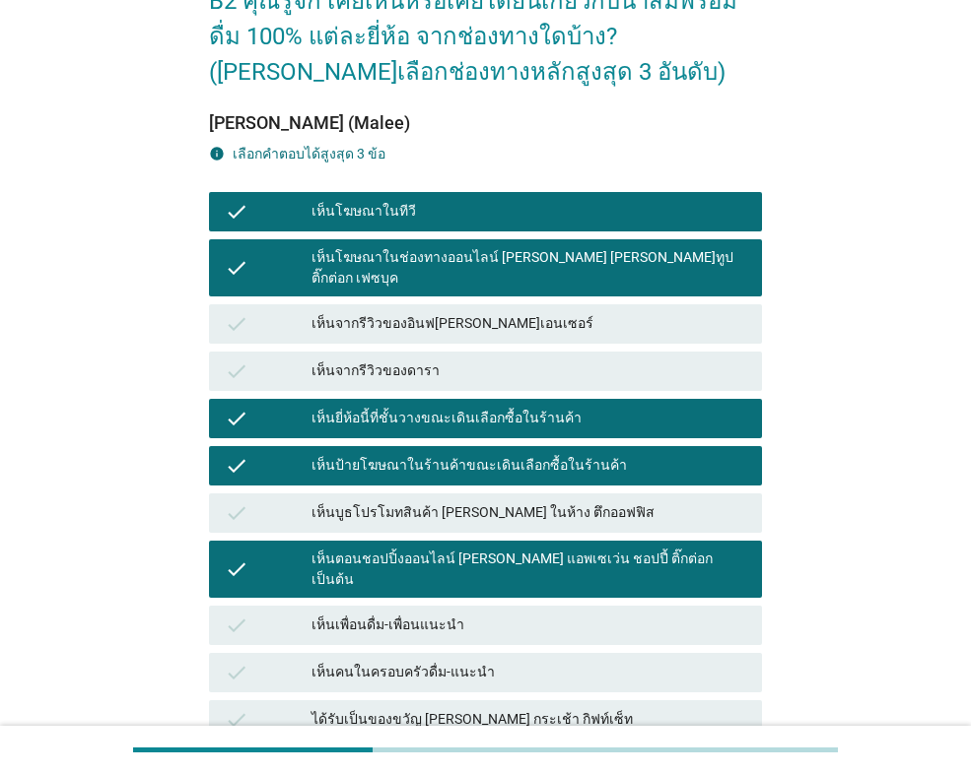
scroll to position [113, 0]
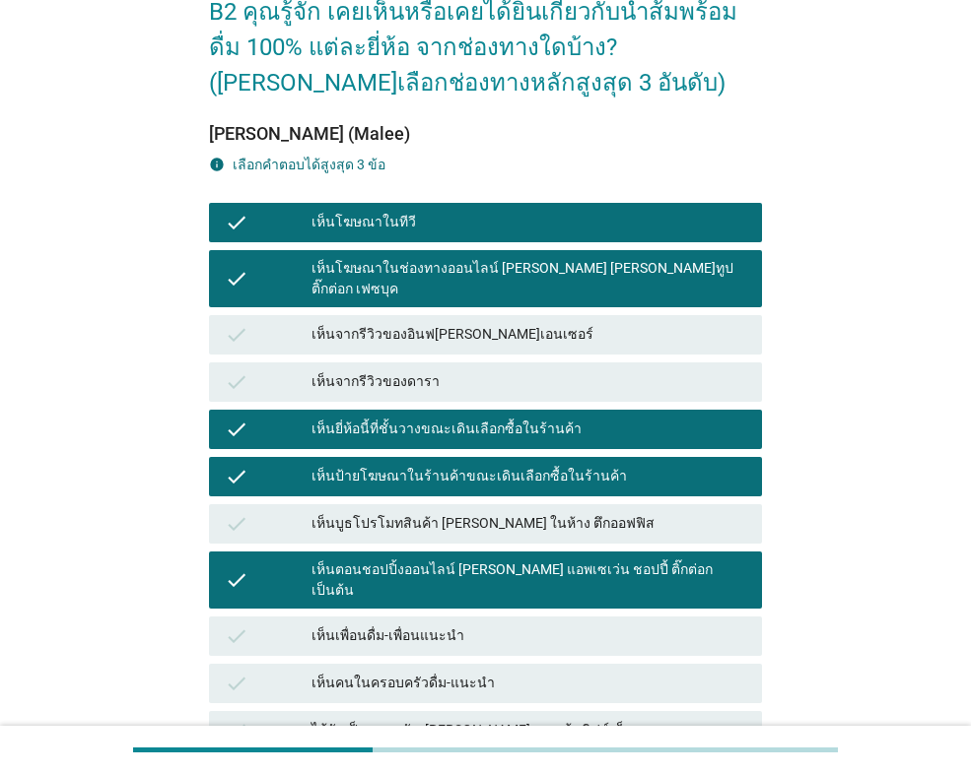
click at [528, 418] on div "เห็นยี่ห้อนี้ที่ชั้นวางขณะเดินเลือกซื้อในร้านค้า" at bounding box center [528, 430] width 435 height 24
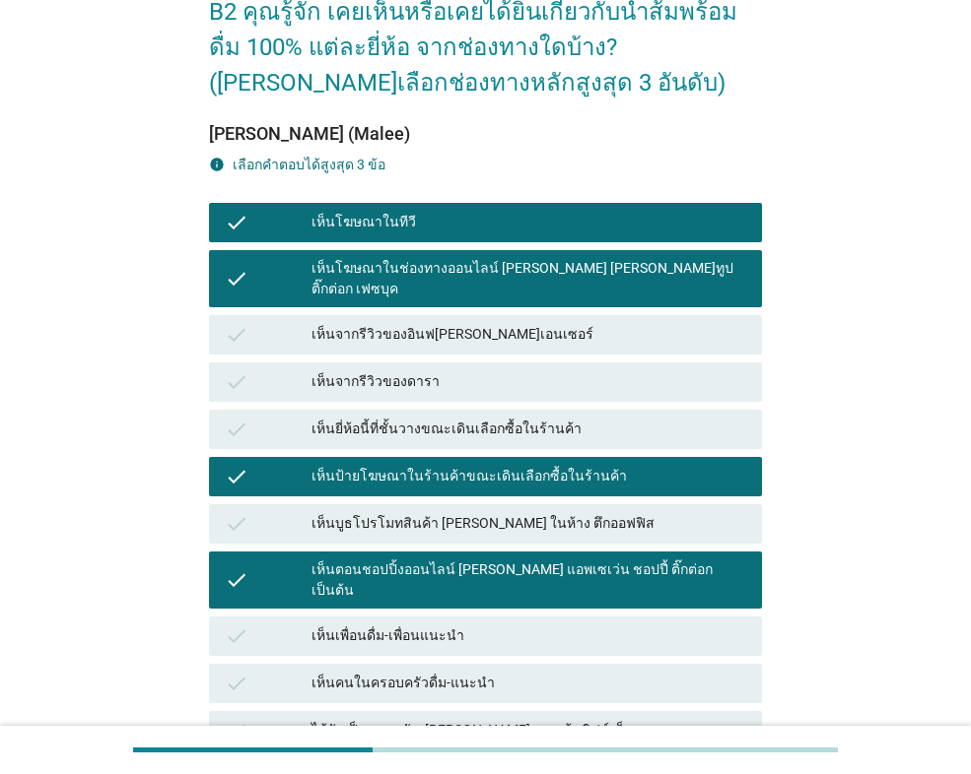
click at [408, 271] on div "เห็นโฆษณาในช่องทางออนไลน์ [PERSON_NAME] [PERSON_NAME]ทูป ติ๊กต่อก เฟซบุค" at bounding box center [528, 278] width 435 height 41
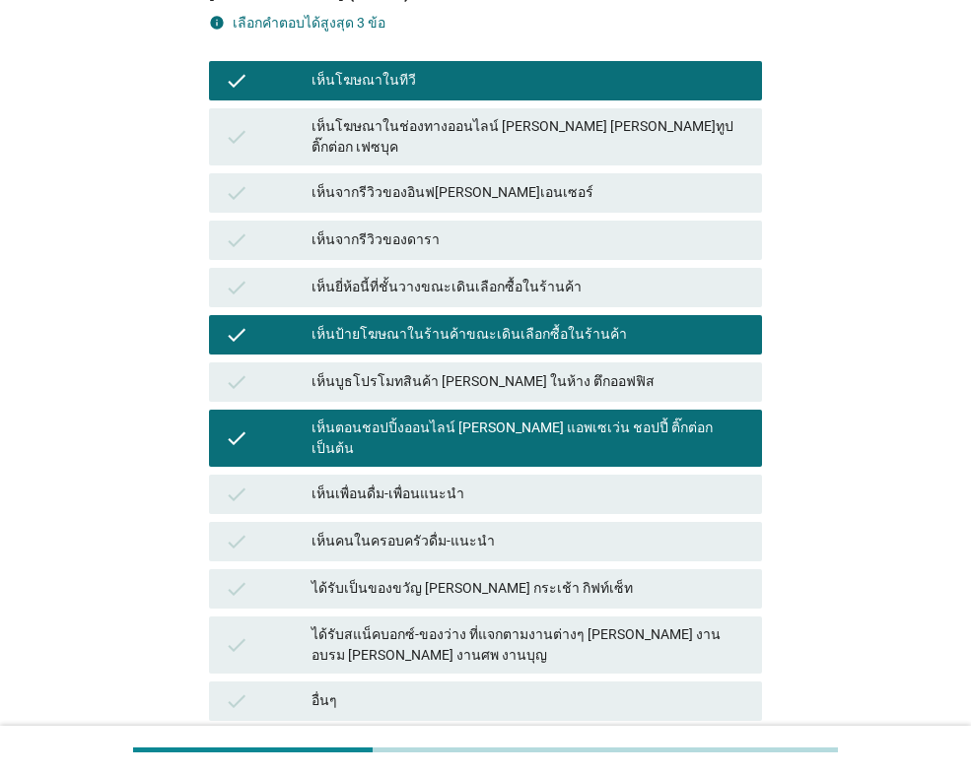
scroll to position [409, 0]
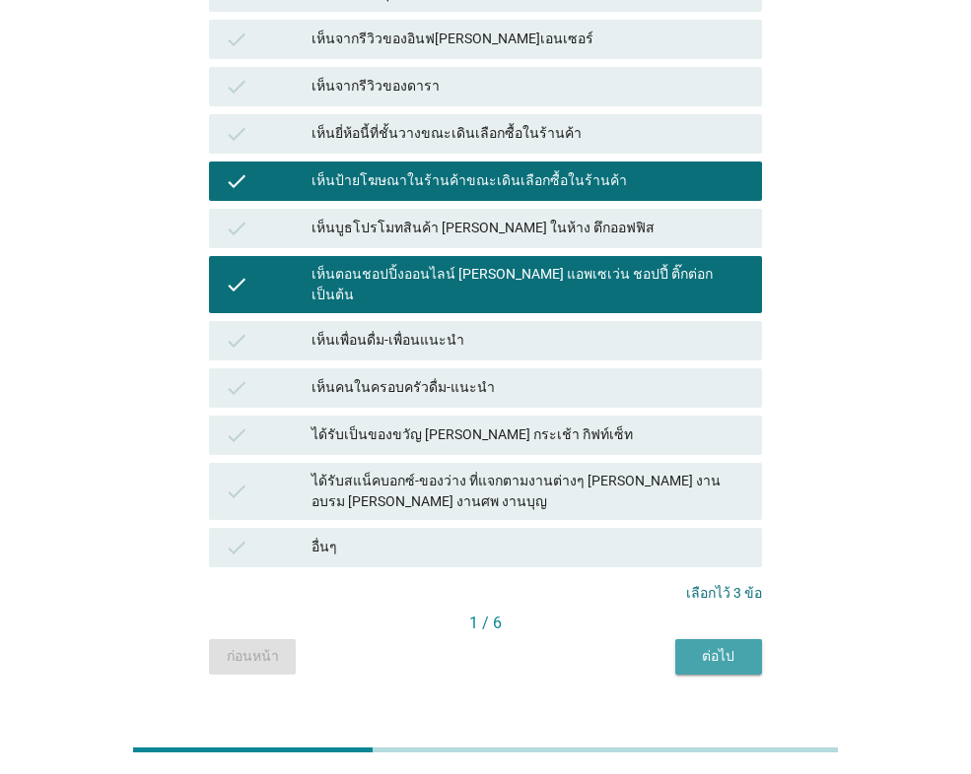
click at [747, 639] on button "ต่อไป" at bounding box center [718, 656] width 87 height 35
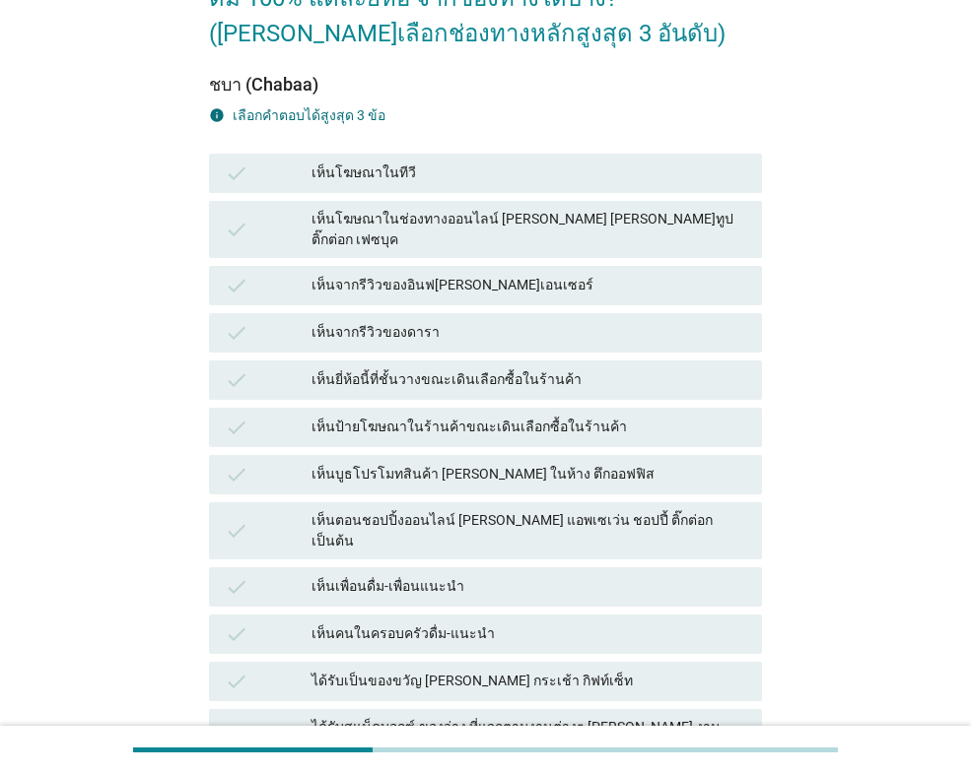
scroll to position [197, 0]
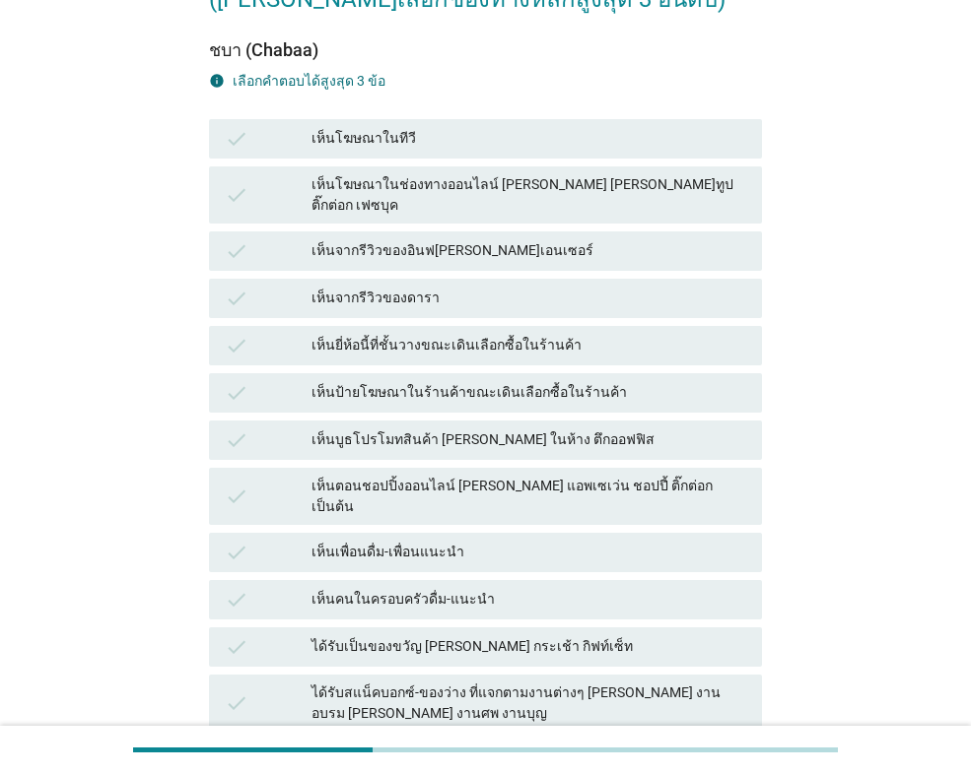
click at [429, 144] on div "เห็นโฆษณาในทีวี" at bounding box center [528, 139] width 435 height 24
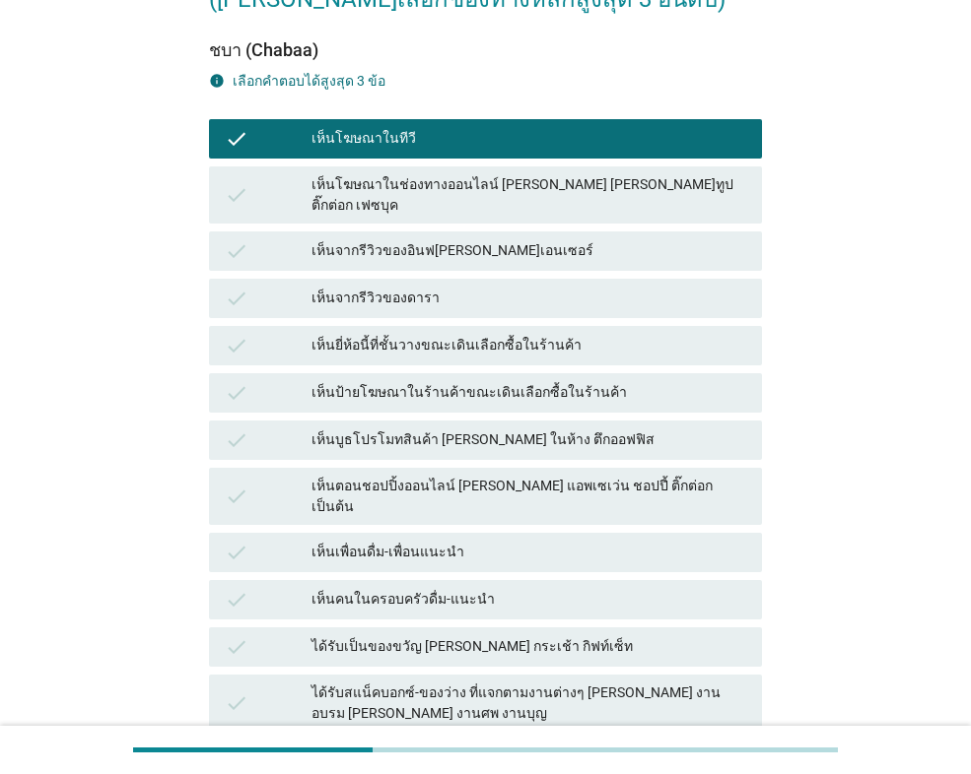
click at [629, 476] on div "เห็นตอนชอปปิ้งออนไลน์ [PERSON_NAME] แอพเซเว่น ชอปปี้ ติ๊กต่อก เป็นต้น" at bounding box center [528, 496] width 435 height 41
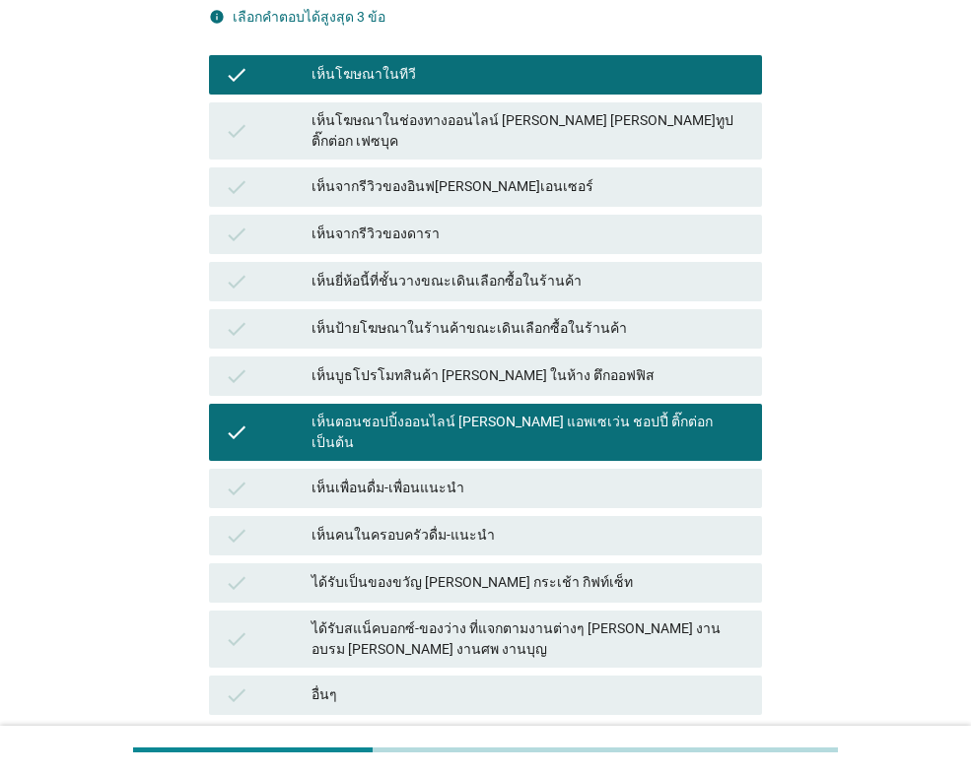
scroll to position [296, 0]
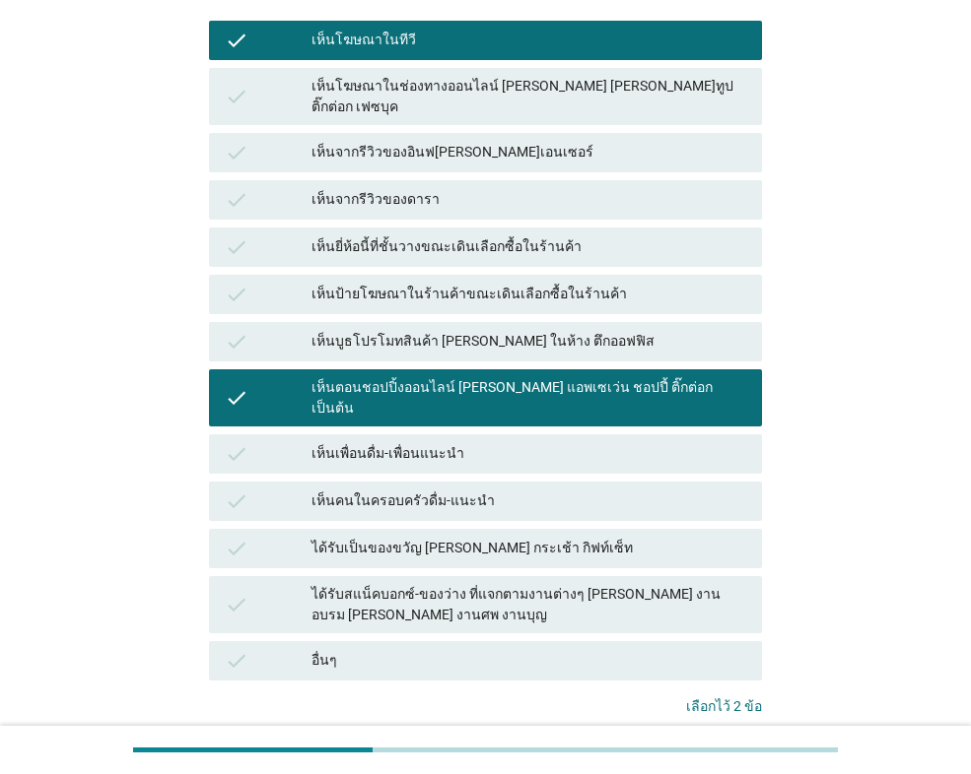
click at [579, 330] on div "เห็นบูธโปรโมทสินค้า [PERSON_NAME] ในห้าง ตึกออฟฟิส" at bounding box center [528, 342] width 435 height 24
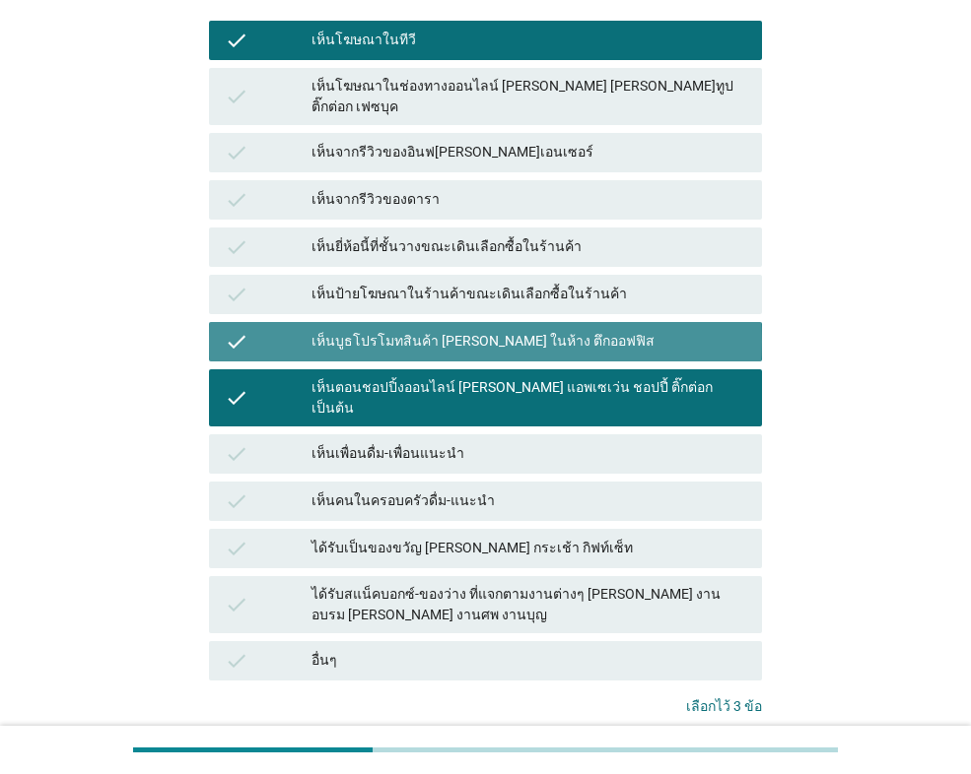
click at [609, 330] on div "เห็นบูธโปรโมทสินค้า [PERSON_NAME] ในห้าง ตึกออฟฟิส" at bounding box center [528, 342] width 435 height 24
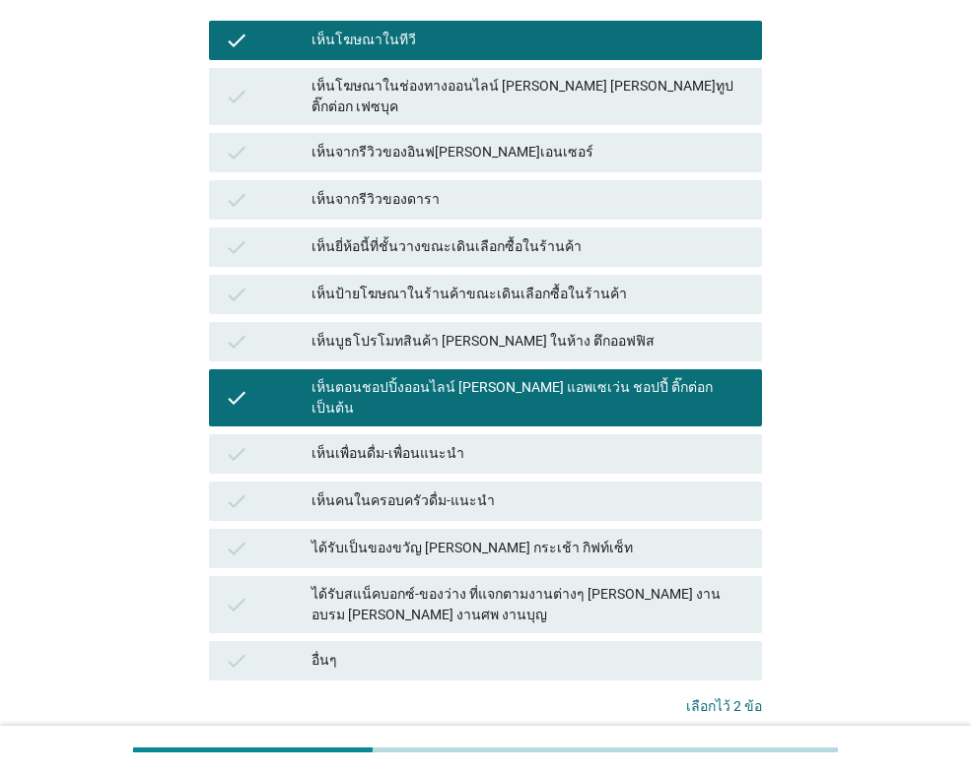
click at [517, 235] on div "เห็นยี่ห้อนี้ที่ชั้นวางขณะเดินเลือกซื้อในร้านค้า" at bounding box center [528, 247] width 435 height 24
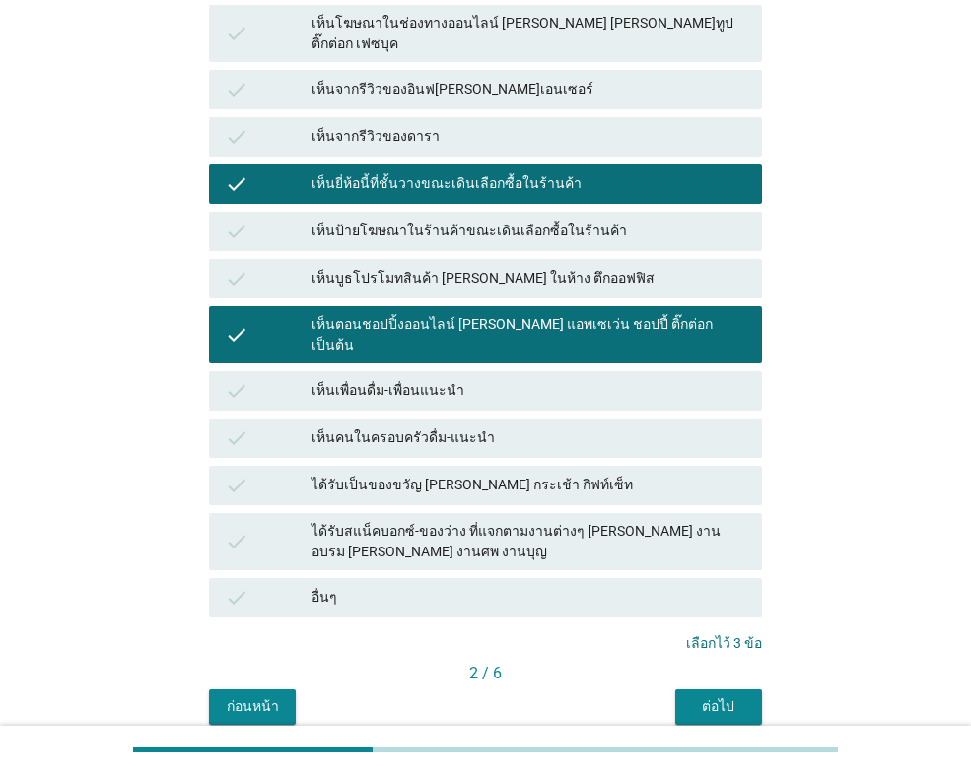
scroll to position [409, 0]
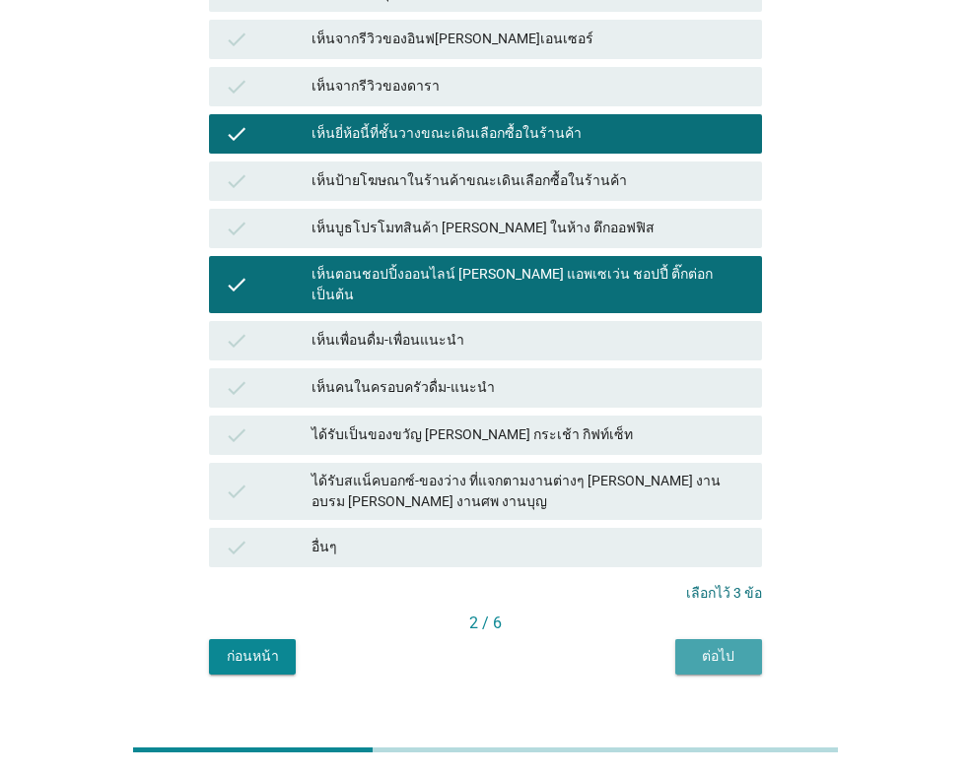
click at [702, 646] on div "ต่อไป" at bounding box center [718, 656] width 55 height 21
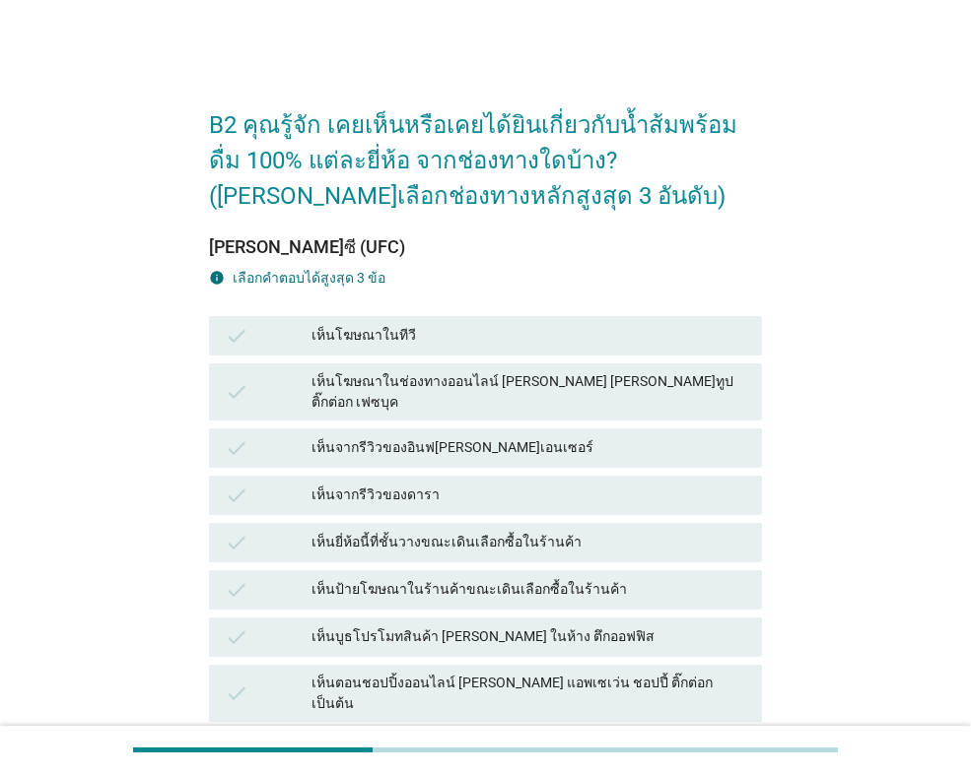
click at [341, 324] on div "เห็นโฆษณาในทีวี" at bounding box center [528, 336] width 435 height 24
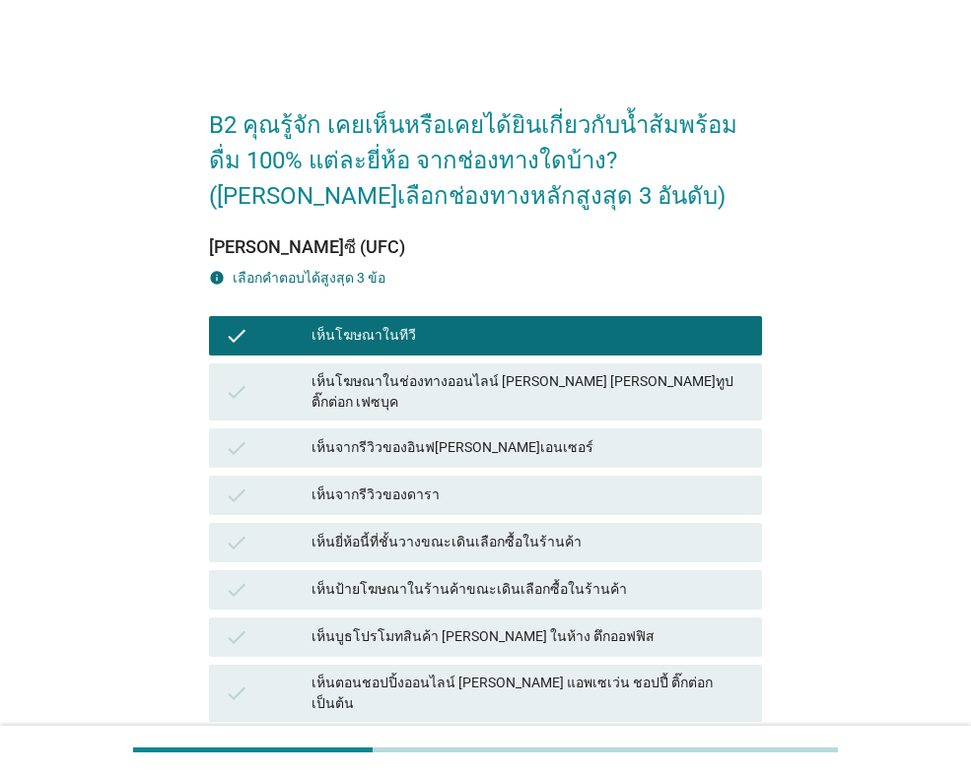
click at [423, 523] on div "check เห็นยี่ห้อนี้ที่ชั้นวางขณะเดินเลือกซื้อในร้านค้า" at bounding box center [485, 542] width 553 height 39
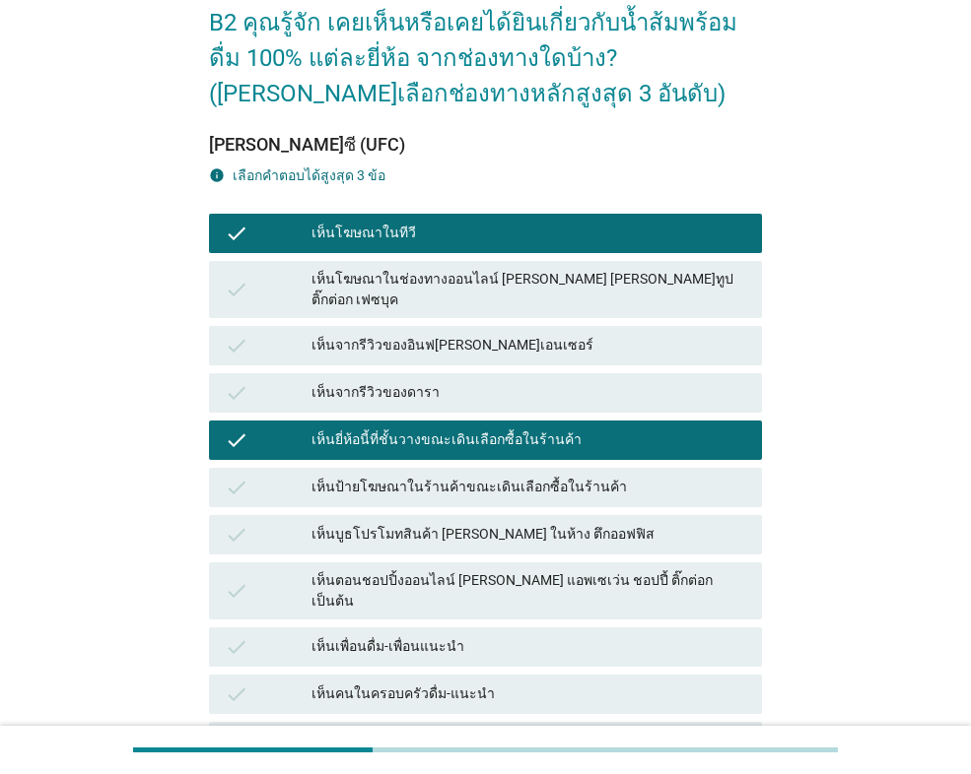
scroll to position [197, 0]
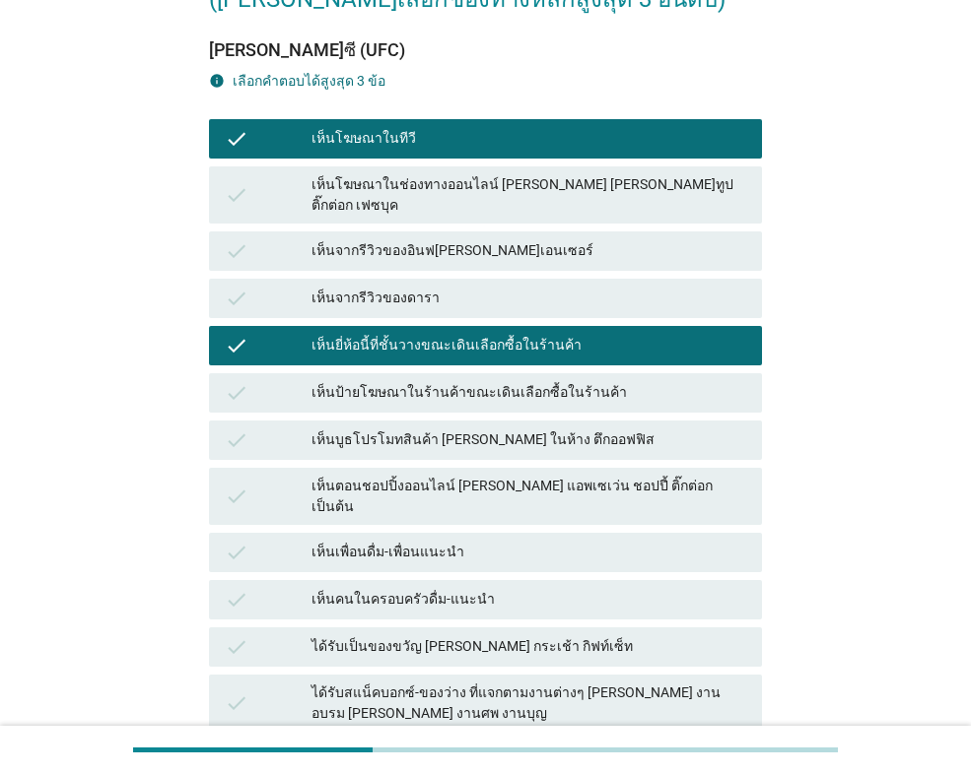
click at [439, 476] on div "เห็นตอนชอปปิ้งออนไลน์ [PERSON_NAME] แอพเซเว่น ชอปปี้ ติ๊กต่อก เป็นต้น" at bounding box center [528, 496] width 435 height 41
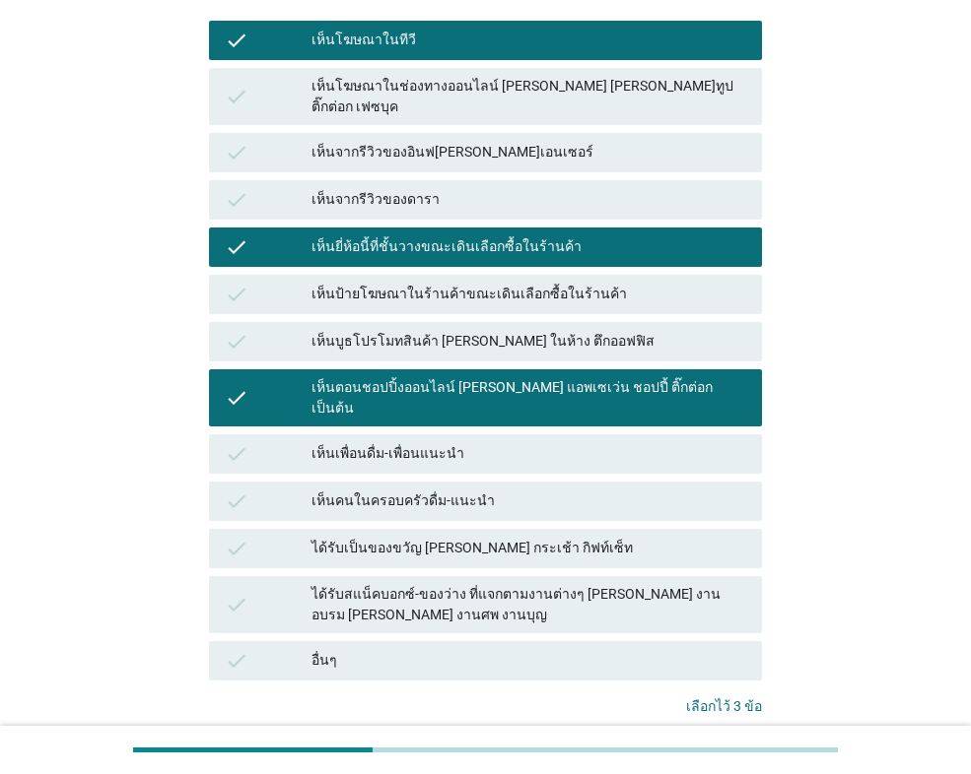
scroll to position [394, 0]
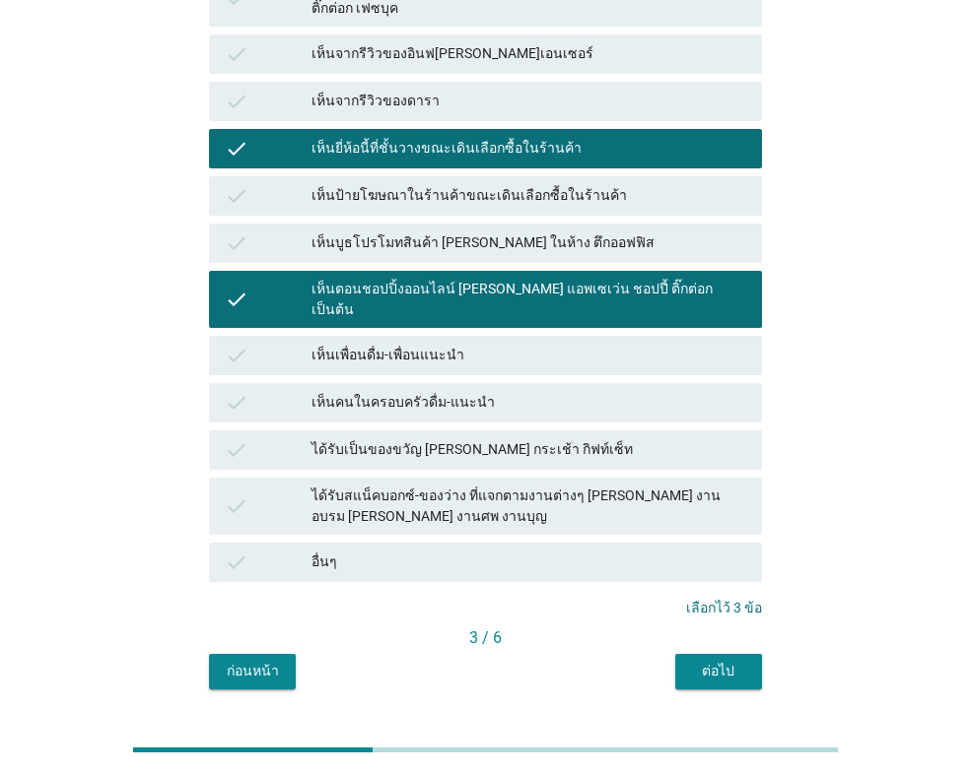
click at [725, 661] on div "ต่อไป" at bounding box center [718, 671] width 55 height 21
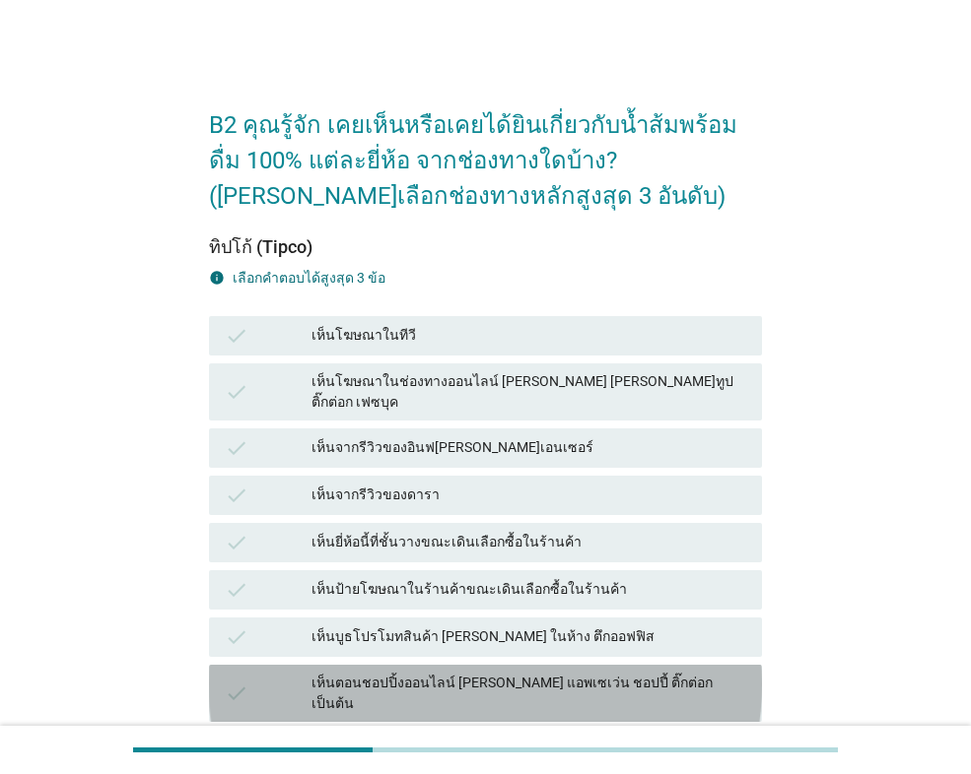
click at [529, 673] on div "เห็นตอนชอปปิ้งออนไลน์ [PERSON_NAME] แอพเซเว่น ชอปปี้ ติ๊กต่อก เป็นต้น" at bounding box center [528, 693] width 435 height 41
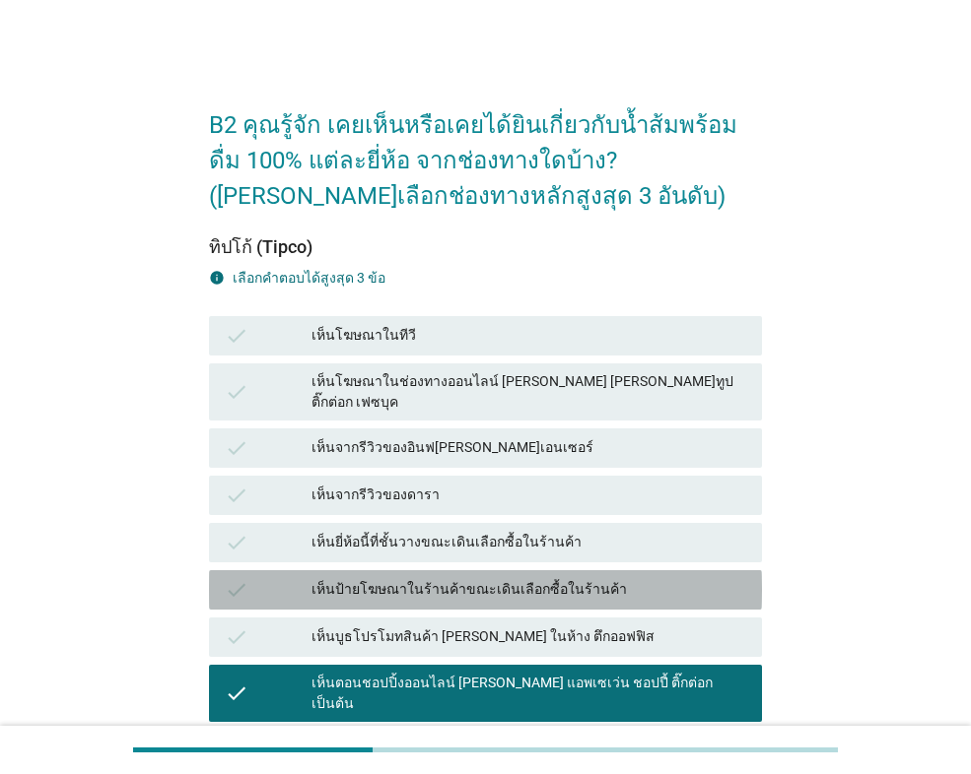
click at [523, 578] on div "เห็นป้ายโฆษณาในร้านค้าขณะเดินเลือกซื้อในร้านค้า" at bounding box center [528, 590] width 435 height 24
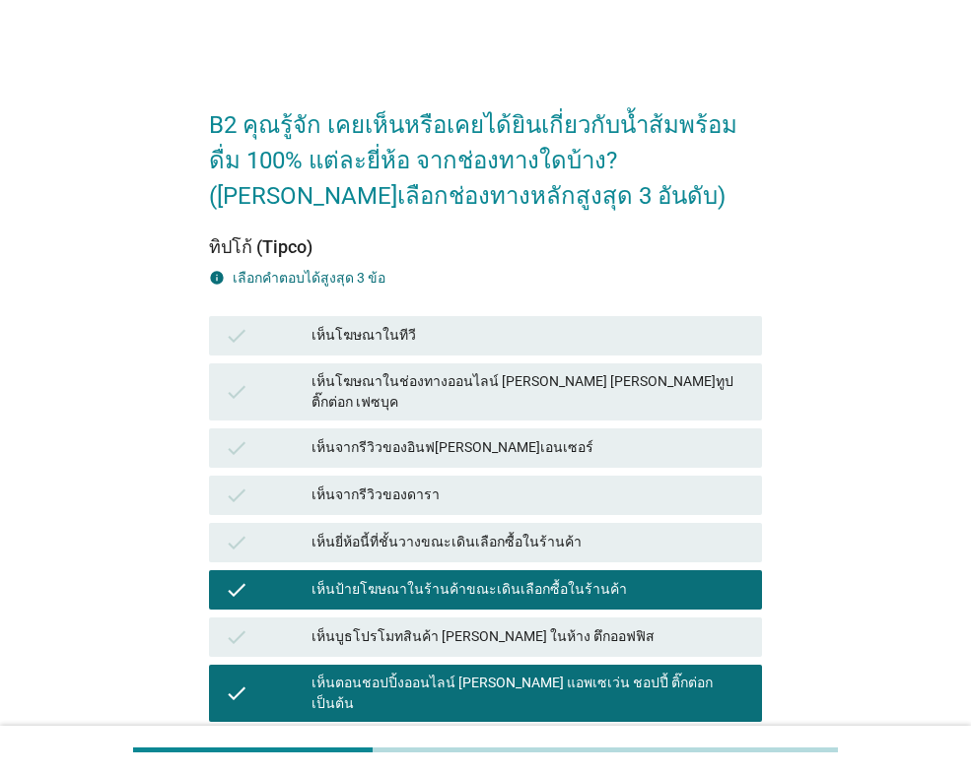
click at [522, 531] on div "เห็นยี่ห้อนี้ที่ชั้นวางขณะเดินเลือกซื้อในร้านค้า" at bounding box center [528, 543] width 435 height 24
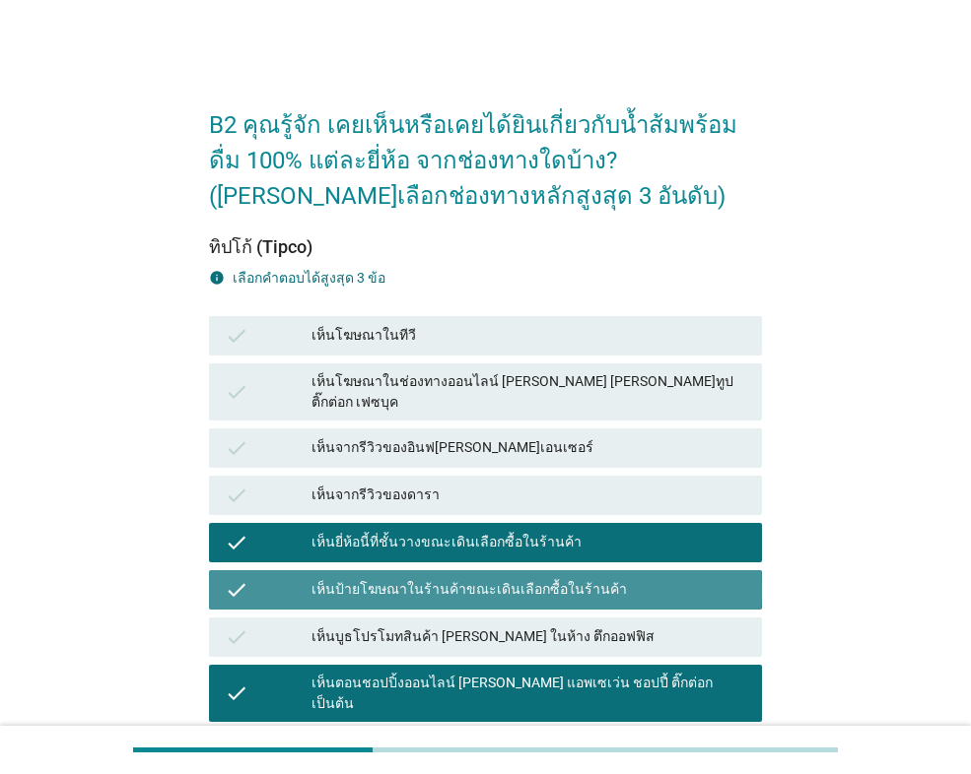
click at [516, 578] on div "เห็นป้ายโฆษณาในร้านค้าขณะเดินเลือกซื้อในร้านค้า" at bounding box center [528, 590] width 435 height 24
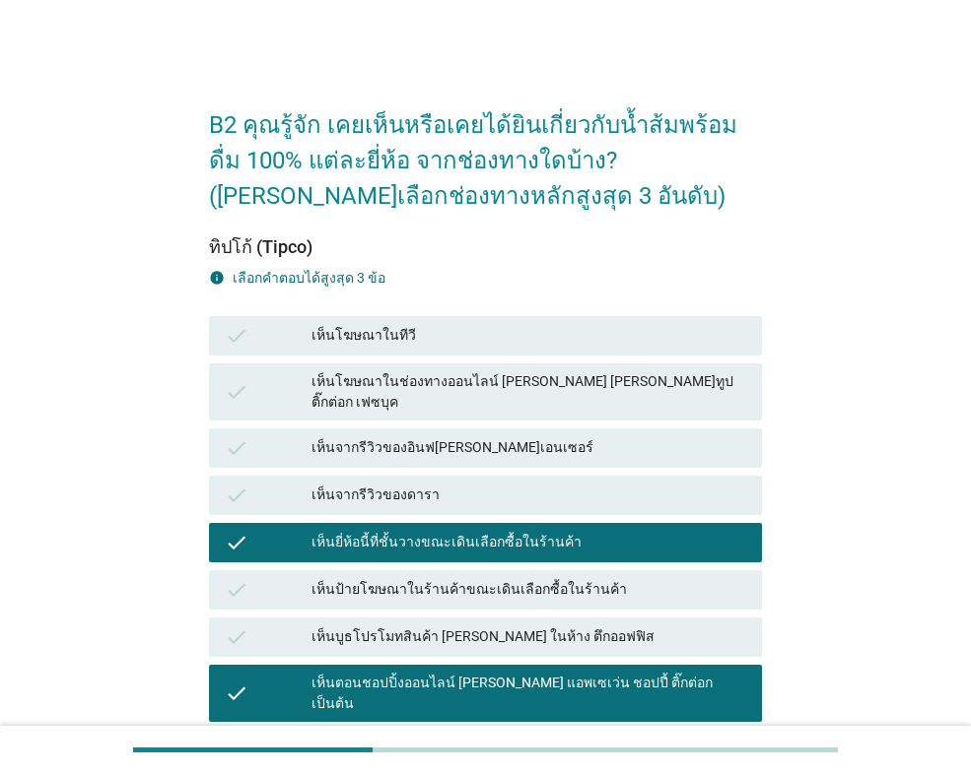
click at [386, 336] on div "เห็นโฆษณาในทีวี" at bounding box center [528, 336] width 435 height 24
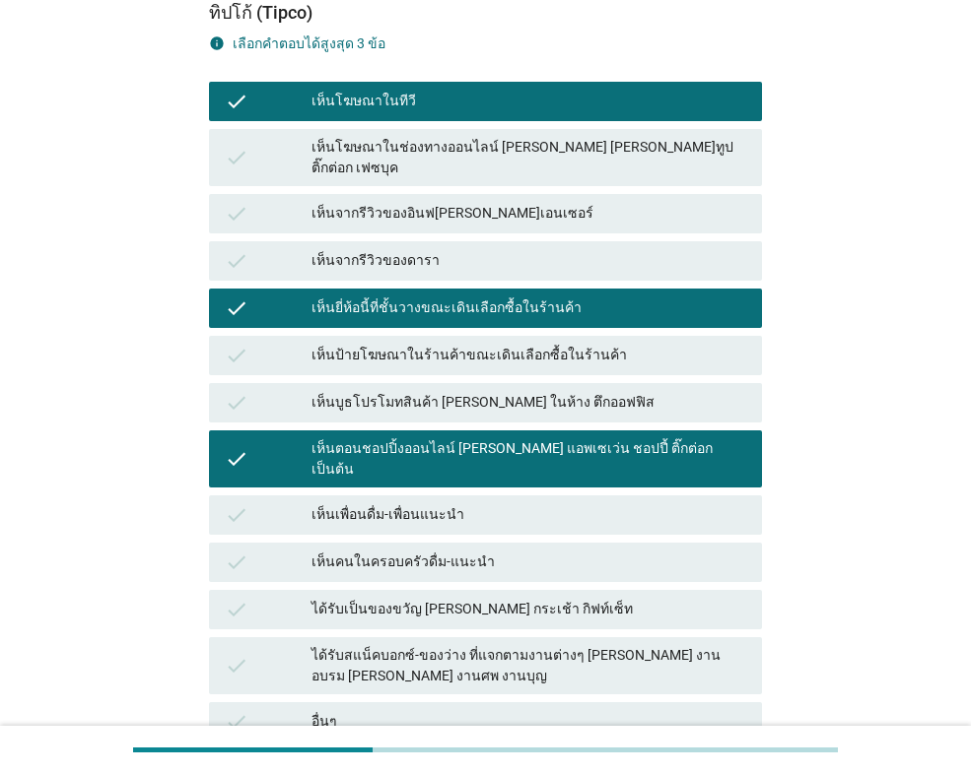
scroll to position [296, 0]
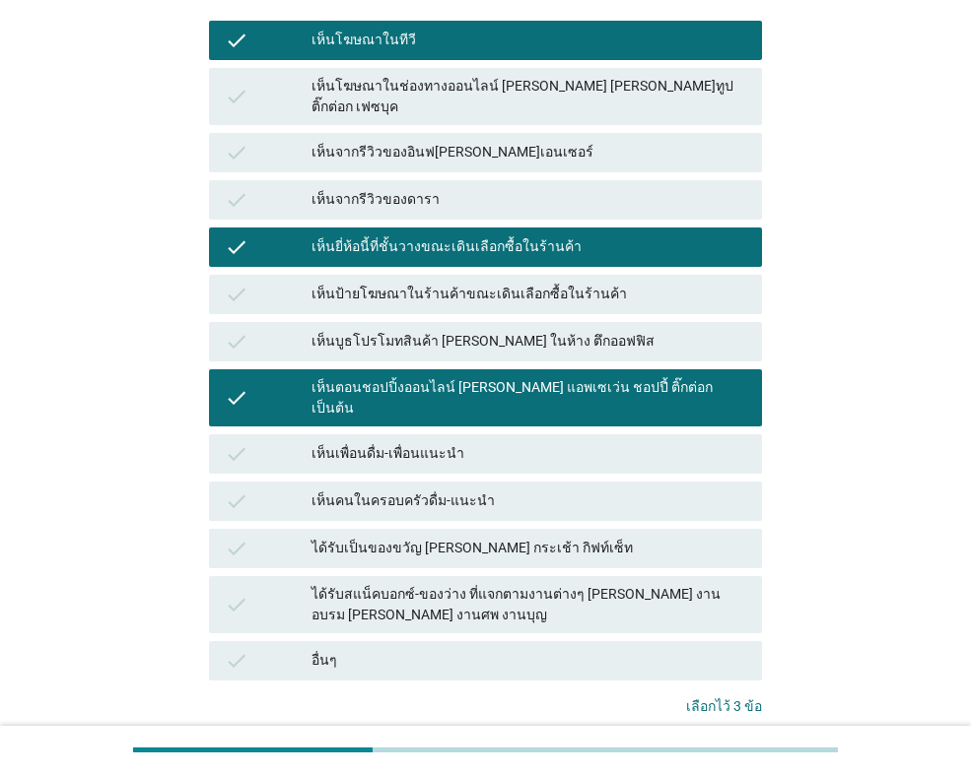
click at [717, 753] on button "ต่อไป" at bounding box center [718, 770] width 87 height 35
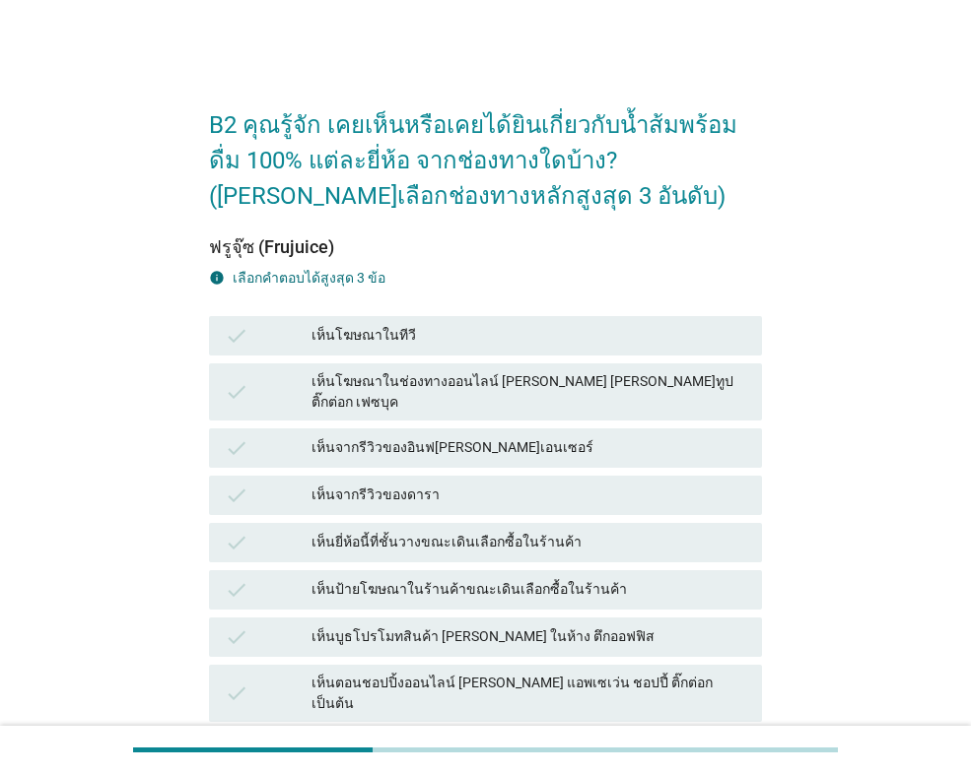
click at [409, 388] on div "เห็นโฆษณาในช่องทางออนไลน์ [PERSON_NAME] [PERSON_NAME]ทูป ติ๊กต่อก เฟซบุค" at bounding box center [528, 391] width 435 height 41
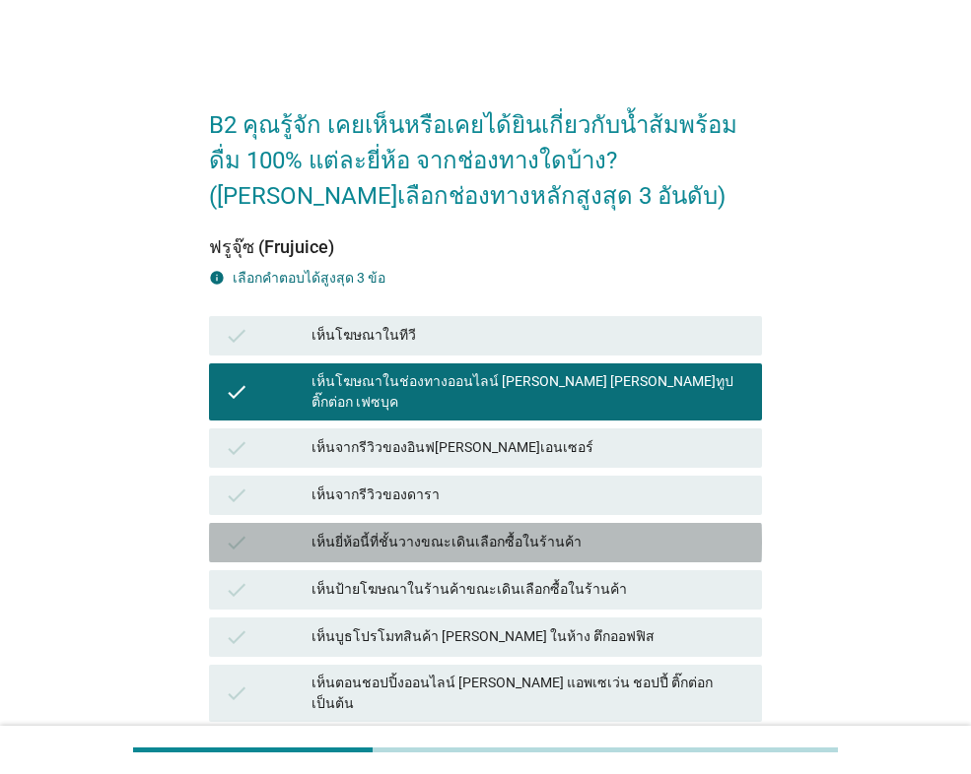
click at [402, 531] on div "เห็นยี่ห้อนี้ที่ชั้นวางขณะเดินเลือกซื้อในร้านค้า" at bounding box center [528, 543] width 435 height 24
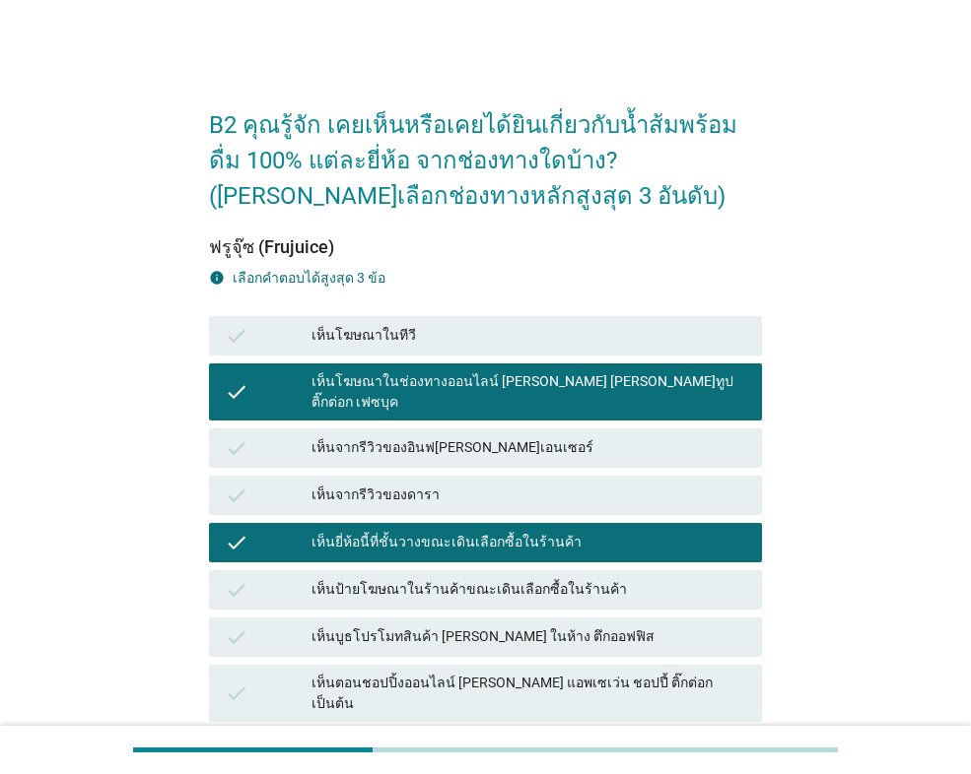
scroll to position [99, 0]
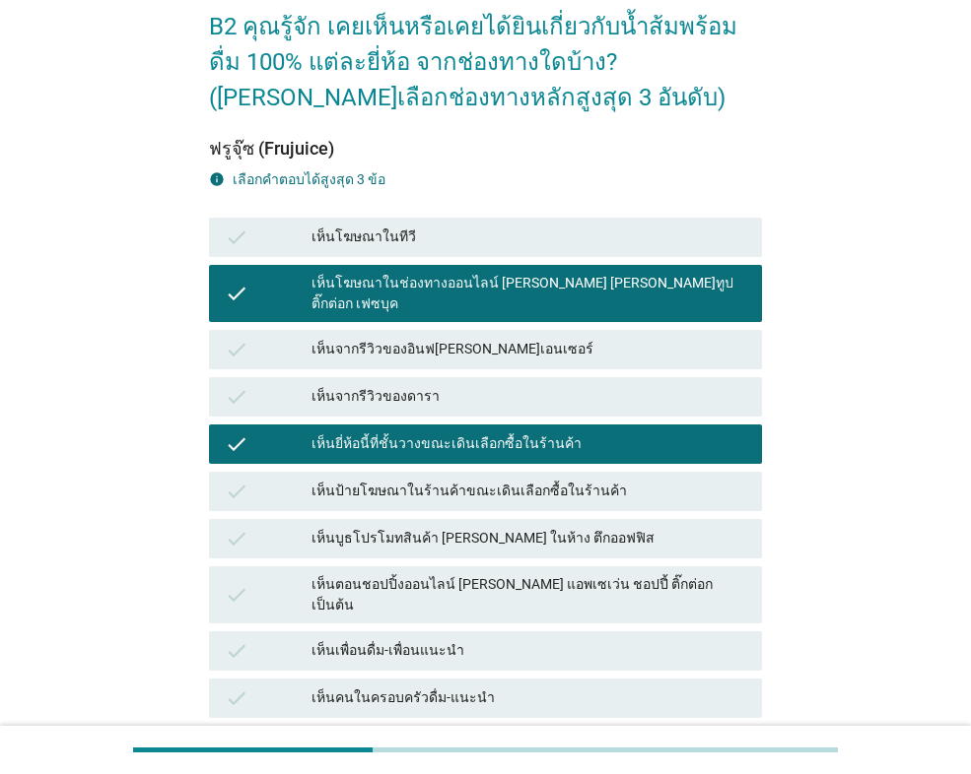
click at [500, 574] on div "เห็นตอนชอปปิ้งออนไลน์ [PERSON_NAME] แอพเซเว่น ชอปปี้ ติ๊กต่อก เป็นต้น" at bounding box center [528, 594] width 435 height 41
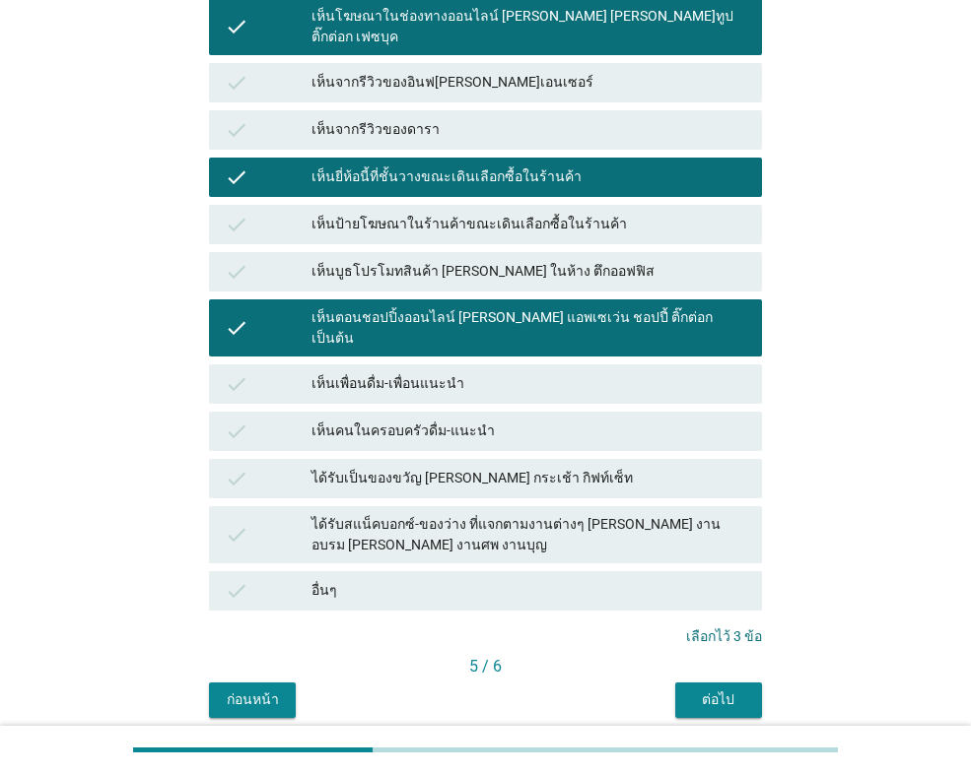
scroll to position [409, 0]
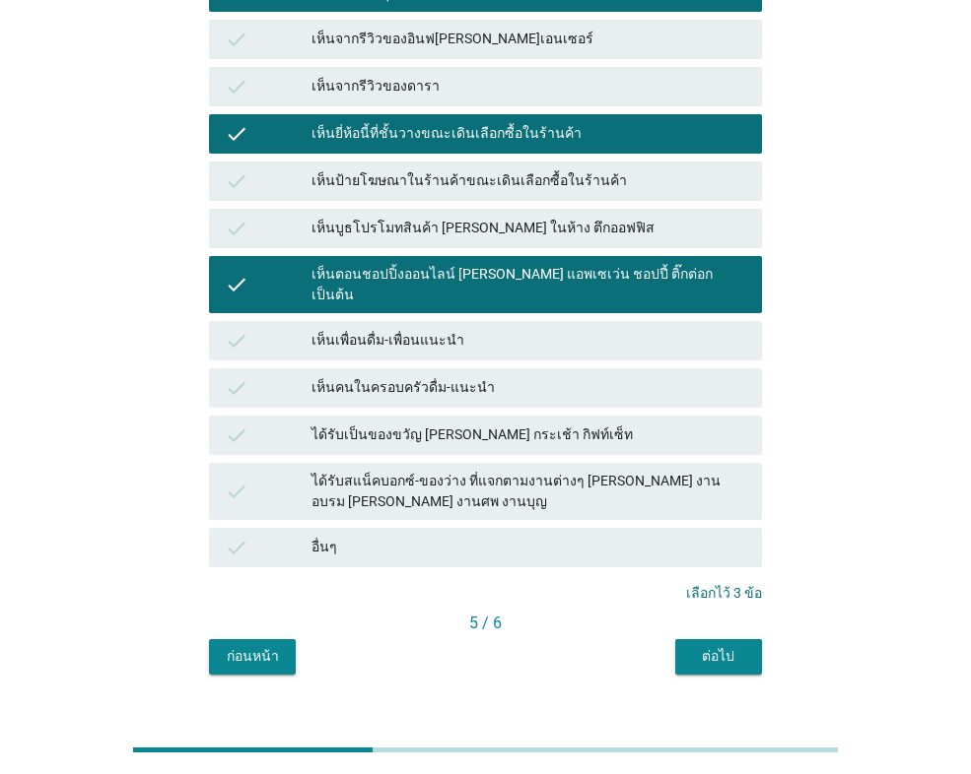
click at [730, 646] on div "ต่อไป" at bounding box center [718, 656] width 55 height 21
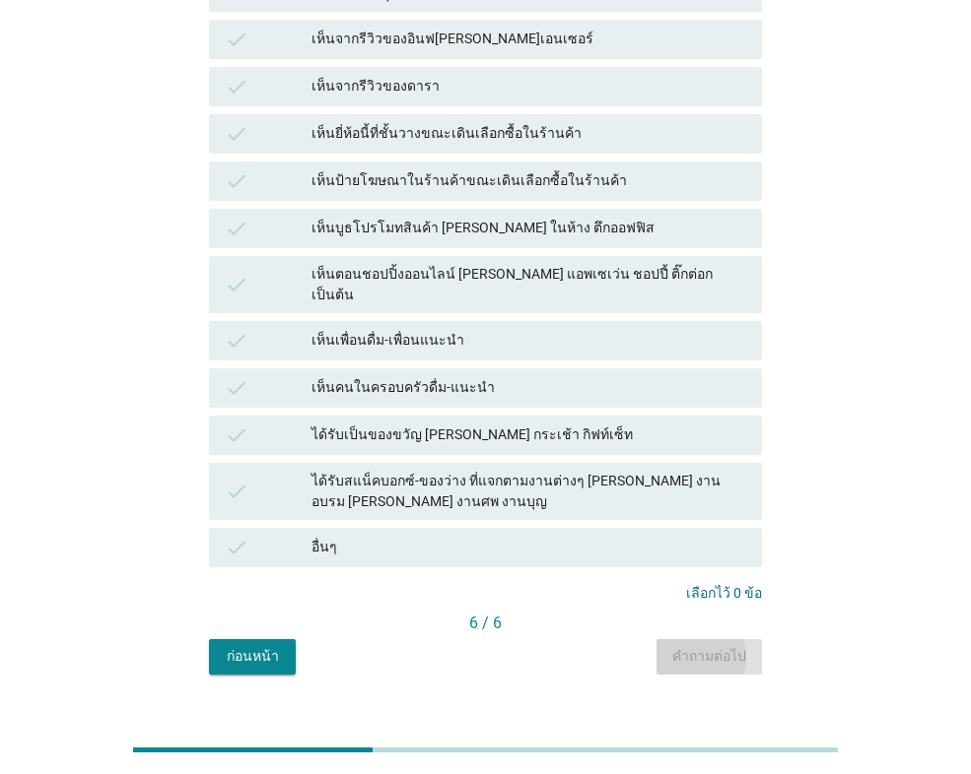
scroll to position [0, 0]
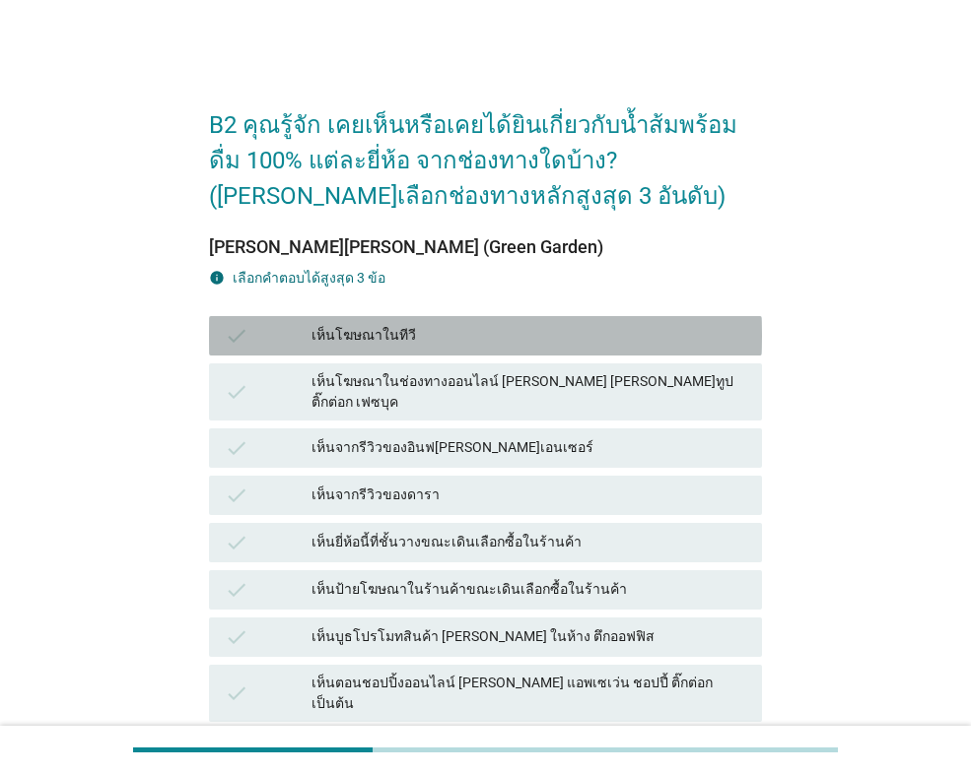
click at [467, 344] on div "เห็นโฆษณาในทีวี" at bounding box center [528, 336] width 435 height 24
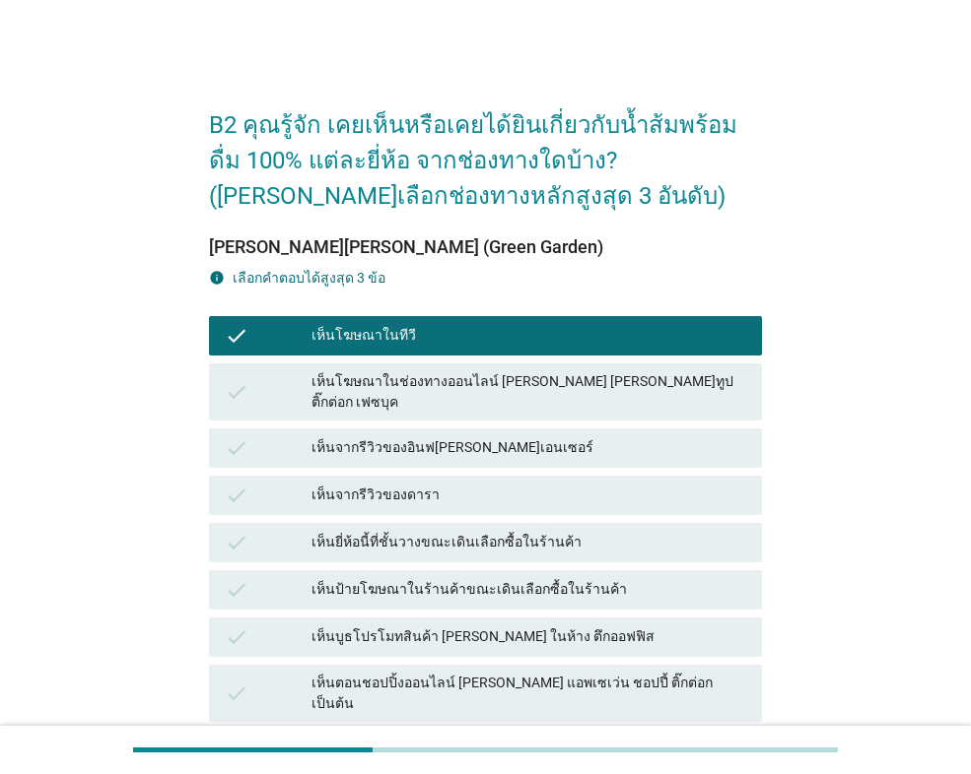
click at [467, 531] on div "เห็นยี่ห้อนี้ที่ชั้นวางขณะเดินเลือกซื้อในร้านค้า" at bounding box center [528, 543] width 435 height 24
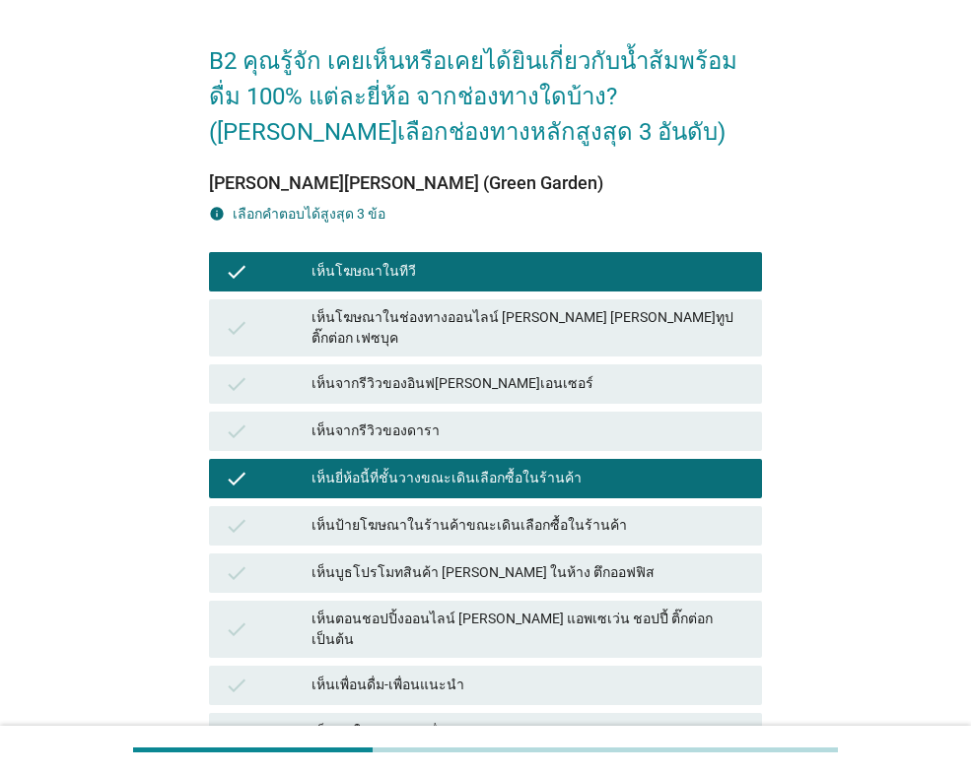
scroll to position [99, 0]
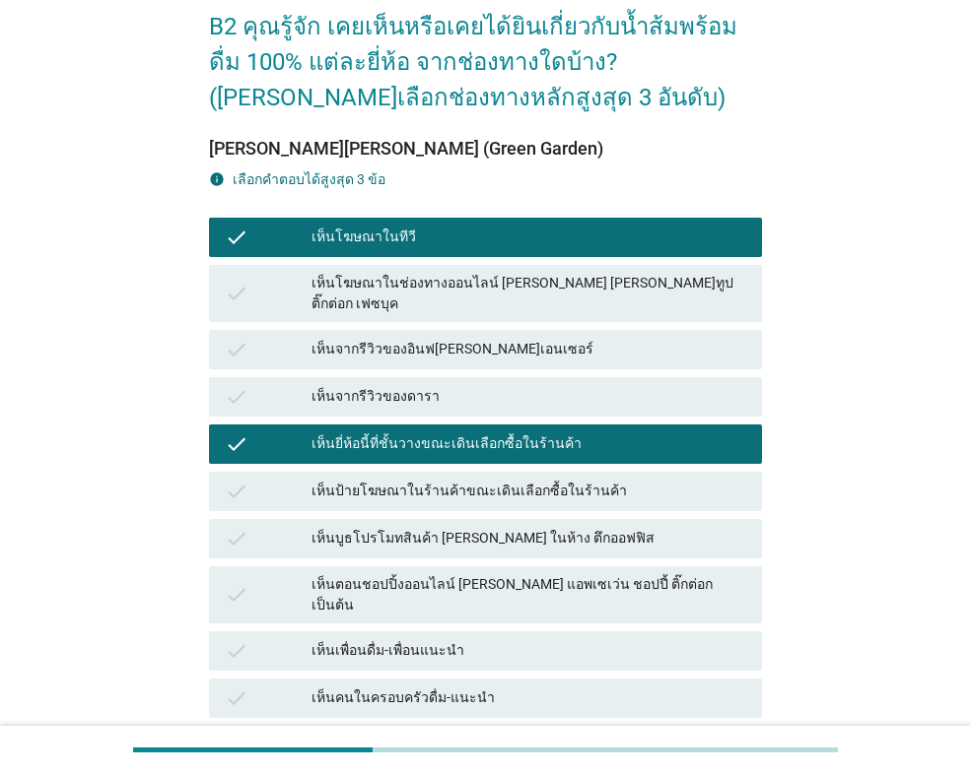
click at [496, 574] on div "เห็นตอนชอปปิ้งออนไลน์ [PERSON_NAME] แอพเซเว่น ชอปปี้ ติ๊กต่อก เป็นต้น" at bounding box center [528, 594] width 435 height 41
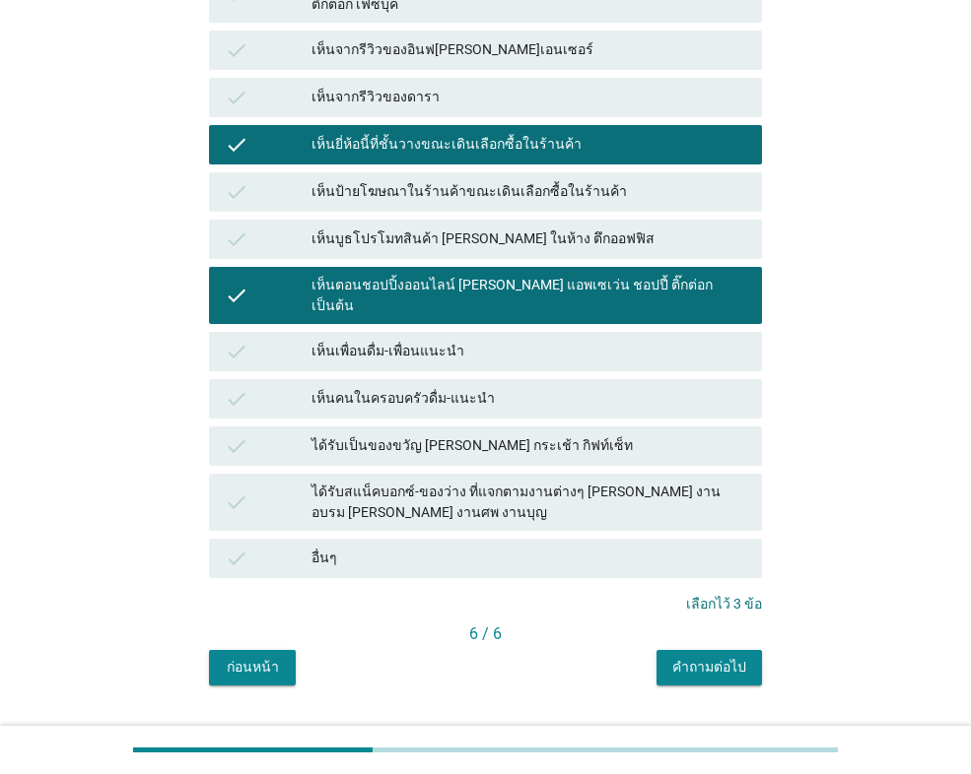
scroll to position [409, 0]
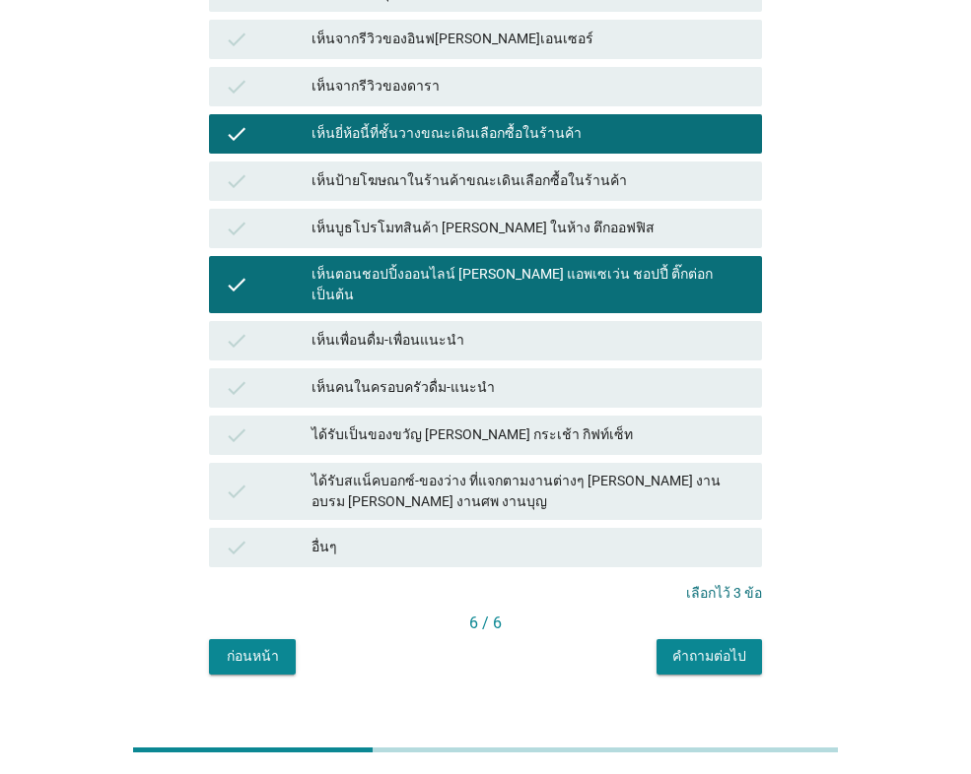
click at [718, 646] on div "คำถามต่อไป" at bounding box center [709, 656] width 74 height 21
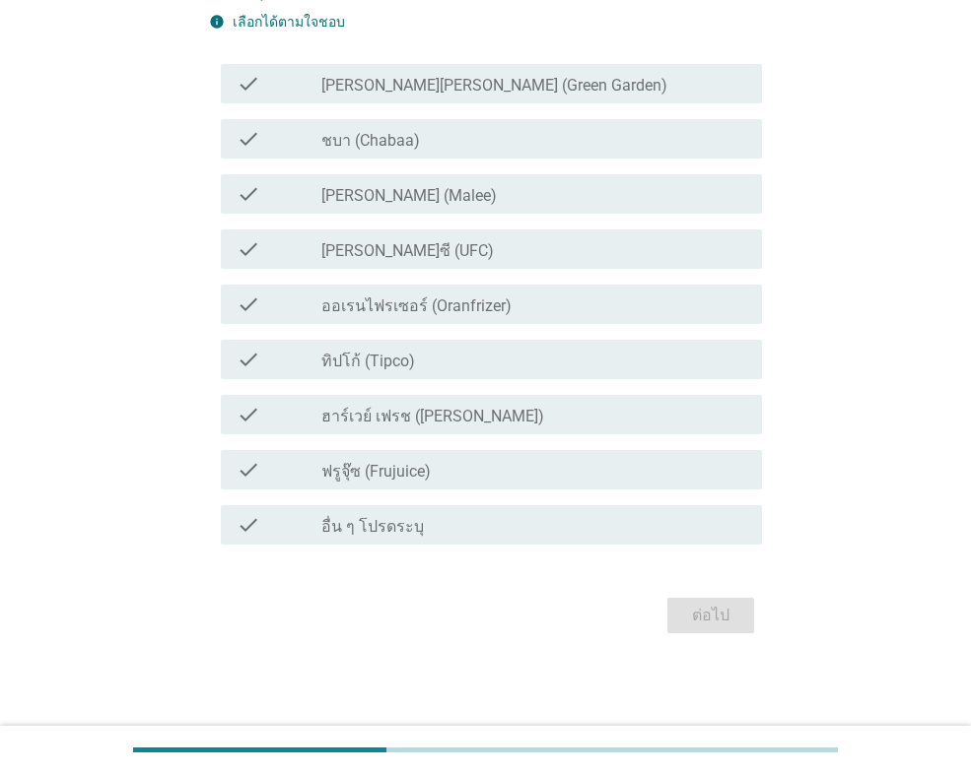
scroll to position [0, 0]
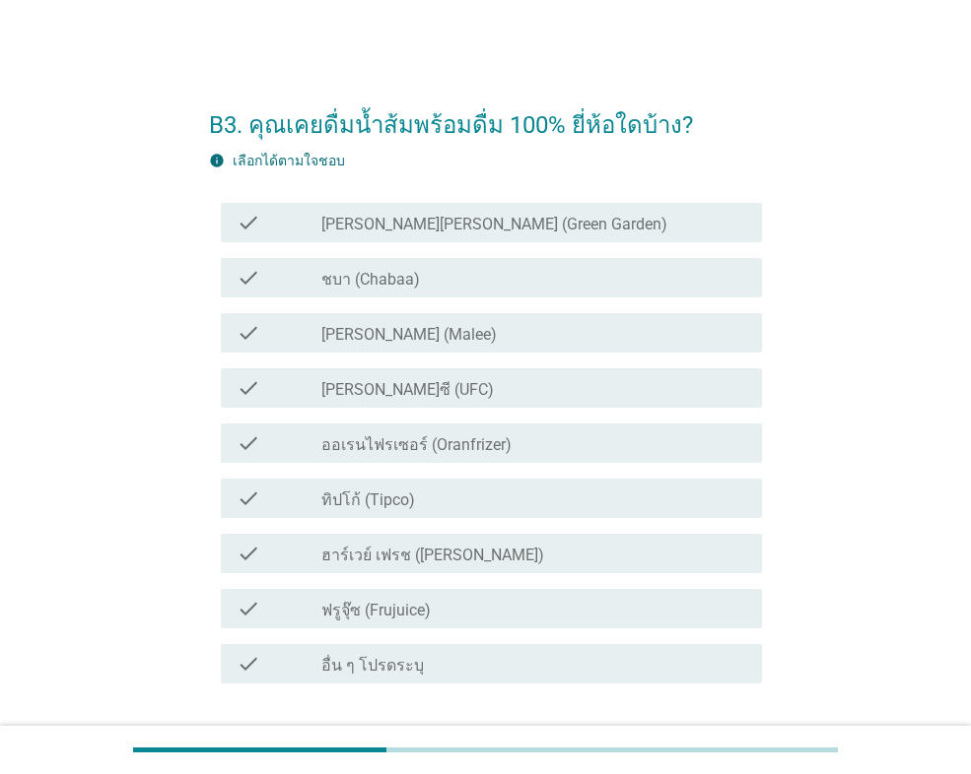
click at [499, 282] on div "check_box_outline_blank ชบา (Chabaa)" at bounding box center [533, 278] width 425 height 24
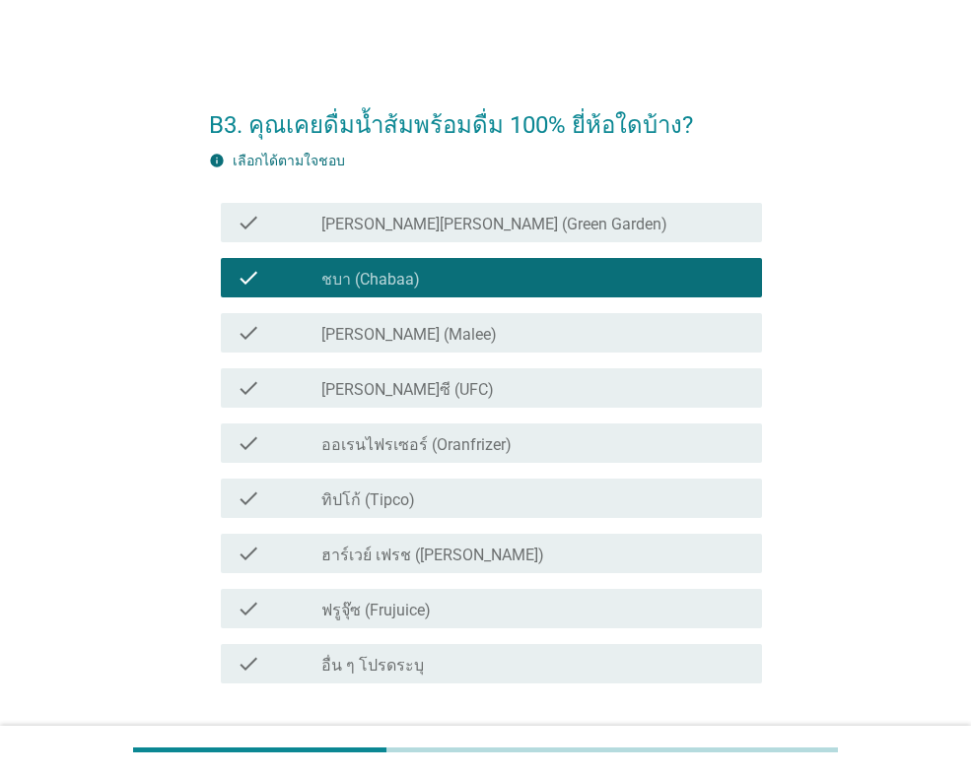
click at [481, 327] on div "check_box_outline_blank [PERSON_NAME] (Malee)" at bounding box center [533, 333] width 425 height 24
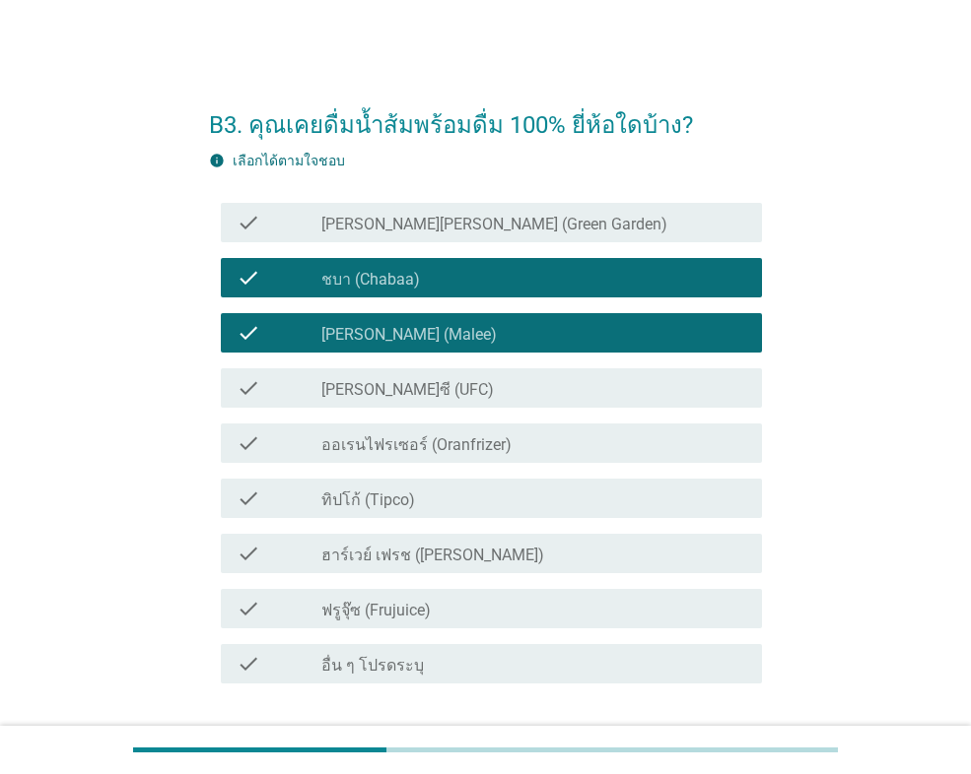
click at [471, 499] on div "check_box_outline_blank ทิปโก้ (Tipco)" at bounding box center [533, 499] width 425 height 24
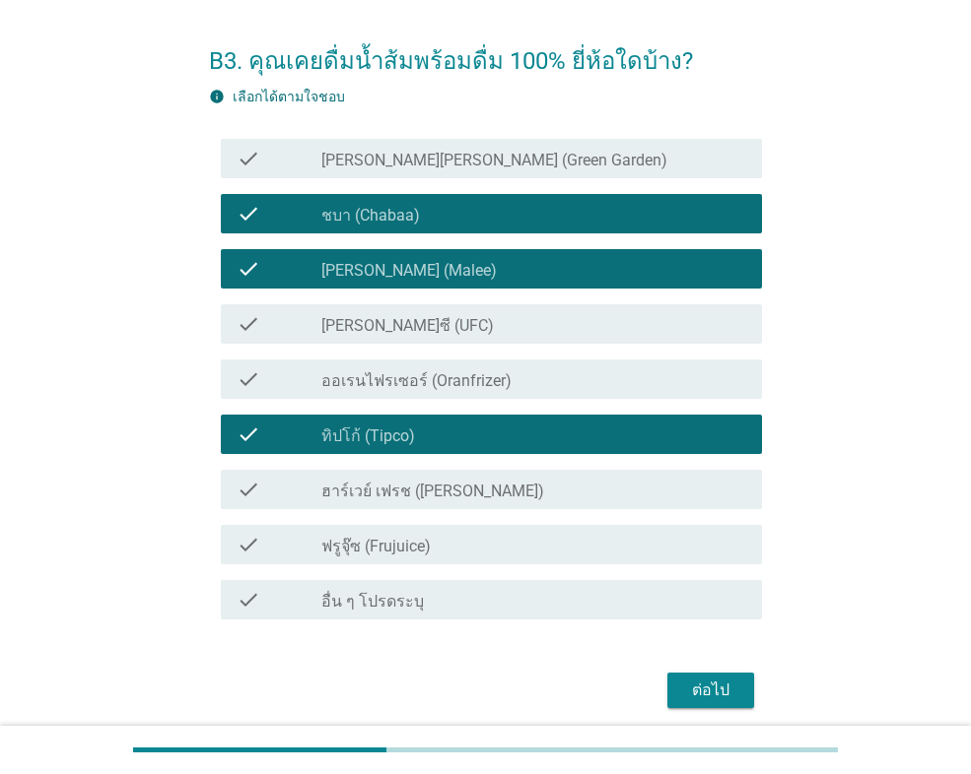
scroll to position [99, 0]
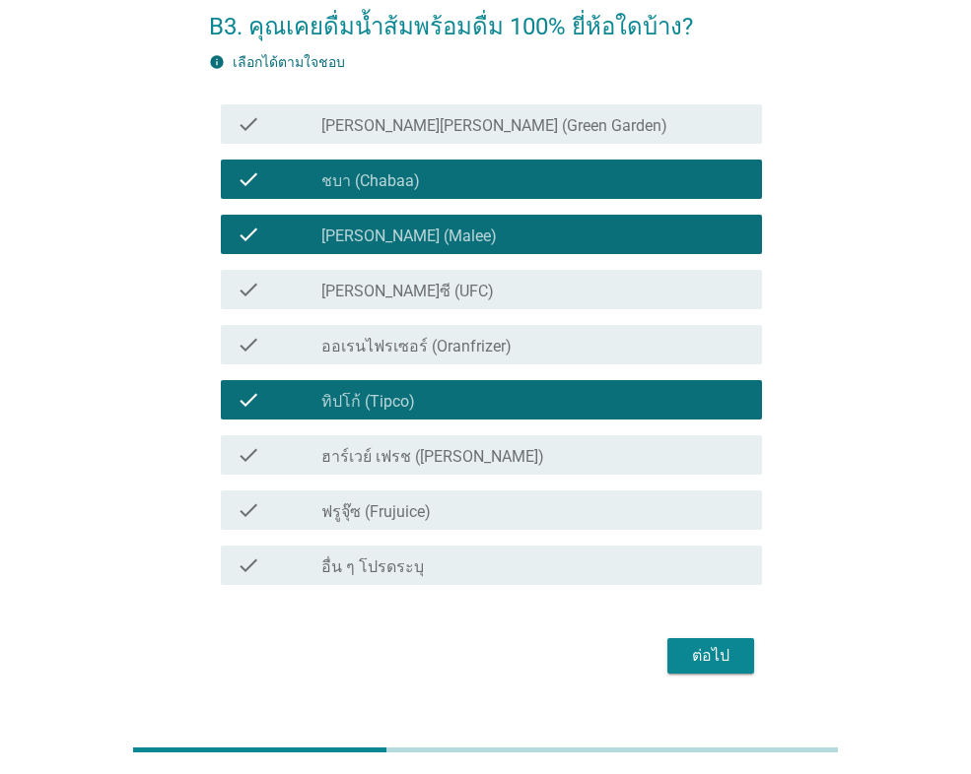
click at [527, 127] on div "check_box_outline_blank [PERSON_NAME][PERSON_NAME] (Green Garden)" at bounding box center [533, 124] width 425 height 24
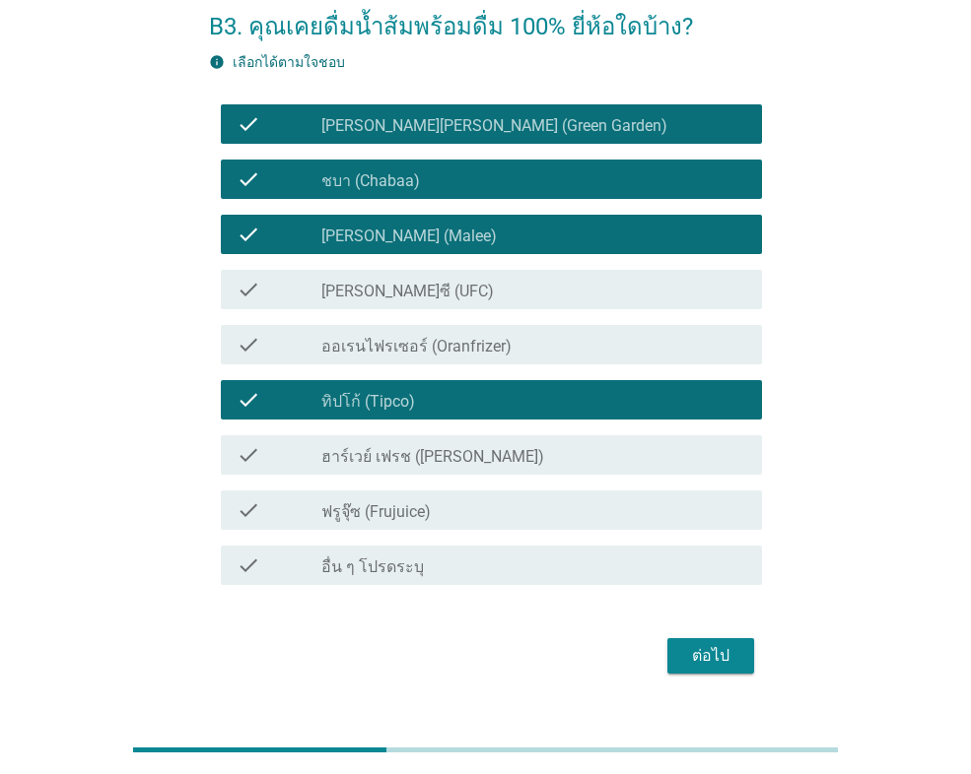
click at [735, 663] on div "ต่อไป" at bounding box center [710, 656] width 55 height 24
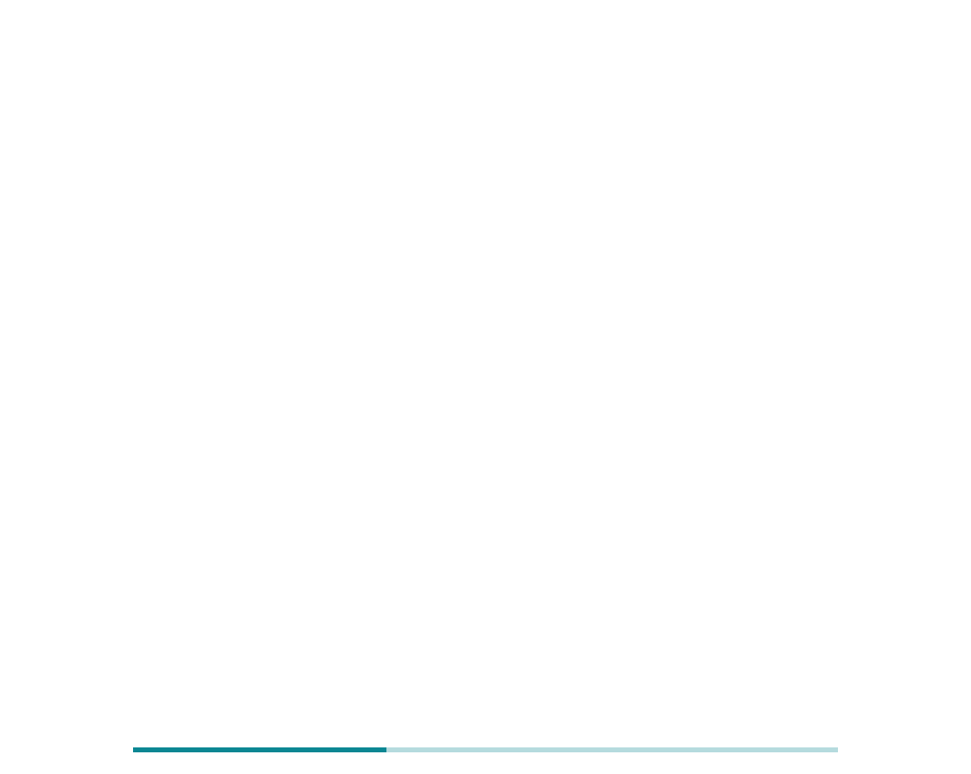
scroll to position [0, 0]
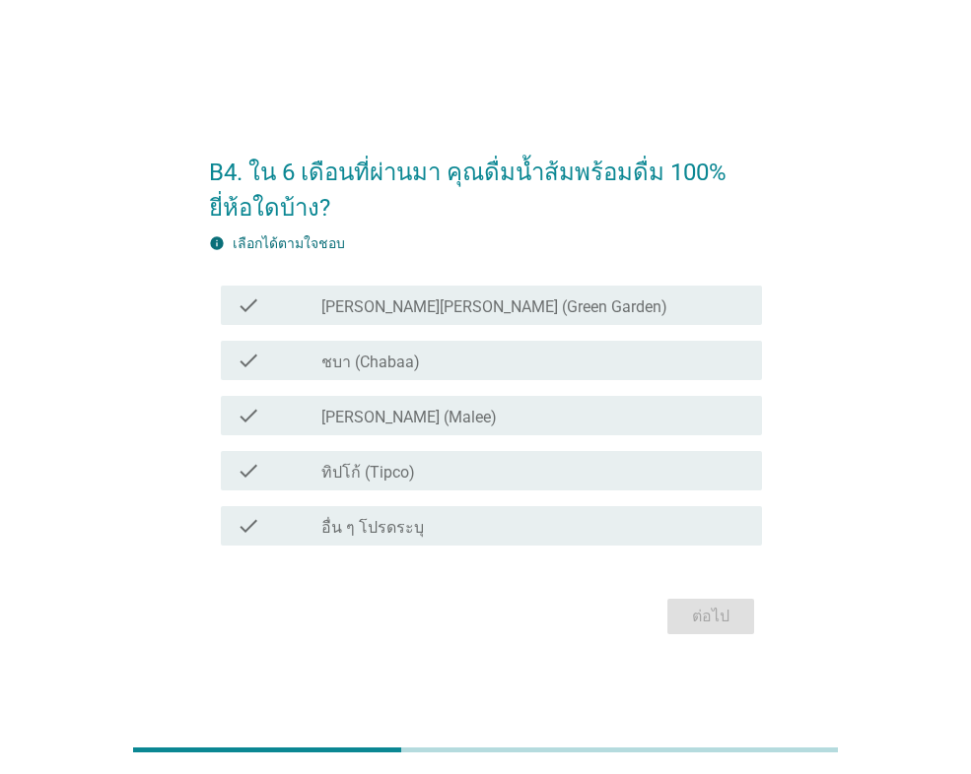
click at [409, 413] on div "check_box_outline_blank [PERSON_NAME] (Malee)" at bounding box center [533, 416] width 425 height 24
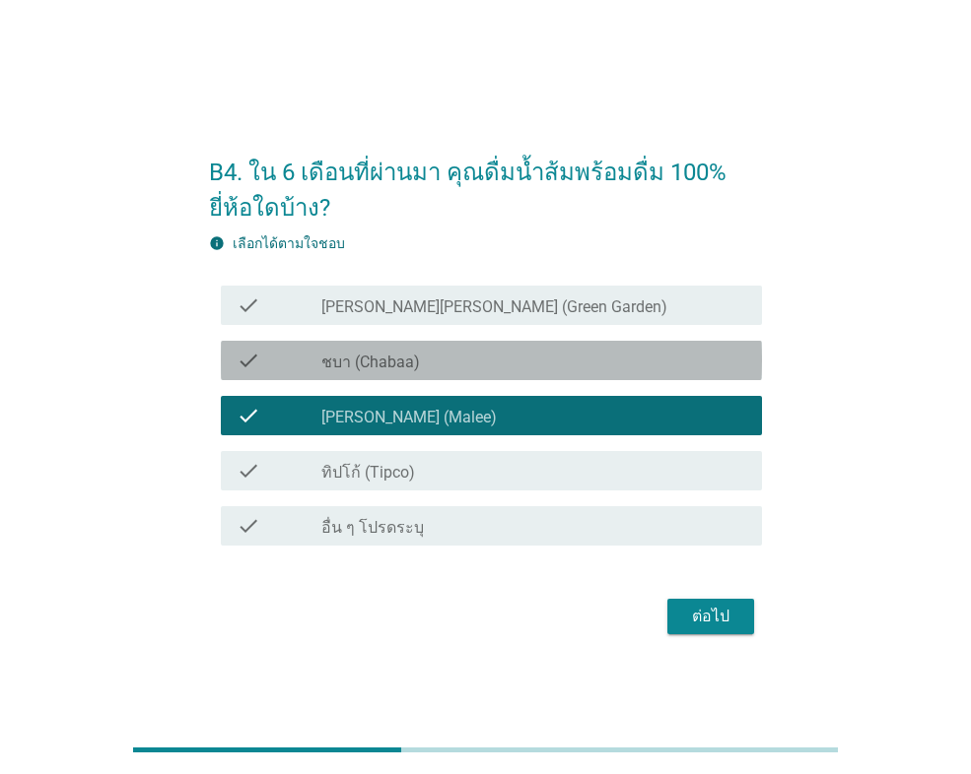
click at [458, 343] on div "check check_box_outline_blank ชบา (Chabaa)" at bounding box center [491, 360] width 541 height 39
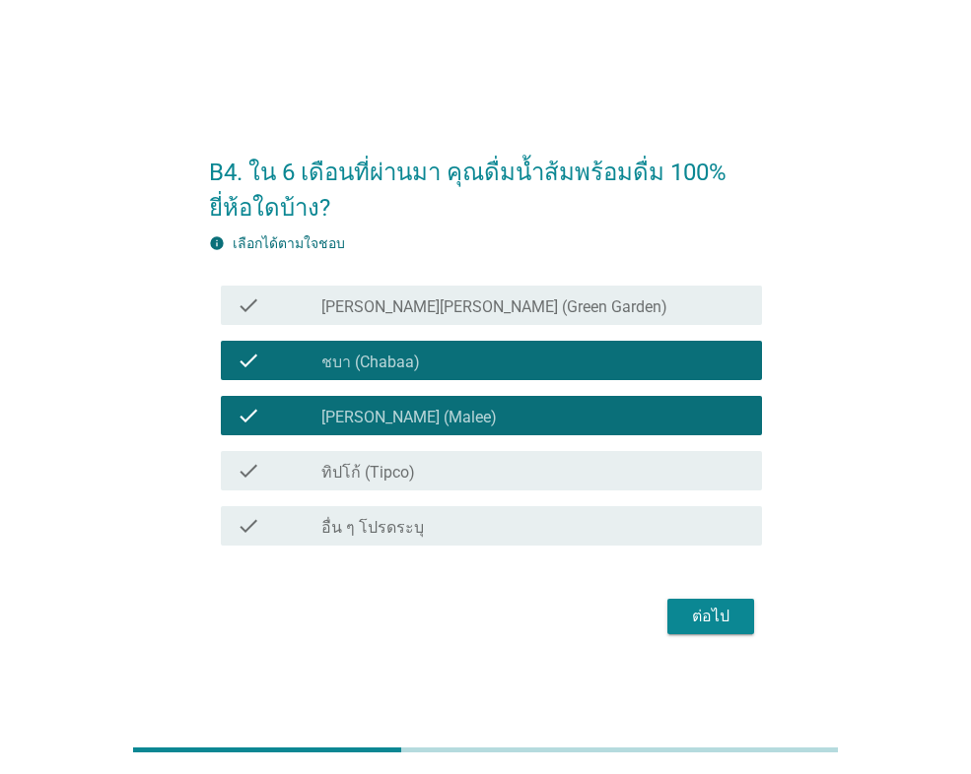
click at [447, 470] on div "check_box ทิปโก้ (Tipco)" at bounding box center [533, 471] width 425 height 24
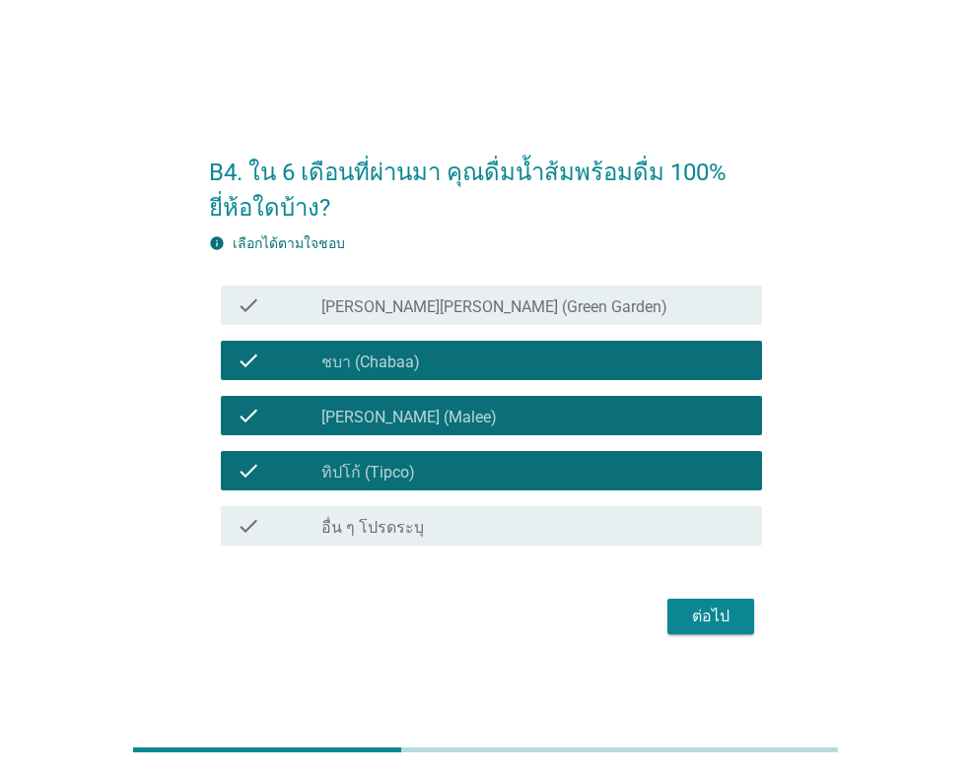
click at [719, 618] on div "ต่อไป" at bounding box center [710, 617] width 55 height 24
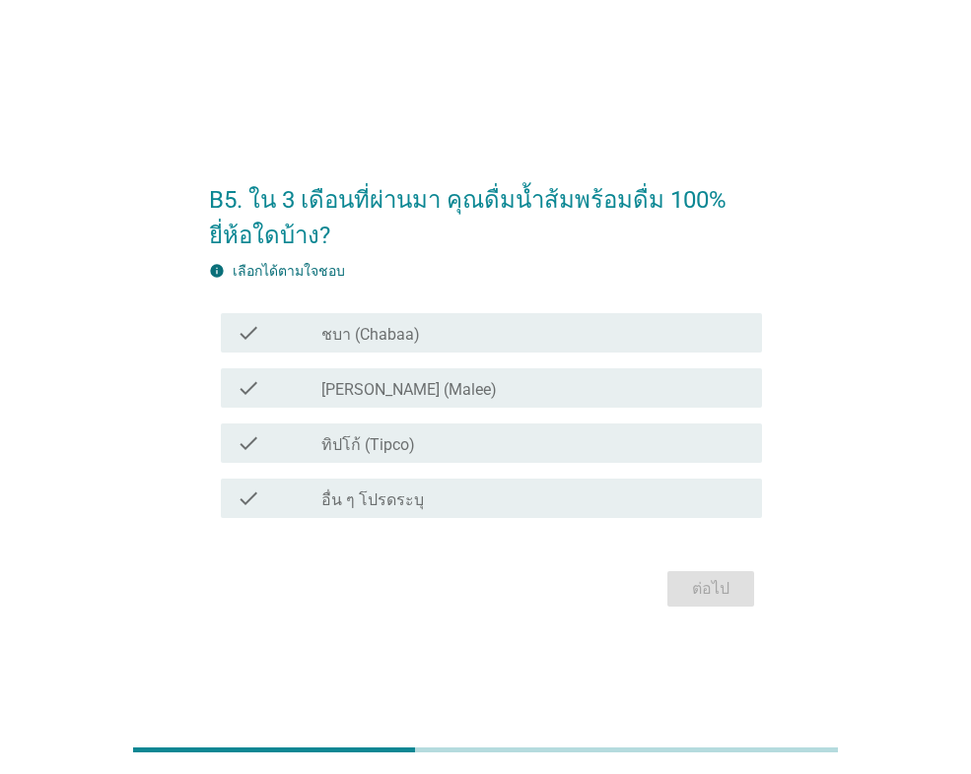
click at [500, 386] on div "check_box [PERSON_NAME] (Malee)" at bounding box center [533, 388] width 425 height 24
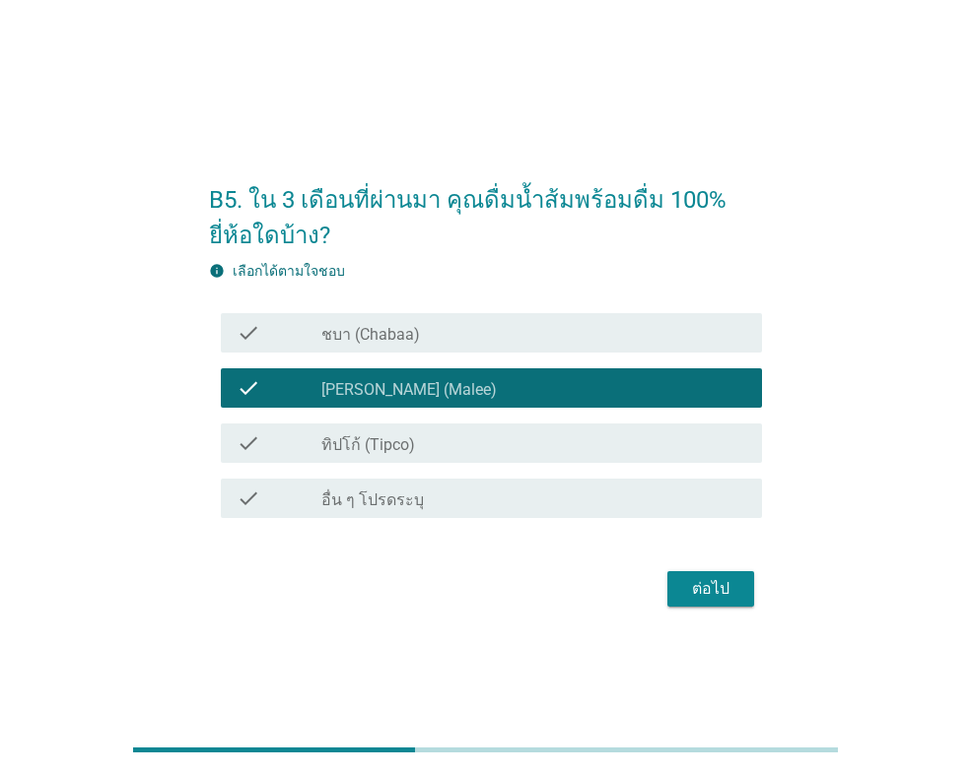
click at [480, 438] on div "check_box ทิปโก้ (Tipco)" at bounding box center [533, 444] width 425 height 24
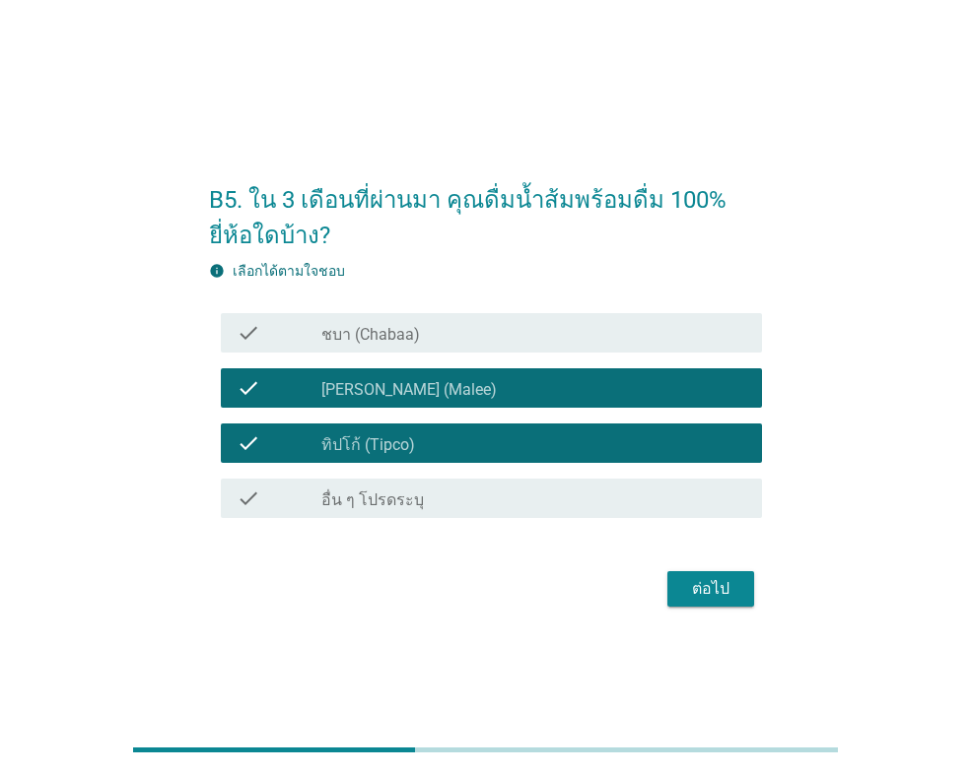
click at [504, 329] on div "check_box ชบา (Chabaa)" at bounding box center [533, 333] width 425 height 24
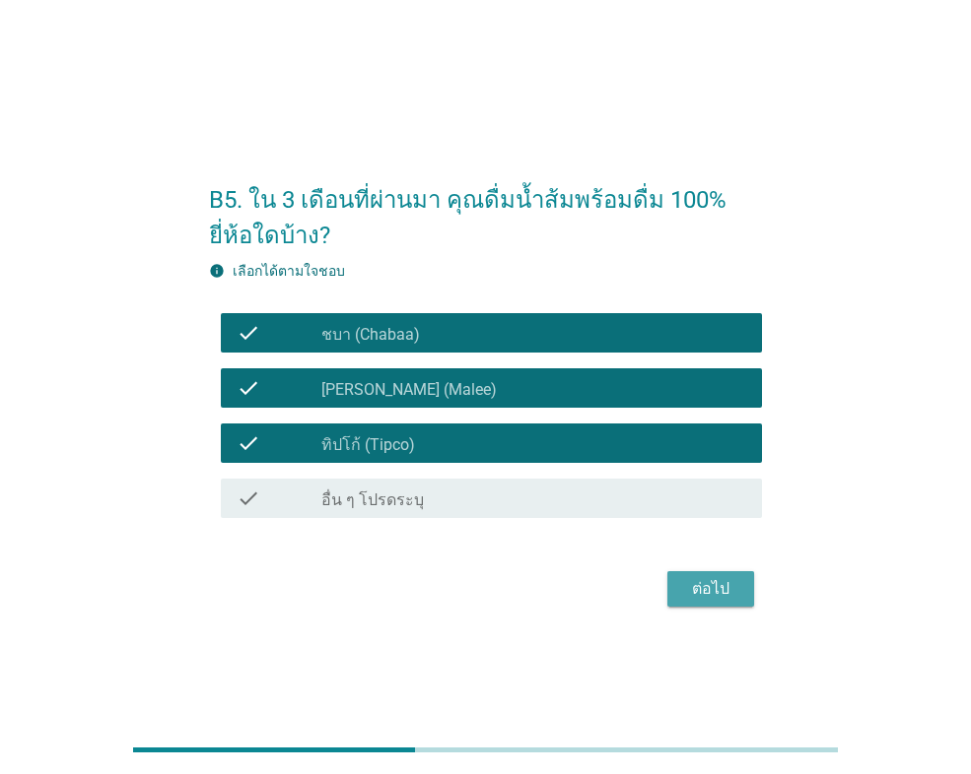
click at [722, 596] on div "ต่อไป" at bounding box center [710, 589] width 55 height 24
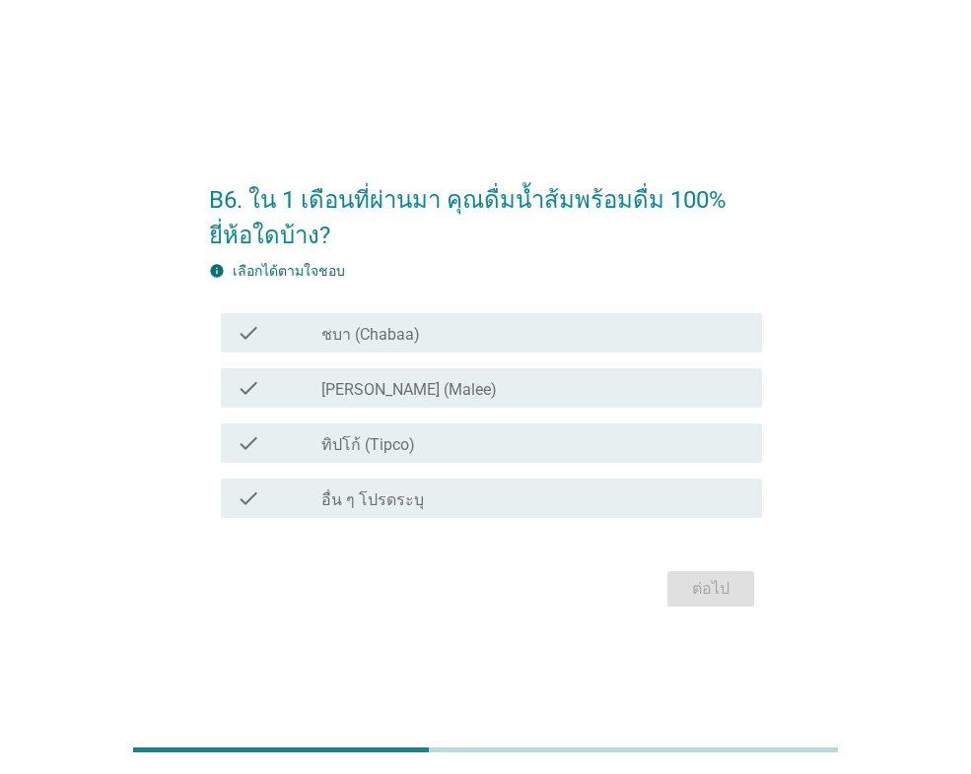
click at [434, 332] on div "check_box ชบา (Chabaa)" at bounding box center [533, 333] width 425 height 24
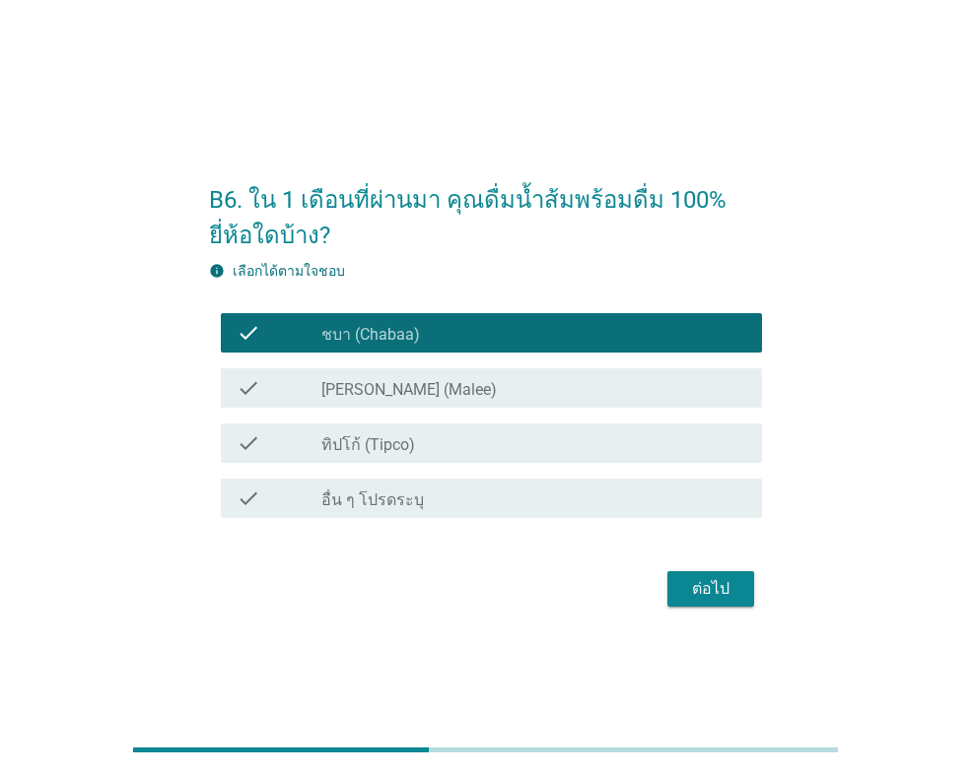
click at [416, 437] on div "check_box ทิปโก้ (Tipco)" at bounding box center [533, 444] width 425 height 24
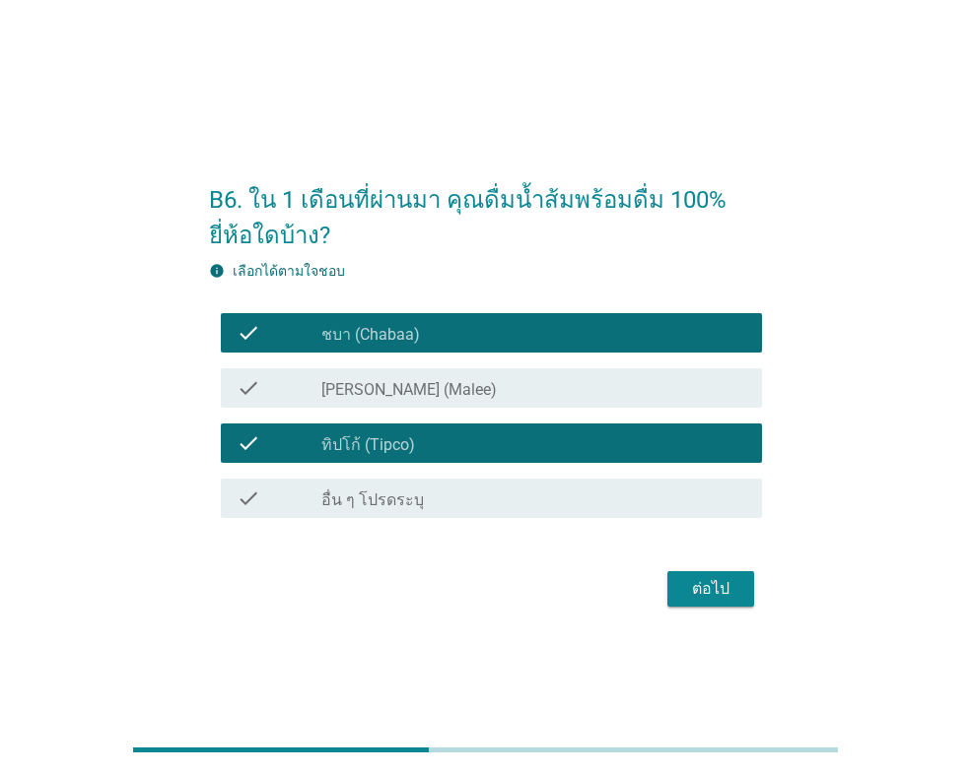
click at [716, 586] on div "ต่อไป" at bounding box center [710, 589] width 55 height 24
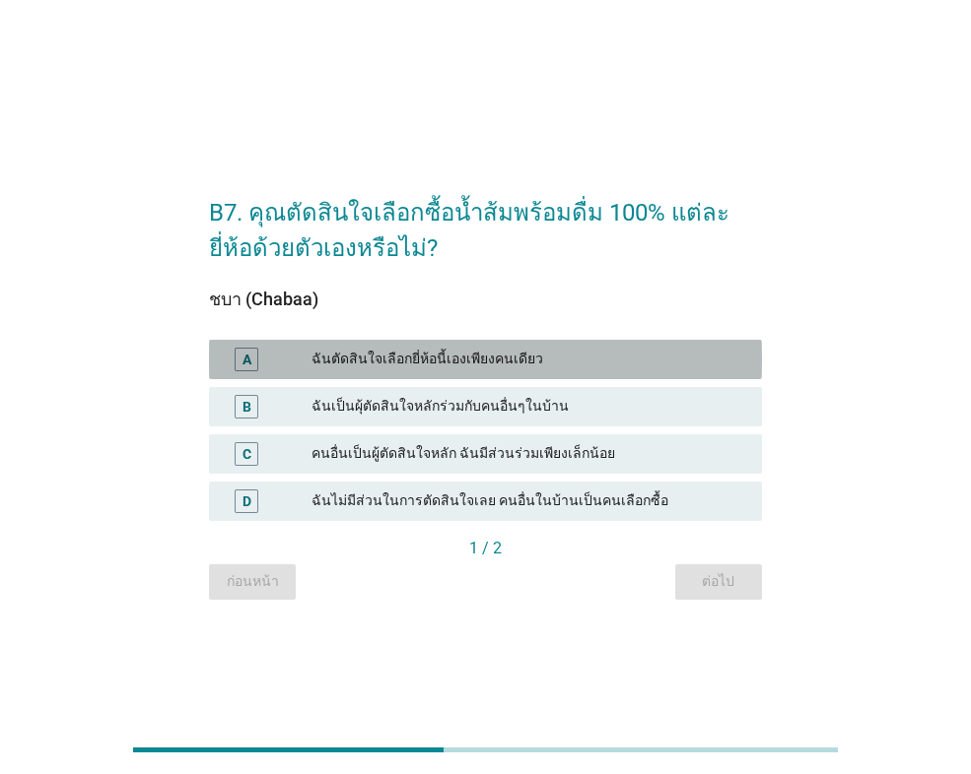
click at [442, 352] on div "ฉันตัดสินใจเลือกยี่ห้อนี้เองเพียงคนเดียว" at bounding box center [528, 360] width 435 height 24
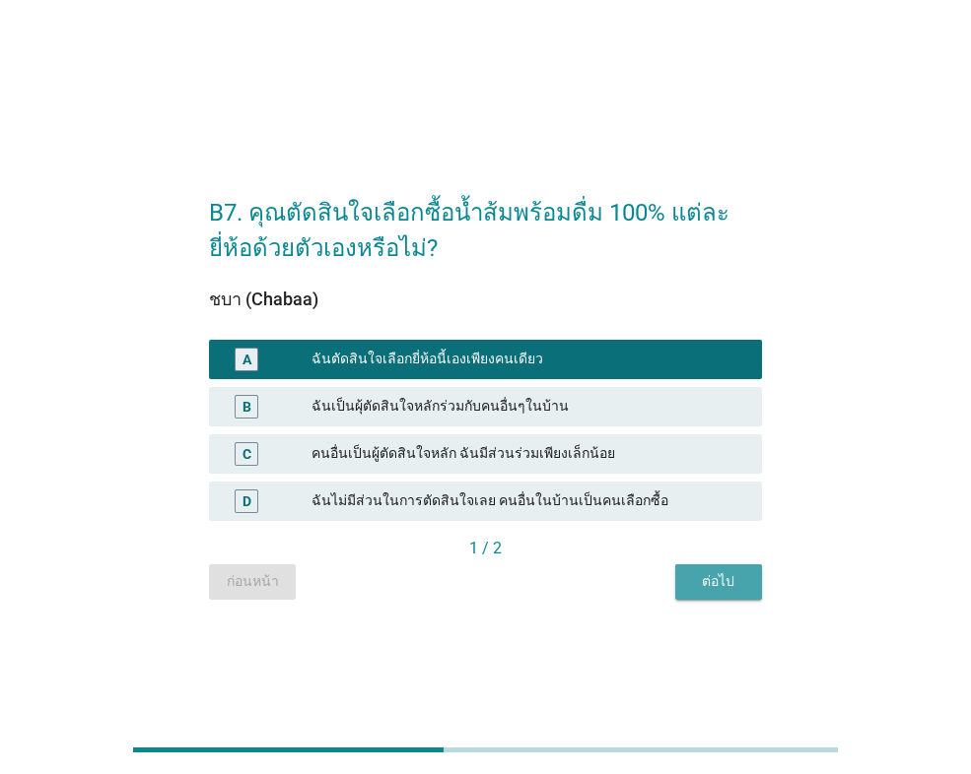
click at [740, 580] on div "ต่อไป" at bounding box center [718, 582] width 55 height 21
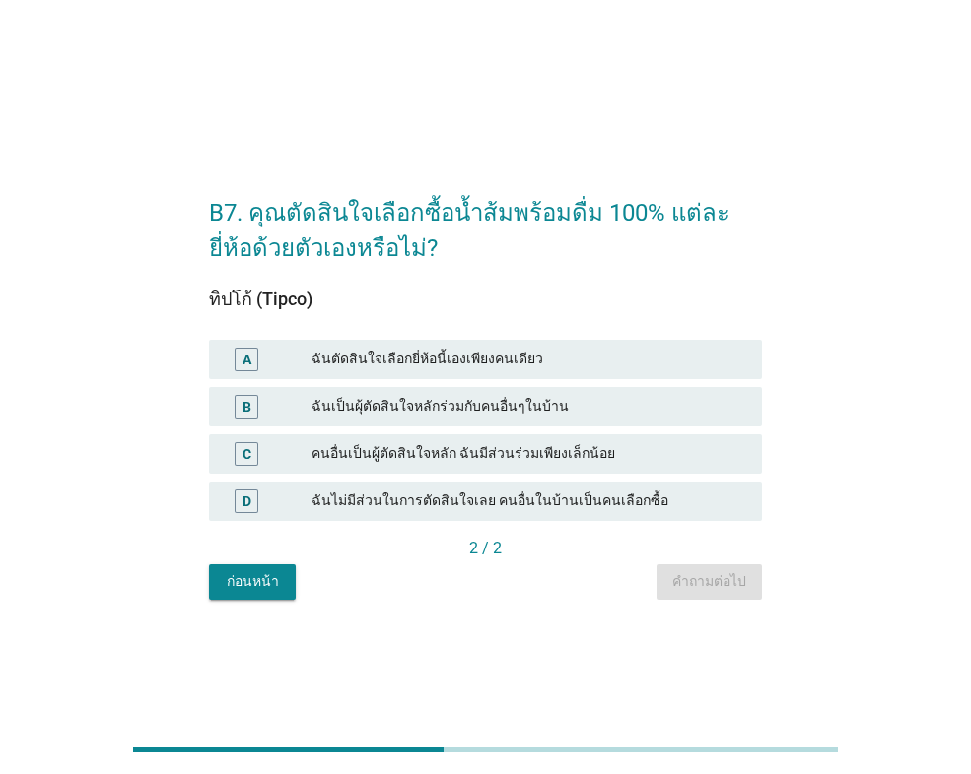
click at [405, 349] on div "ฉันตัดสินใจเลือกยี่ห้อนี้เองเพียงคนเดียว" at bounding box center [528, 360] width 435 height 24
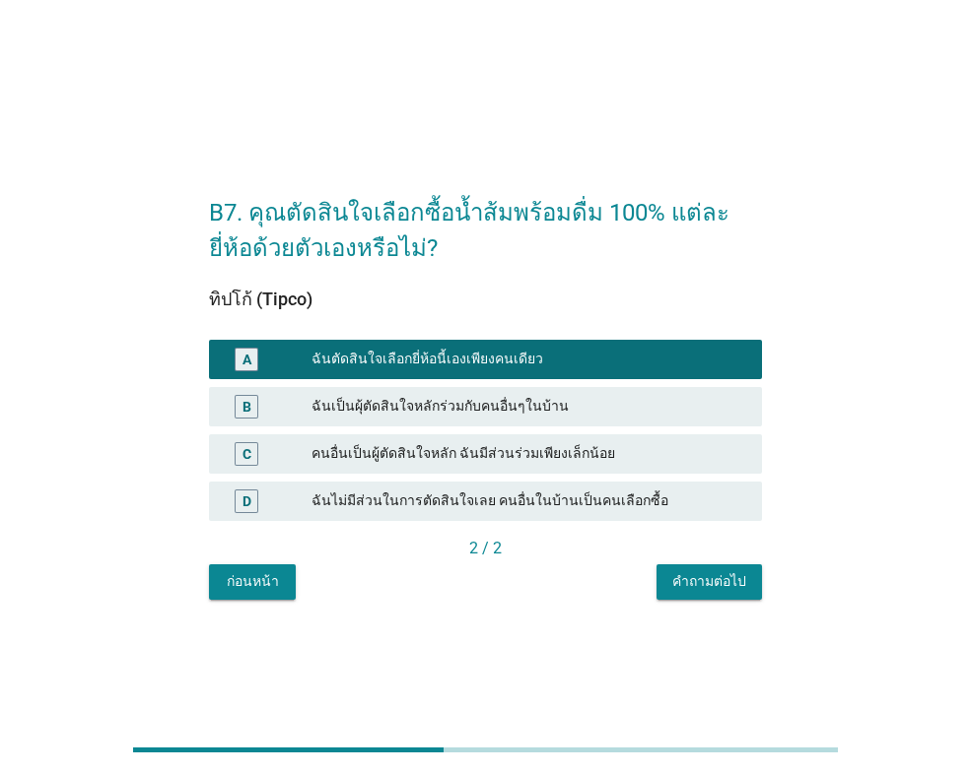
click at [701, 585] on div "คำถามต่อไป" at bounding box center [709, 582] width 74 height 21
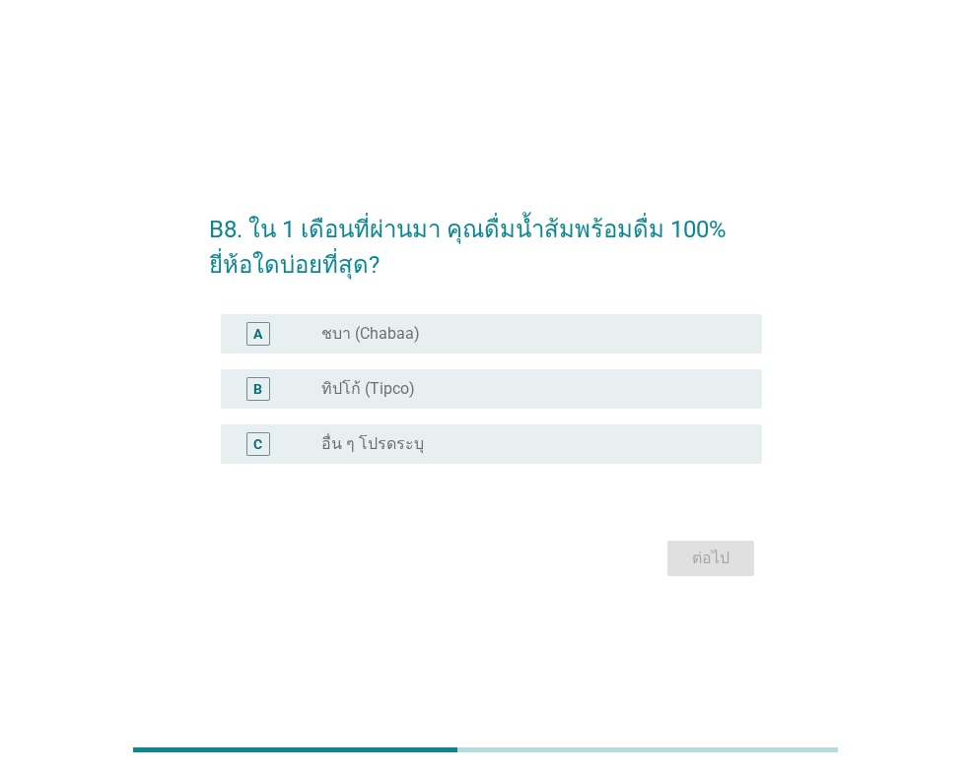
click at [578, 319] on div "A radio_button_unchecked ชบา (Chabaa)" at bounding box center [491, 333] width 541 height 39
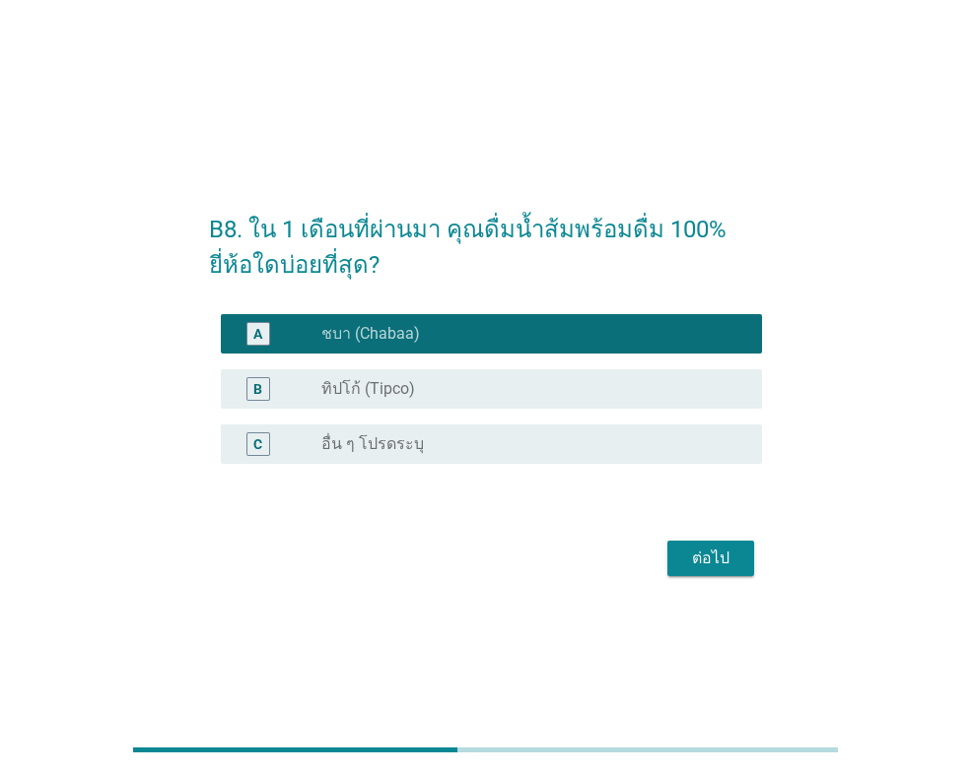
click at [678, 538] on div "ต่อไป" at bounding box center [485, 558] width 553 height 47
click at [683, 554] on div "ต่อไป" at bounding box center [710, 559] width 55 height 24
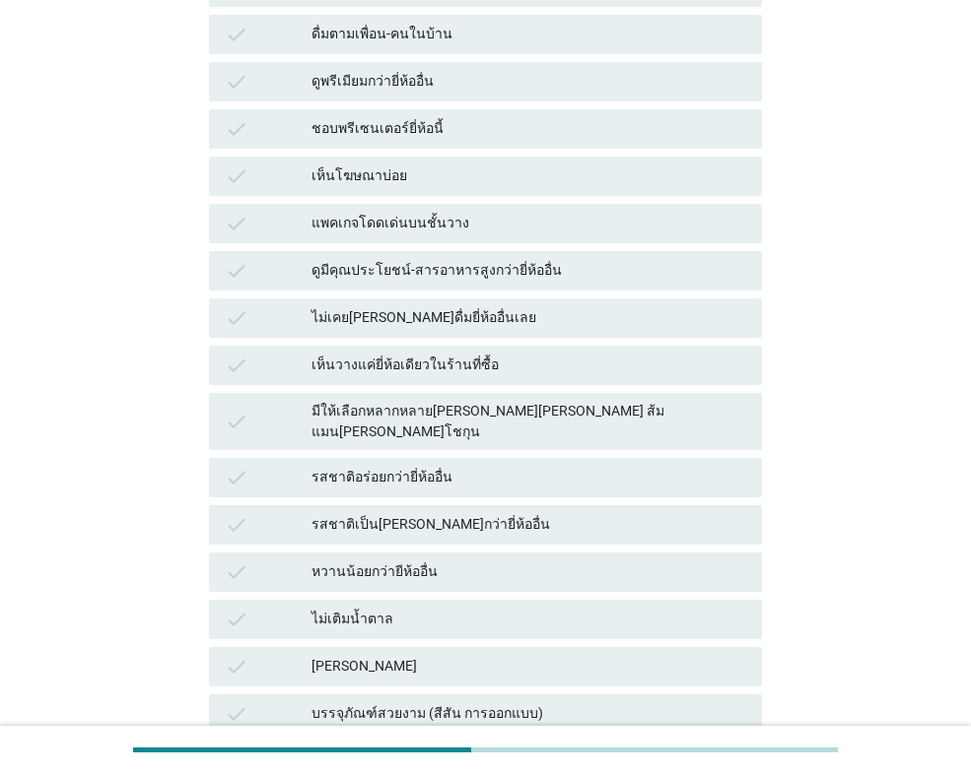
scroll to position [394, 0]
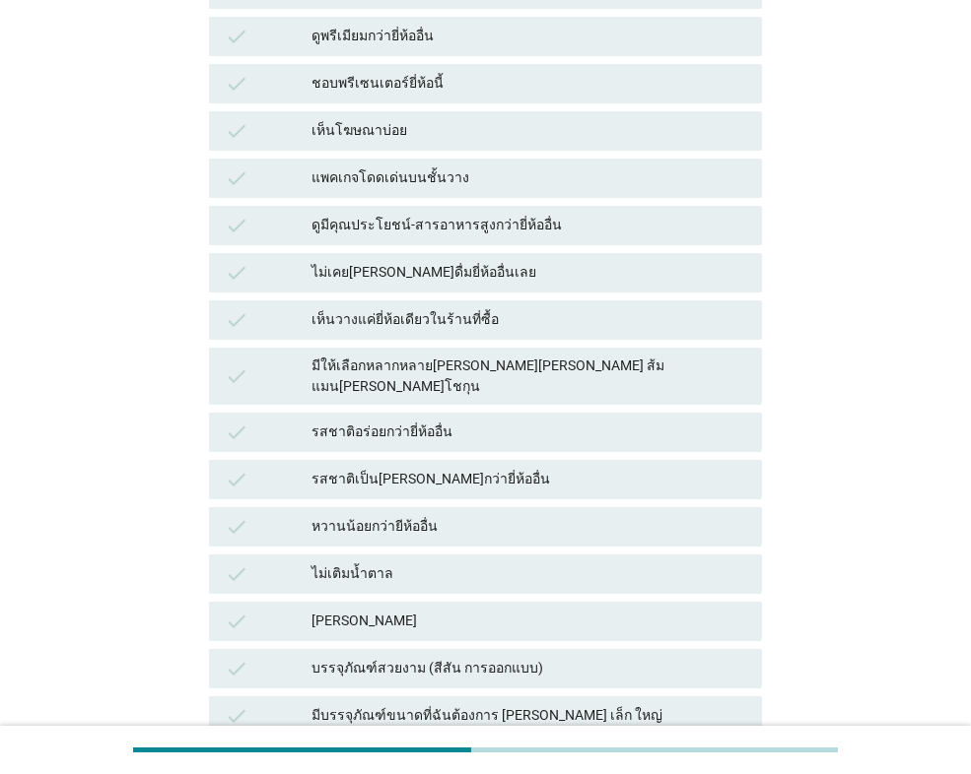
click at [451, 167] on div "แพคเกจโดดเด่นบนชั้นวาง" at bounding box center [528, 179] width 435 height 24
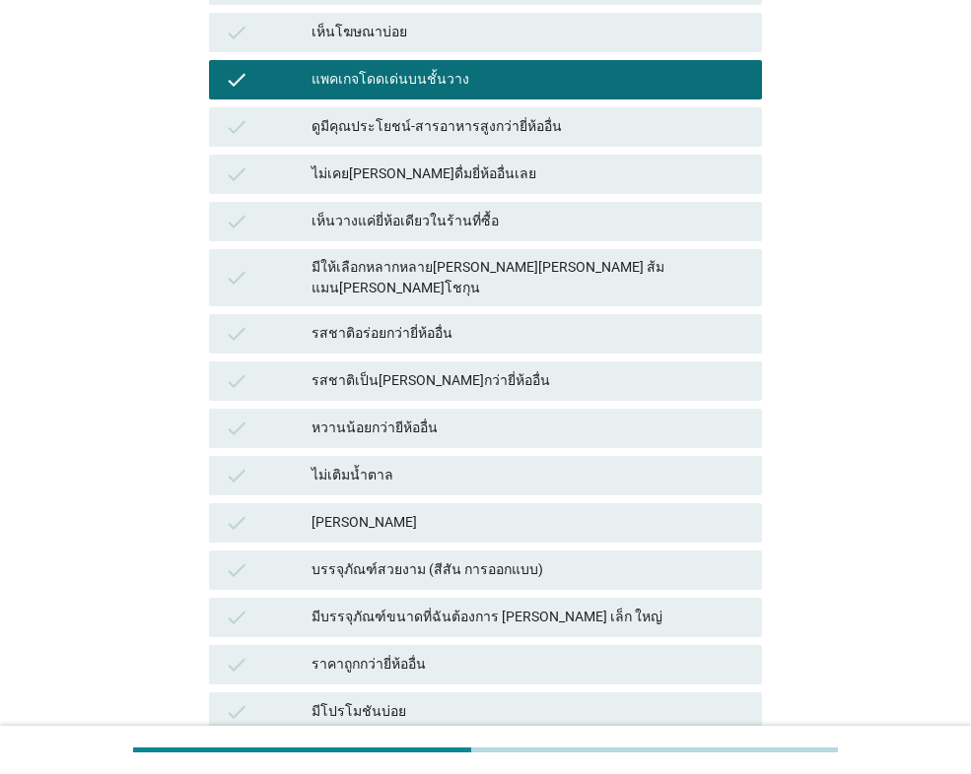
scroll to position [591, 0]
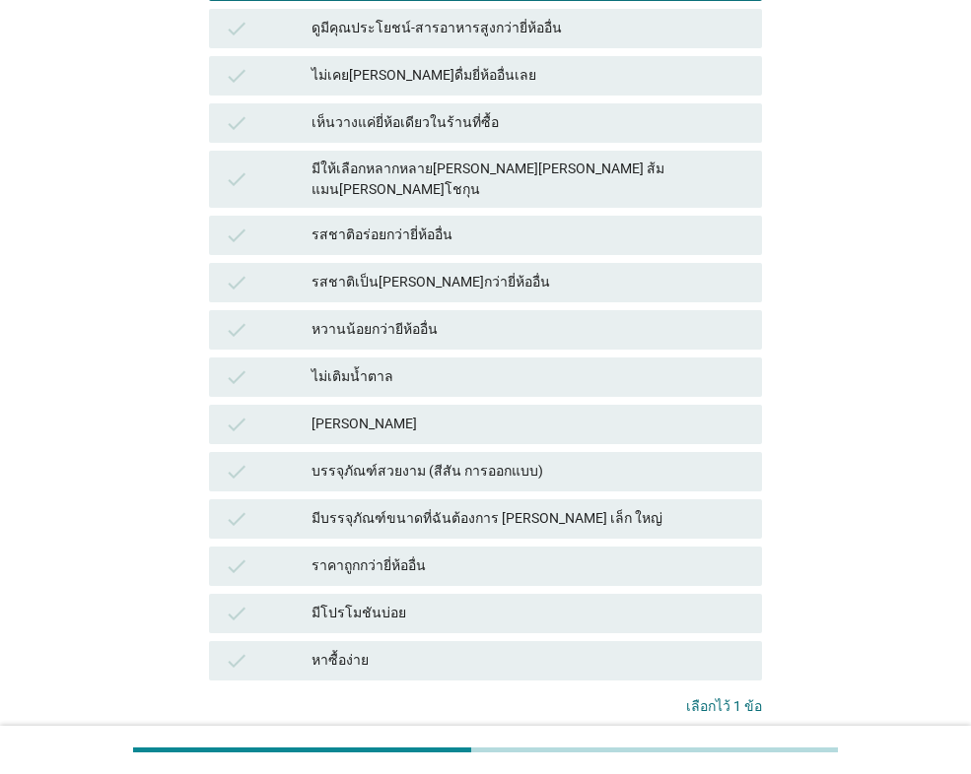
click at [553, 159] on div "มีให้เลือกหลากหลาย[PERSON_NAME][PERSON_NAME] ส้มแมน[PERSON_NAME]โชกุน" at bounding box center [528, 179] width 435 height 41
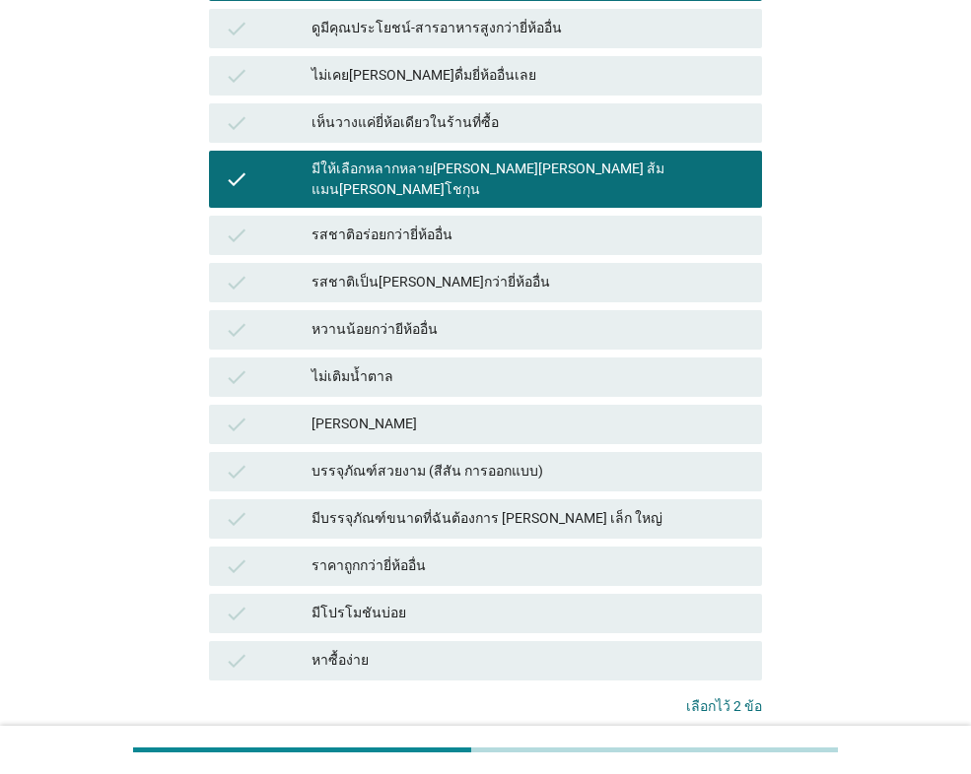
click at [442, 224] on div "รสชาติอร่อยกว่ายี่ห้ออื่น" at bounding box center [528, 236] width 435 height 24
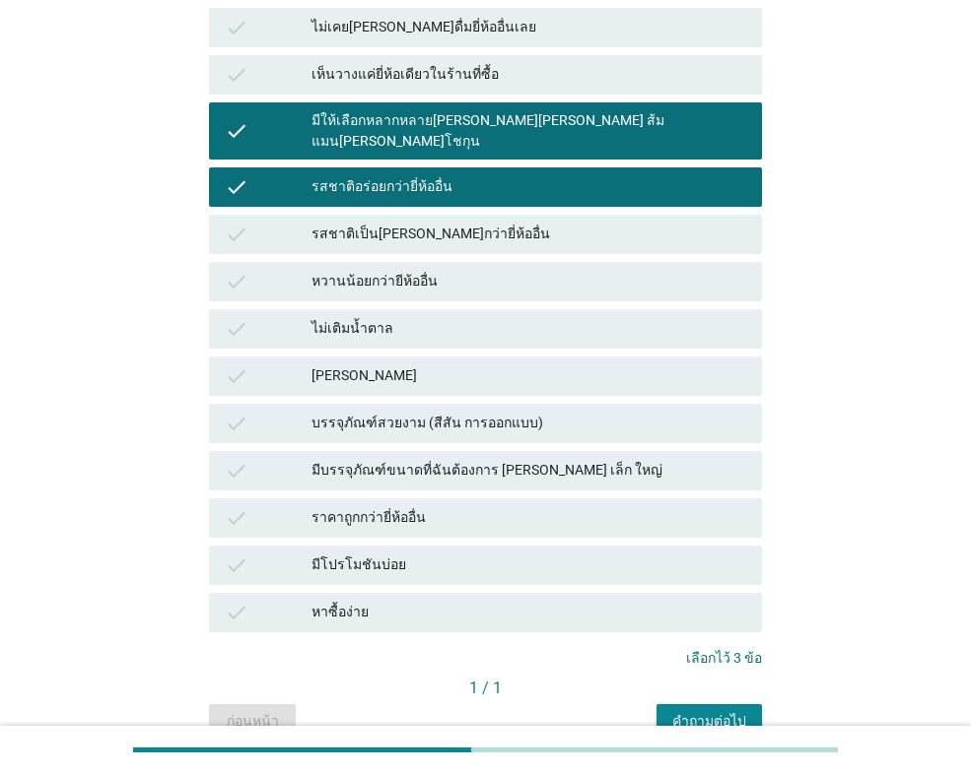
scroll to position [687, 0]
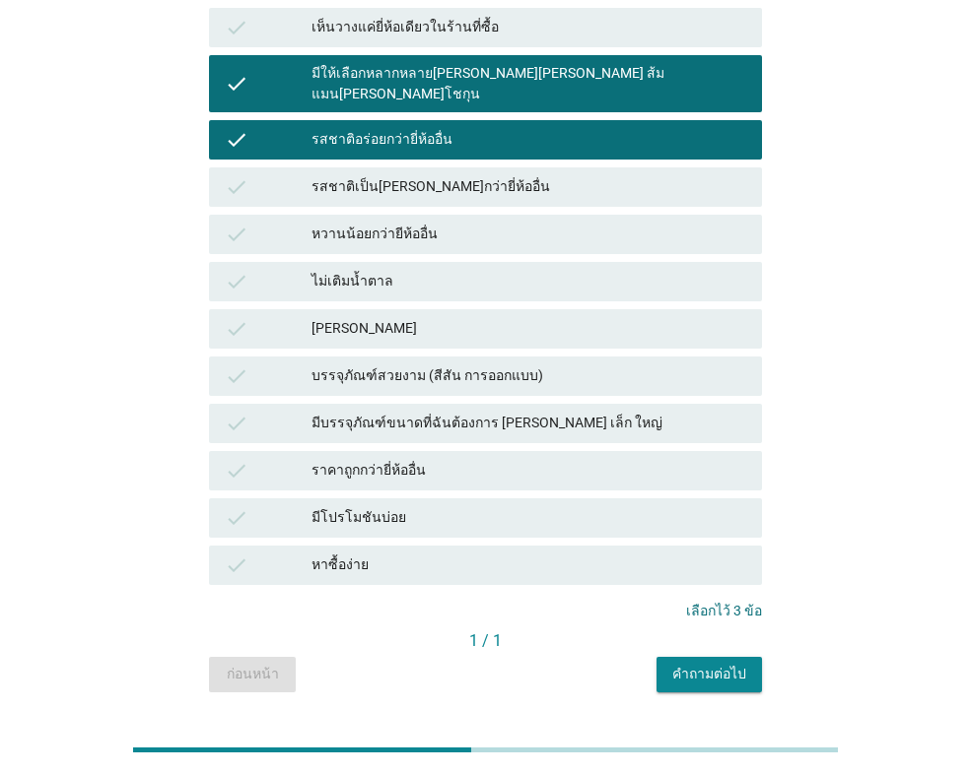
click at [690, 657] on button "คำถามต่อไป" at bounding box center [708, 674] width 105 height 35
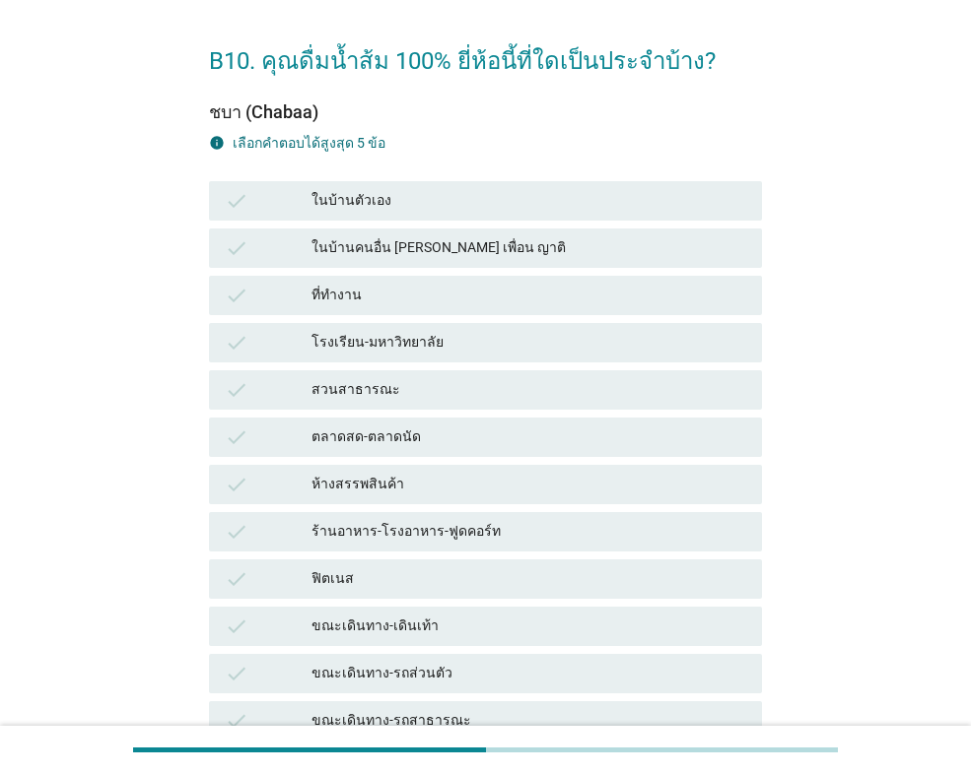
scroll to position [99, 0]
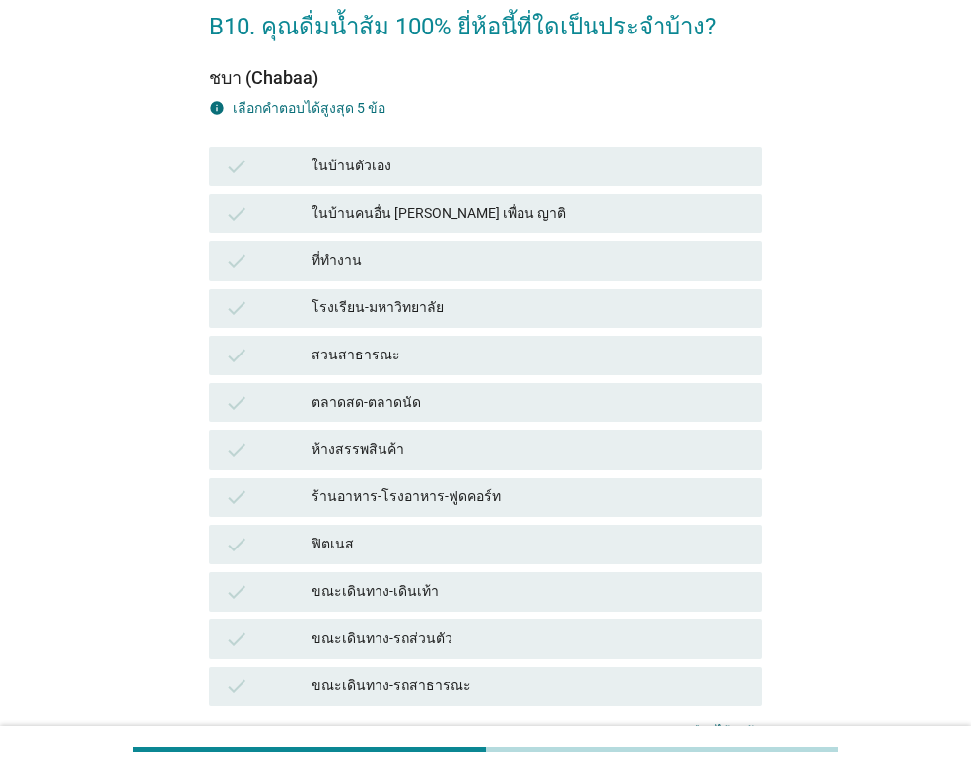
click at [483, 171] on div "ในบ้านตัวเอง" at bounding box center [528, 167] width 435 height 24
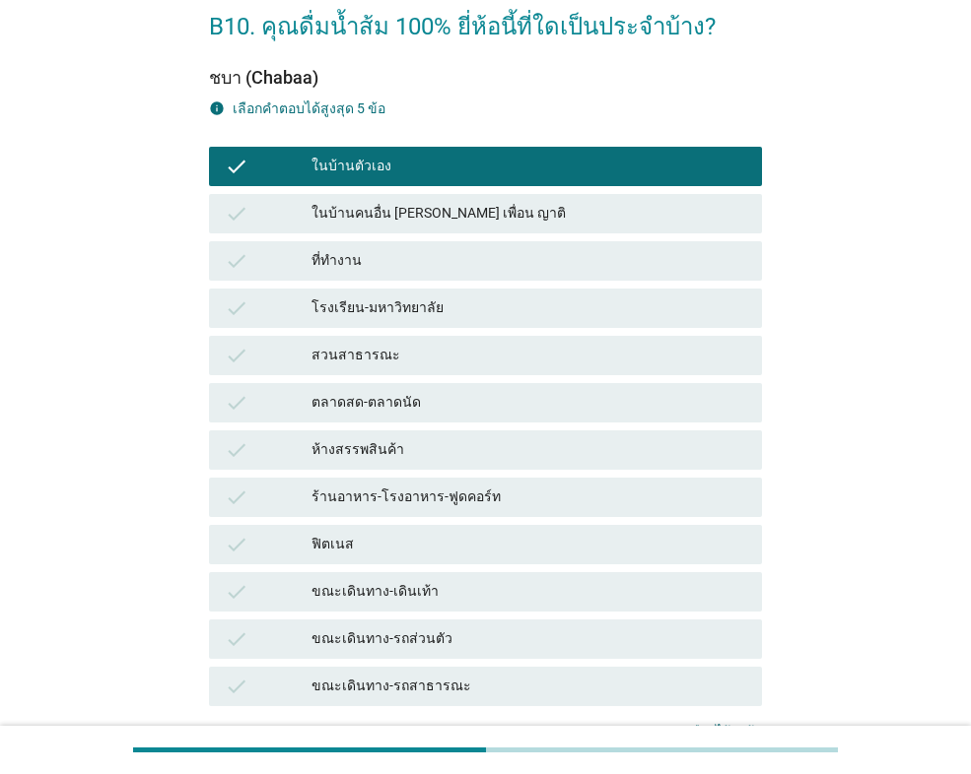
scroll to position [197, 0]
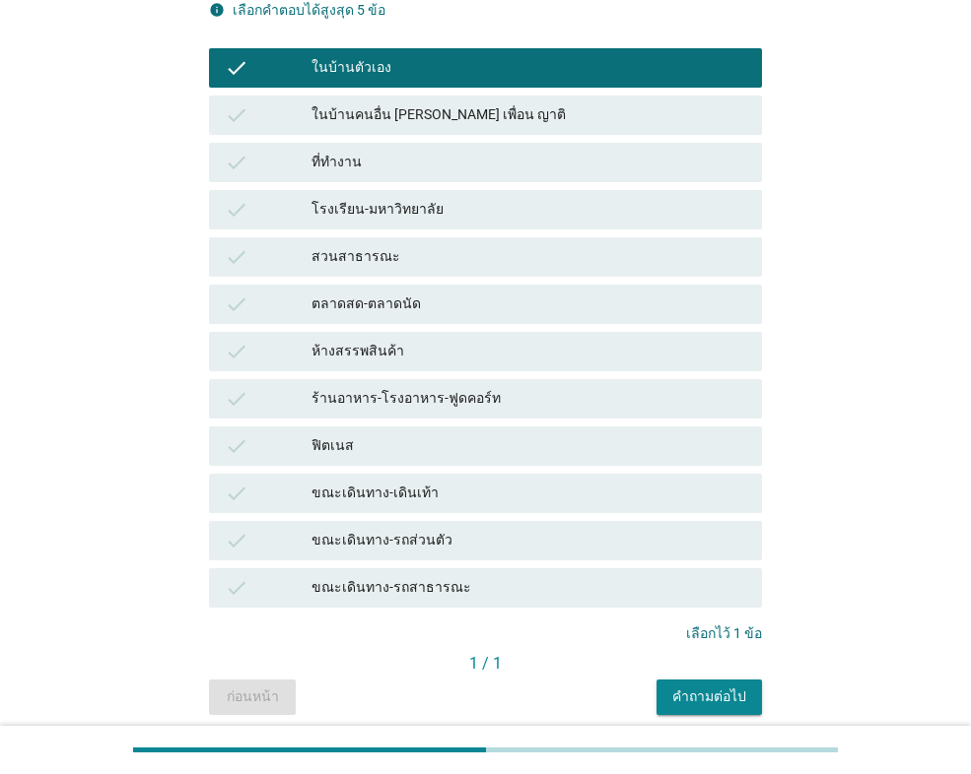
click at [486, 300] on div "ตลาดสด-ตลาดนัด" at bounding box center [528, 305] width 435 height 24
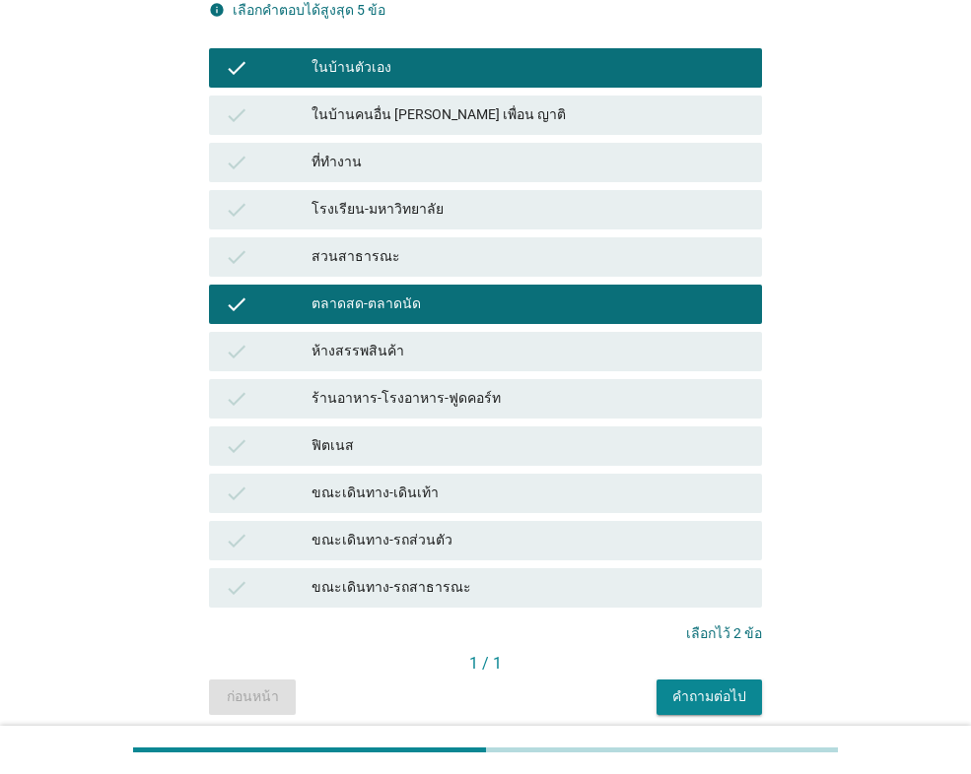
click at [460, 453] on div "ฟิตเนส" at bounding box center [528, 447] width 435 height 24
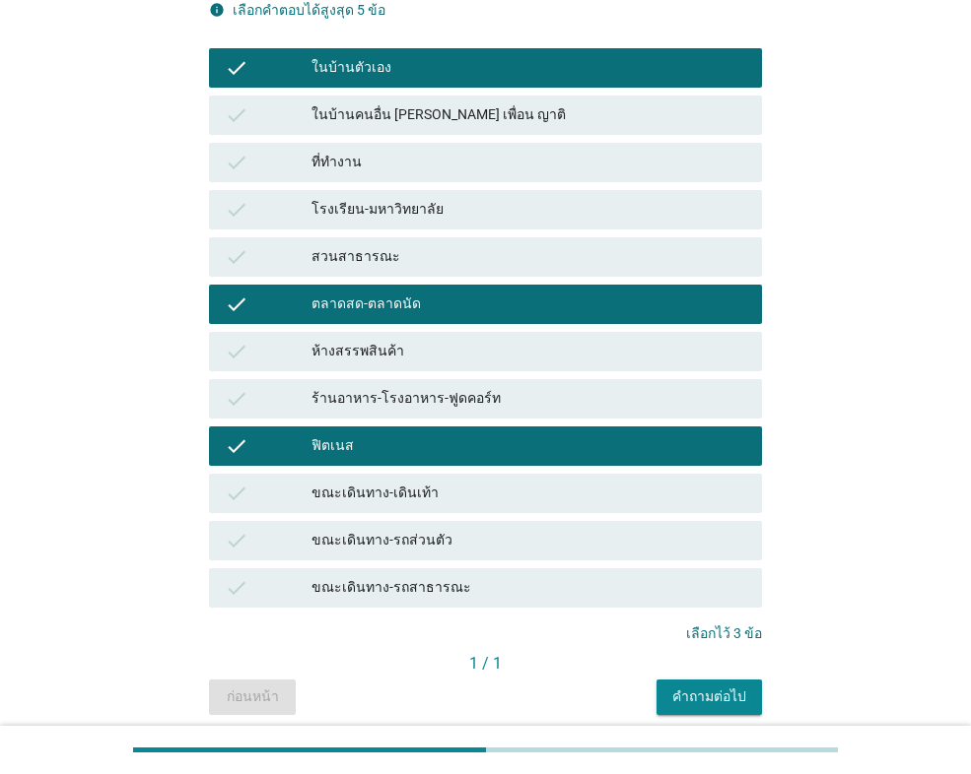
click at [350, 162] on div "ที่ทำงาน" at bounding box center [528, 163] width 435 height 24
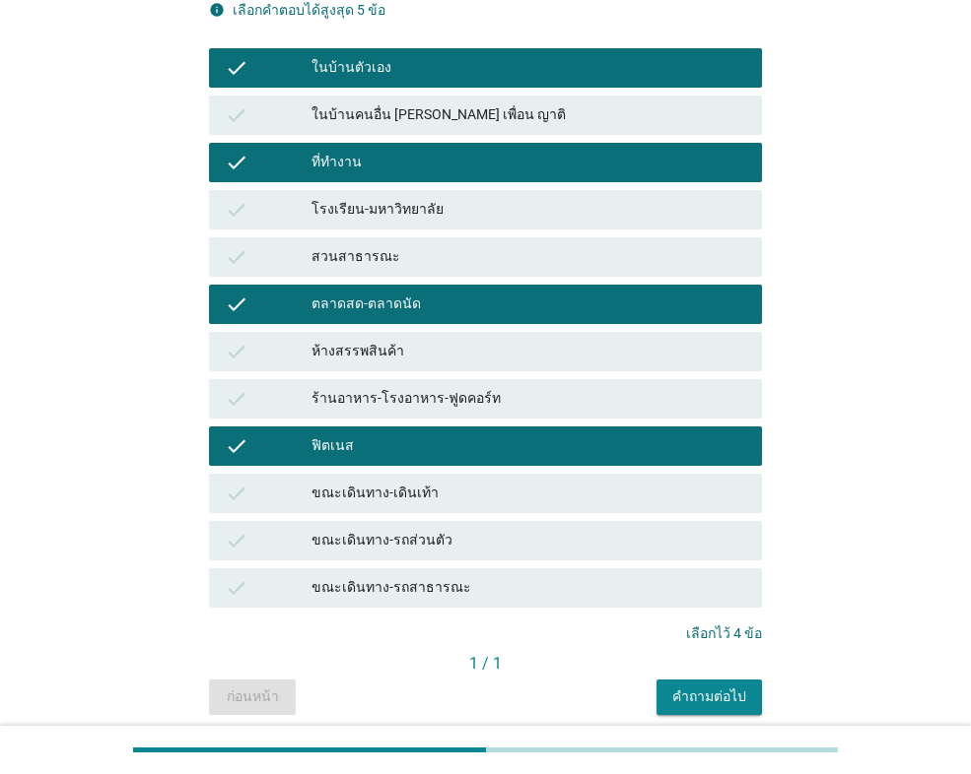
click at [487, 341] on div "ห้างสรรพสินค้า" at bounding box center [528, 352] width 435 height 24
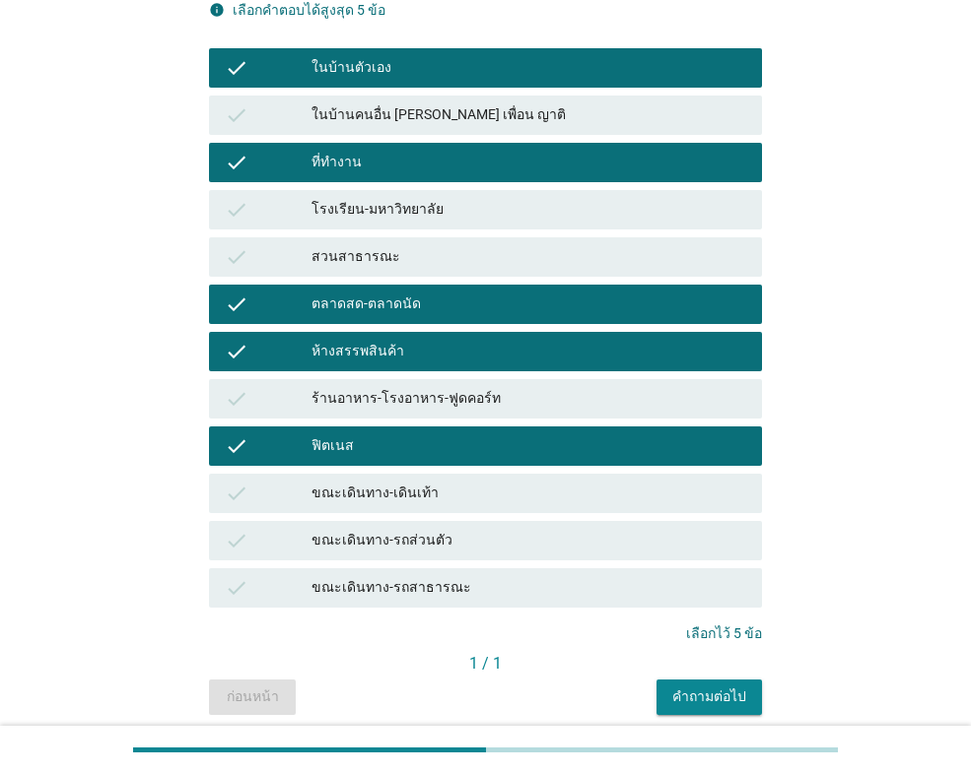
click at [679, 683] on button "คำถามต่อไป" at bounding box center [708, 697] width 105 height 35
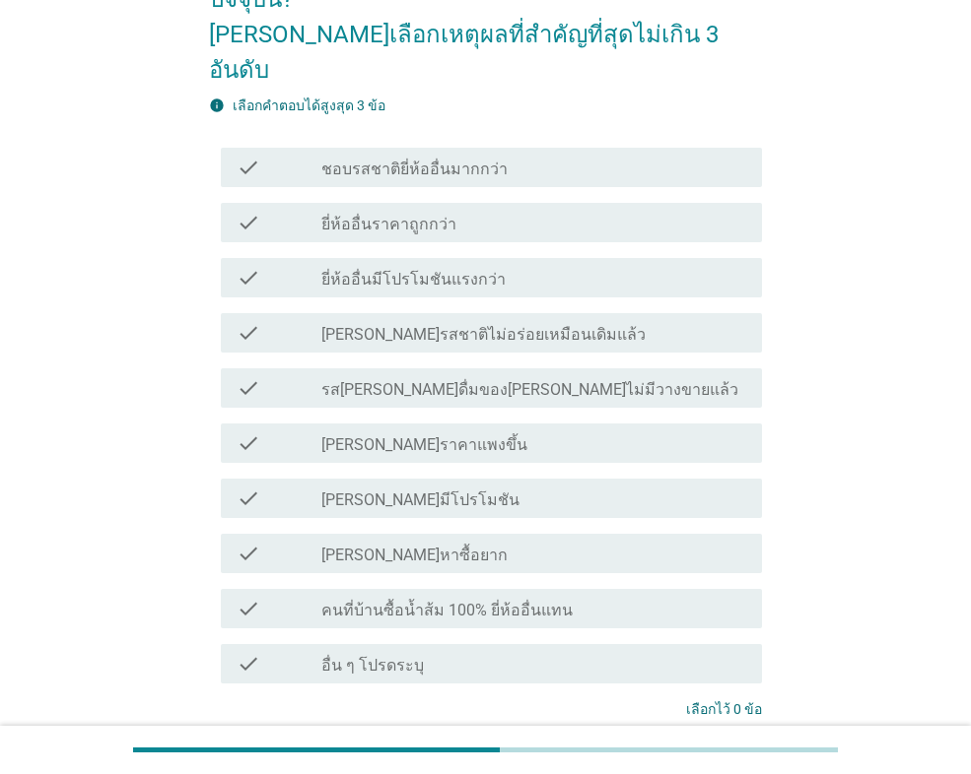
click at [507, 211] on div "check_box_outline_blank ยี่ห้ออื่นราคาถูกกว่า" at bounding box center [533, 223] width 425 height 24
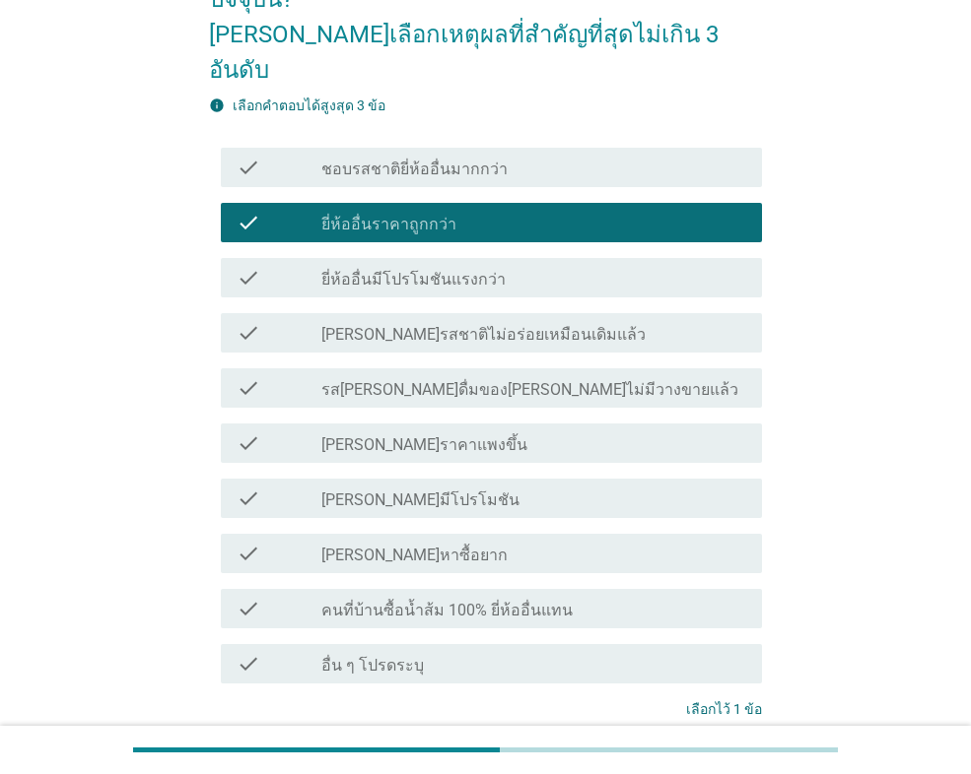
click at [467, 542] on div "check_box_outline_blank [PERSON_NAME]หาซื้อยาก" at bounding box center [533, 554] width 425 height 24
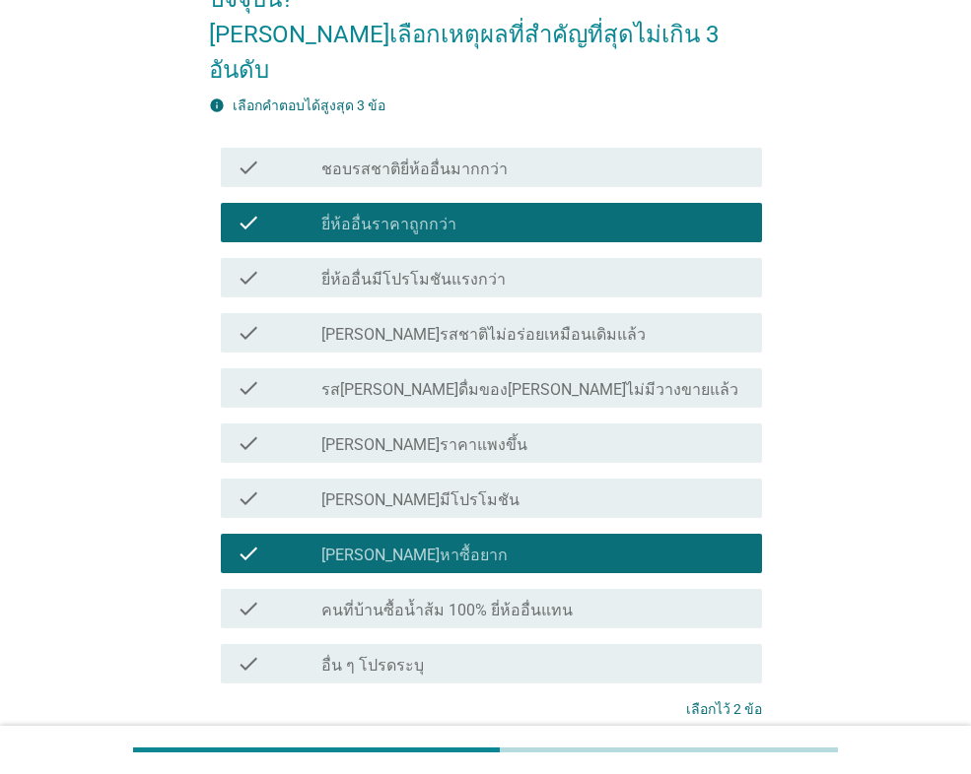
click at [522, 534] on div "check check_box_outline_blank [PERSON_NAME]หาซื้อยาก" at bounding box center [491, 553] width 541 height 39
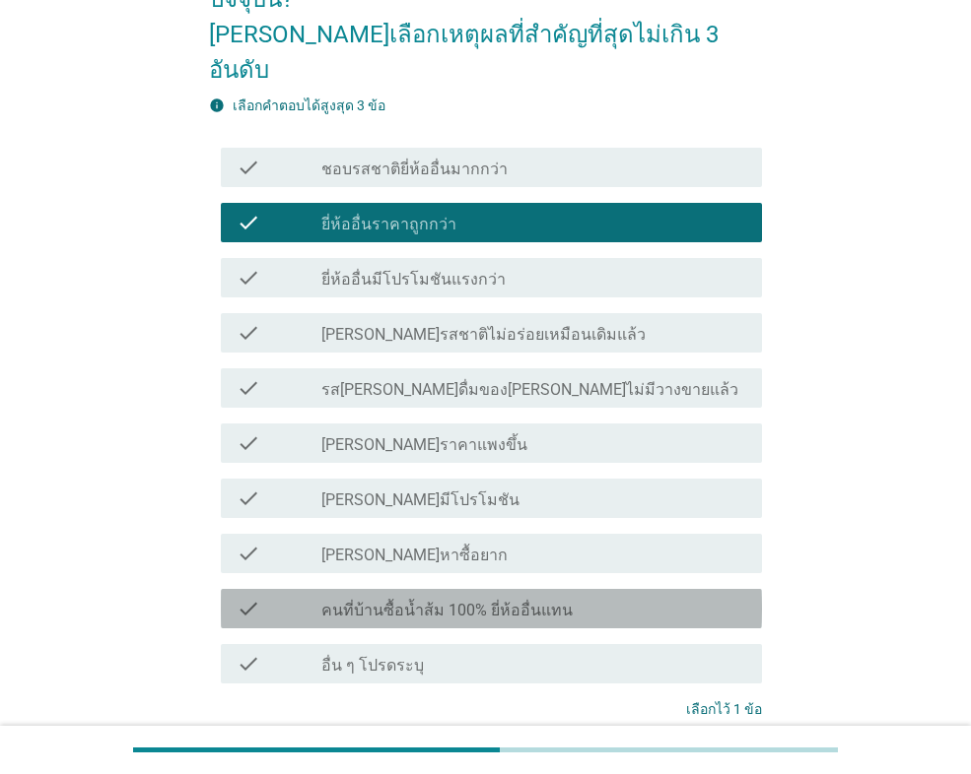
click at [520, 601] on label "คนที่บ้านซื้อน้ำส้ม 100% ยี่ห้ออื่นแทน" at bounding box center [446, 611] width 251 height 20
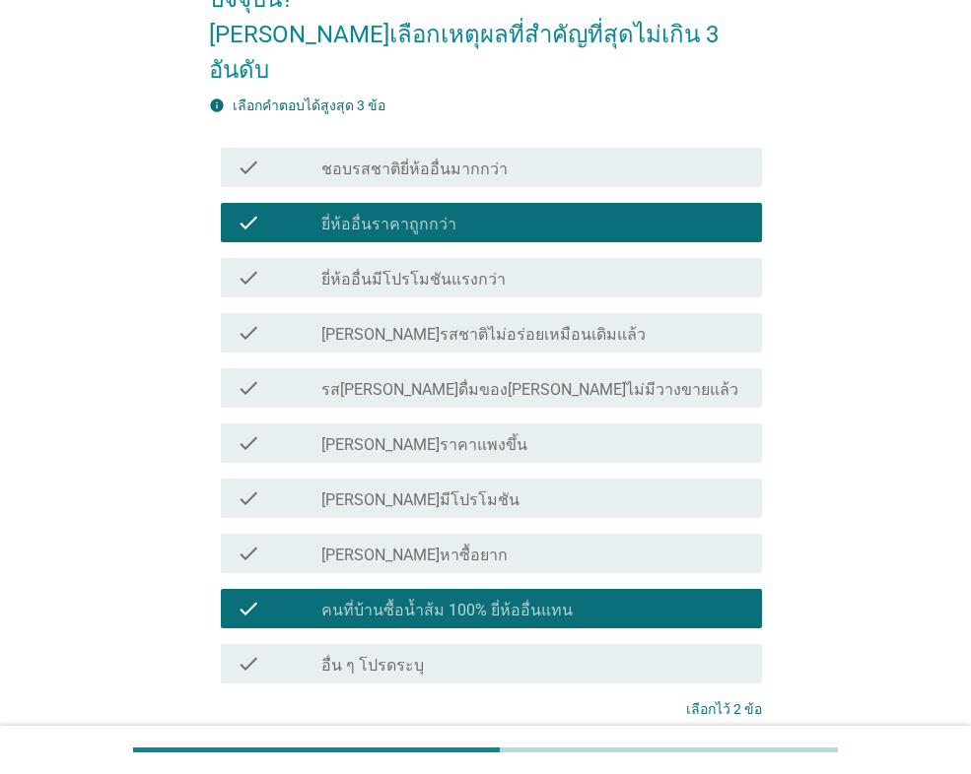
click at [493, 266] on div "check_box_outline_blank ยี่ห้ออื่นมีโปรโมชันแรงกว่า" at bounding box center [533, 278] width 425 height 24
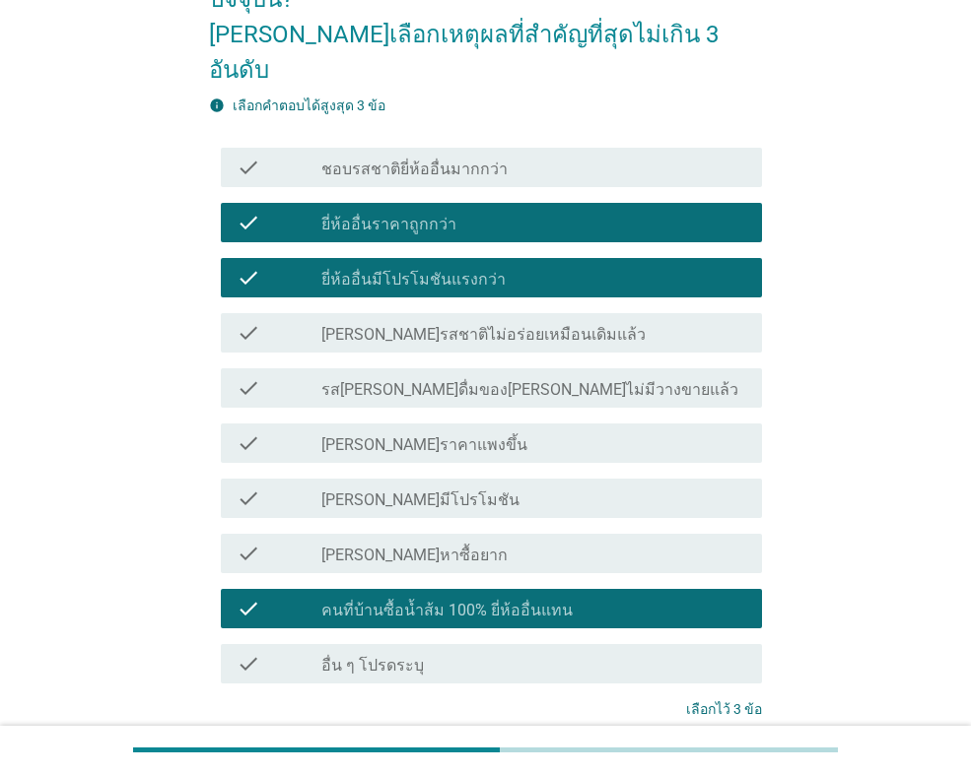
click at [740, 766] on button "ต่อไป" at bounding box center [710, 783] width 87 height 35
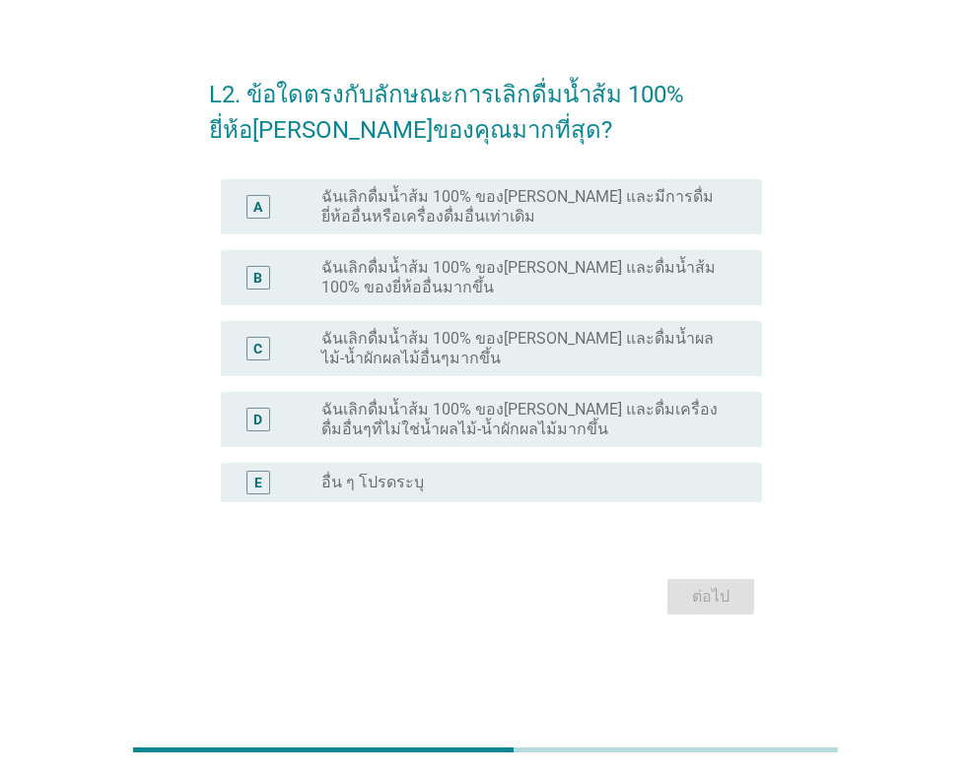
scroll to position [0, 0]
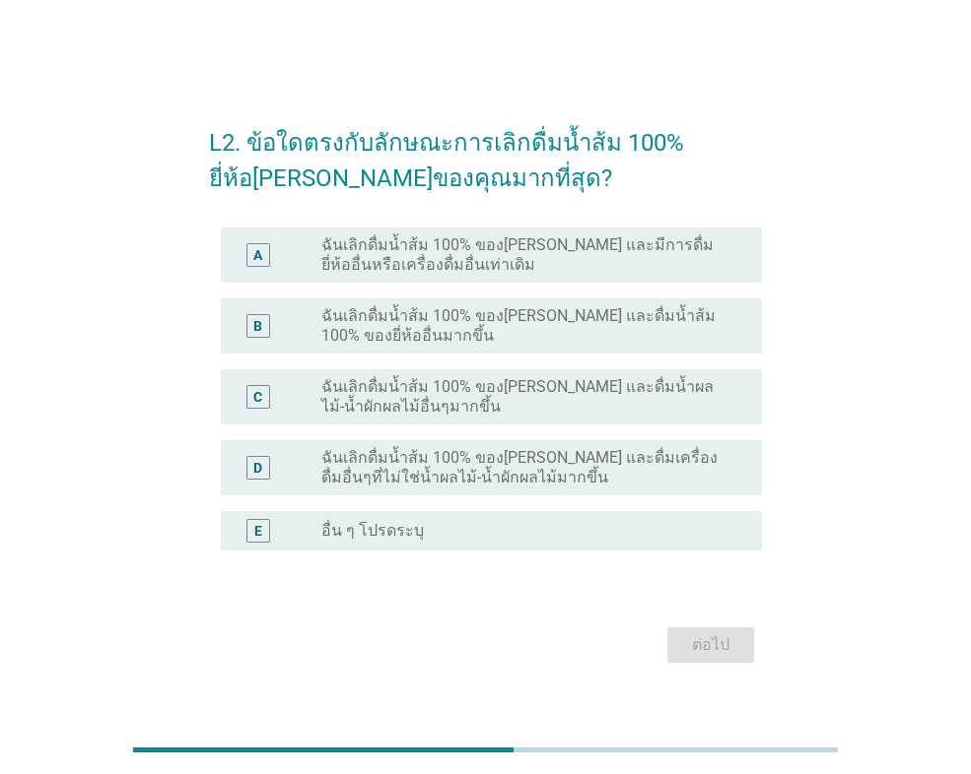
click at [479, 312] on label "ฉันเลิกดื่มน้ำส้ม 100% ของ[PERSON_NAME] และดื่มน้ำส้ม 100% ของยี่ห้ออื่นมากขึ้น" at bounding box center [525, 325] width 409 height 39
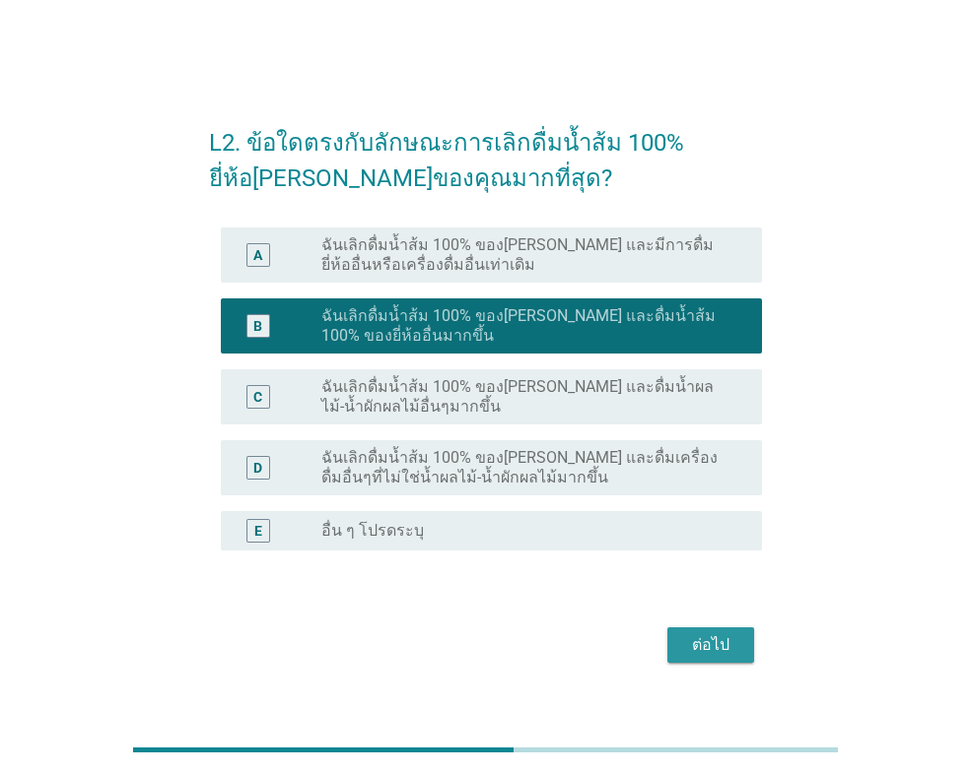
click at [687, 640] on div "ต่อไป" at bounding box center [710, 646] width 55 height 24
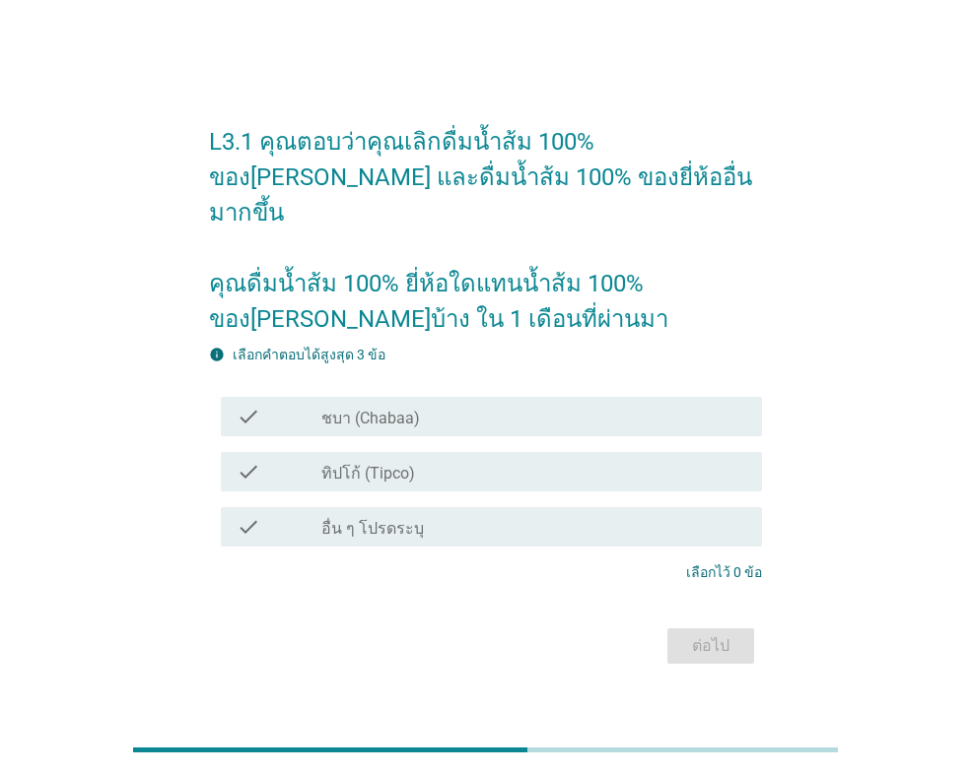
click at [539, 463] on div "check_box_outline_blank ทิปโก้ (Tipco)" at bounding box center [533, 472] width 425 height 24
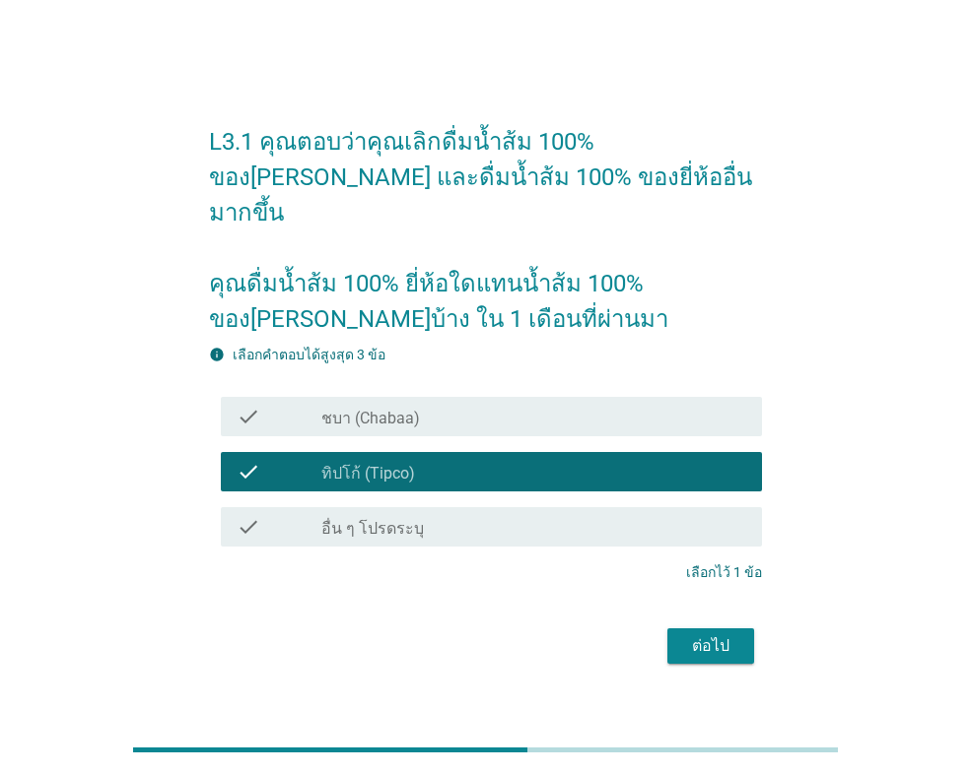
click at [712, 646] on div "ต่อไป" at bounding box center [485, 646] width 553 height 47
click at [695, 635] on div "ต่อไป" at bounding box center [710, 647] width 55 height 24
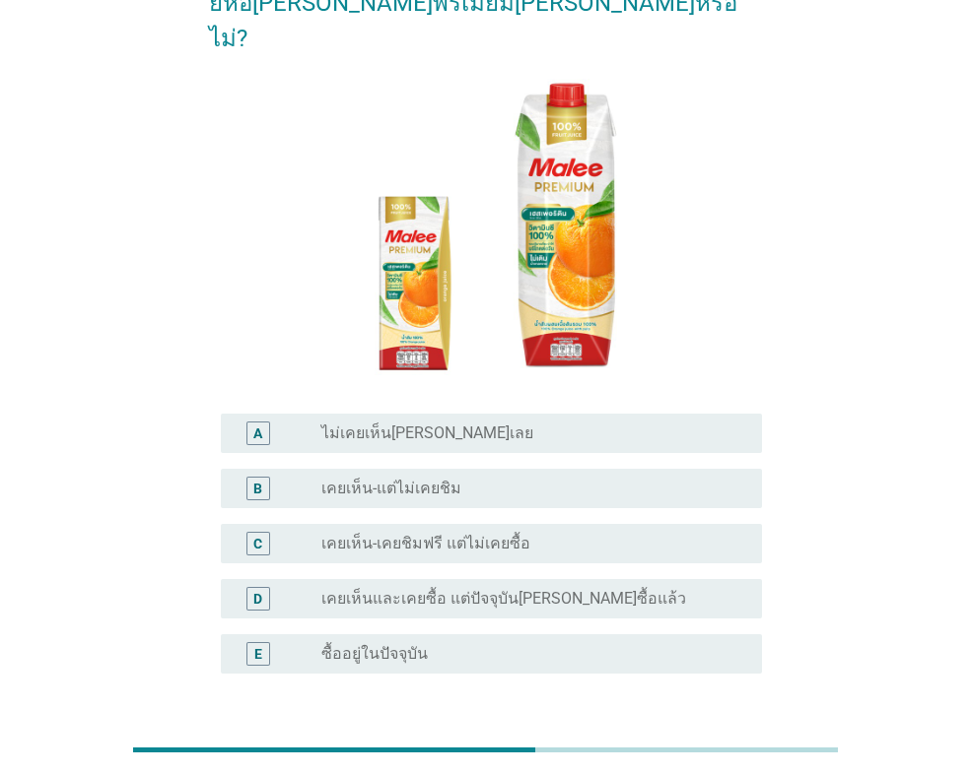
scroll to position [197, 0]
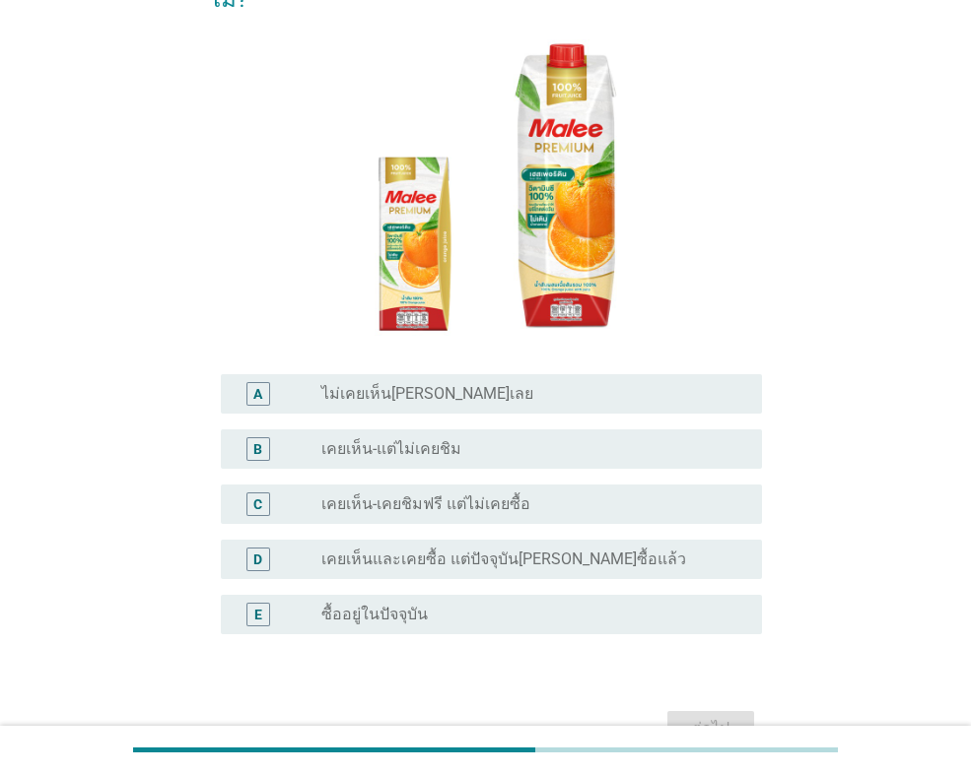
click at [485, 540] on div "D radio_button_unchecked เคยเห็นและเคยซื้อ แต่ปัจจุบัน[PERSON_NAME]ซื้อแล้ว" at bounding box center [491, 559] width 541 height 39
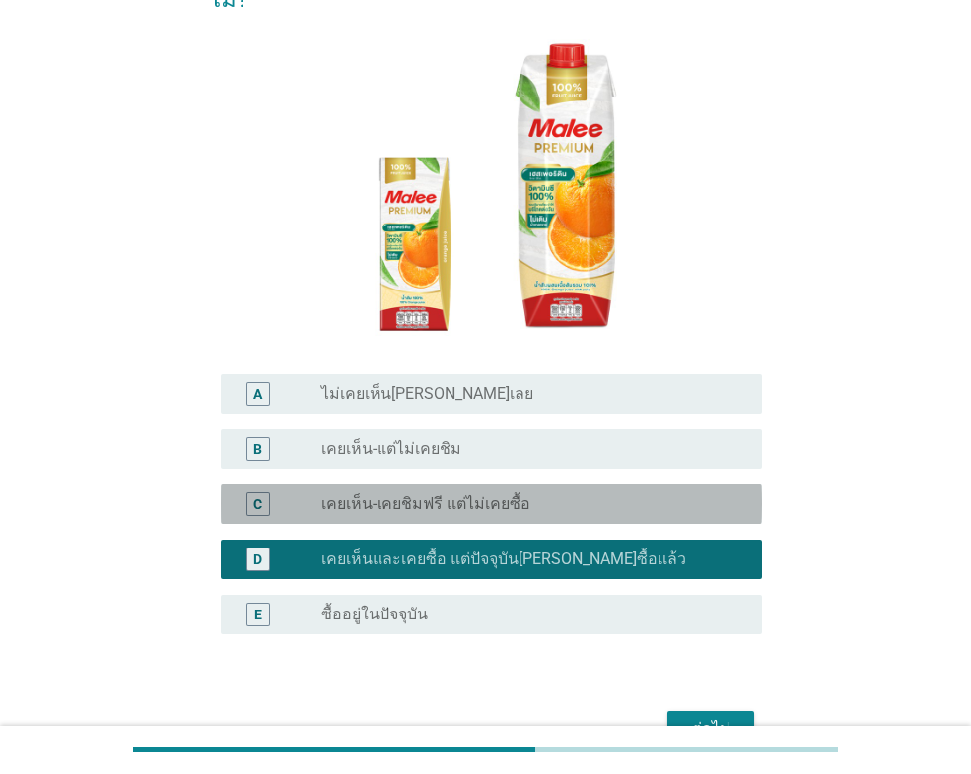
click at [546, 495] on div "radio_button_unchecked เคยเห็น-เคยชิมฟรี แต่ไม่เคยซื้อ" at bounding box center [525, 505] width 409 height 20
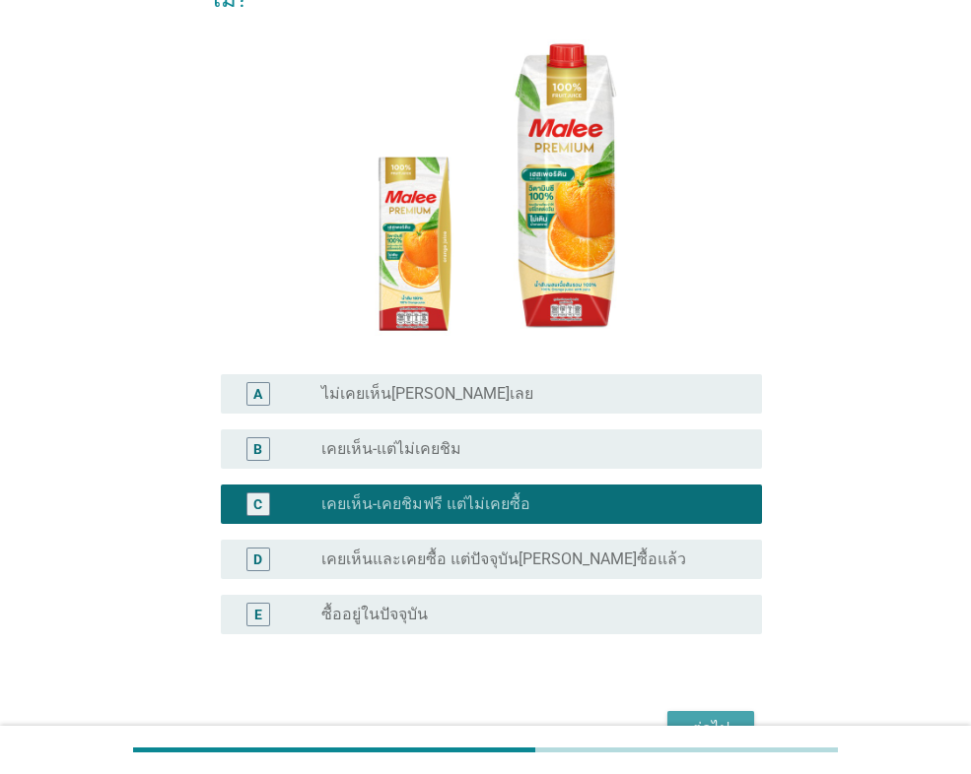
click at [698, 717] on div "ต่อไป" at bounding box center [710, 729] width 55 height 24
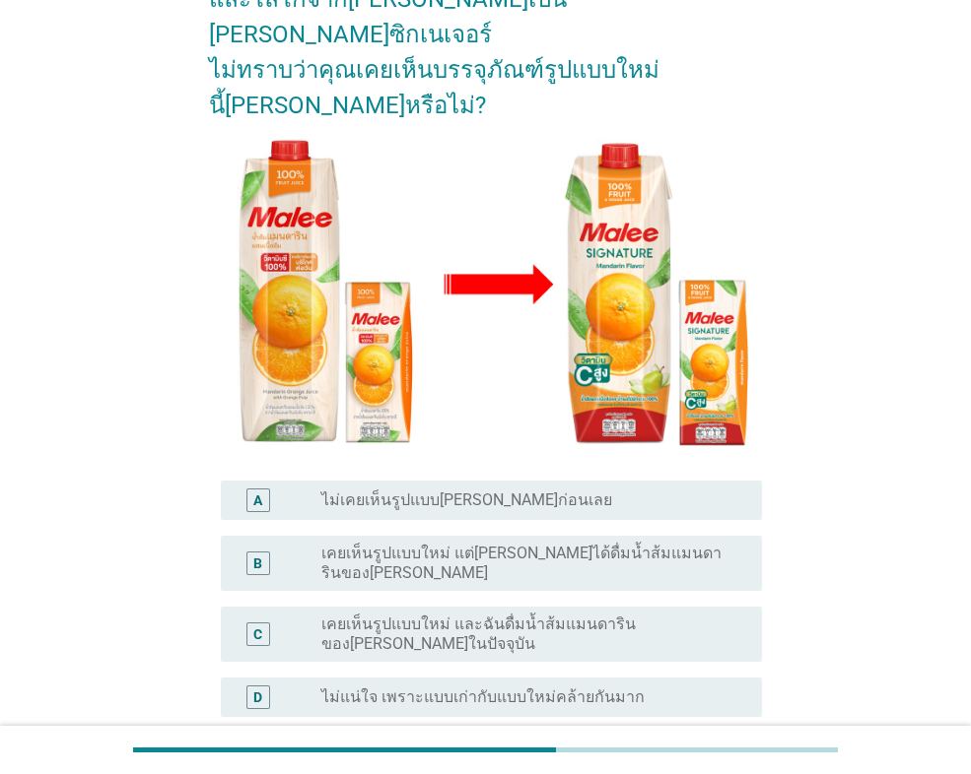
click at [550, 491] on div "radio_button_unchecked ไม่เคยเห็นรูปแบบ[PERSON_NAME]ก่อนเลย" at bounding box center [525, 501] width 409 height 20
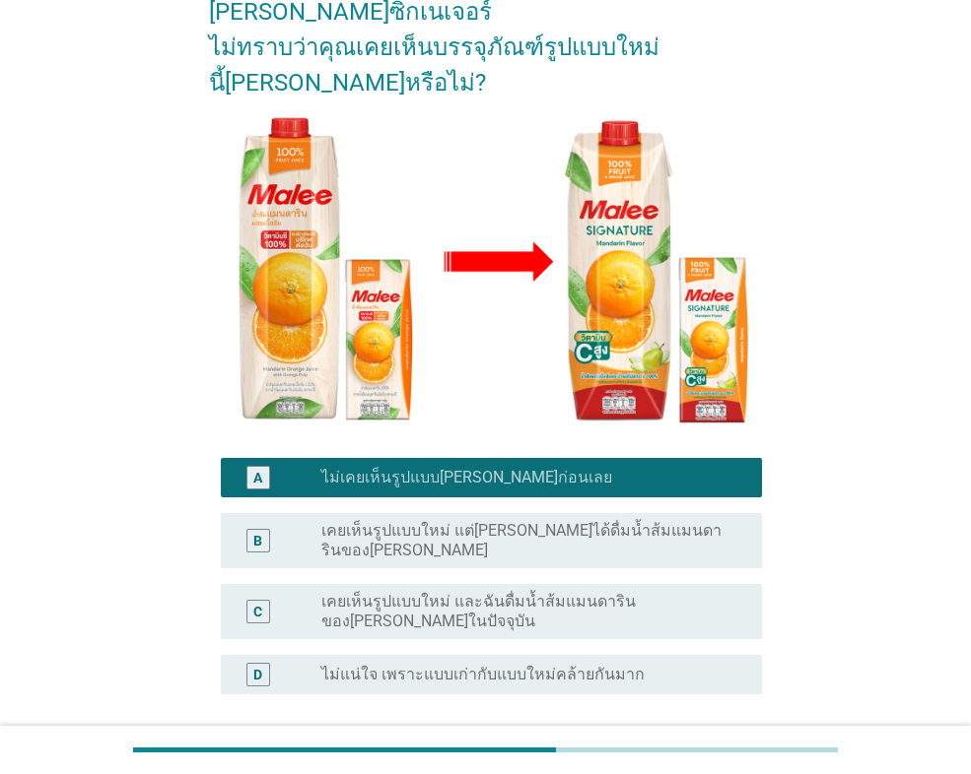
scroll to position [296, 0]
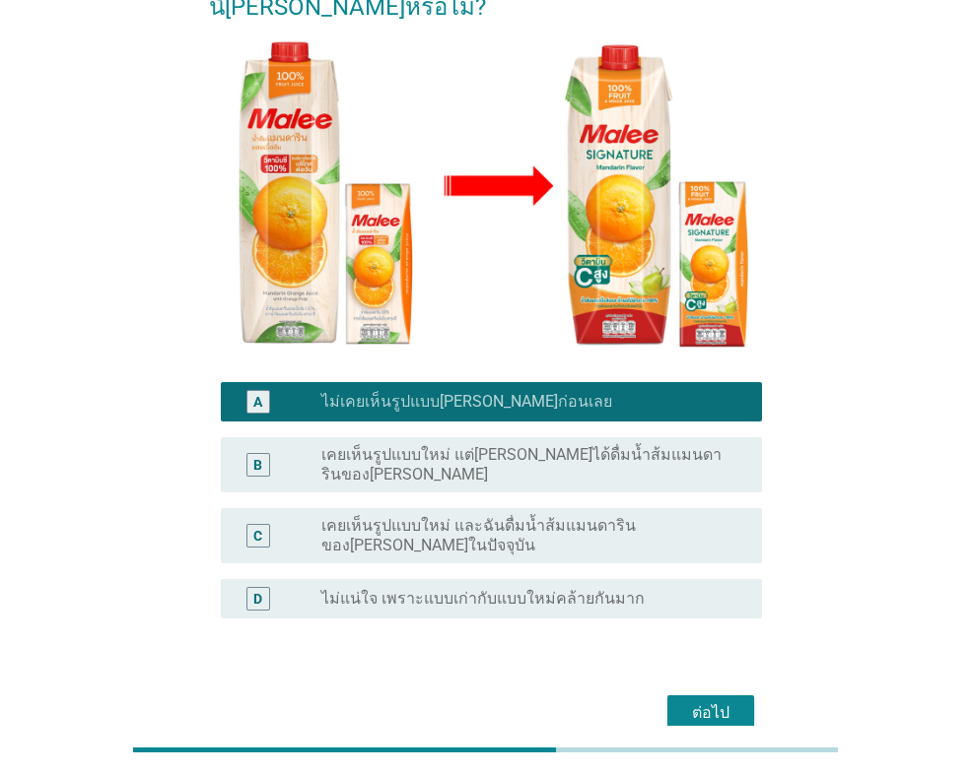
click at [730, 696] on button "ต่อไป" at bounding box center [710, 713] width 87 height 35
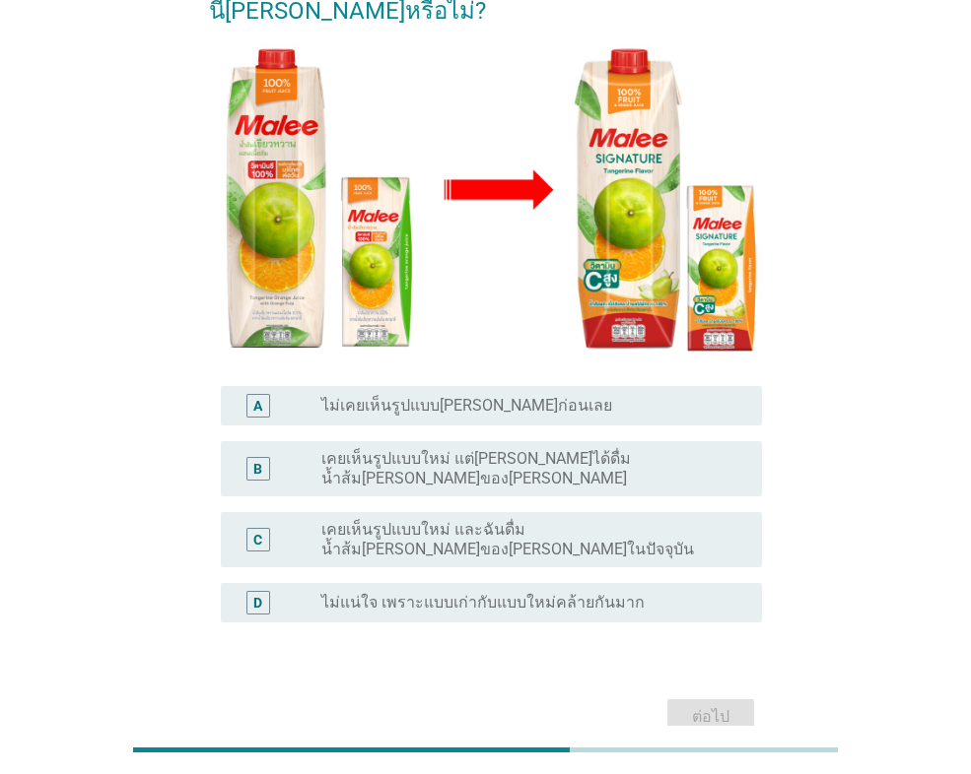
scroll to position [342, 0]
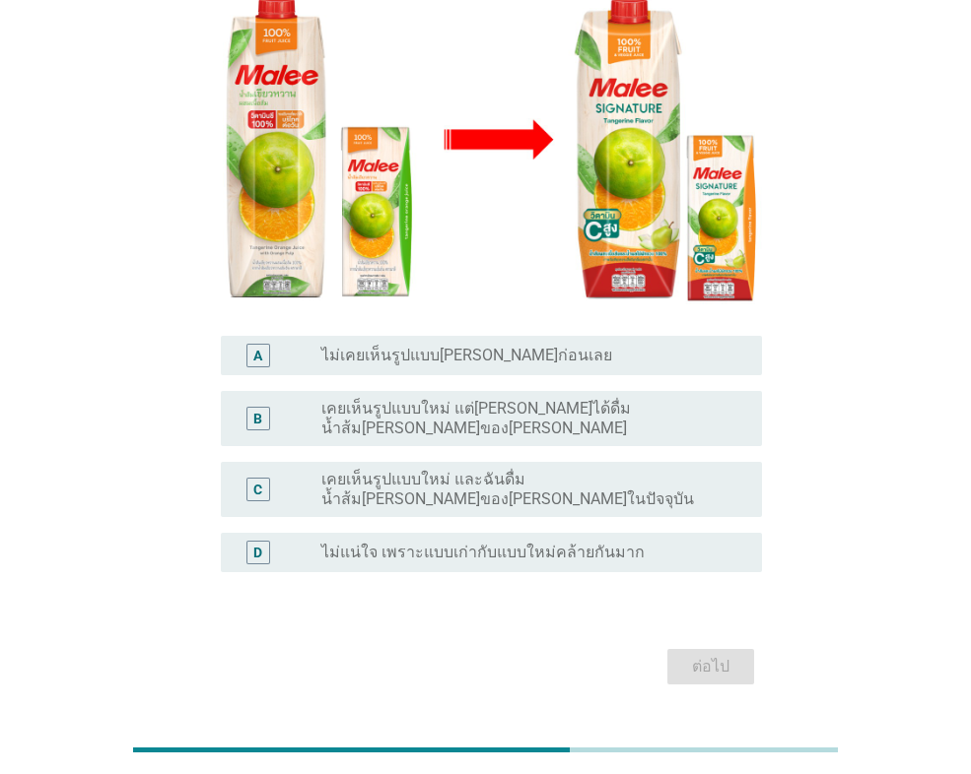
click at [508, 399] on label "เคยเห็นรูปแบบใหม่ แต่[PERSON_NAME]ได้ดื่มน้ำส้ม[PERSON_NAME]ของ[PERSON_NAME]" at bounding box center [525, 418] width 409 height 39
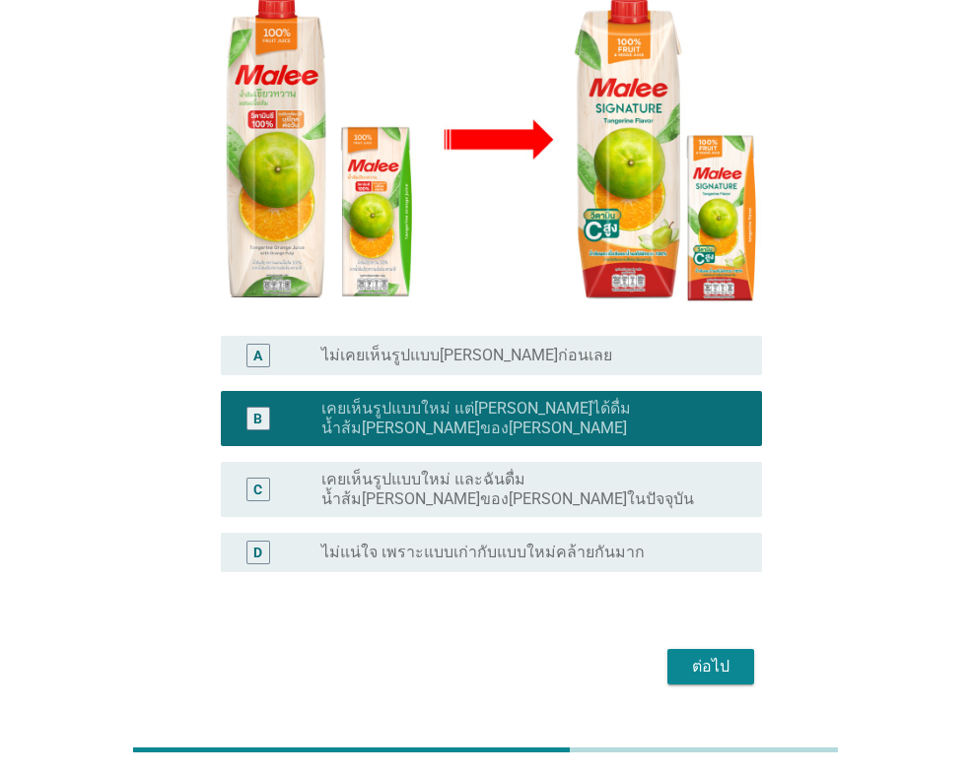
click at [701, 655] on div "ต่อไป" at bounding box center [710, 667] width 55 height 24
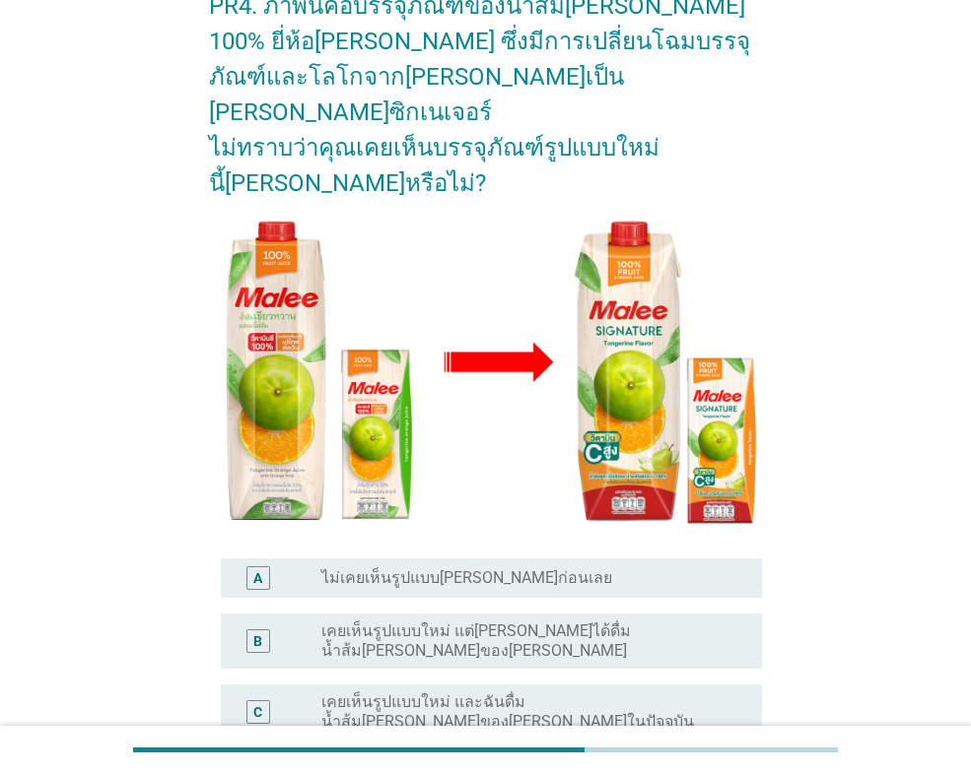
scroll to position [296, 0]
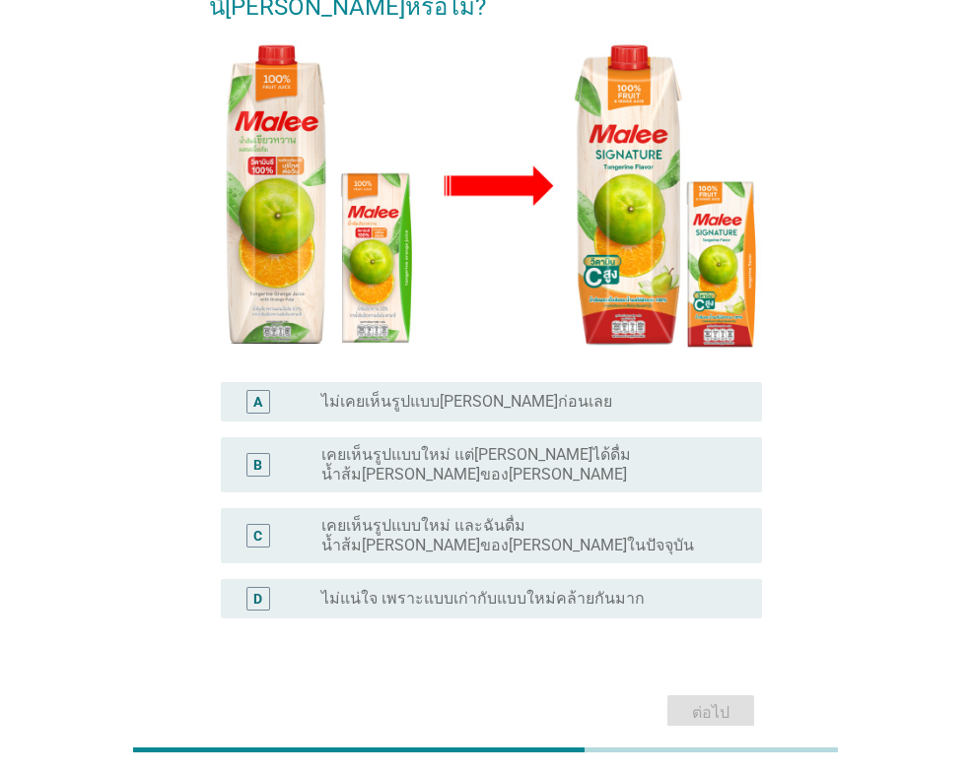
click at [493, 445] on label "เคยเห็นรูปแบบใหม่ แต่[PERSON_NAME]ได้ดื่มน้ำส้ม[PERSON_NAME]ของ[PERSON_NAME]" at bounding box center [525, 464] width 409 height 39
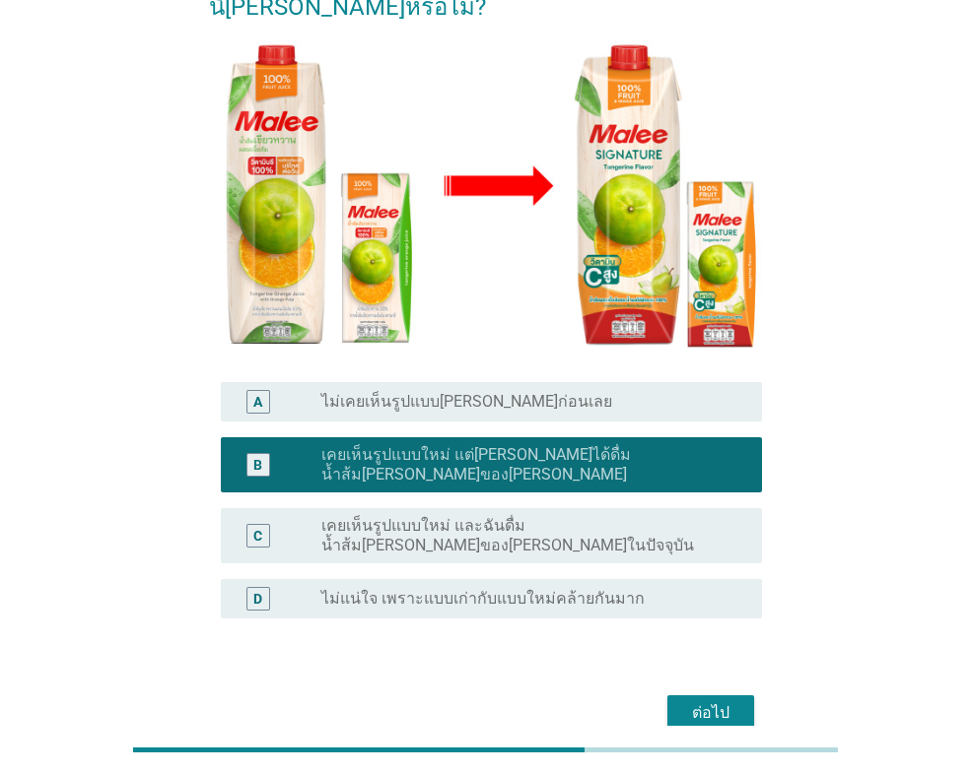
click at [609, 516] on label "เคยเห็นรูปแบบใหม่ และฉันดื่มน้ำส้ม[PERSON_NAME]ของ[PERSON_NAME]ในปัจจุบัน" at bounding box center [525, 535] width 409 height 39
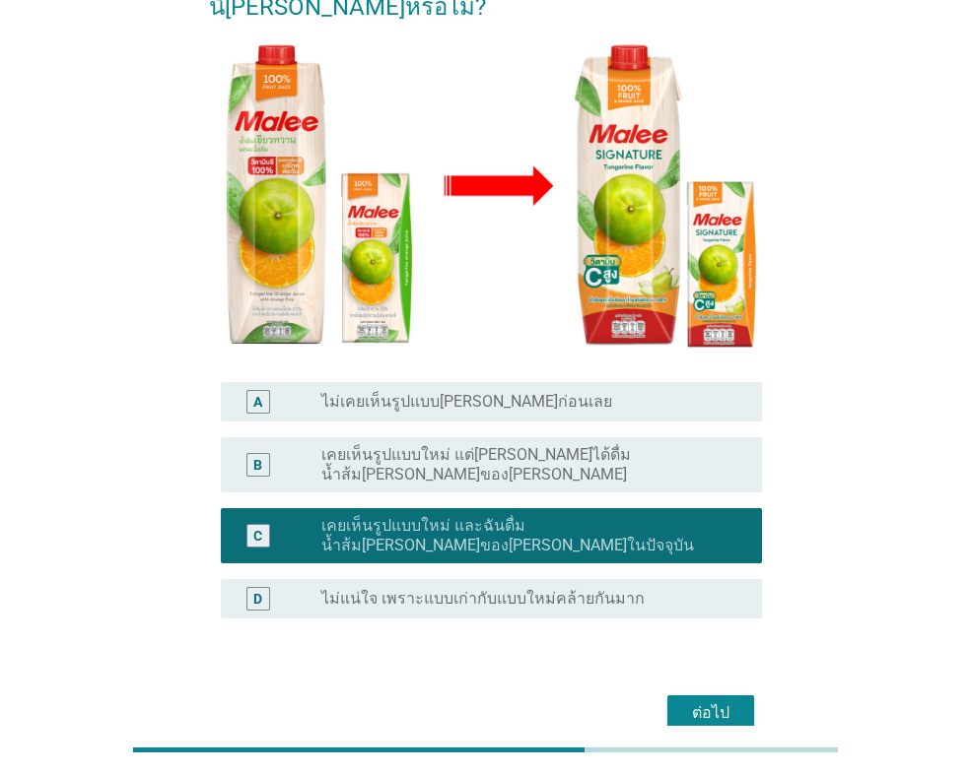
click at [697, 702] on div "ต่อไป" at bounding box center [710, 714] width 55 height 24
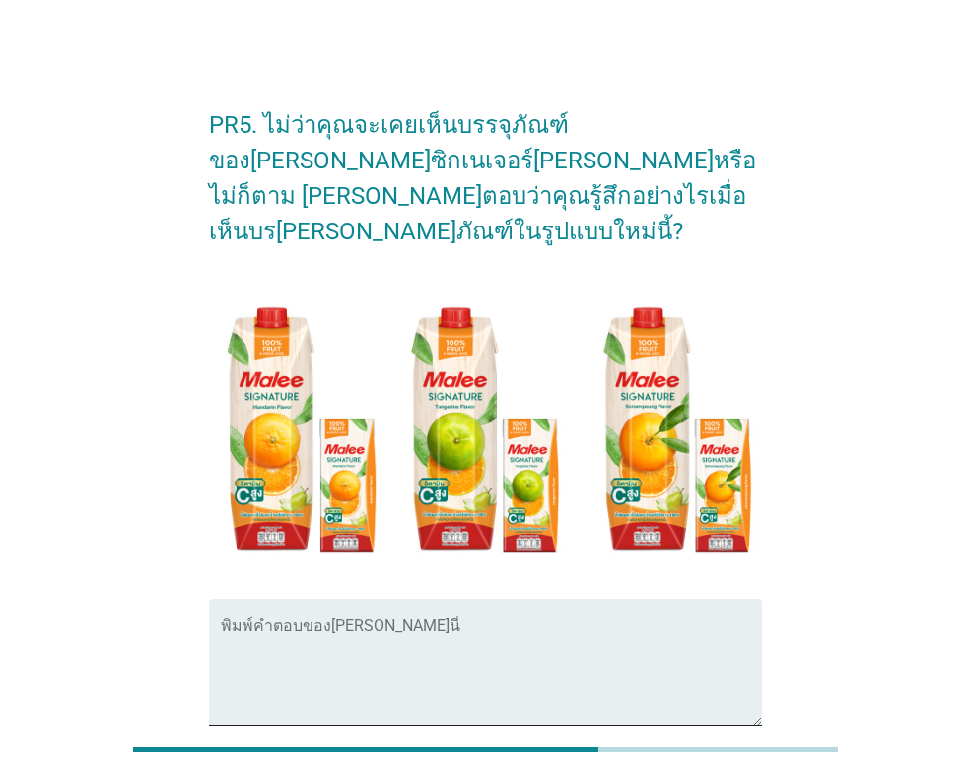
click at [417, 599] on div "พิมพ์คำตอบของ[PERSON_NAME]นี่" at bounding box center [491, 662] width 541 height 127
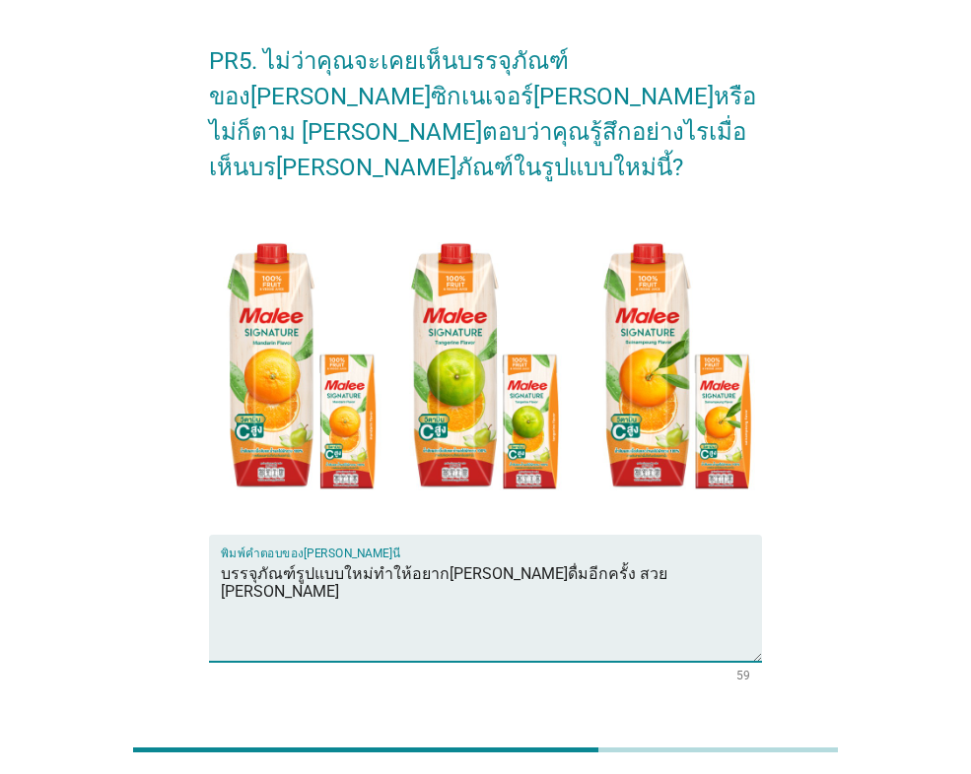
scroll to position [166, 0]
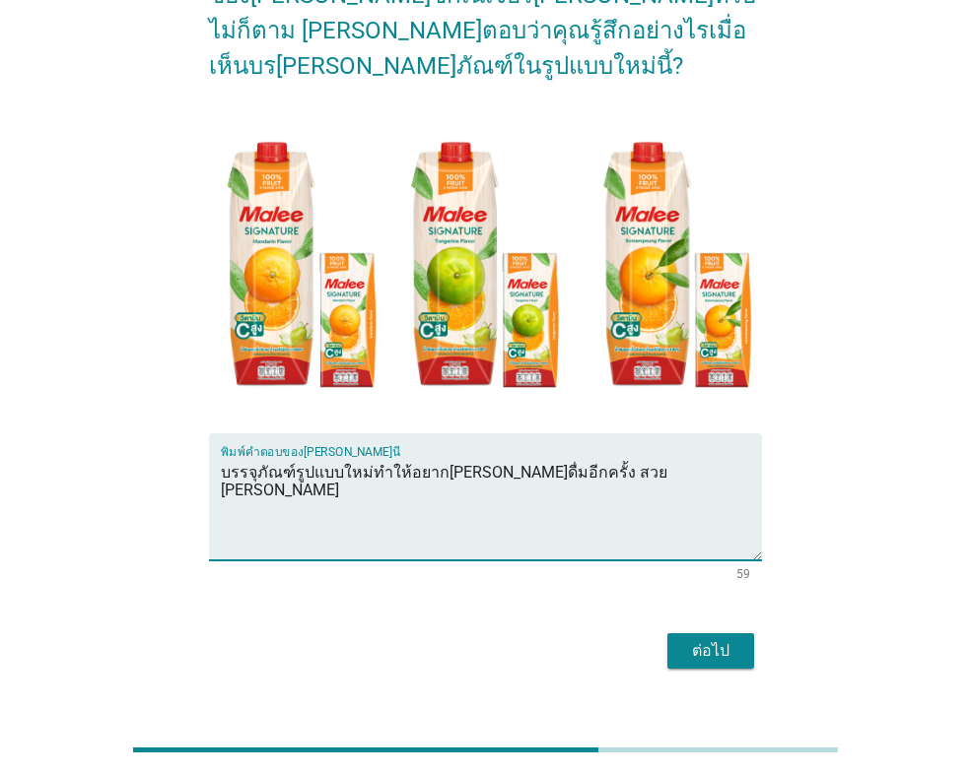
type textarea "บรรจุภัณฑ์รูปแบบใหม่ทำให้อยาก[PERSON_NAME]ดื่มอีกครั้ง สวย [PERSON_NAME]"
click at [710, 639] on div "ต่อไป" at bounding box center [710, 651] width 55 height 24
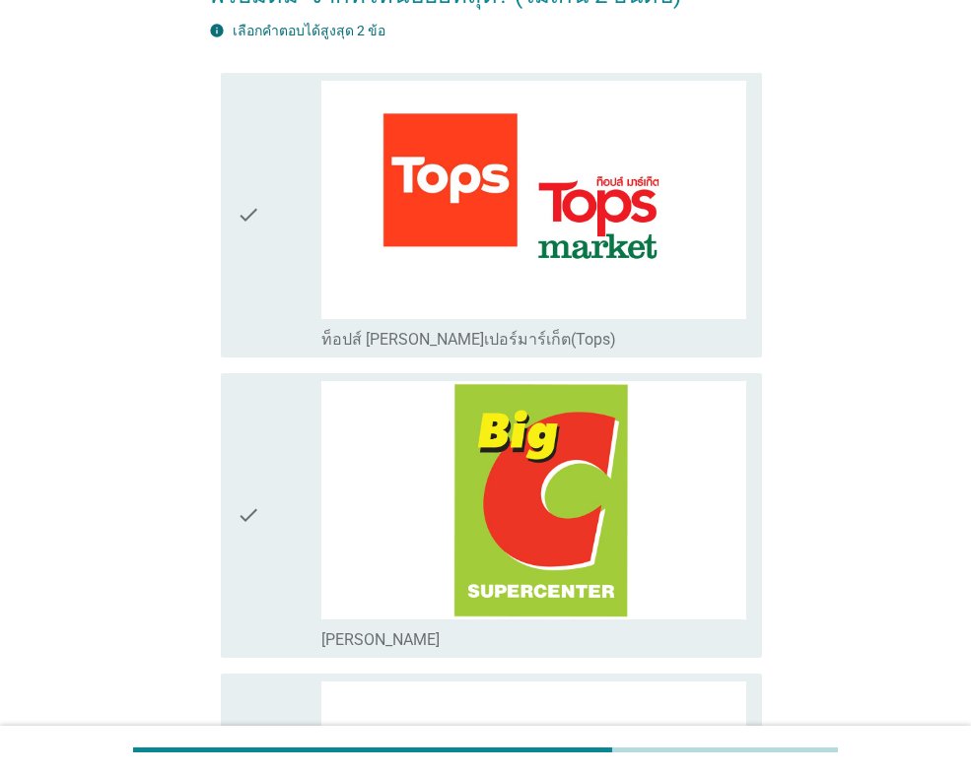
scroll to position [0, 0]
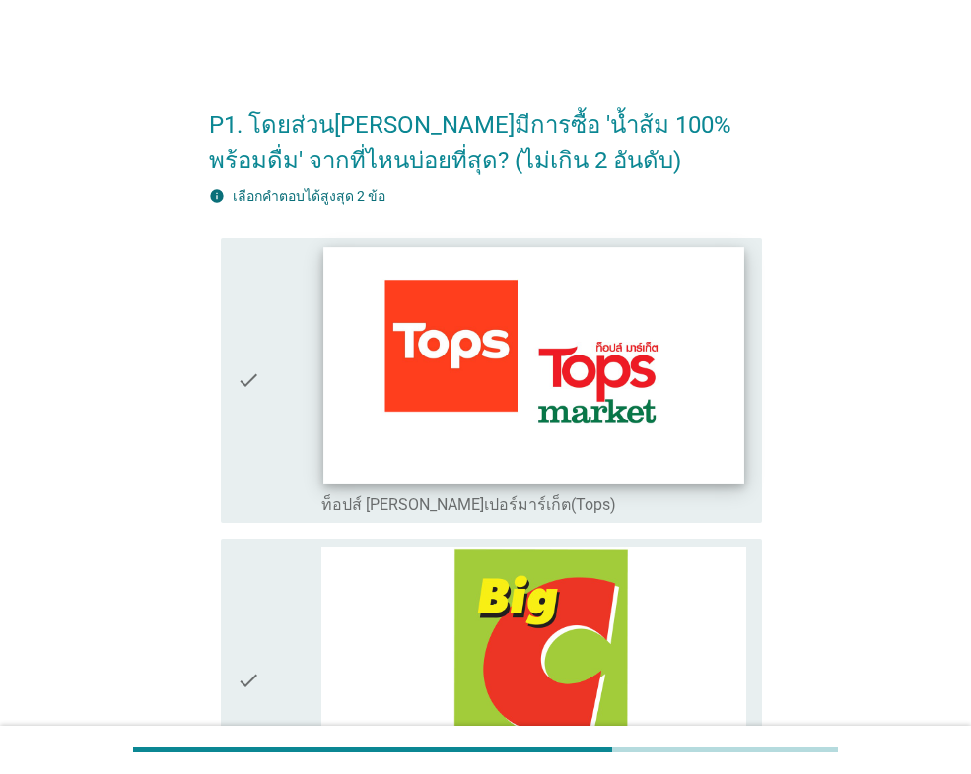
click at [508, 438] on img at bounding box center [533, 365] width 420 height 236
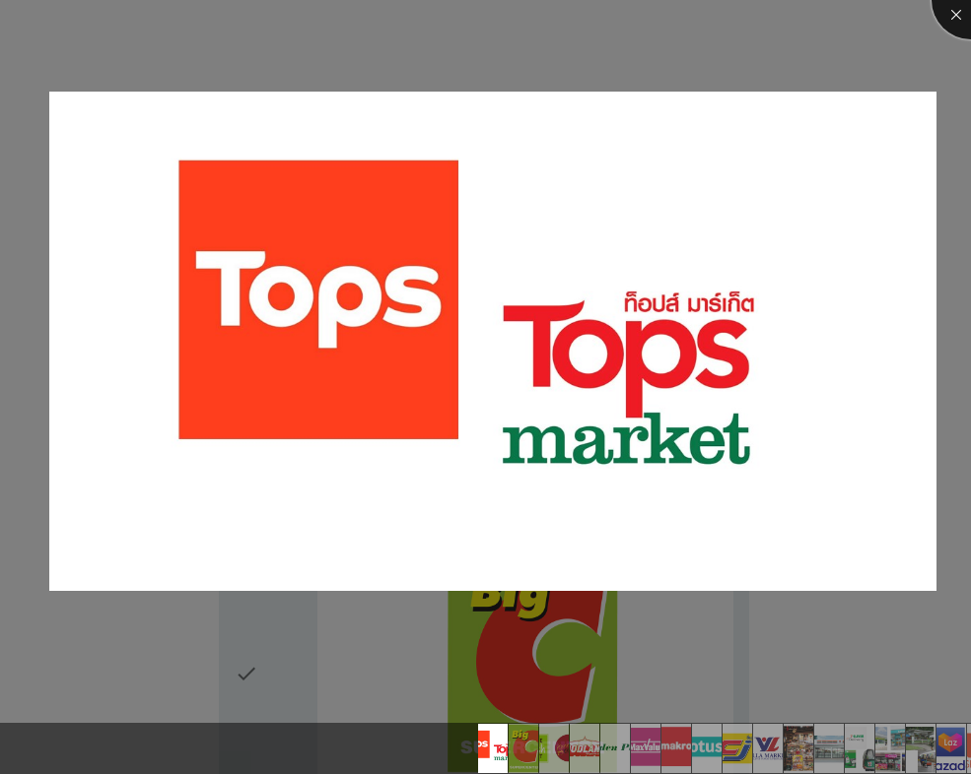
click at [942, 23] on div at bounding box center [970, 0] width 79 height 79
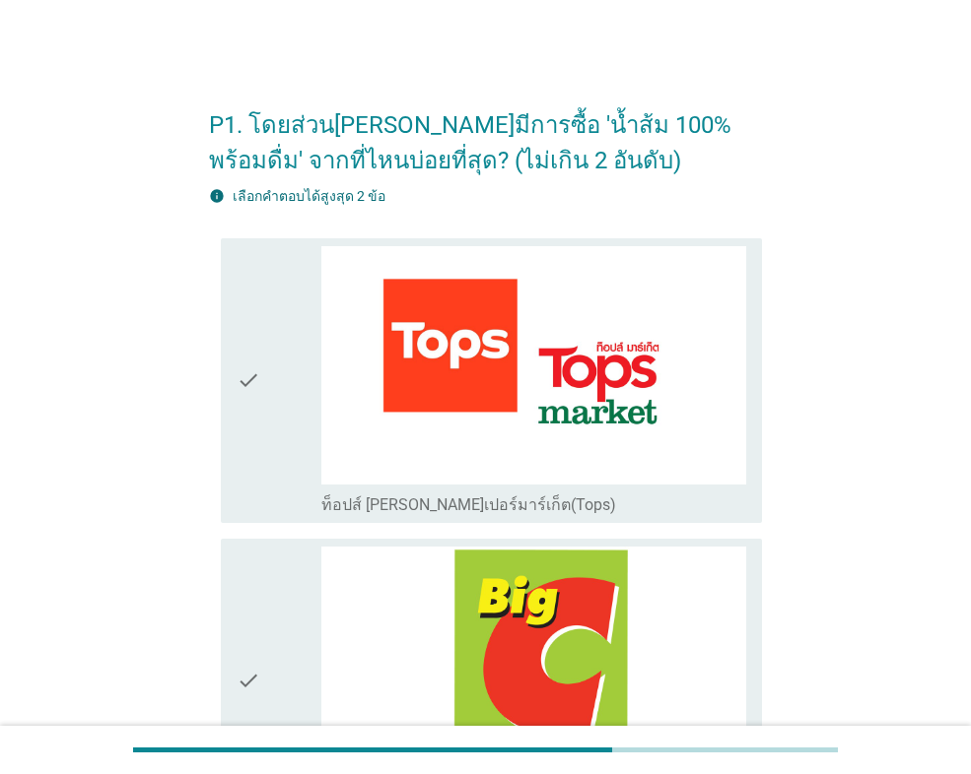
click at [242, 356] on icon "check" at bounding box center [248, 380] width 24 height 269
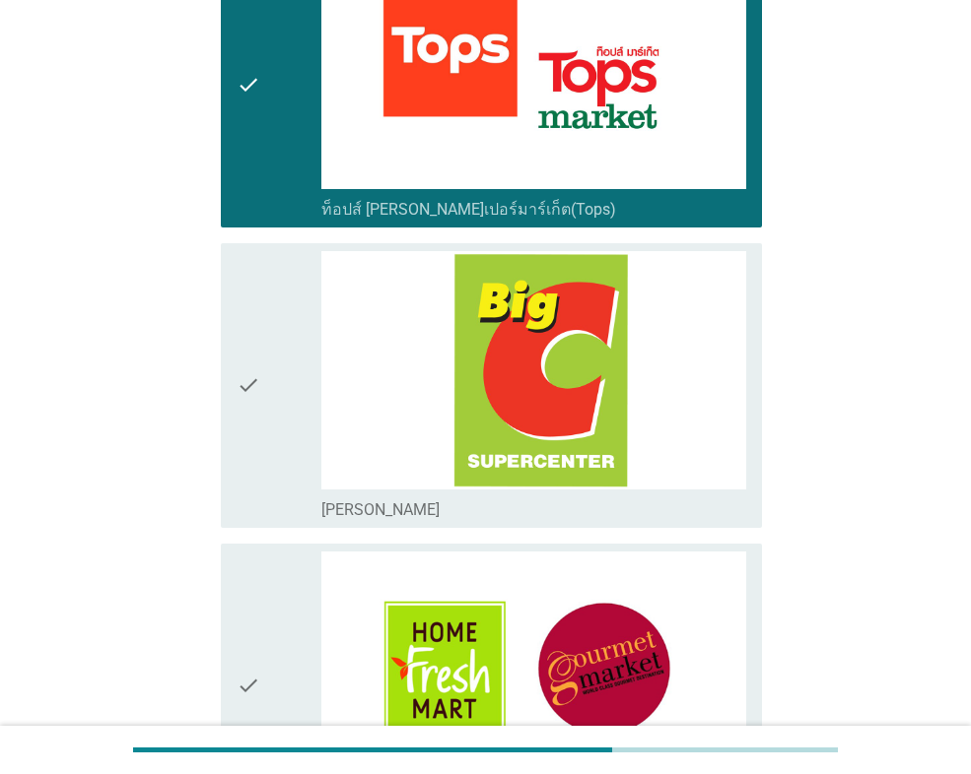
click at [294, 392] on div "check" at bounding box center [278, 385] width 85 height 269
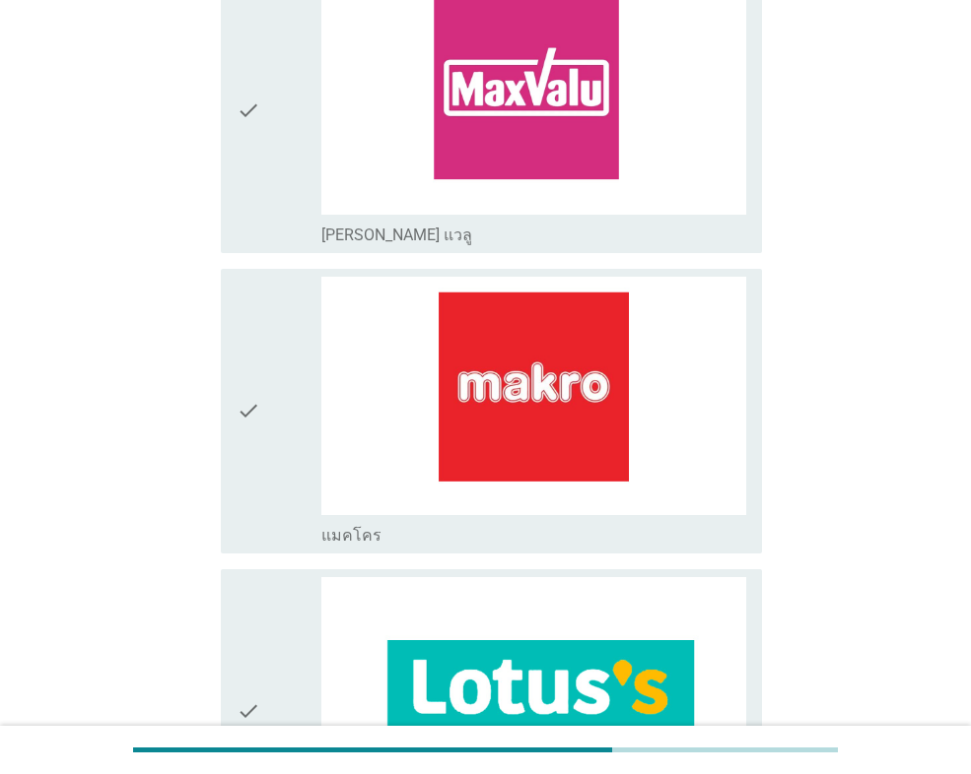
click at [269, 442] on div "check" at bounding box center [278, 411] width 85 height 269
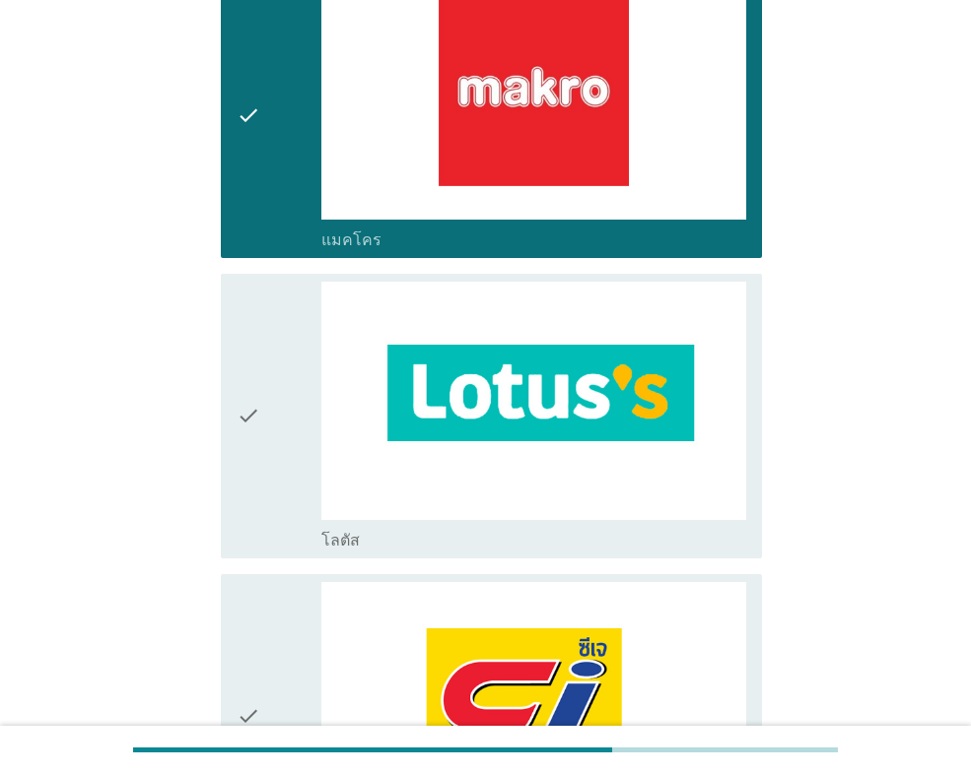
click at [269, 442] on div "check" at bounding box center [278, 416] width 85 height 269
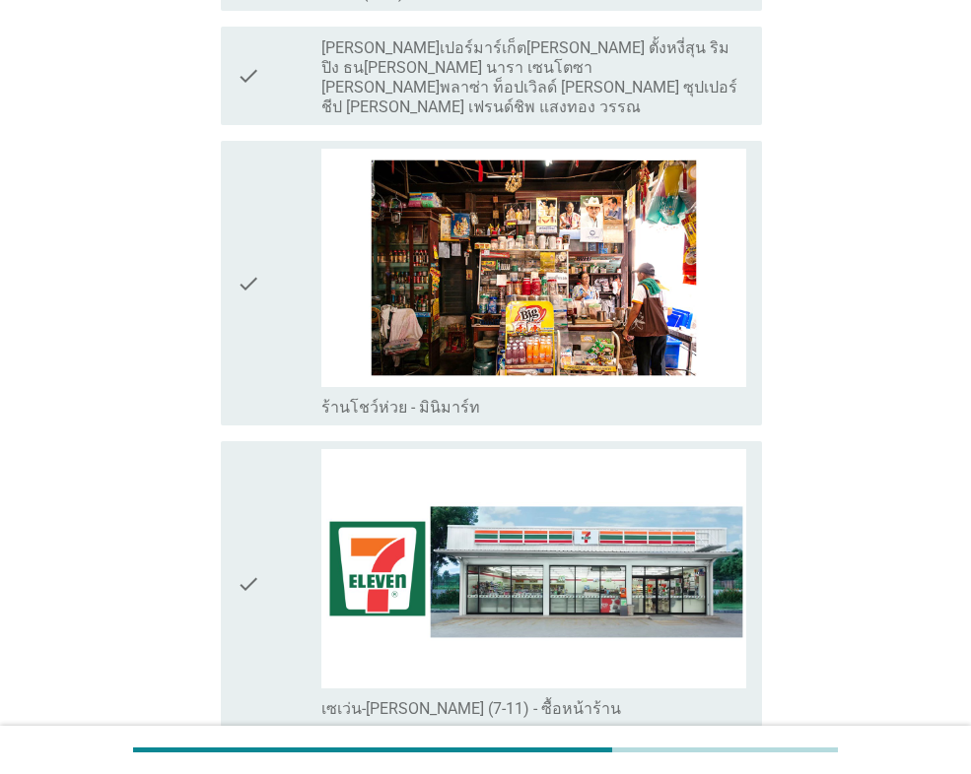
scroll to position [3252, 0]
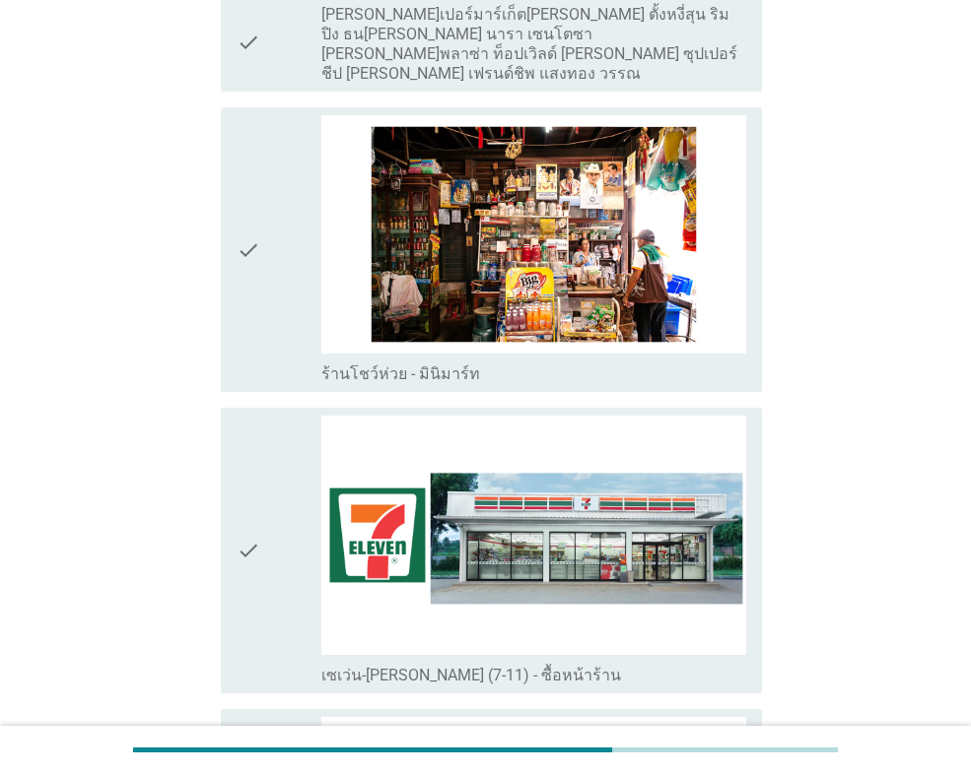
click at [269, 442] on div "check" at bounding box center [278, 550] width 85 height 269
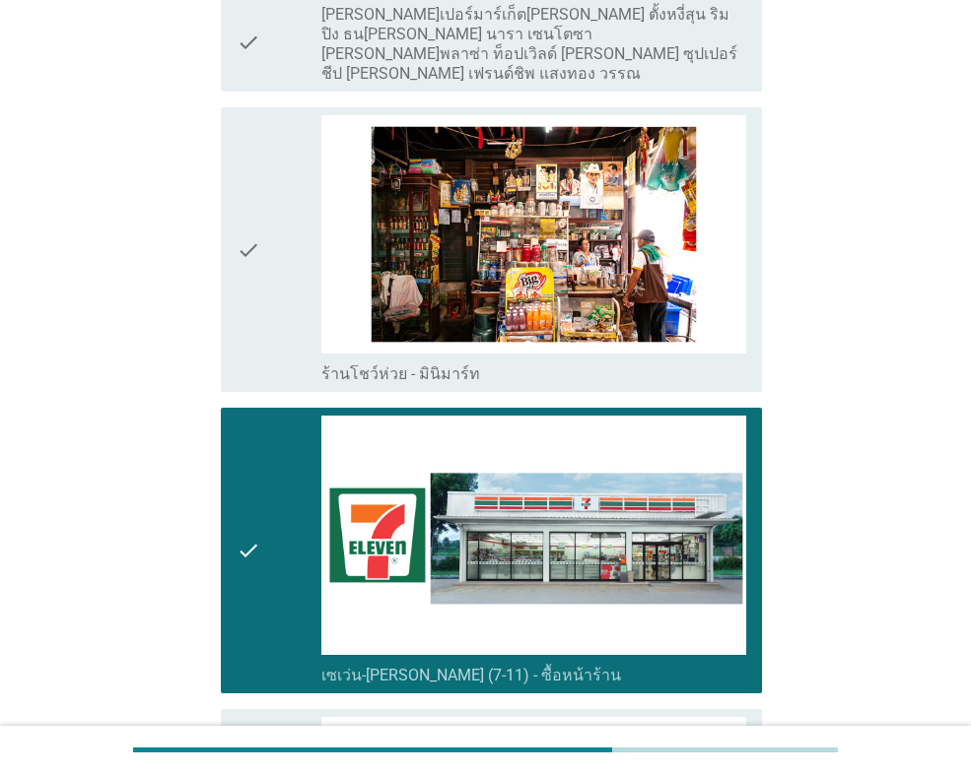
click at [272, 290] on div "check" at bounding box center [278, 249] width 85 height 269
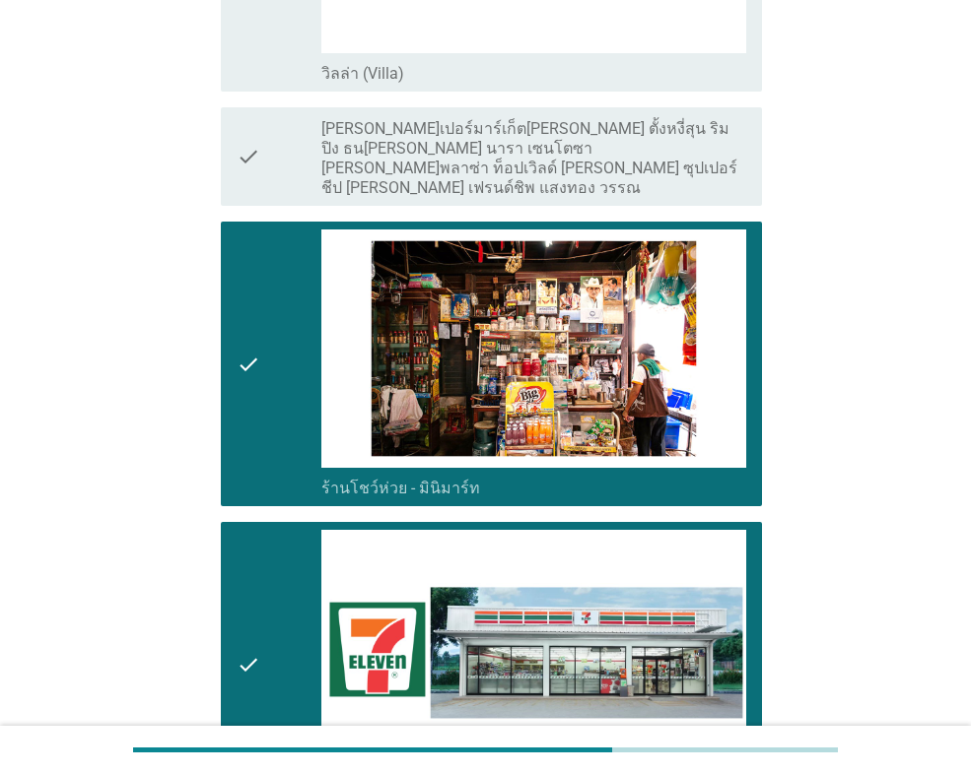
scroll to position [3055, 0]
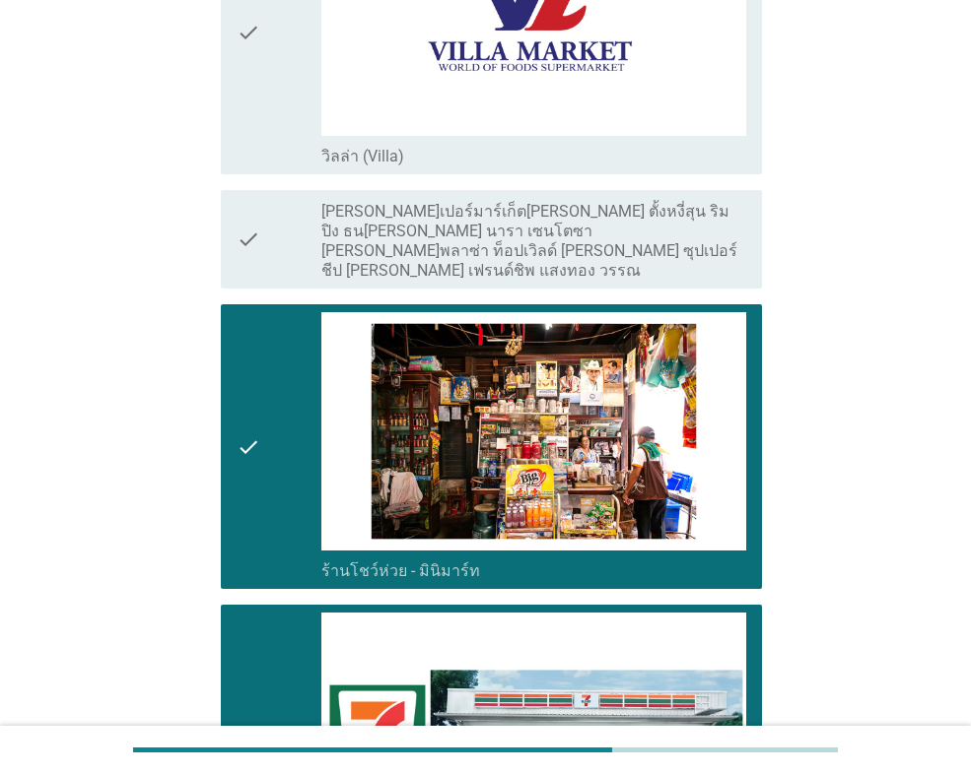
click at [275, 244] on div "check" at bounding box center [278, 239] width 85 height 83
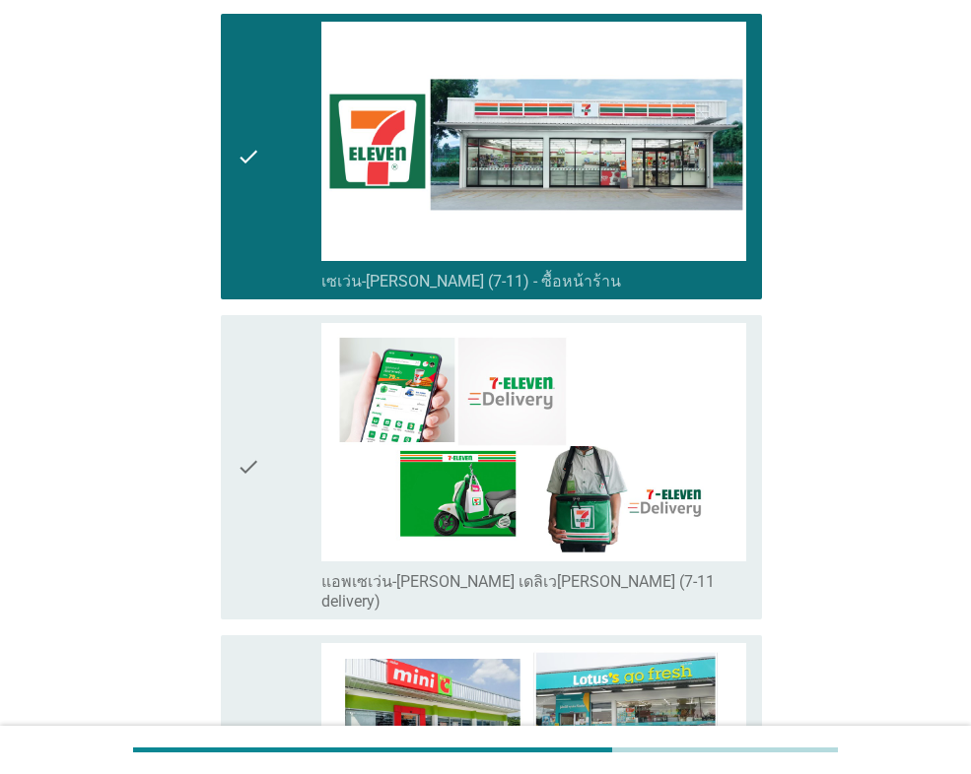
click at [259, 386] on icon "check" at bounding box center [248, 467] width 24 height 289
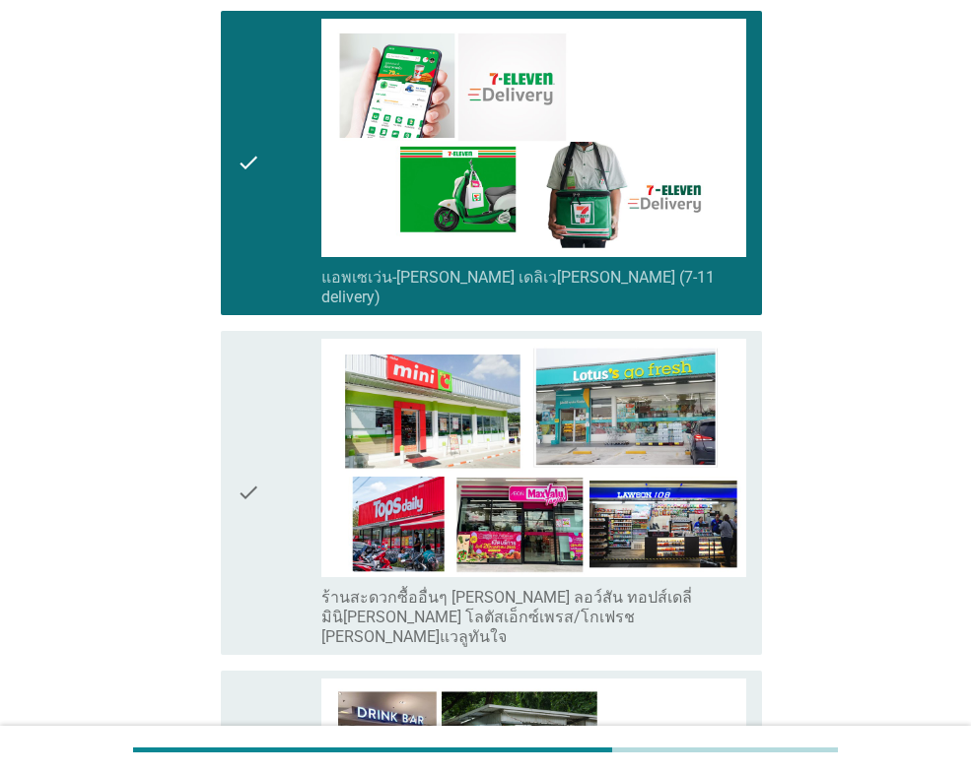
scroll to position [4040, 0]
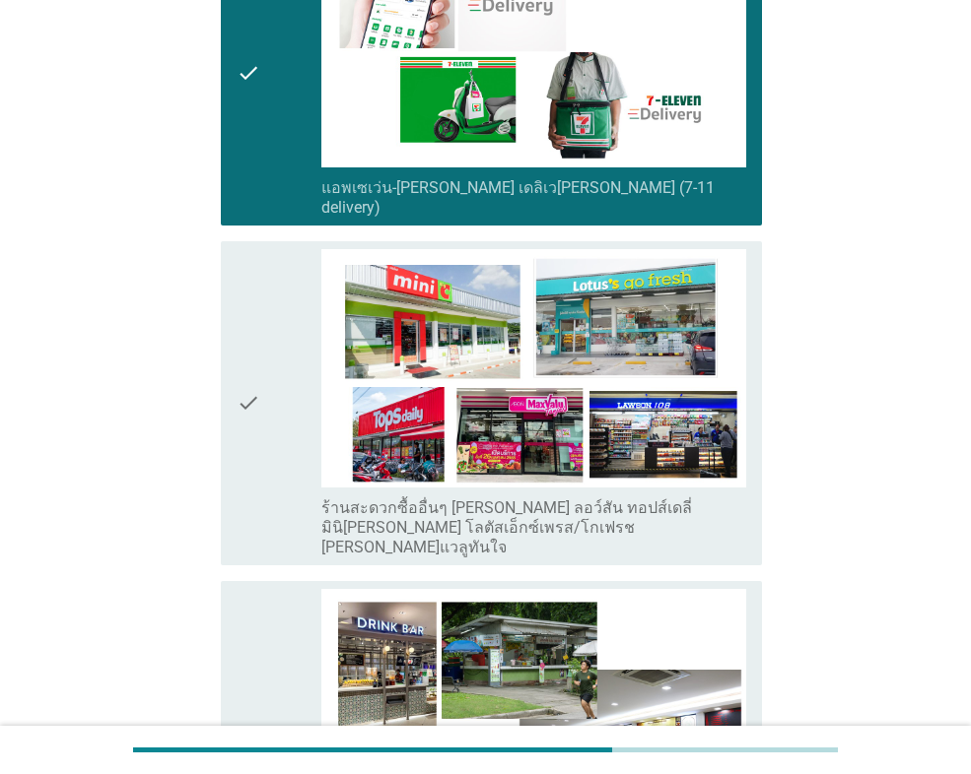
click at [295, 339] on div "check" at bounding box center [278, 403] width 85 height 308
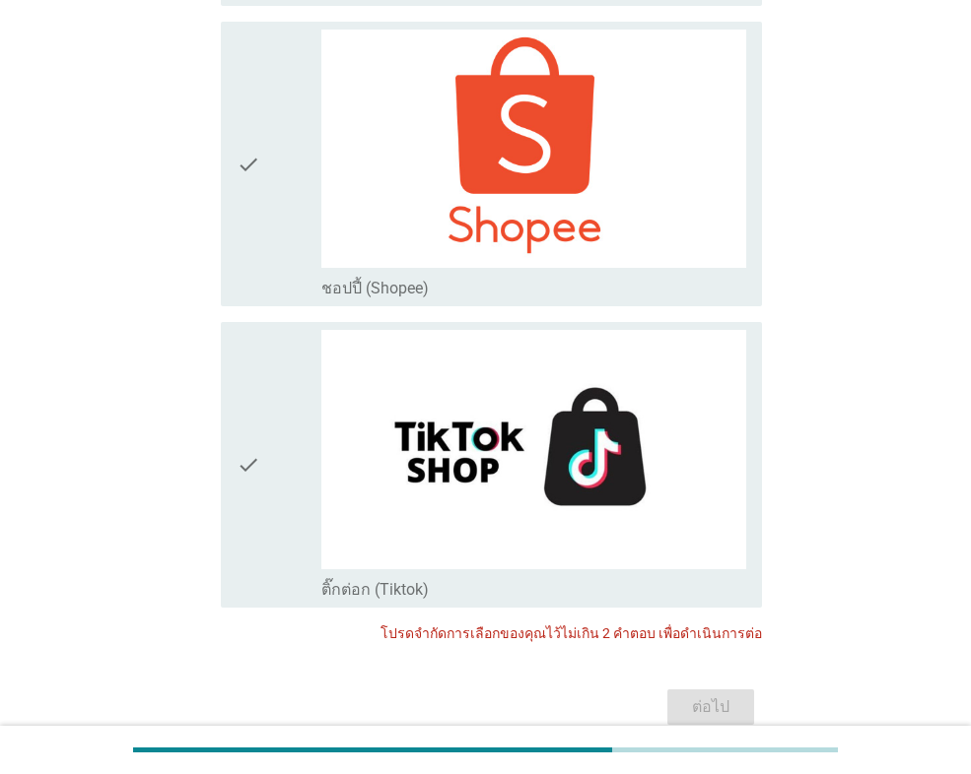
scroll to position [5222, 0]
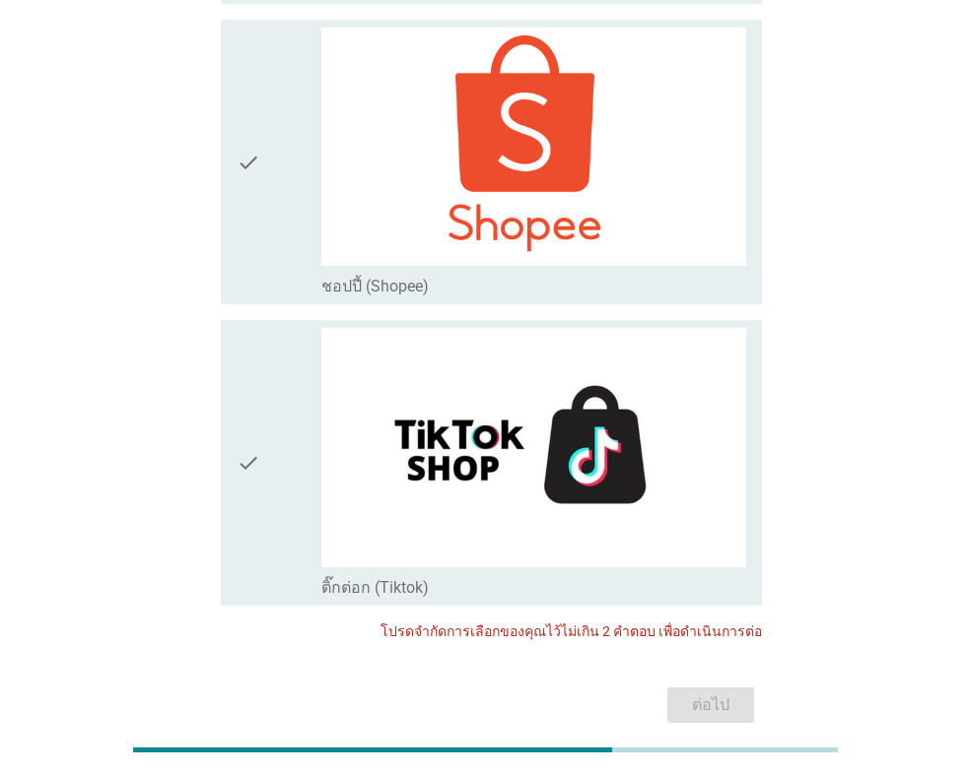
click at [302, 73] on div "check" at bounding box center [278, 162] width 85 height 269
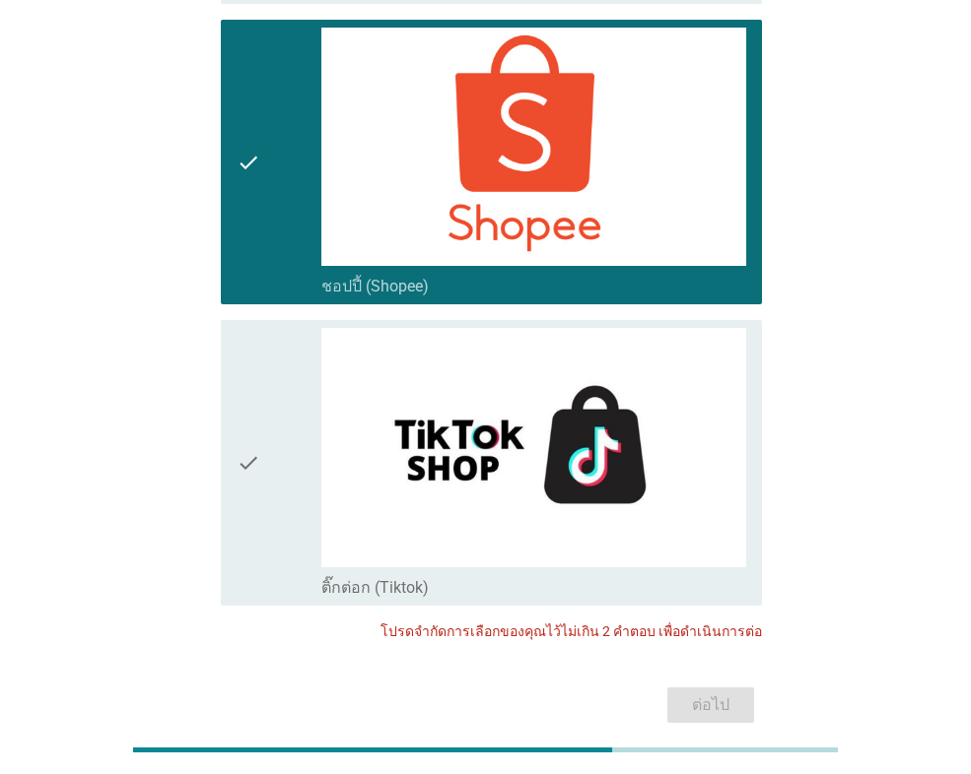
click at [272, 151] on div "check" at bounding box center [278, 162] width 85 height 269
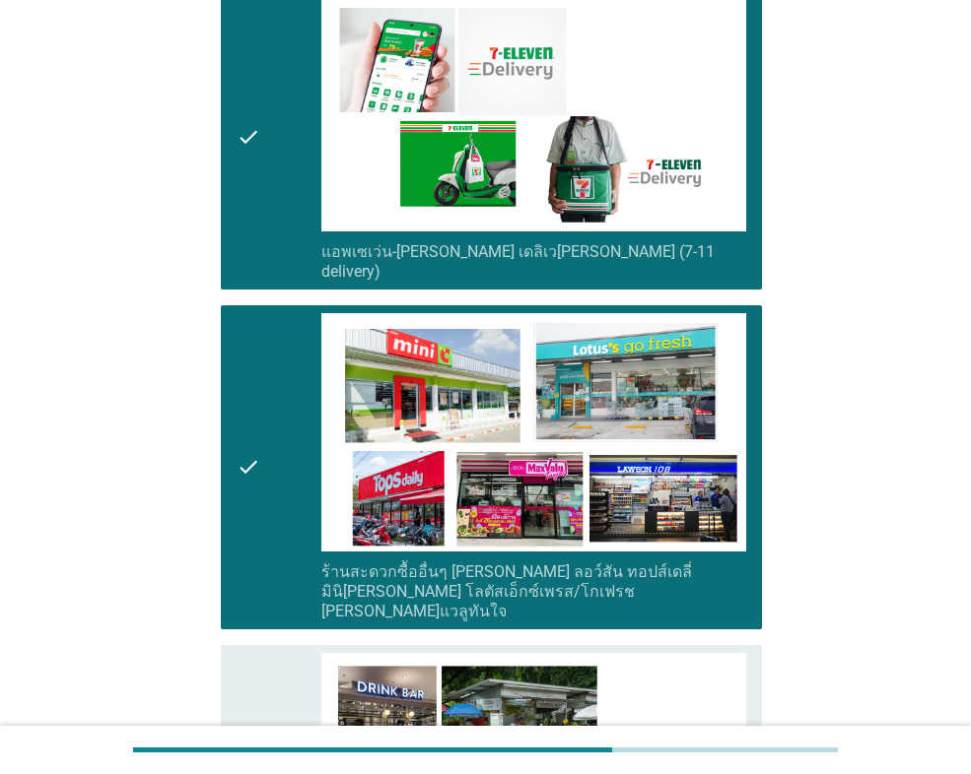
scroll to position [3843, 0]
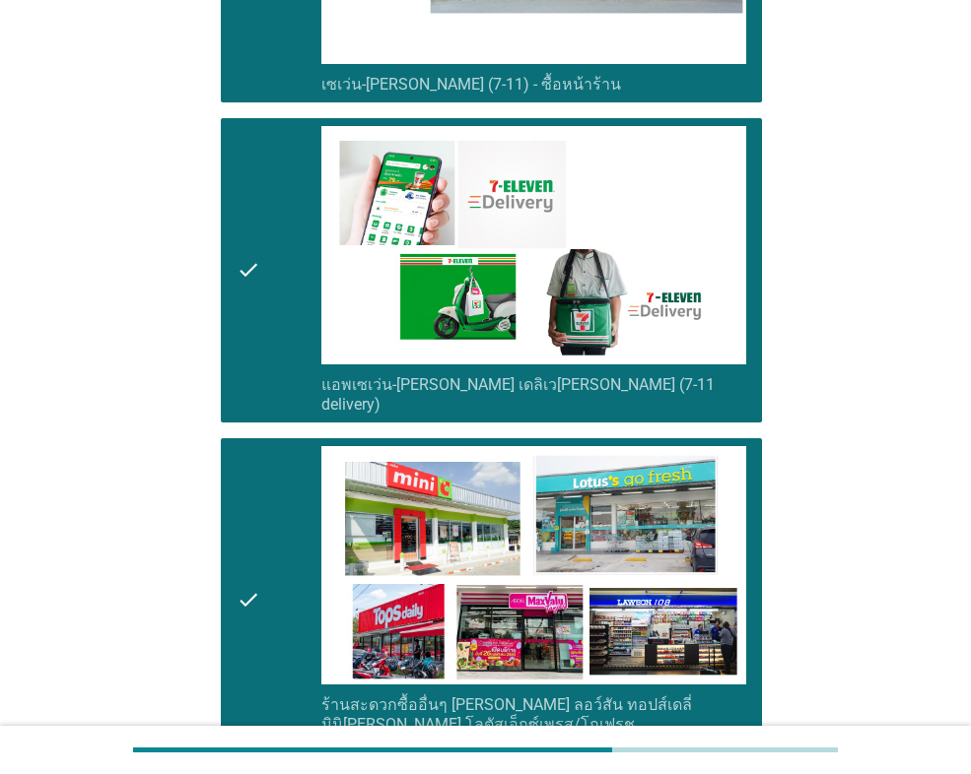
click at [273, 504] on div "check" at bounding box center [278, 600] width 85 height 308
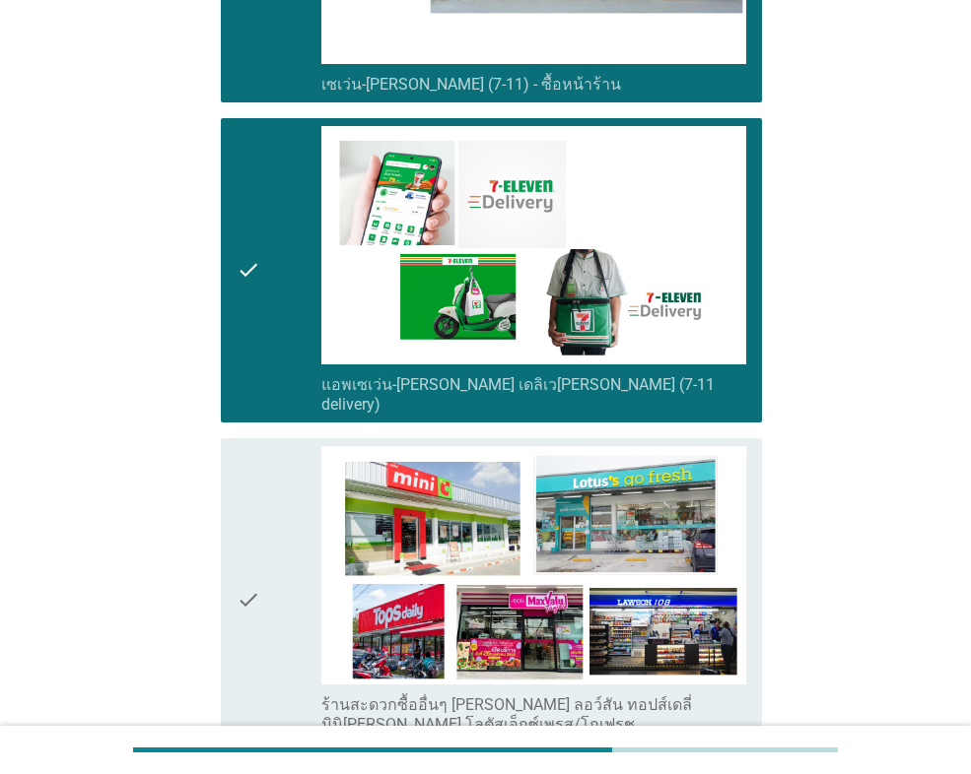
scroll to position [3449, 0]
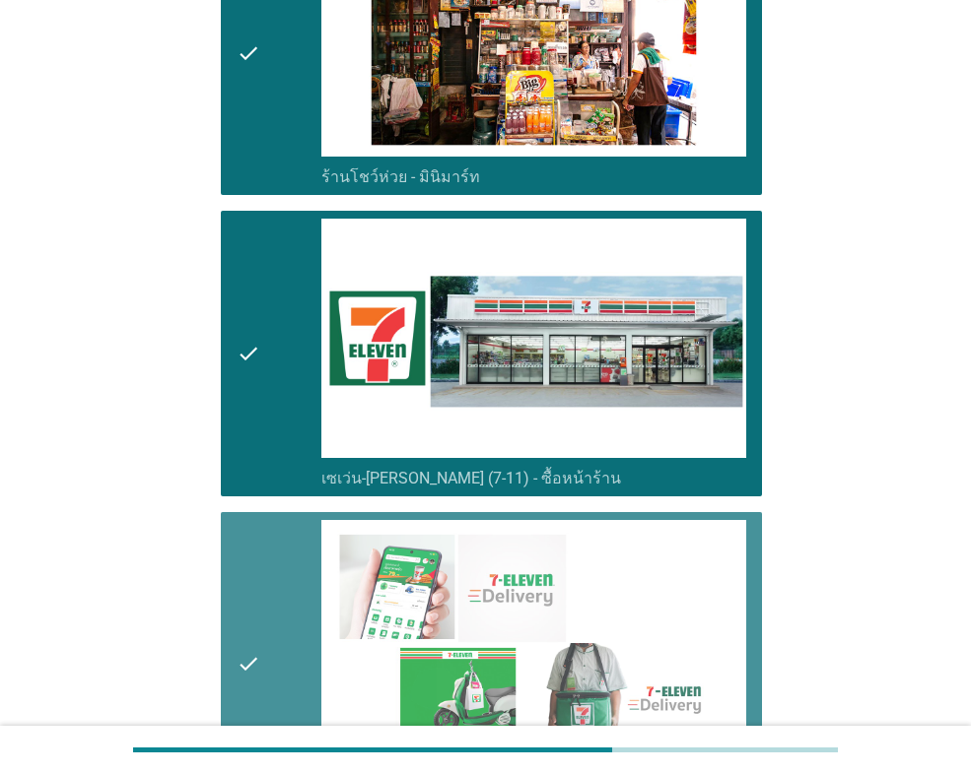
click at [274, 638] on div "check" at bounding box center [278, 664] width 85 height 289
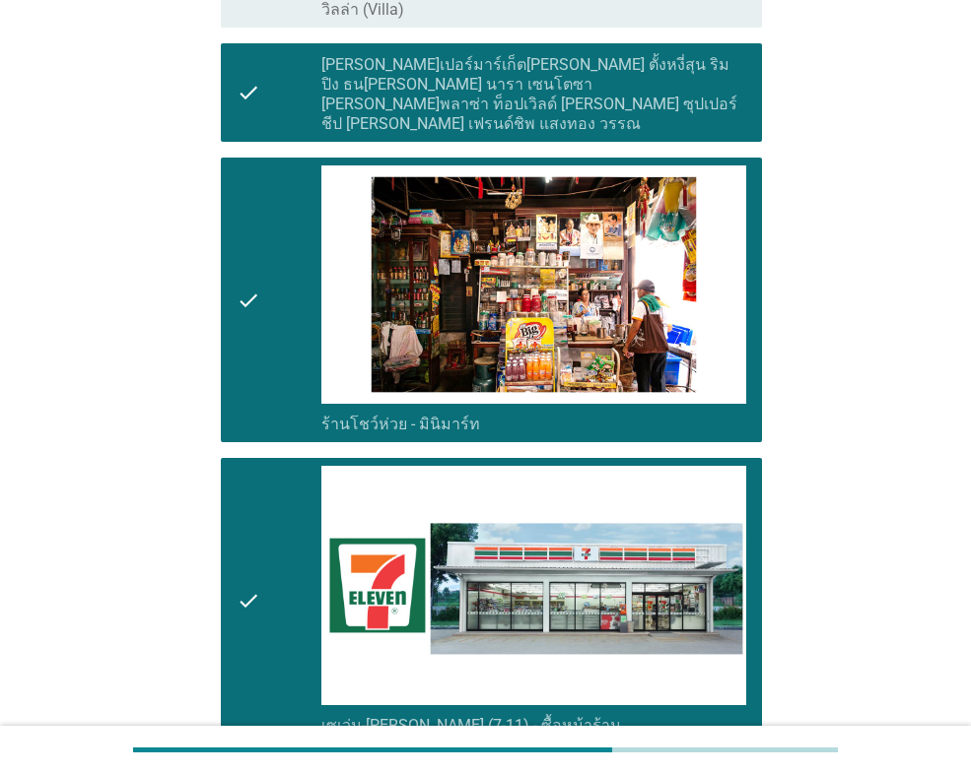
scroll to position [3055, 0]
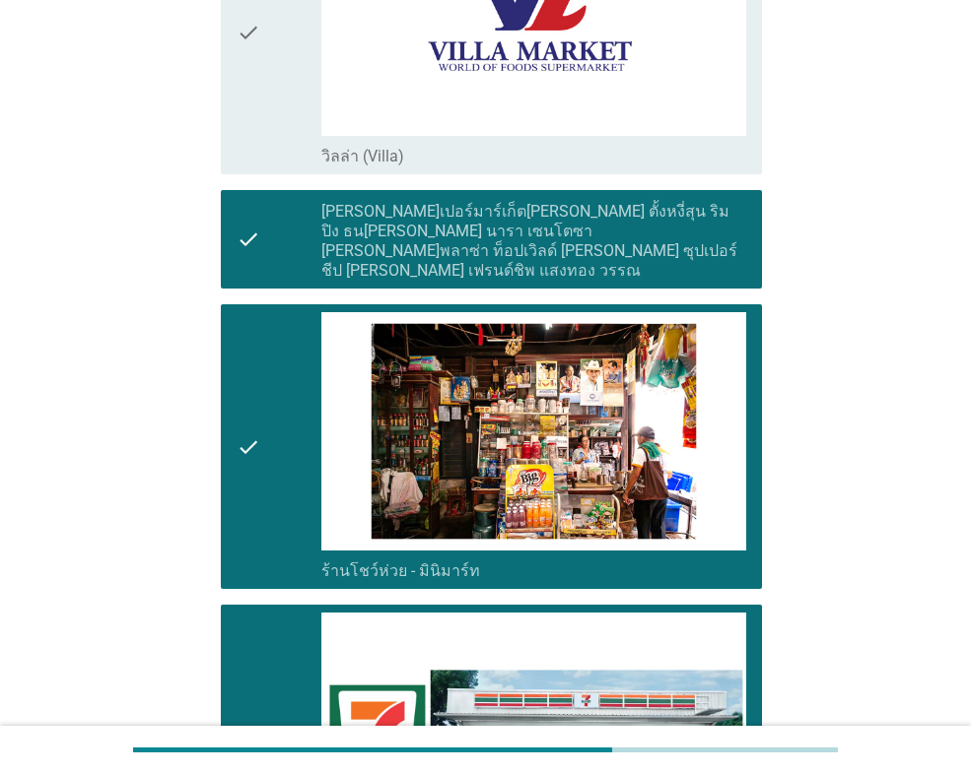
click at [252, 199] on icon "check" at bounding box center [248, 239] width 24 height 83
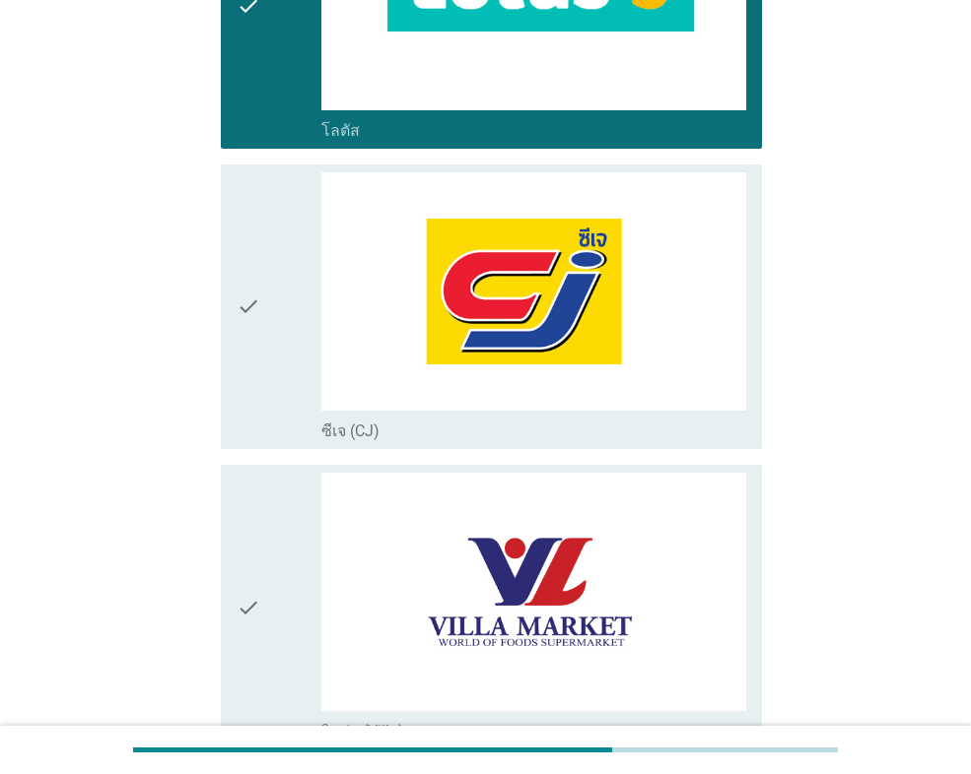
scroll to position [2168, 0]
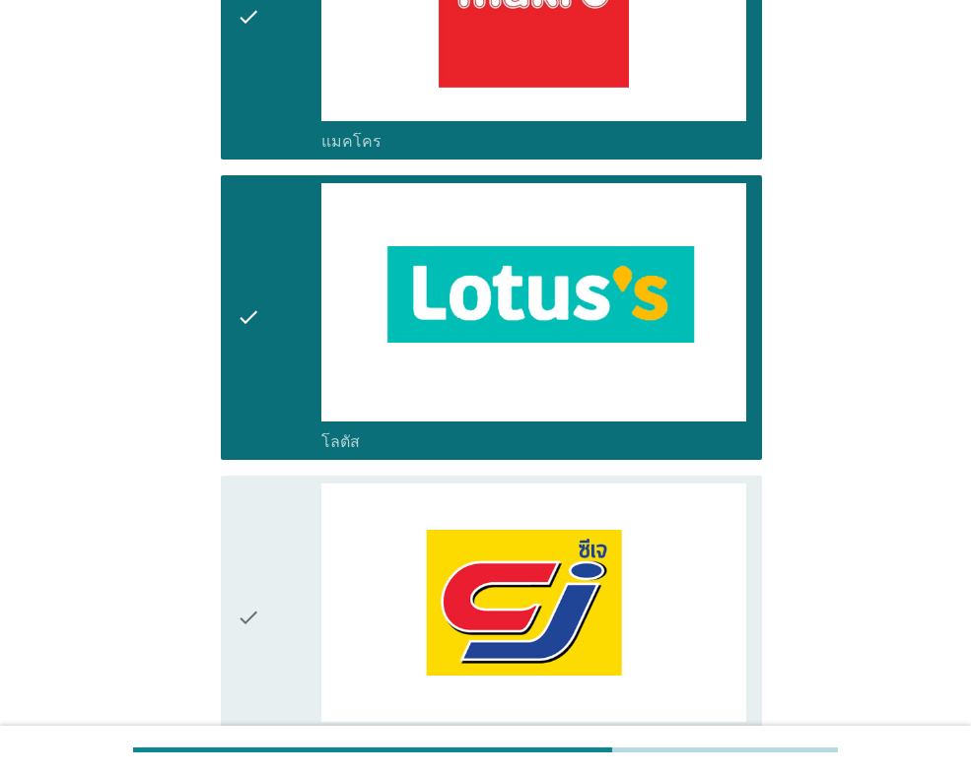
click at [283, 307] on div "check" at bounding box center [278, 317] width 85 height 269
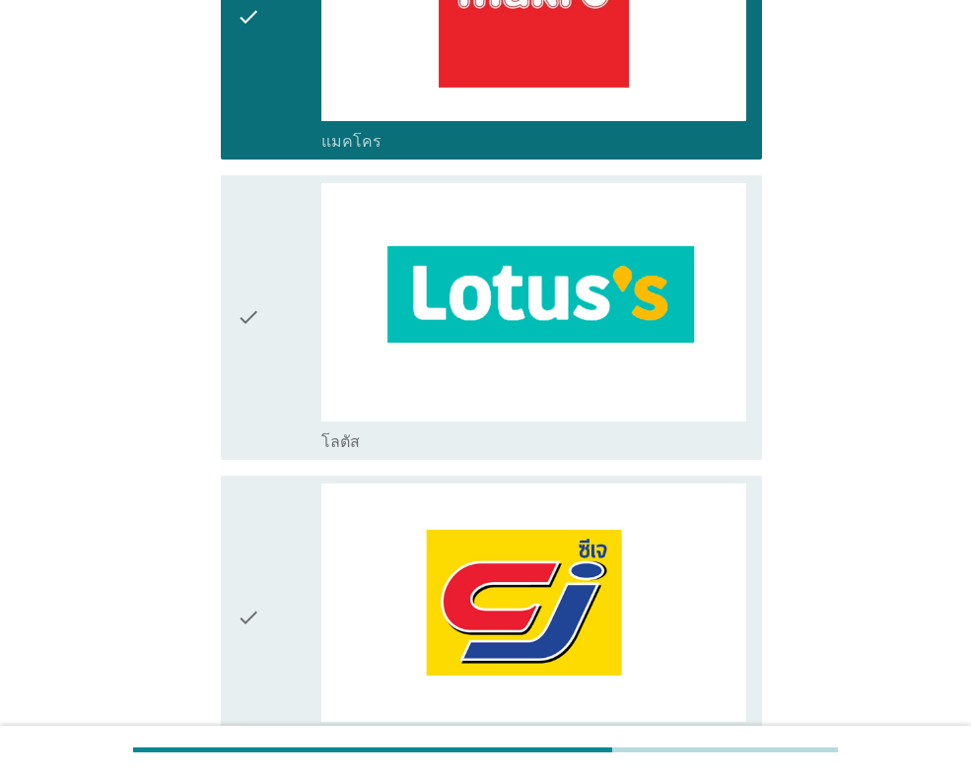
click at [225, 71] on div "check check_box_outline_blank แมคโคร" at bounding box center [491, 17] width 541 height 285
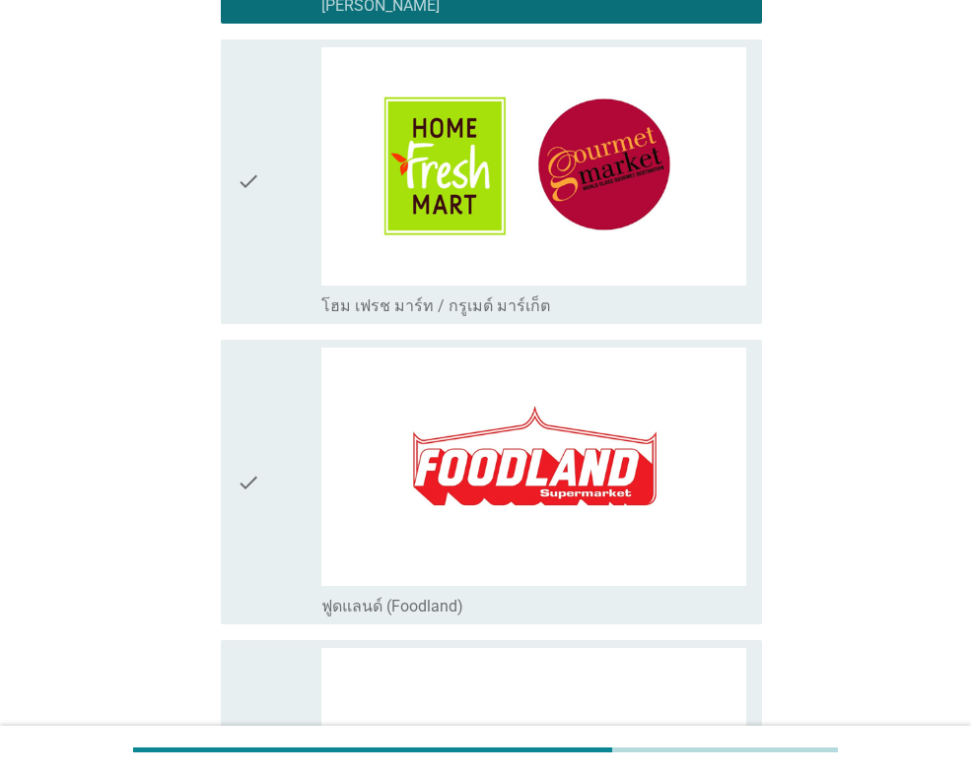
scroll to position [591, 0]
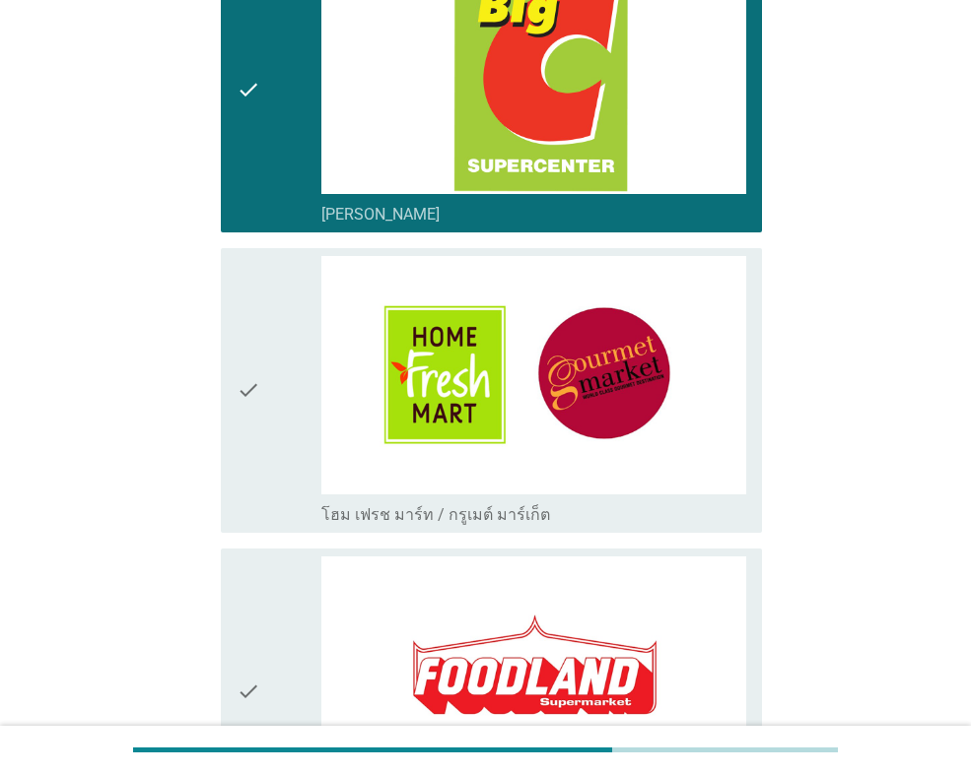
click at [256, 162] on icon "check" at bounding box center [248, 90] width 24 height 269
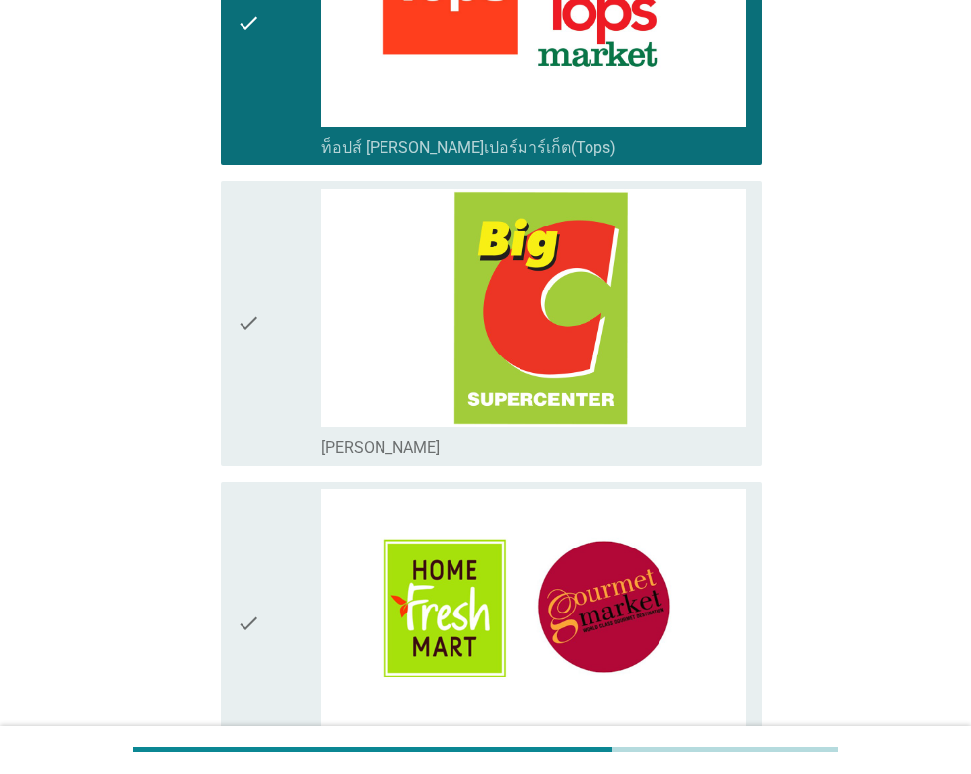
scroll to position [197, 0]
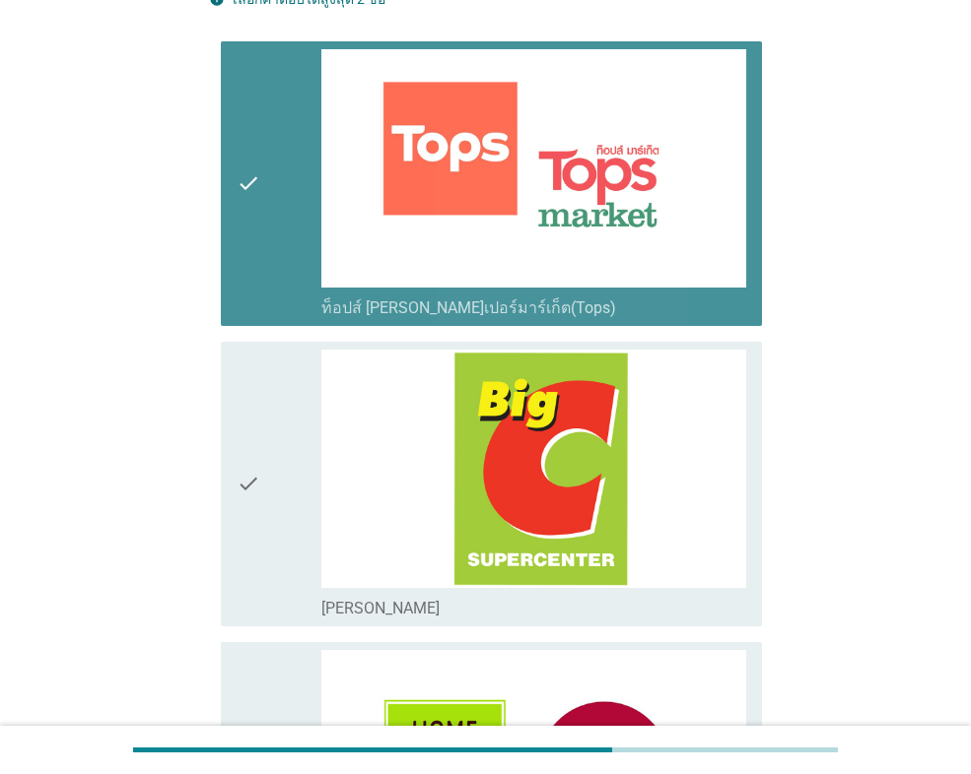
click at [269, 220] on div "check" at bounding box center [278, 183] width 85 height 269
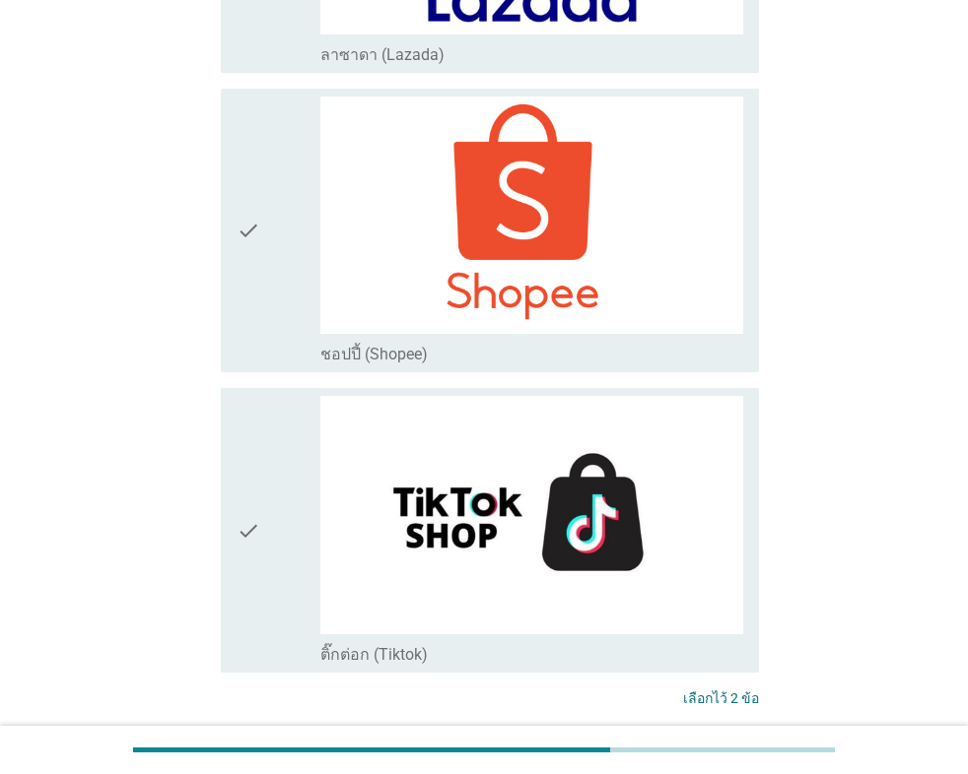
scroll to position [5216, 0]
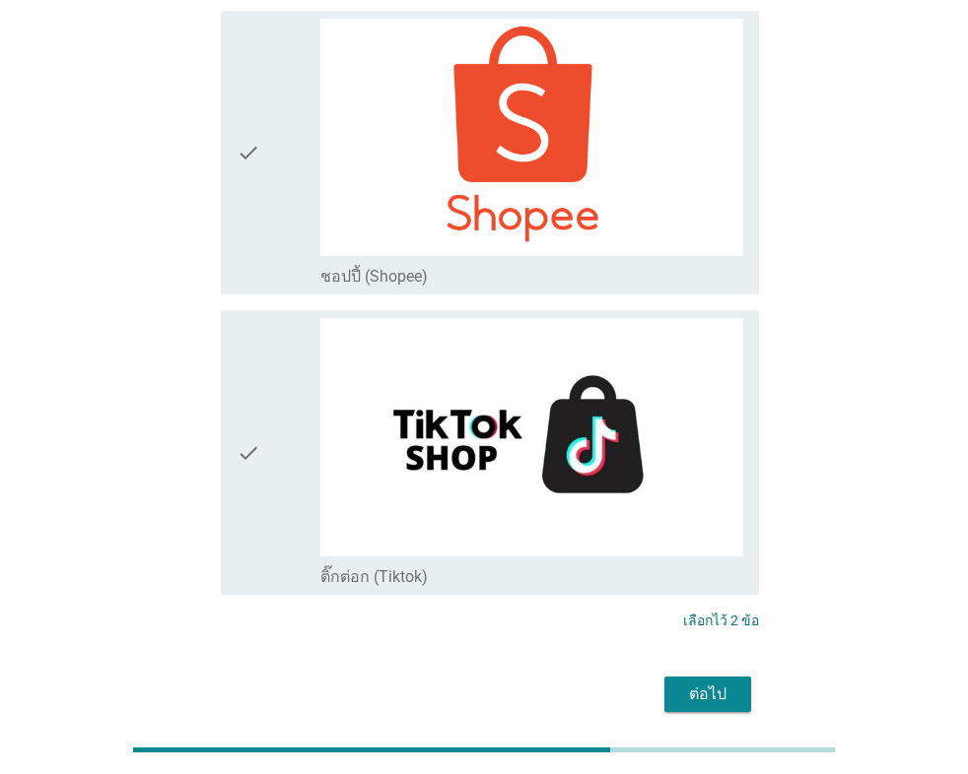
click at [721, 683] on div "ต่อไป" at bounding box center [707, 695] width 55 height 24
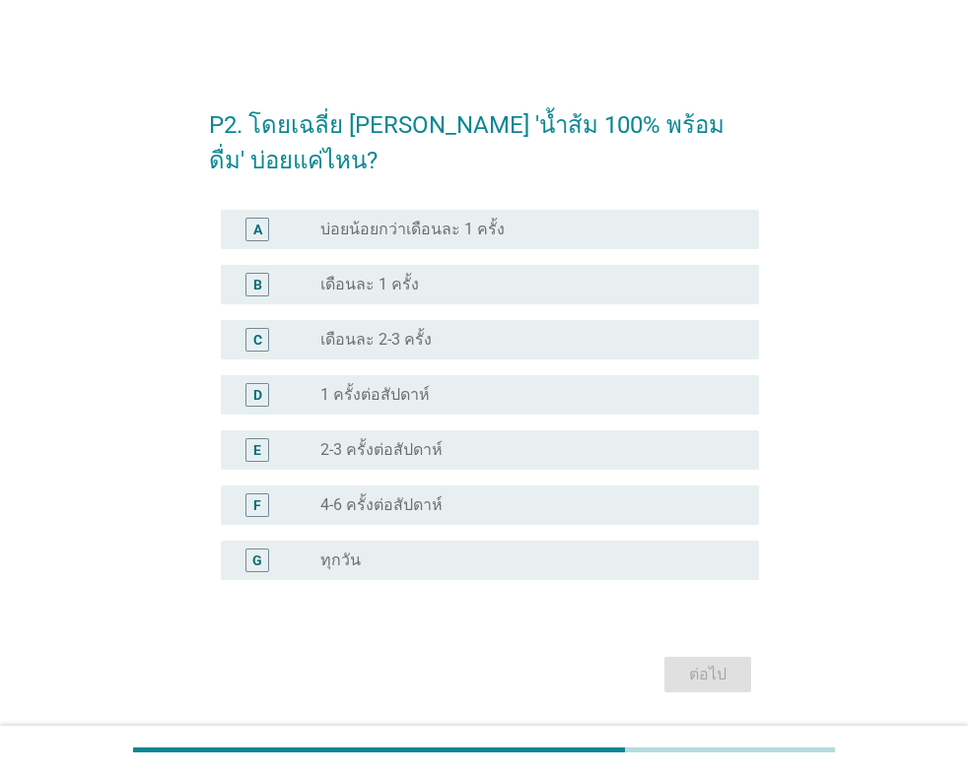
click at [372, 383] on div "radio_button_unchecked 1 ครั้งต่อสัปดาห์" at bounding box center [531, 395] width 423 height 24
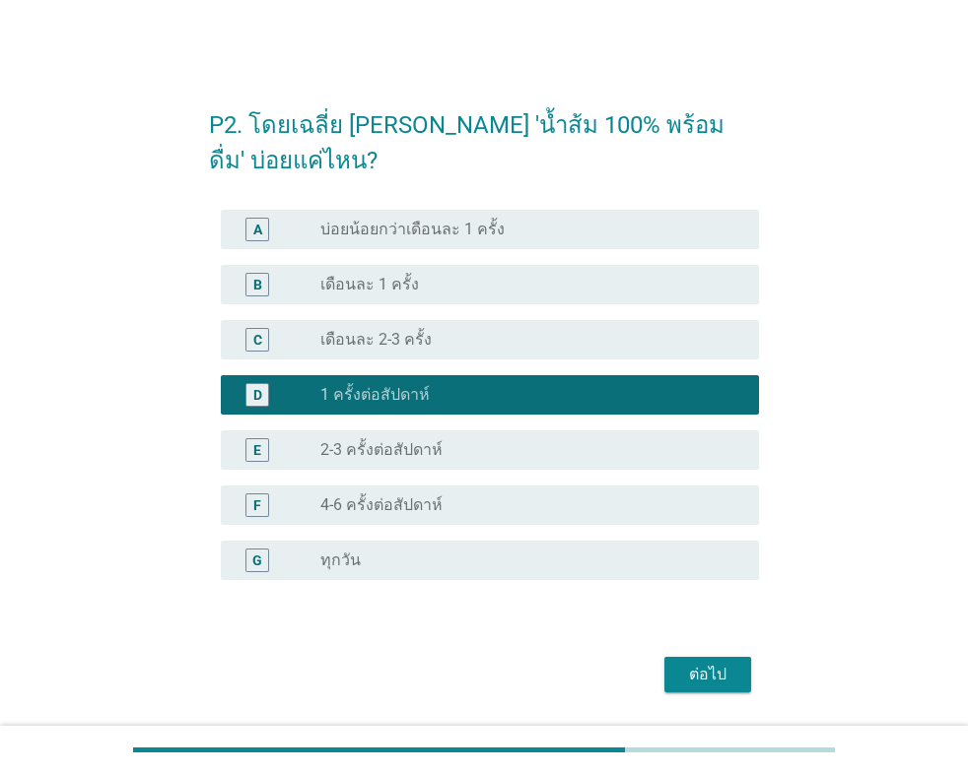
click at [448, 334] on div "radio_button_unchecked เดือนละ 2-3 ครั้ง" at bounding box center [523, 340] width 407 height 20
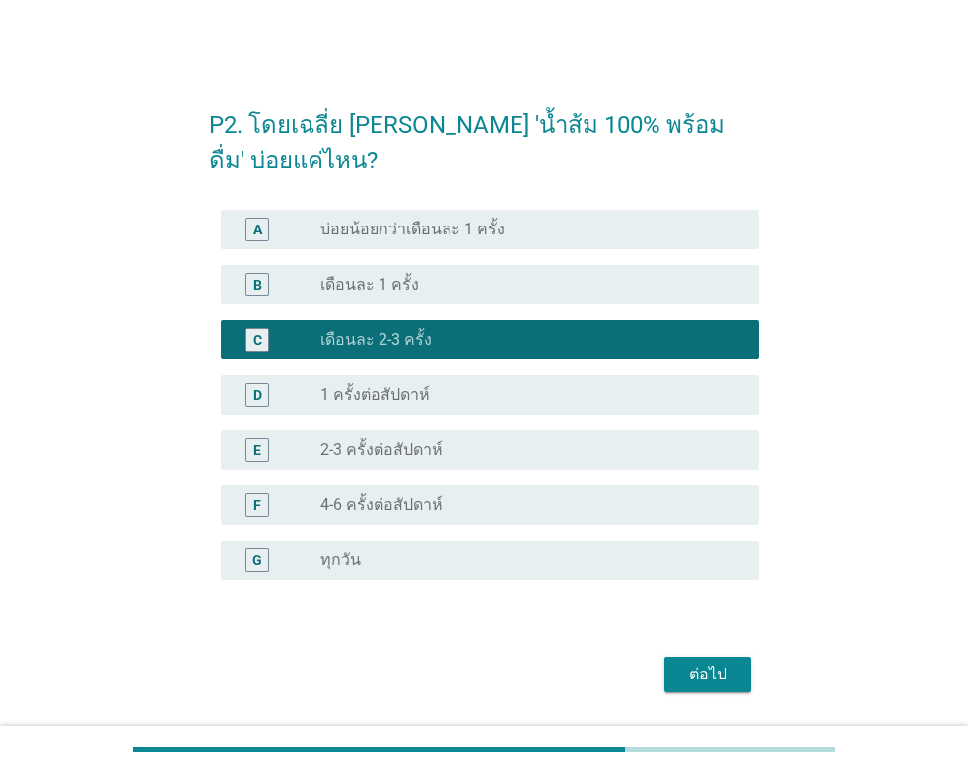
click at [730, 663] on div "ต่อไป" at bounding box center [707, 675] width 55 height 24
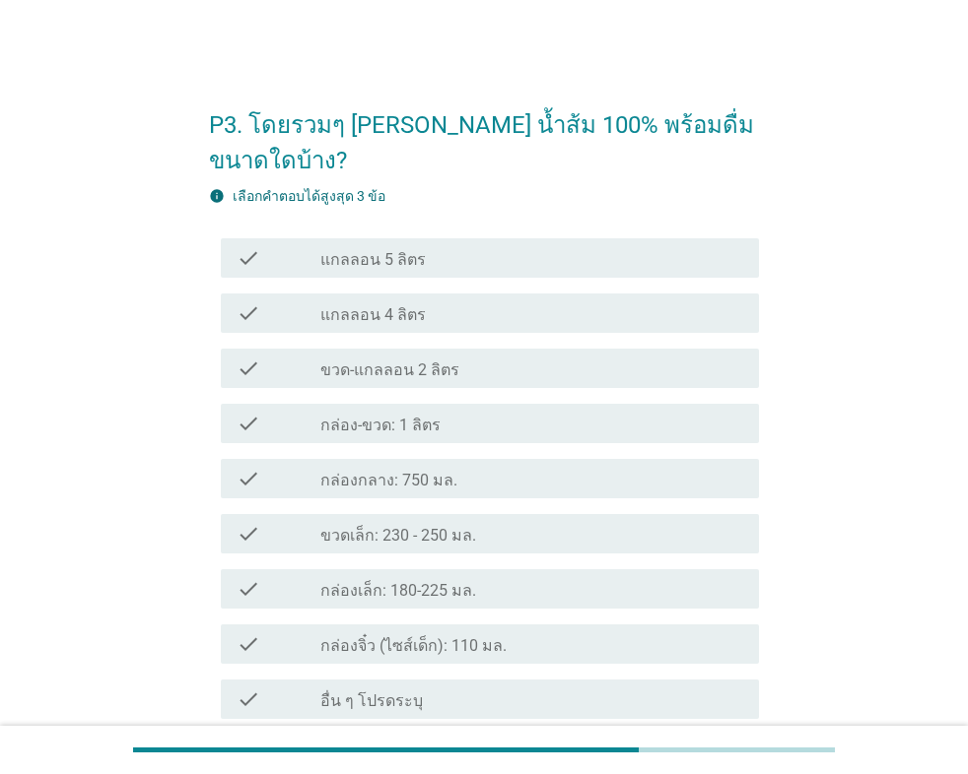
click at [457, 526] on label "ขวดเล็ก: 230 - 250 มล." at bounding box center [398, 536] width 156 height 20
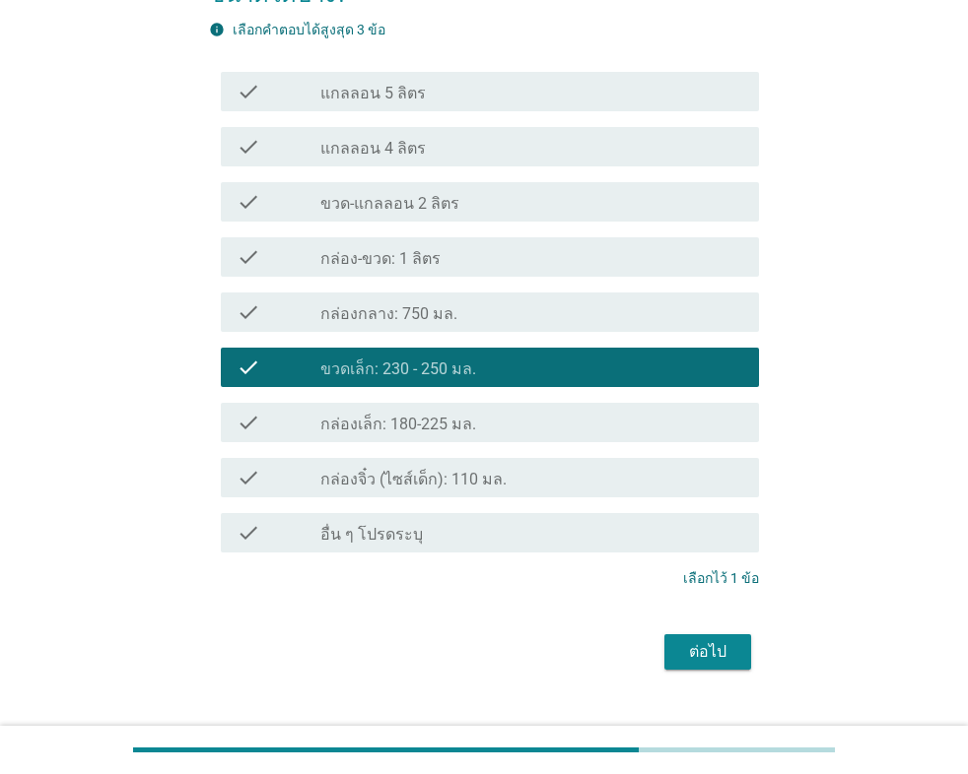
scroll to position [168, 0]
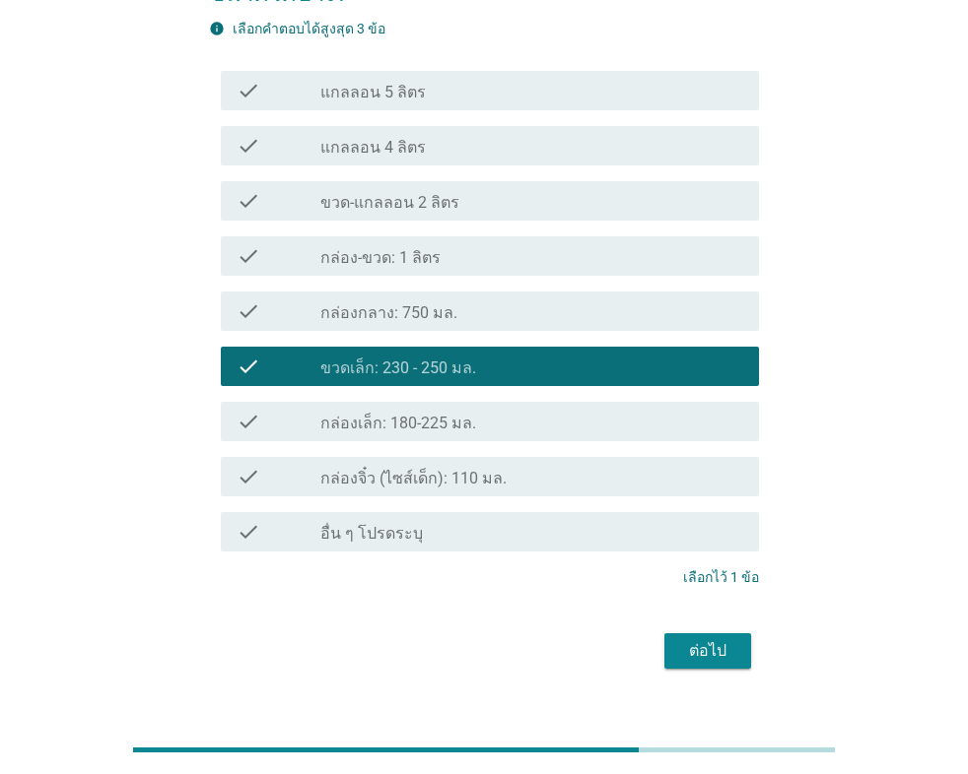
click at [692, 639] on div "ต่อไป" at bounding box center [707, 651] width 55 height 24
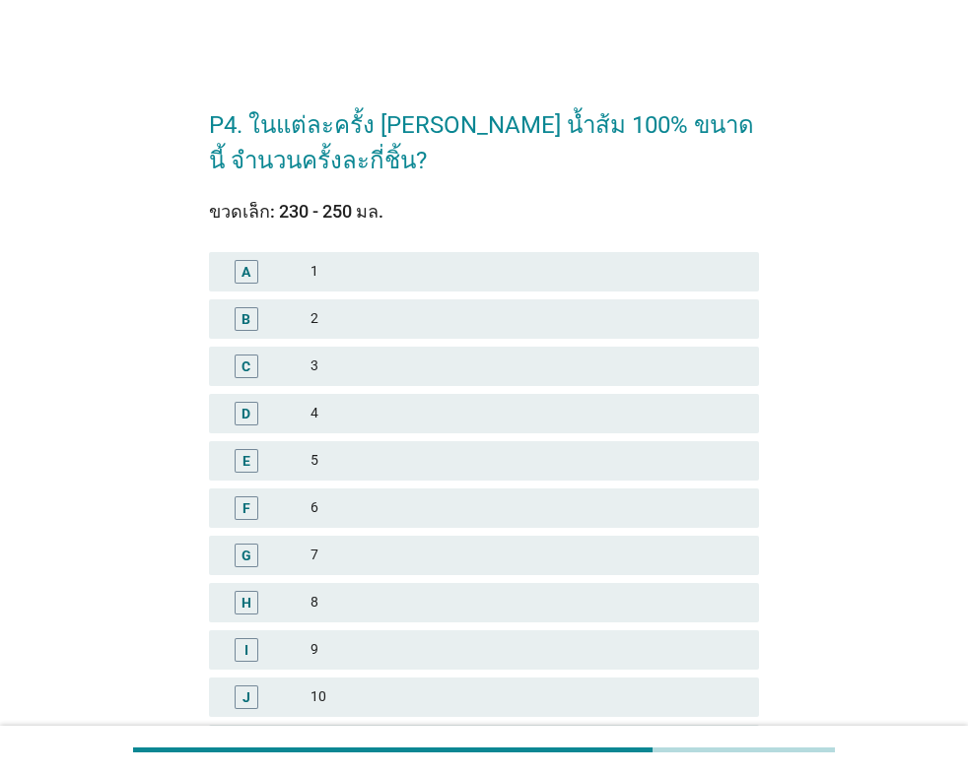
click at [542, 271] on div "1" at bounding box center [526, 272] width 433 height 24
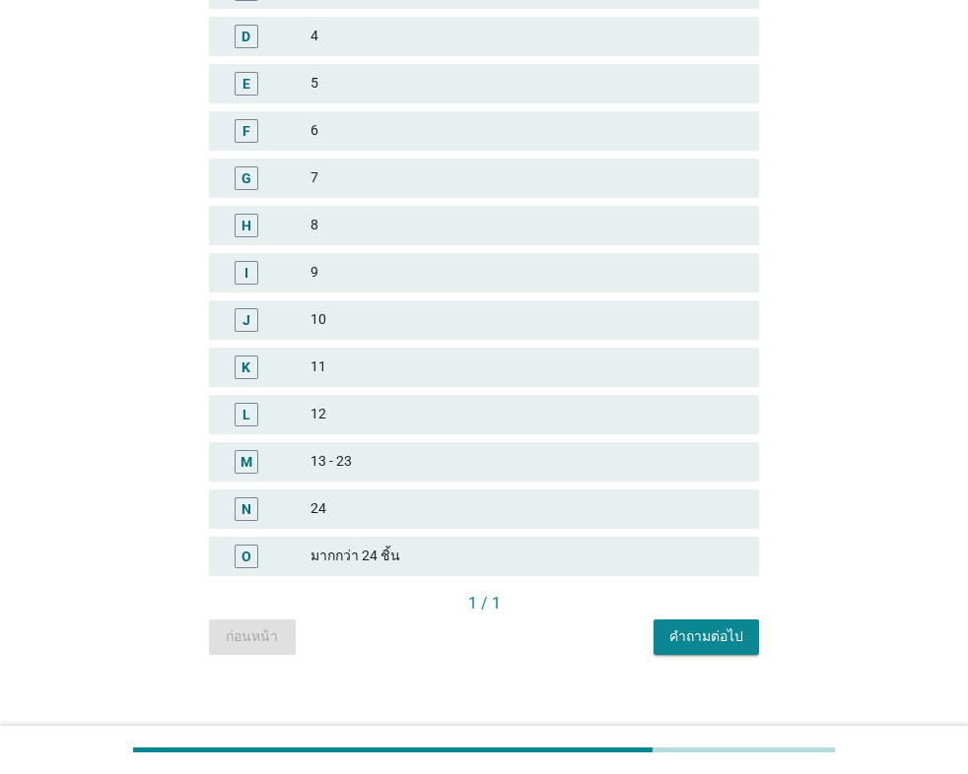
scroll to position [393, 0]
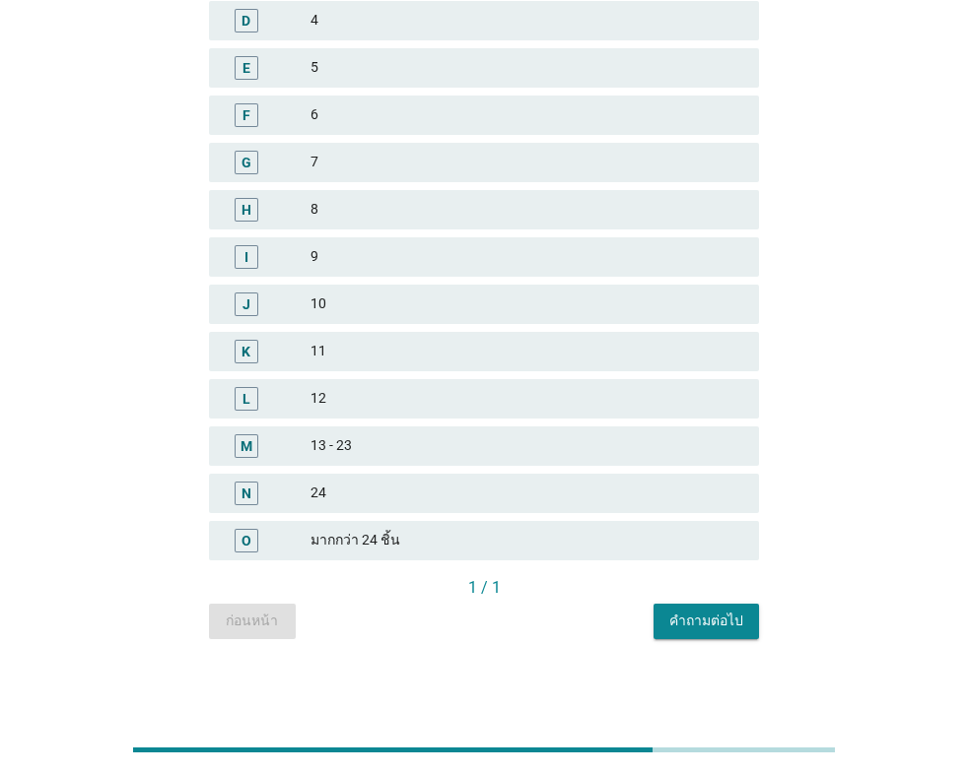
click at [742, 613] on div "คำถามต่อไป" at bounding box center [706, 621] width 74 height 21
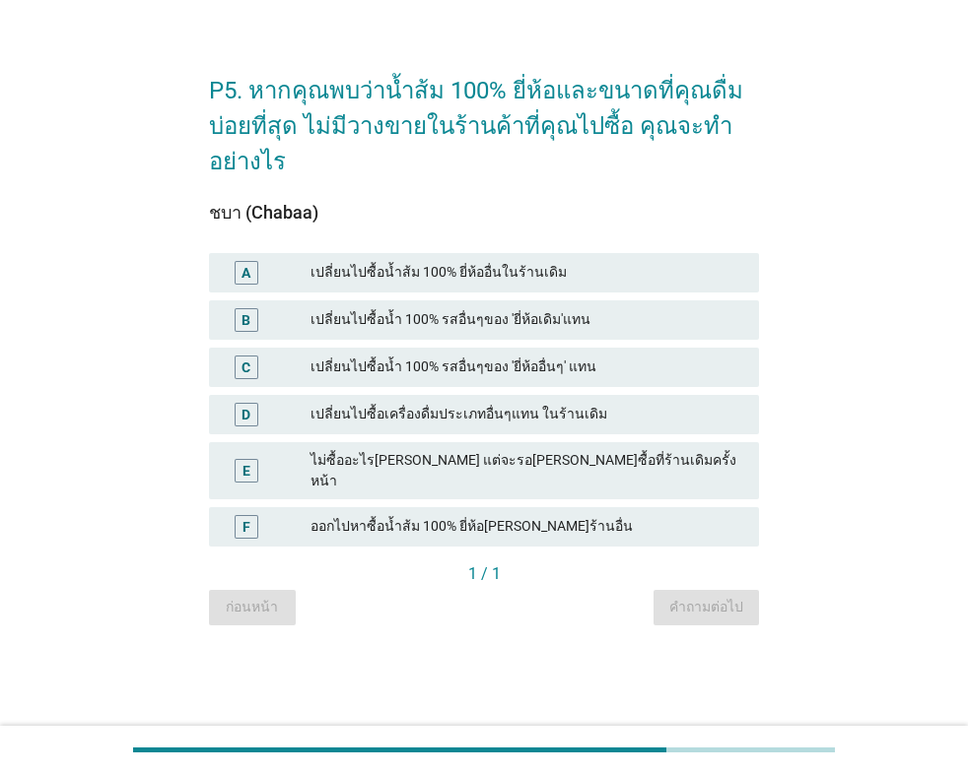
scroll to position [0, 0]
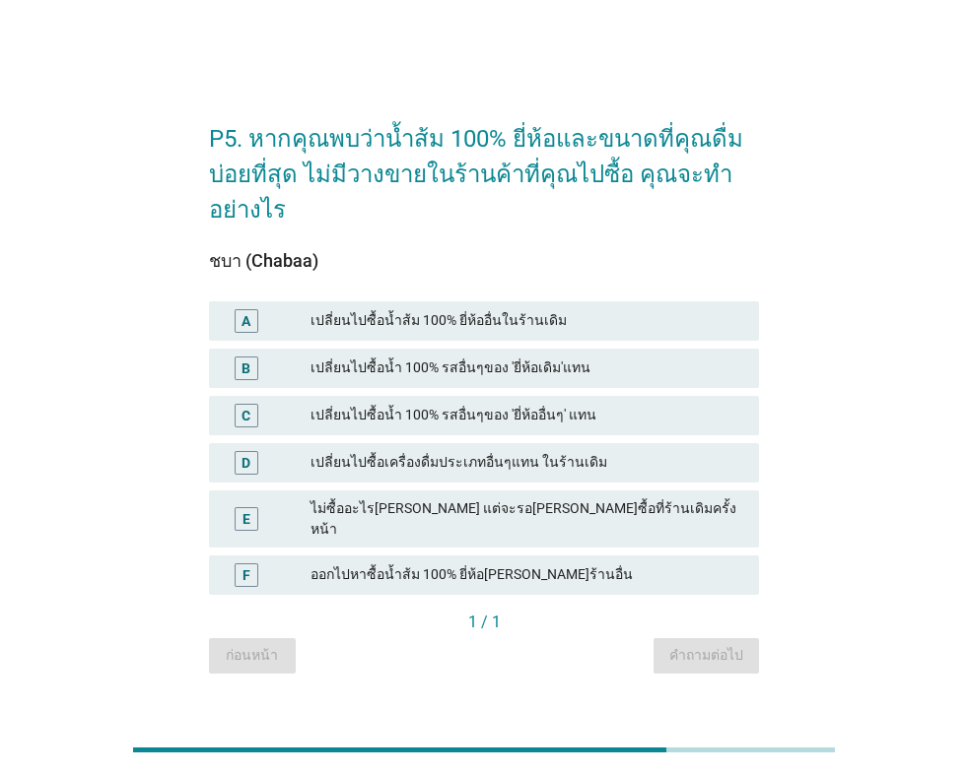
click at [570, 466] on div "เปลี่ยนไปซื้อเครื่องดื่มประเภทอื่นๆแทน ในร้านเดิม" at bounding box center [526, 463] width 433 height 24
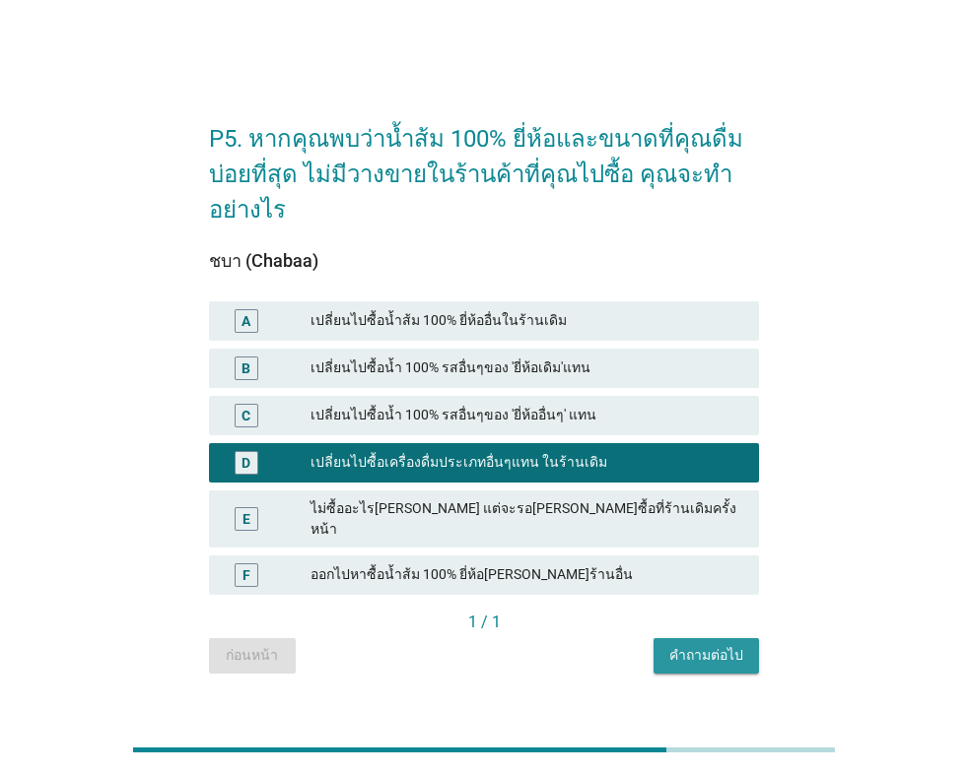
click at [694, 660] on button "คำถามต่อไป" at bounding box center [705, 656] width 105 height 35
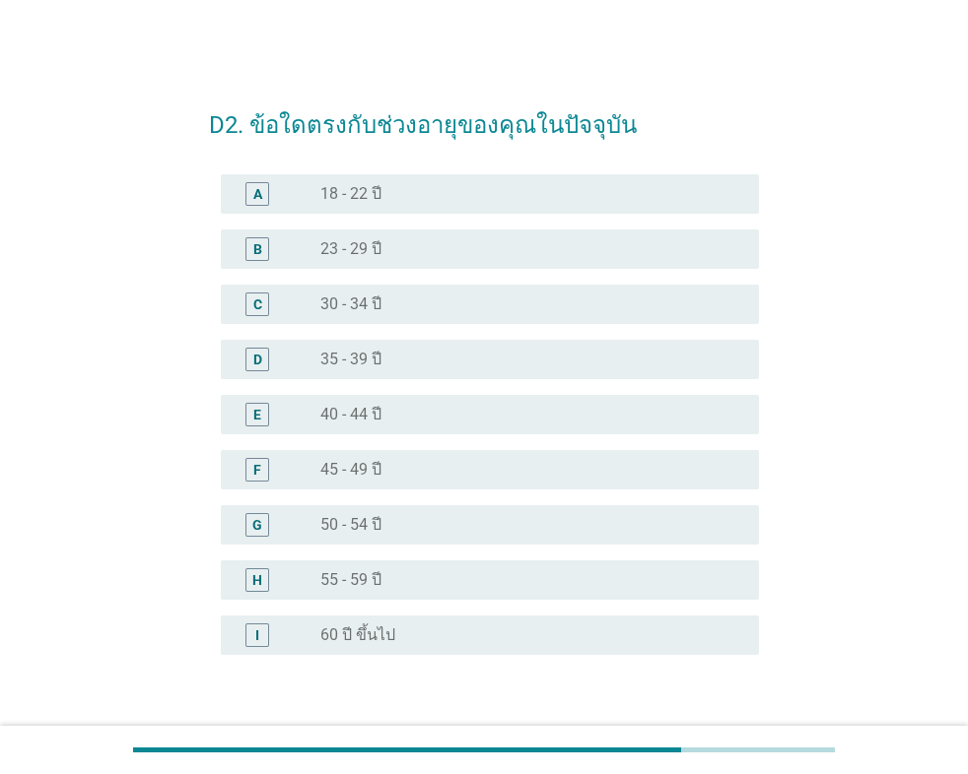
click at [404, 251] on div "radio_button_unchecked 23 - 29 ปี" at bounding box center [523, 249] width 407 height 20
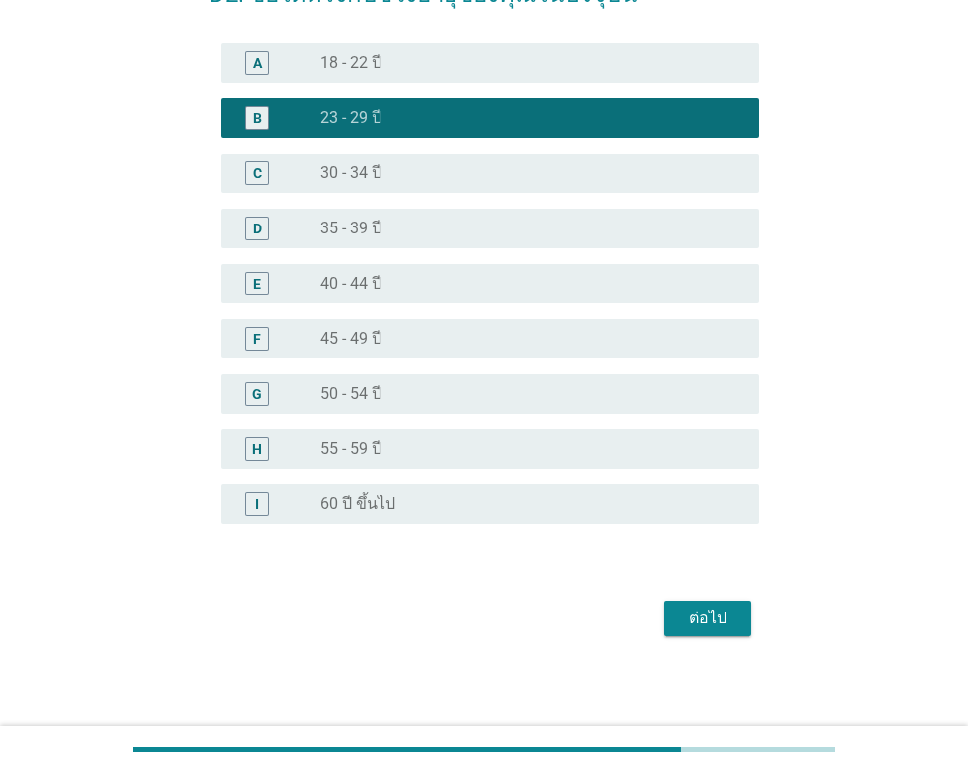
scroll to position [134, 0]
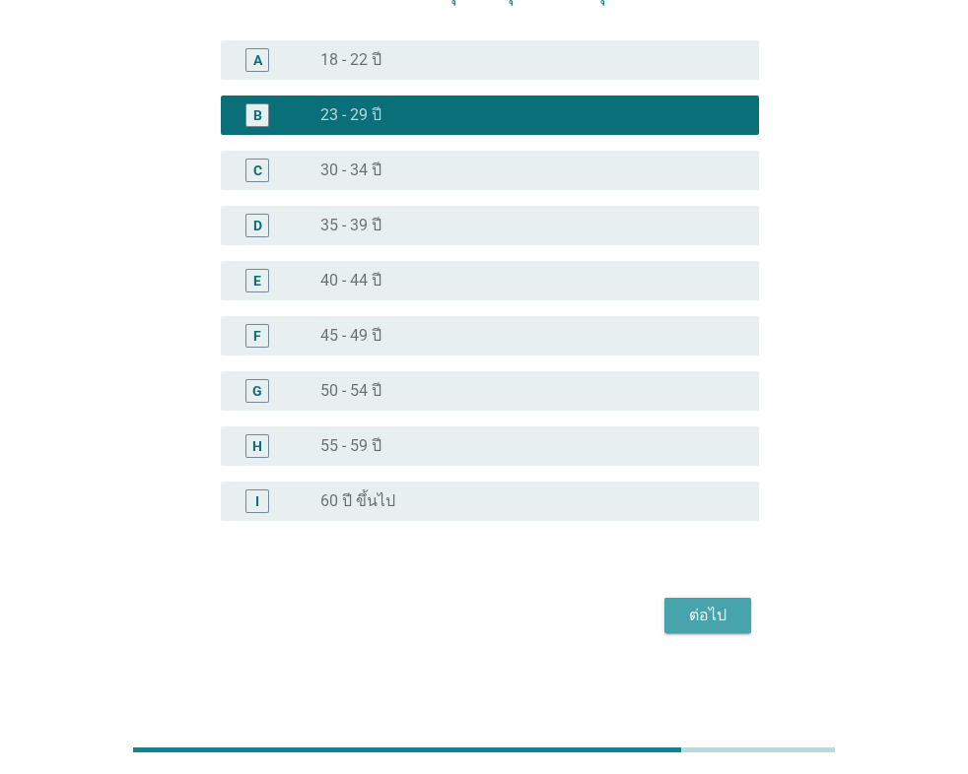
click at [715, 610] on div "ต่อไป" at bounding box center [707, 616] width 55 height 24
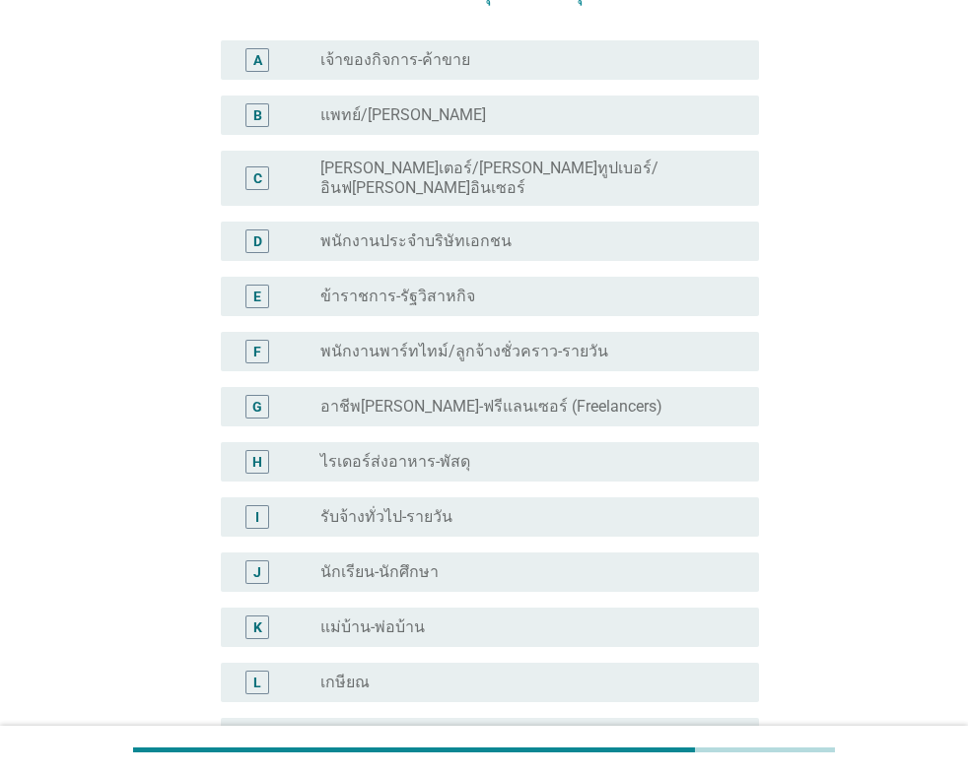
scroll to position [0, 0]
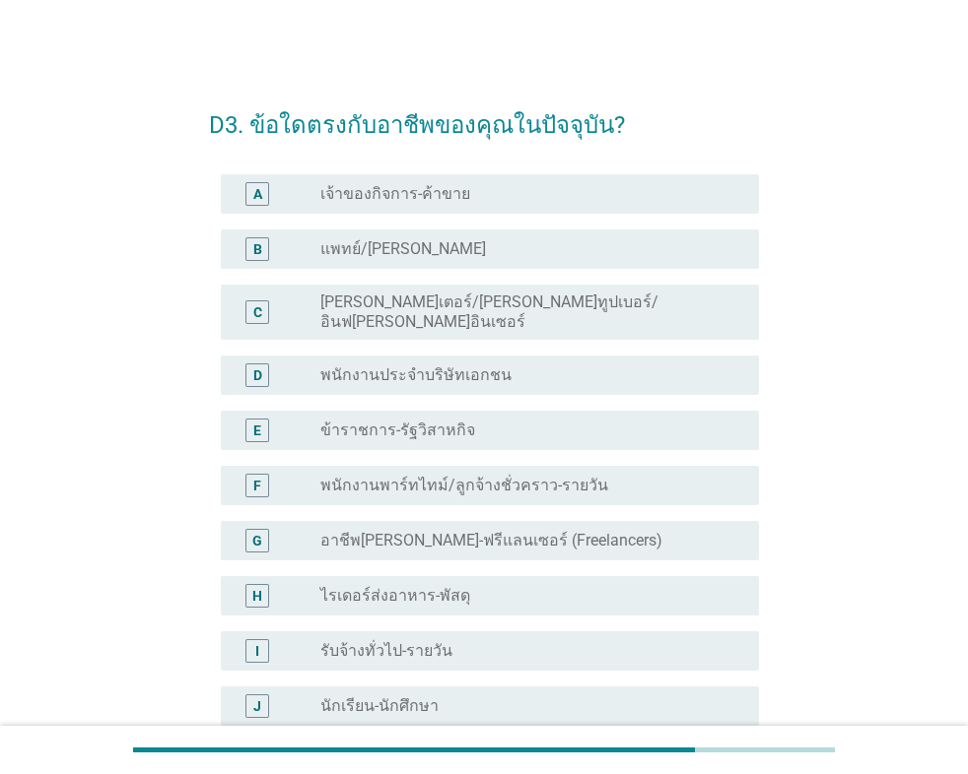
click at [439, 366] on label "พนักงานประจำบริษัทเอกชน" at bounding box center [415, 376] width 191 height 20
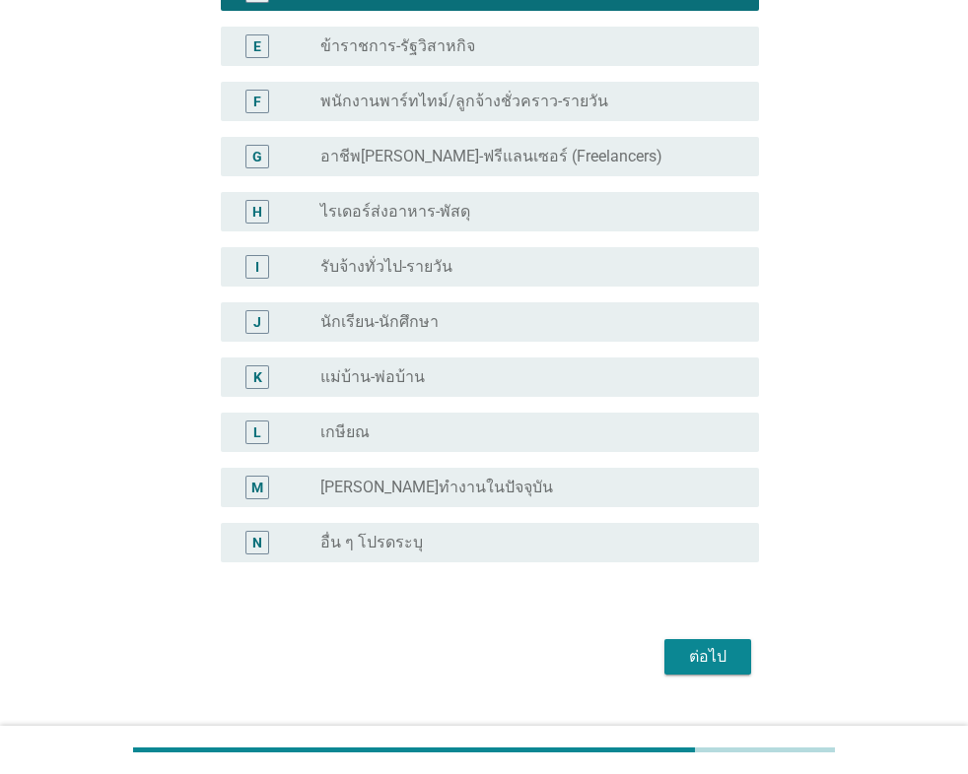
scroll to position [410, 0]
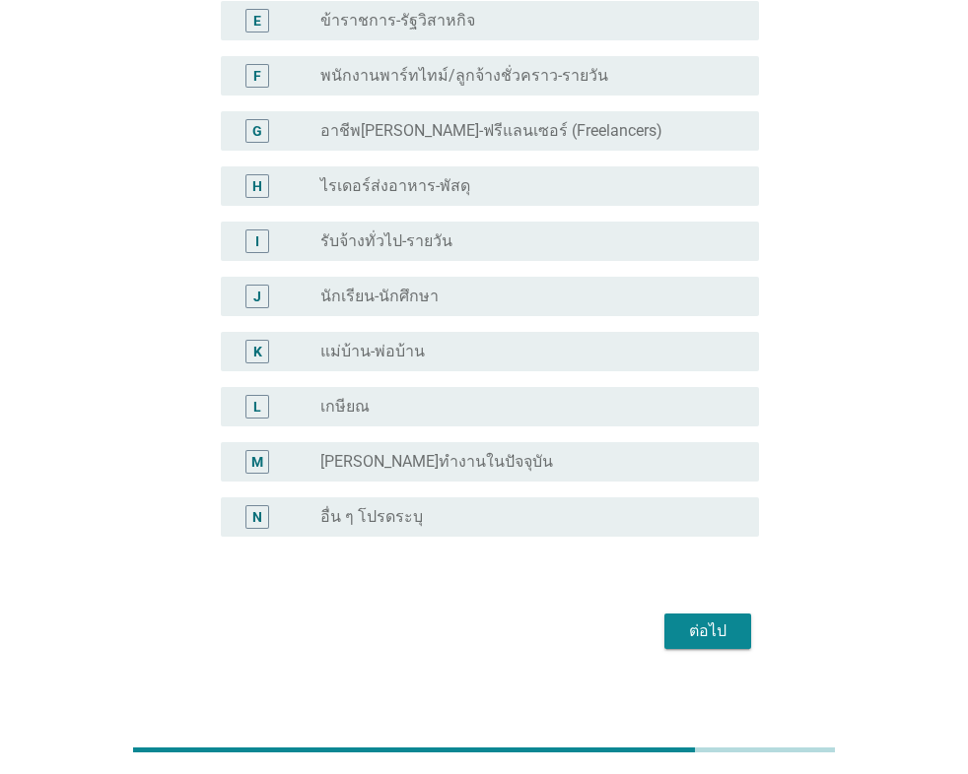
click at [714, 620] on div "ต่อไป" at bounding box center [707, 632] width 55 height 24
